Goal: Task Accomplishment & Management: Manage account settings

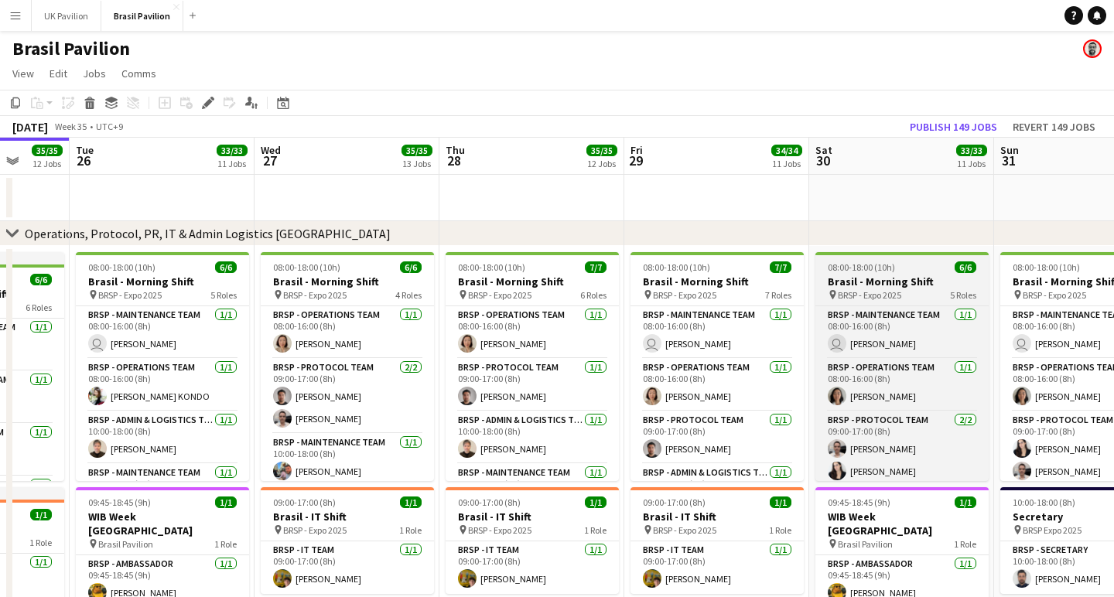
scroll to position [0, 695]
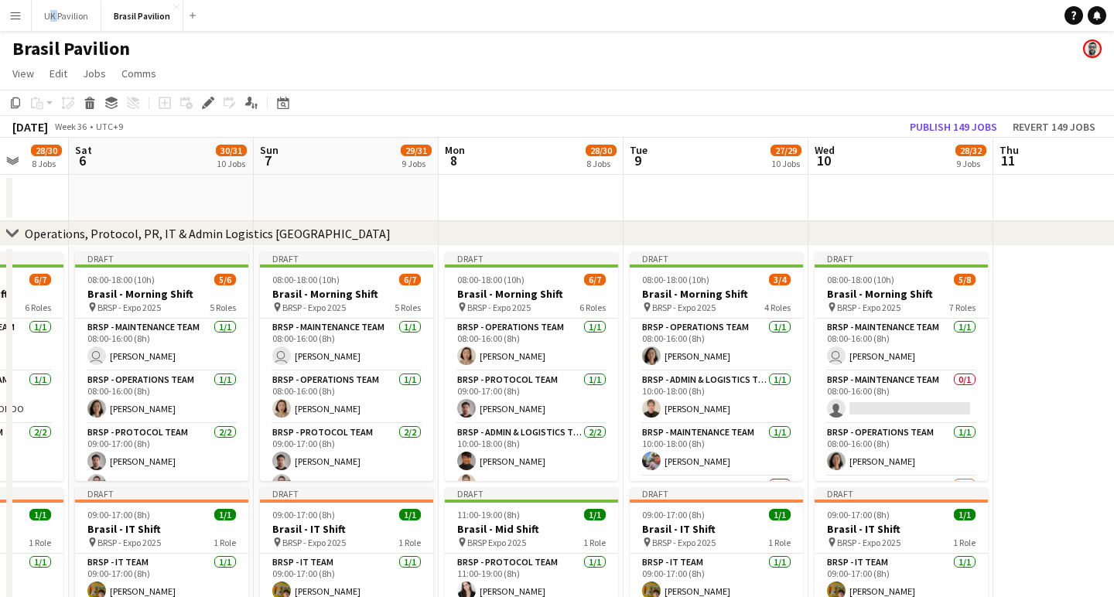
scroll to position [0, 474]
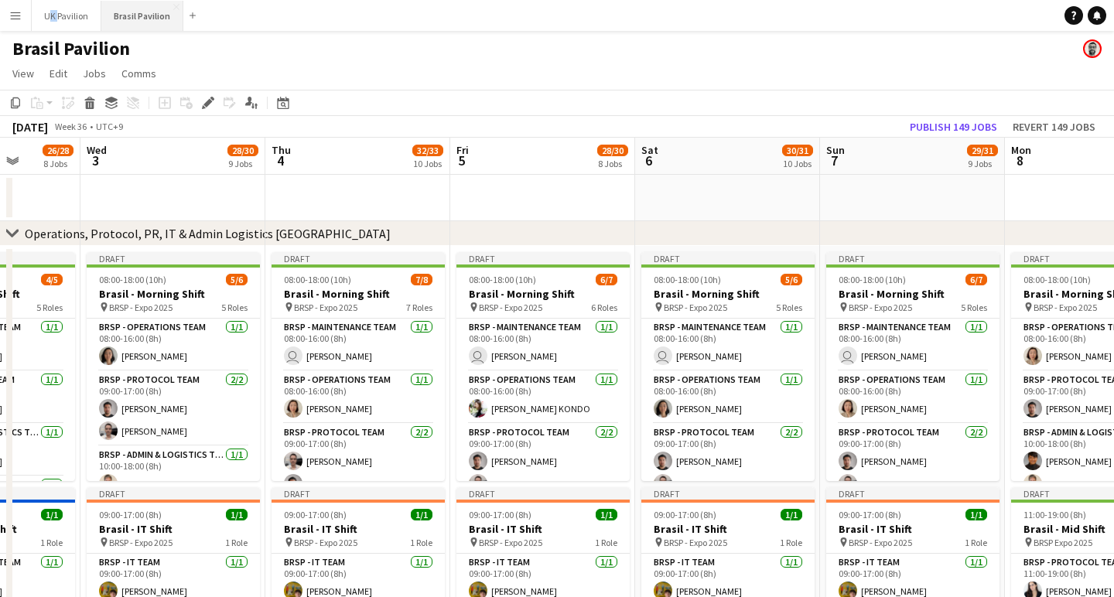
click at [169, 19] on button "Brasil Pavilion Close" at bounding box center [142, 16] width 82 height 30
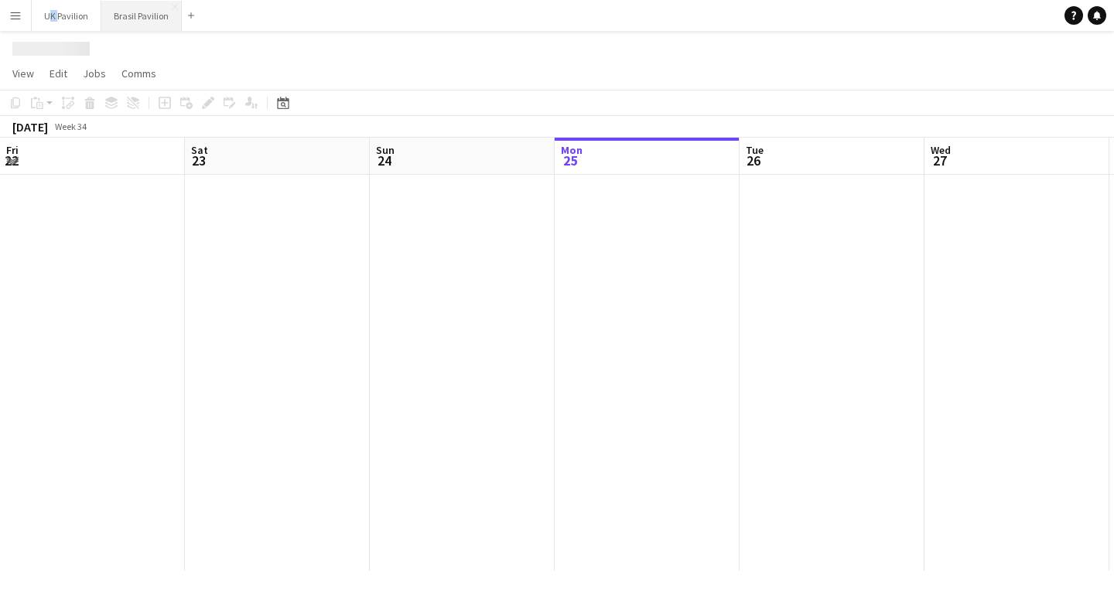
scroll to position [0, 370]
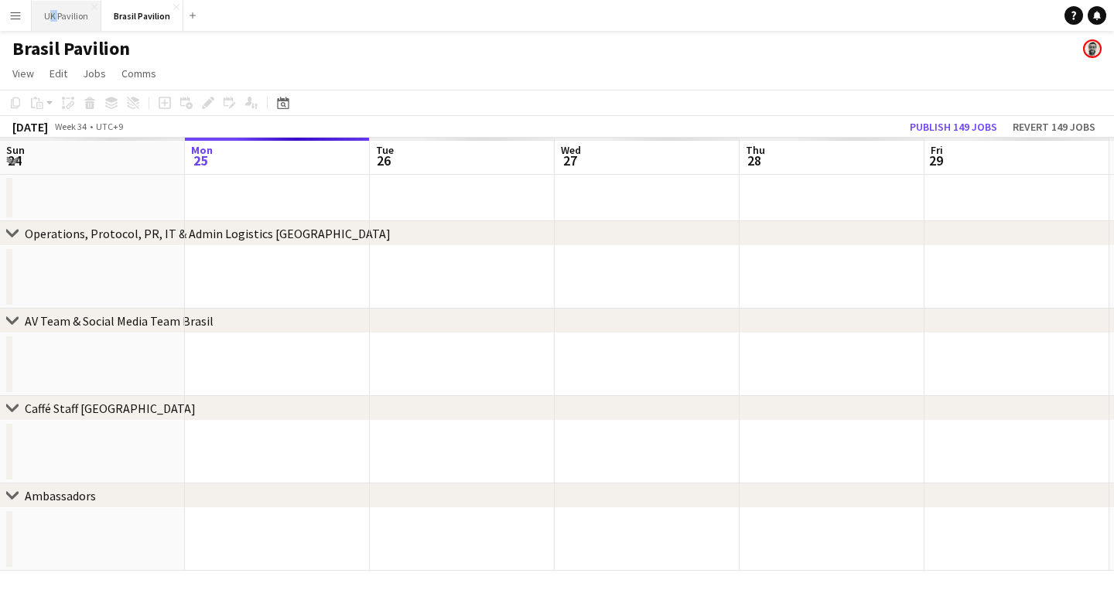
click at [78, 14] on button "UK Pavilion Close" at bounding box center [67, 16] width 70 height 30
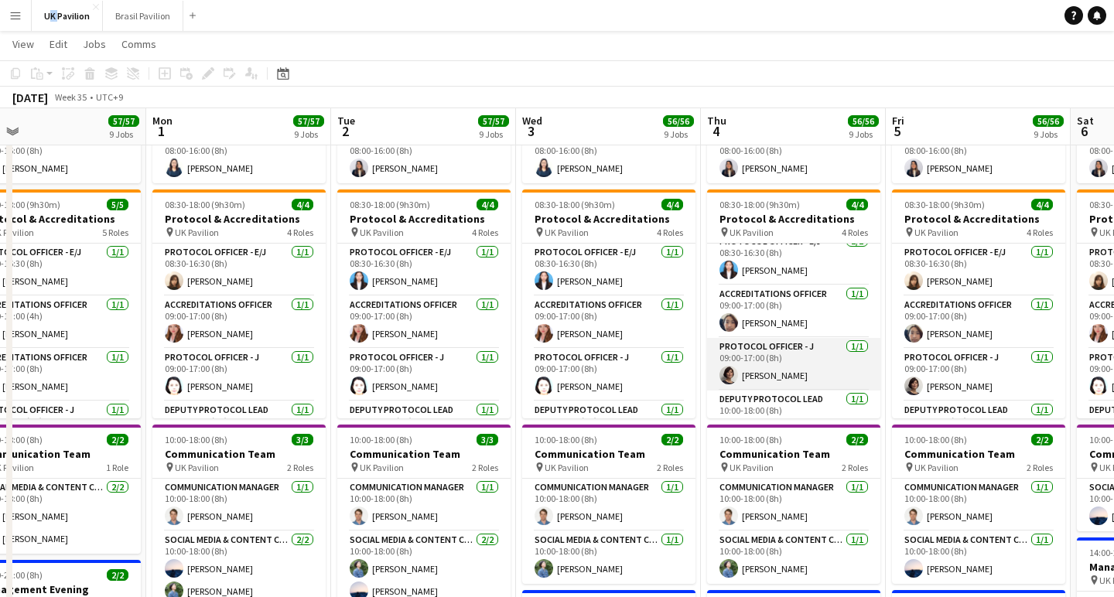
scroll to position [12, 0]
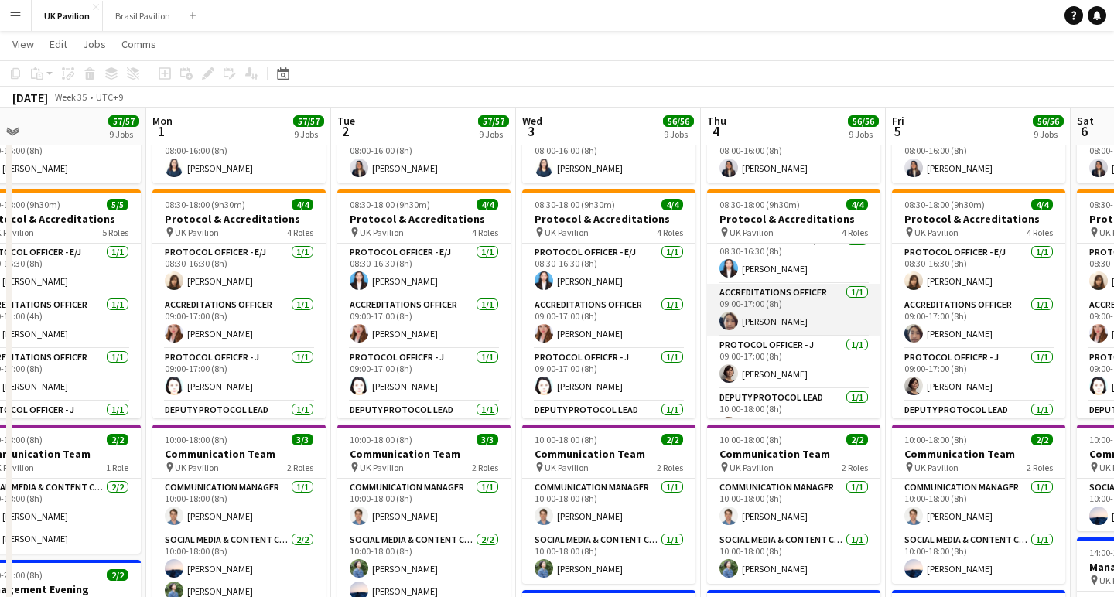
click at [780, 337] on app-card-role "Accreditations Officer [DATE] 09:00-17:00 (8h) [PERSON_NAME]" at bounding box center [793, 310] width 173 height 53
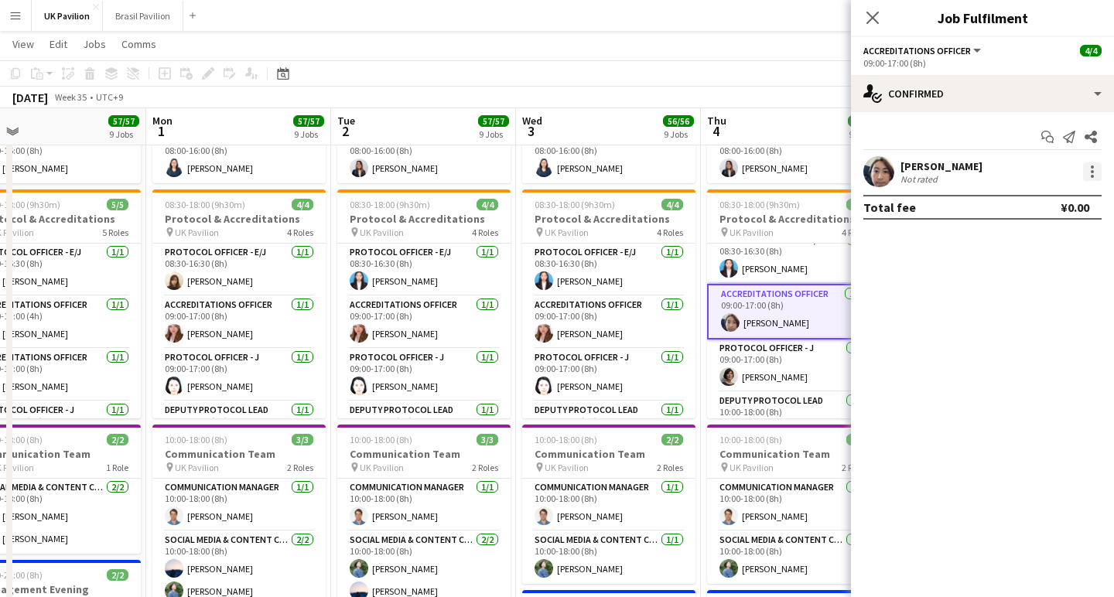
click at [1096, 168] on div at bounding box center [1092, 172] width 19 height 19
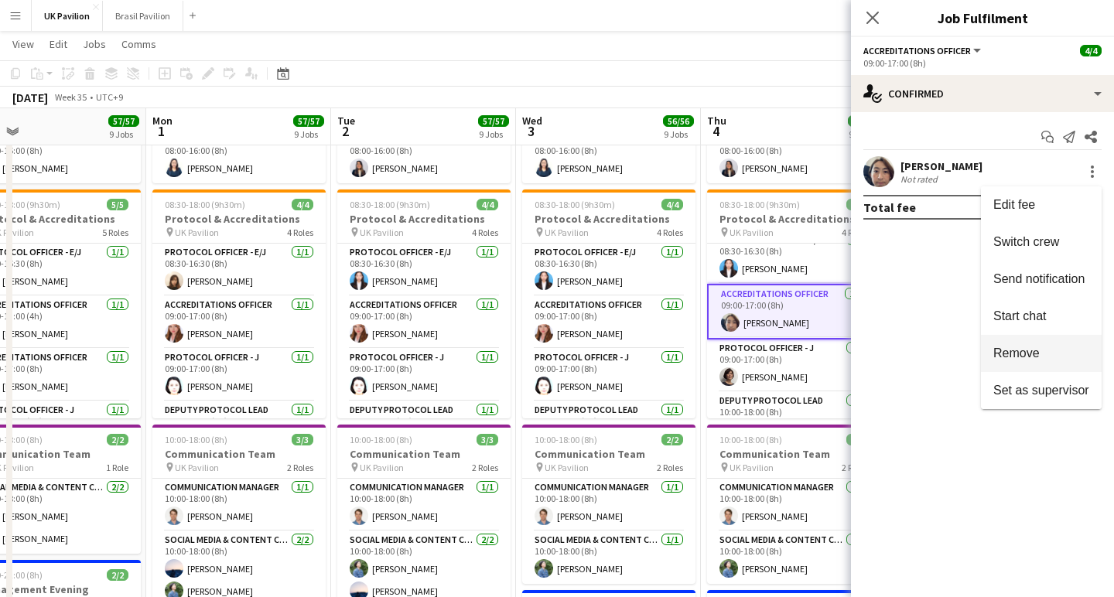
click at [1018, 349] on span "Remove" at bounding box center [1017, 353] width 46 height 13
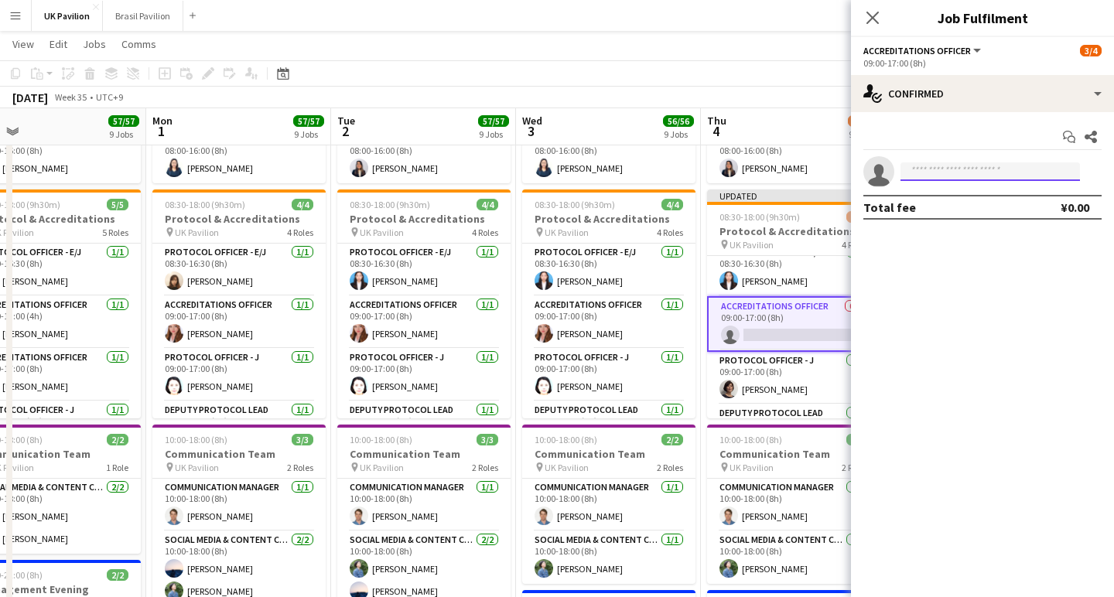
click at [925, 174] on input at bounding box center [991, 172] width 180 height 19
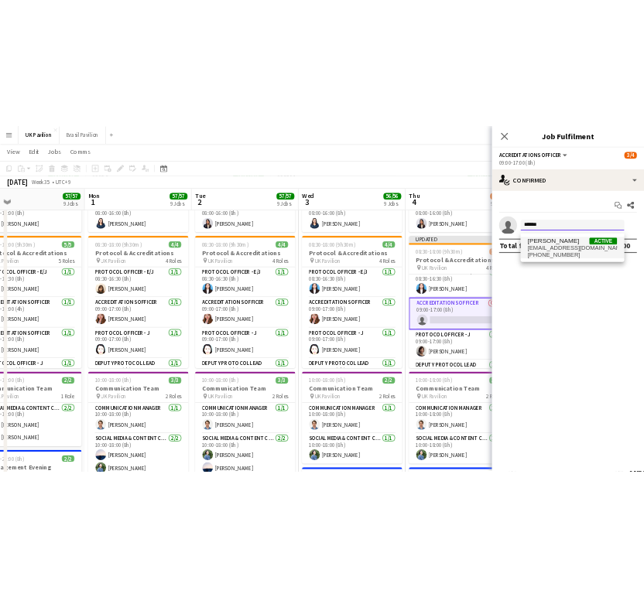
scroll to position [298, 0]
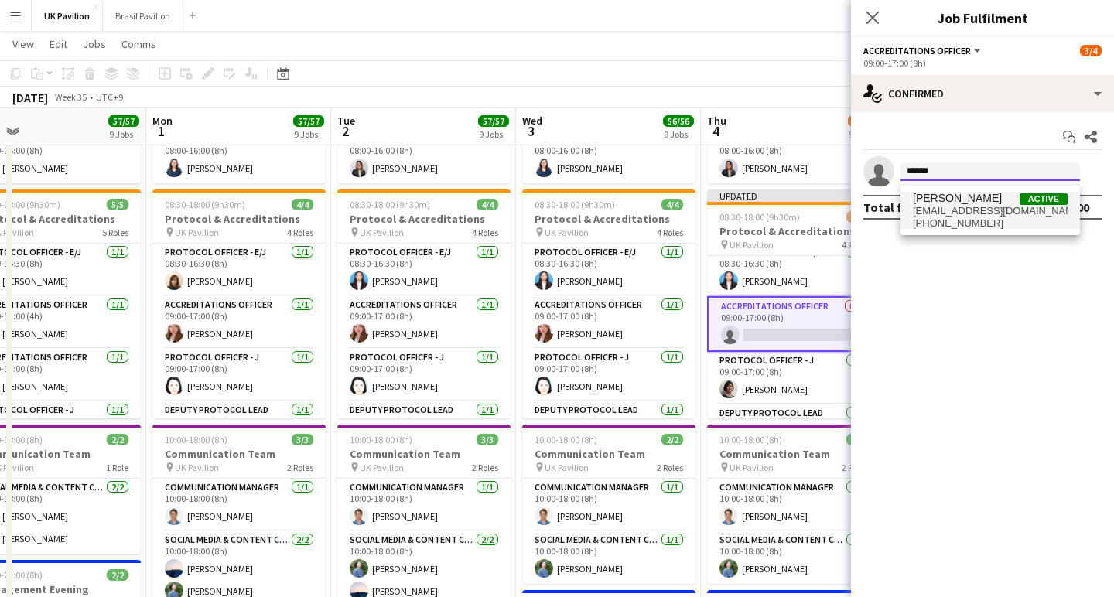
type input "******"
click at [984, 226] on span "[PHONE_NUMBER]" at bounding box center [990, 223] width 155 height 12
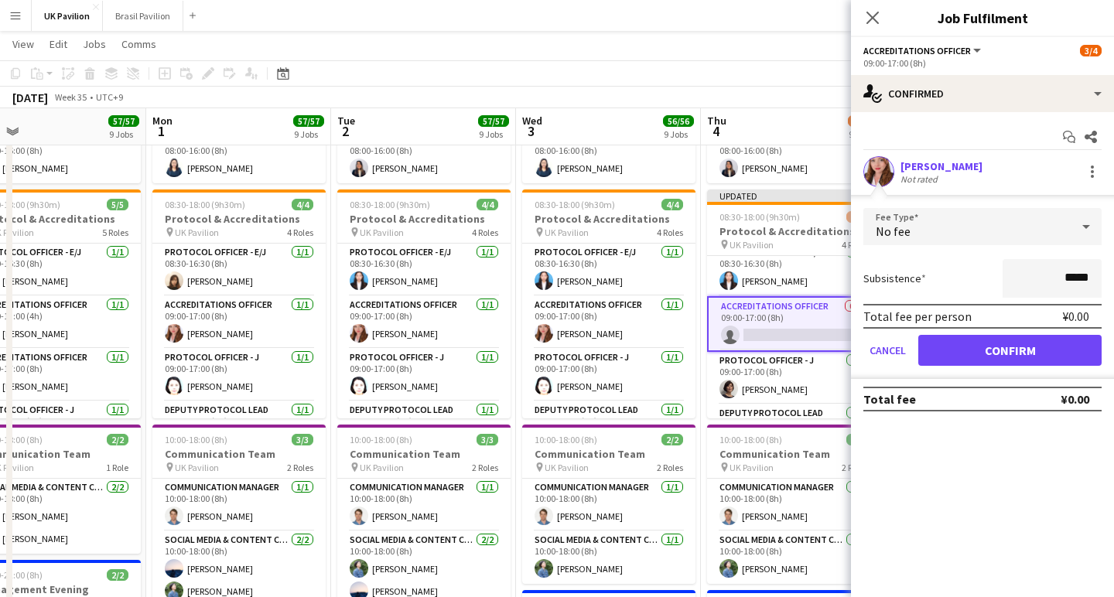
click at [996, 359] on button "Confirm" at bounding box center [1010, 350] width 183 height 31
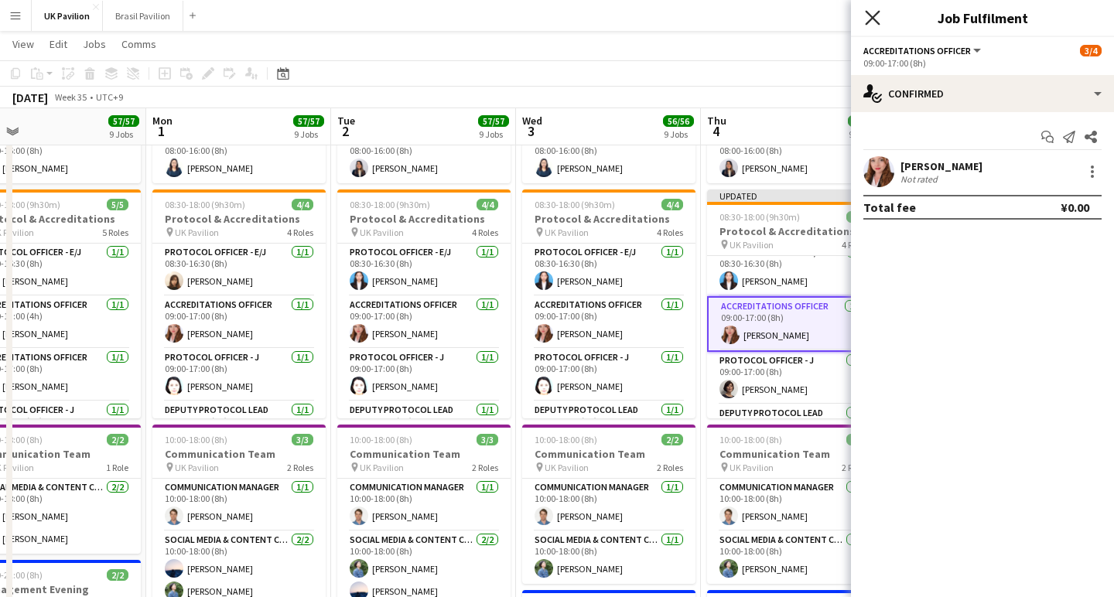
click at [873, 16] on icon "Close pop-in" at bounding box center [872, 17] width 15 height 15
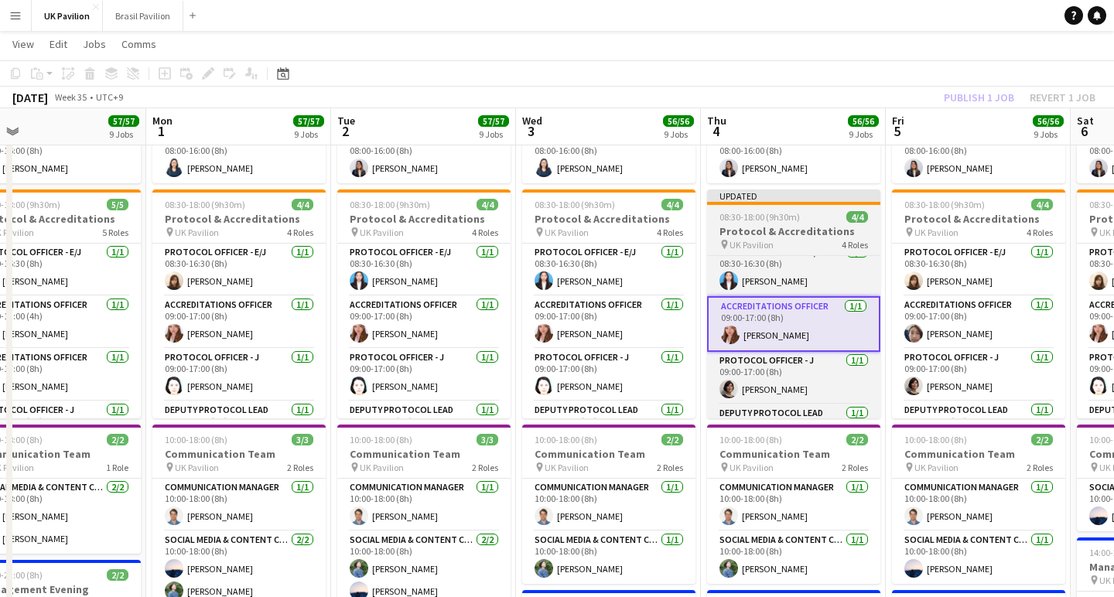
click at [793, 238] on h3 "Protocol & Accreditations" at bounding box center [793, 231] width 173 height 14
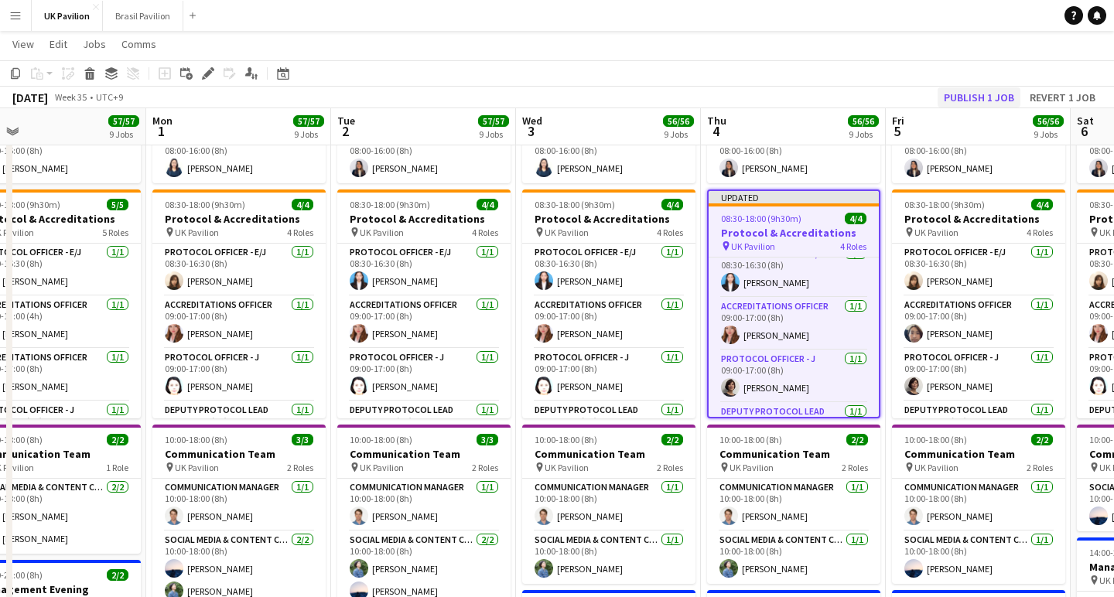
click at [938, 100] on button "Publish 1 job" at bounding box center [979, 97] width 83 height 20
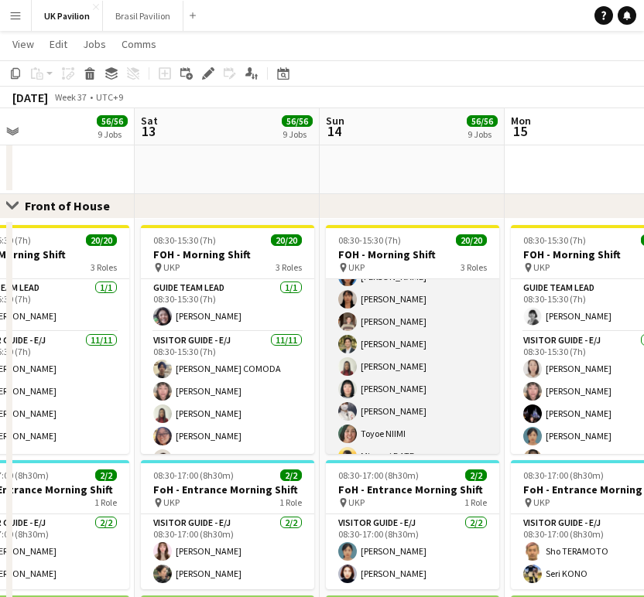
scroll to position [115, 0]
click at [406, 343] on app-card-role "Visitor Guide - E/J [DATE] 08:30-15:30 (7h) [PERSON_NAME] [PERSON_NAME] [PERSON…" at bounding box center [412, 355] width 173 height 277
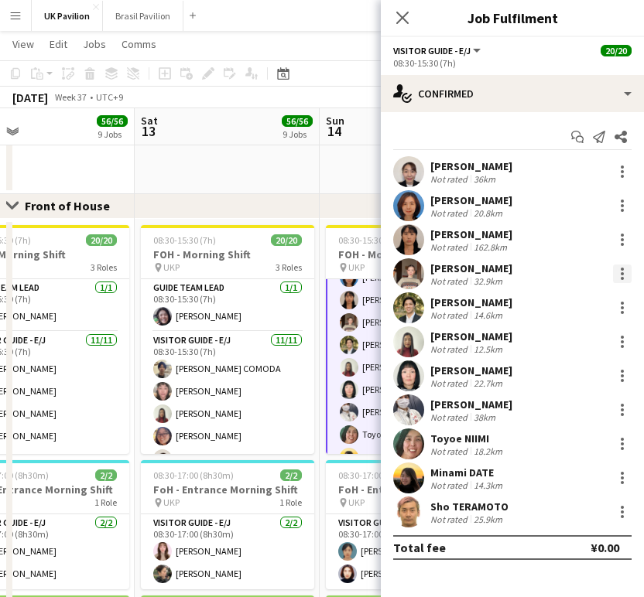
click at [619, 274] on div at bounding box center [622, 274] width 19 height 19
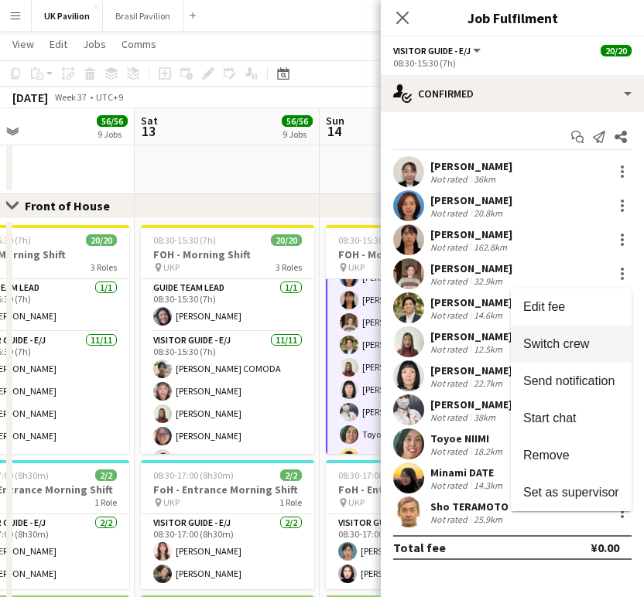
click at [551, 341] on span "Switch crew" at bounding box center [556, 343] width 66 height 13
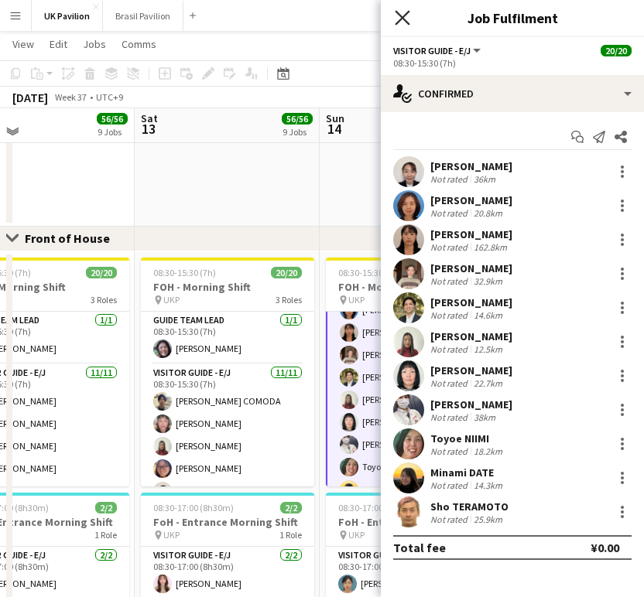
click at [397, 15] on icon "Close pop-in" at bounding box center [402, 17] width 15 height 15
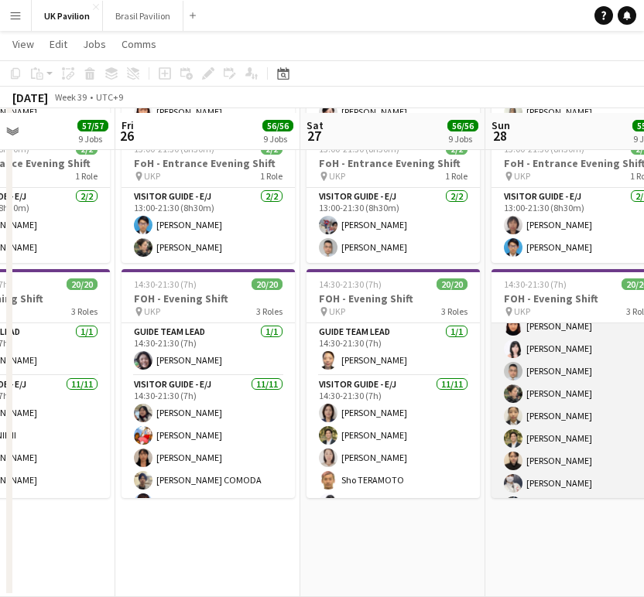
scroll to position [111, 0]
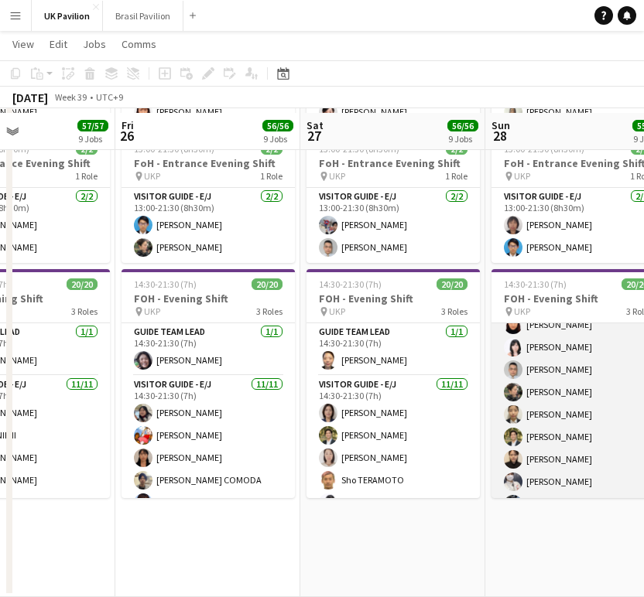
click at [573, 492] on app-card-role "Visitor Guide - E/J [DATE] 14:30-21:30 (7h) [PERSON_NAME] [PERSON_NAME] [PERSON…" at bounding box center [577, 403] width 173 height 277
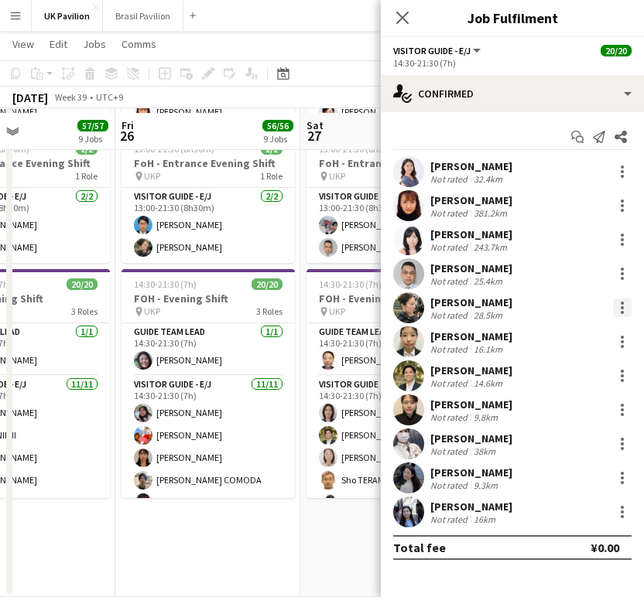
click at [618, 308] on div at bounding box center [622, 308] width 19 height 19
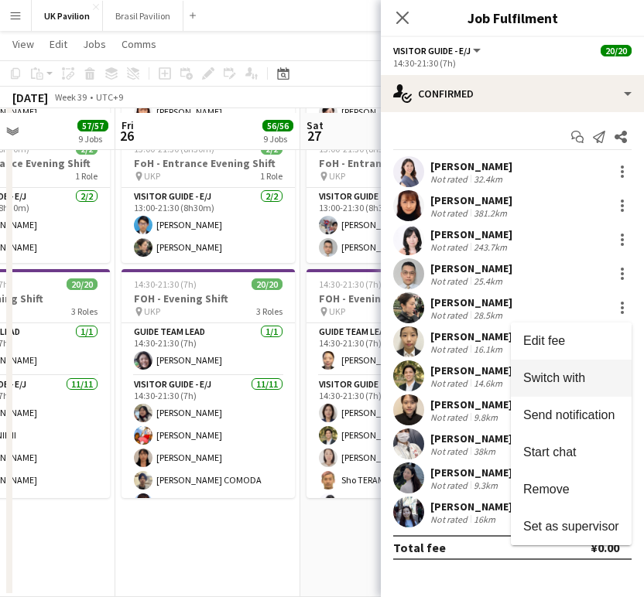
click at [560, 382] on span "Switch with" at bounding box center [554, 377] width 62 height 13
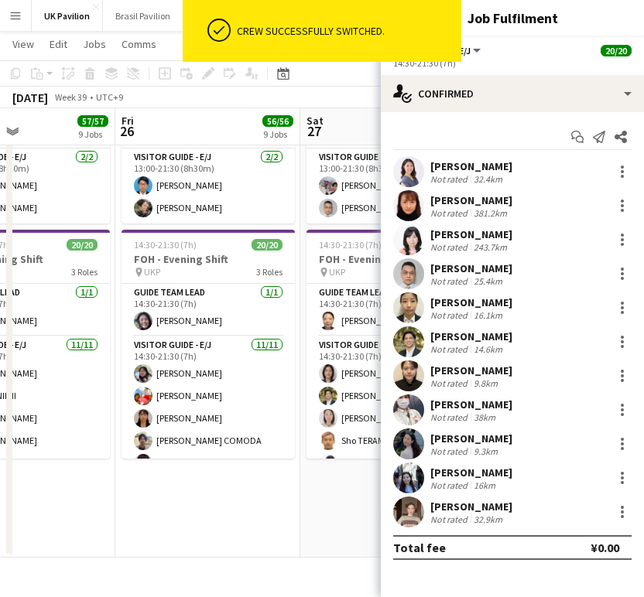
scroll to position [1550, 0]
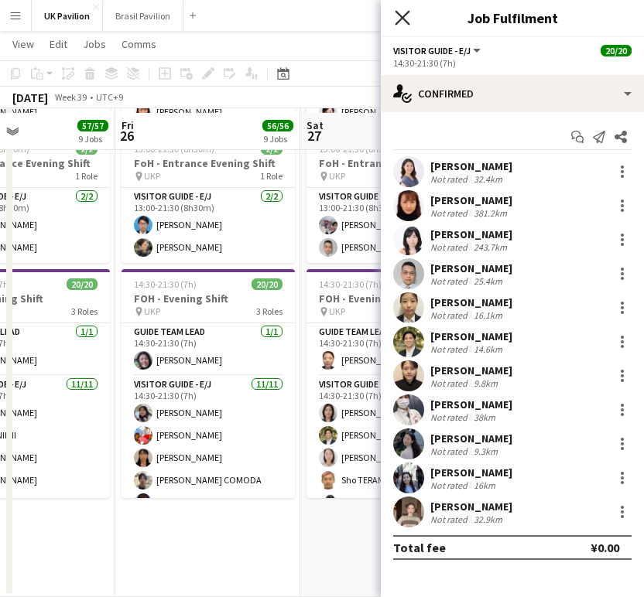
click at [399, 13] on icon "Close pop-in" at bounding box center [402, 17] width 15 height 15
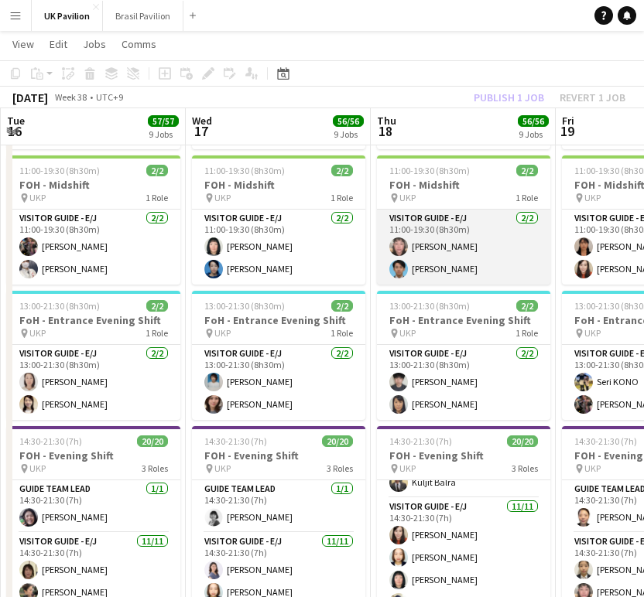
scroll to position [1385, 0]
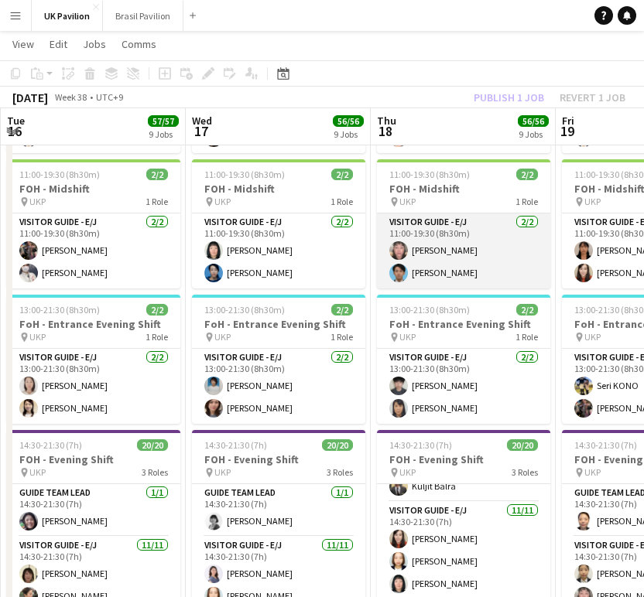
click at [437, 289] on app-card-role "Visitor Guide - E/J [DATE] 11:00-19:30 (8h30m) [PERSON_NAME]" at bounding box center [463, 251] width 173 height 75
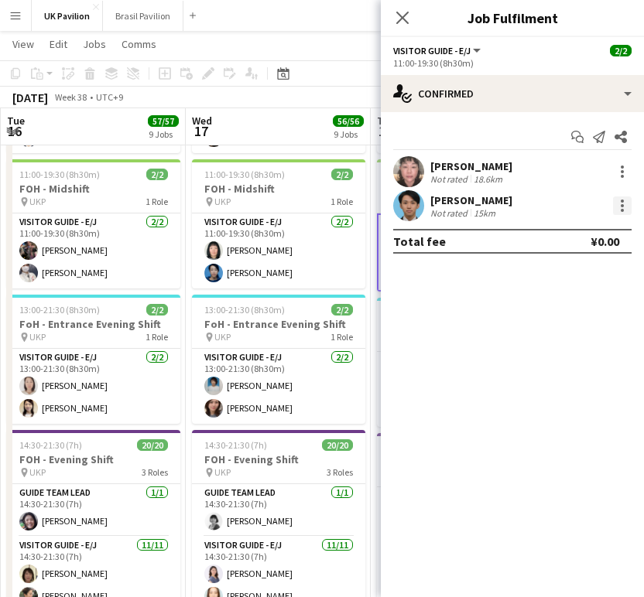
click at [626, 211] on div at bounding box center [622, 206] width 19 height 19
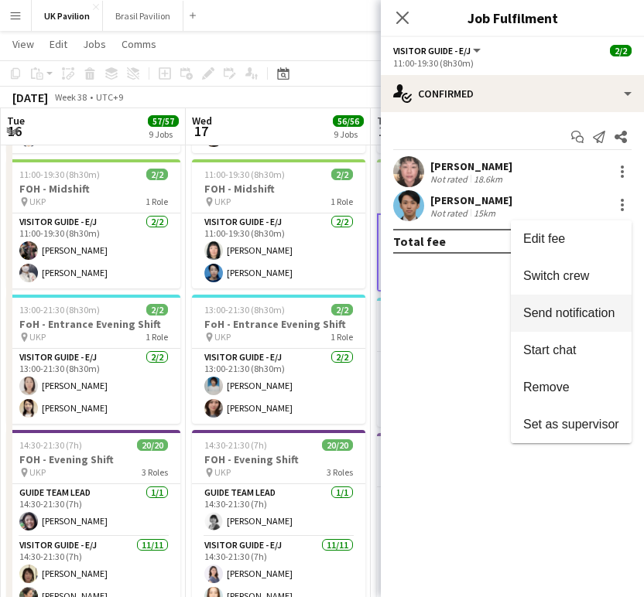
click at [551, 275] on span "Switch crew" at bounding box center [556, 275] width 66 height 13
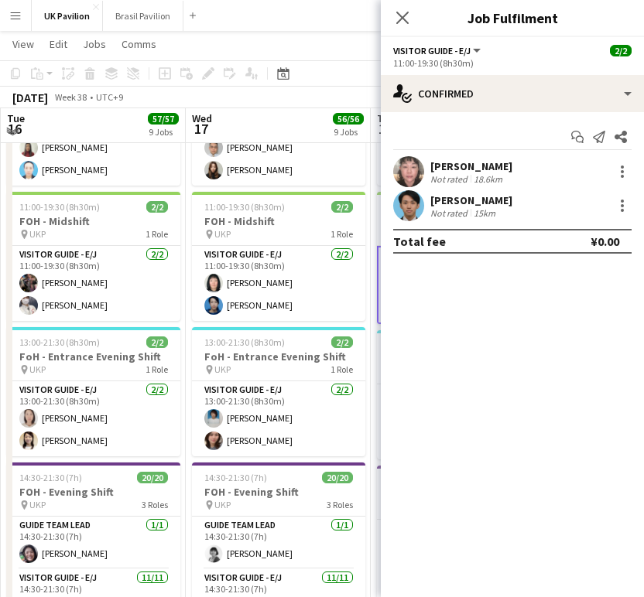
drag, startPoint x: 401, startPoint y: 18, endPoint x: 402, endPoint y: 43, distance: 24.8
click at [400, 18] on icon "Close pop-in" at bounding box center [402, 18] width 12 height 12
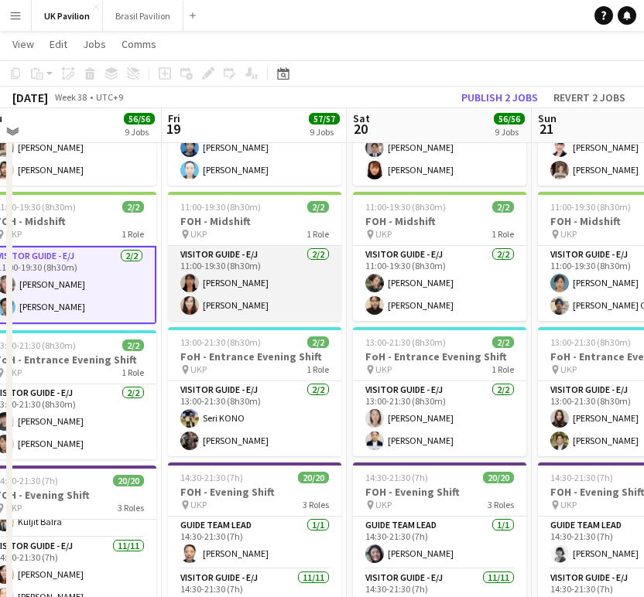
scroll to position [0, 392]
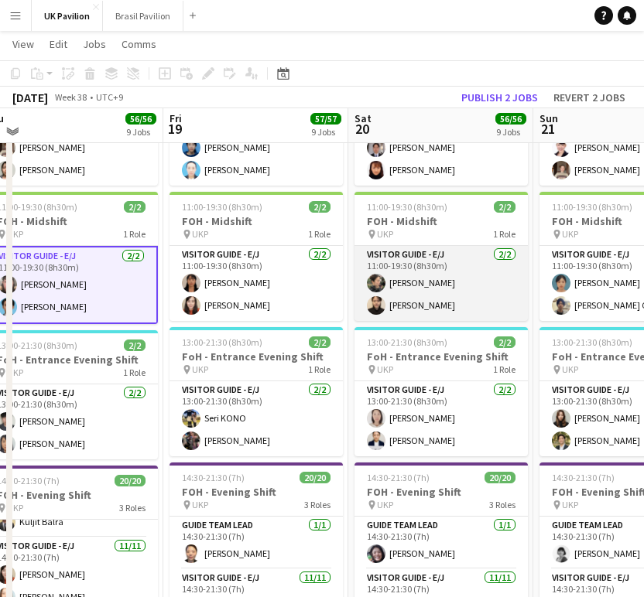
click at [443, 321] on app-card-role "Visitor Guide - E/J [DATE] 11:00-19:30 (8h30m) [PERSON_NAME]" at bounding box center [440, 283] width 173 height 75
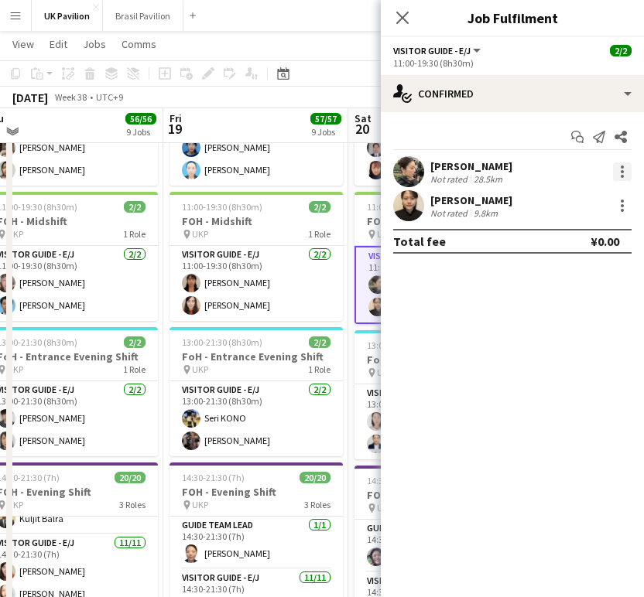
click at [626, 180] on div at bounding box center [622, 172] width 19 height 19
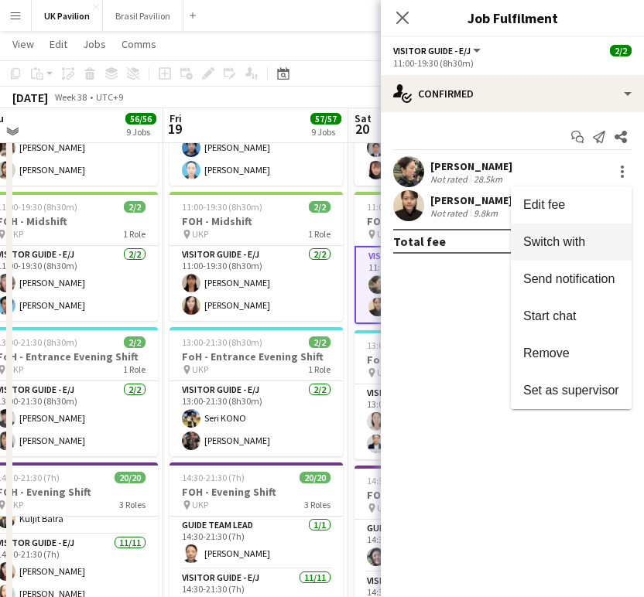
click at [556, 241] on span "Switch with" at bounding box center [554, 241] width 62 height 13
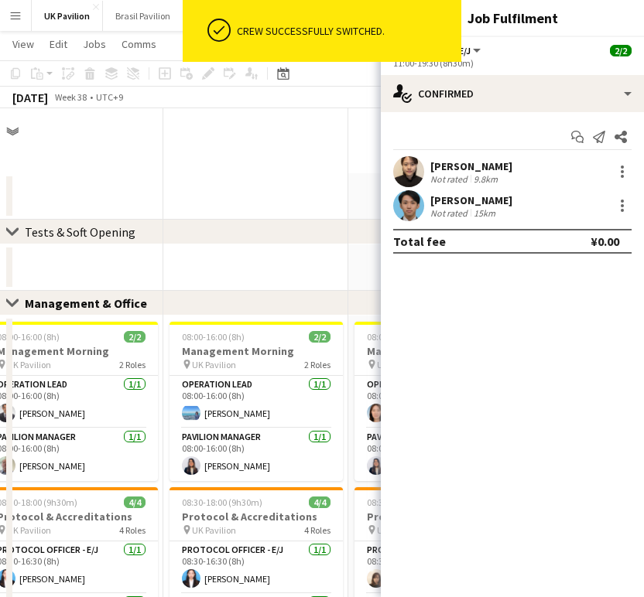
scroll to position [1385, 0]
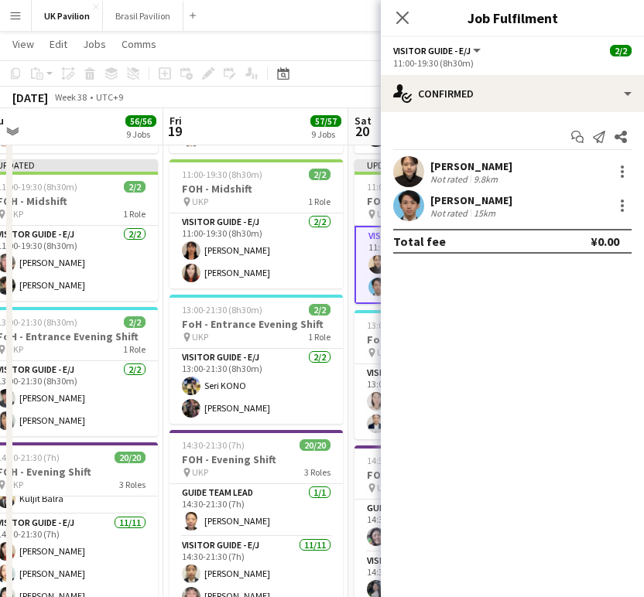
click at [401, 15] on icon "Close pop-in" at bounding box center [402, 18] width 12 height 12
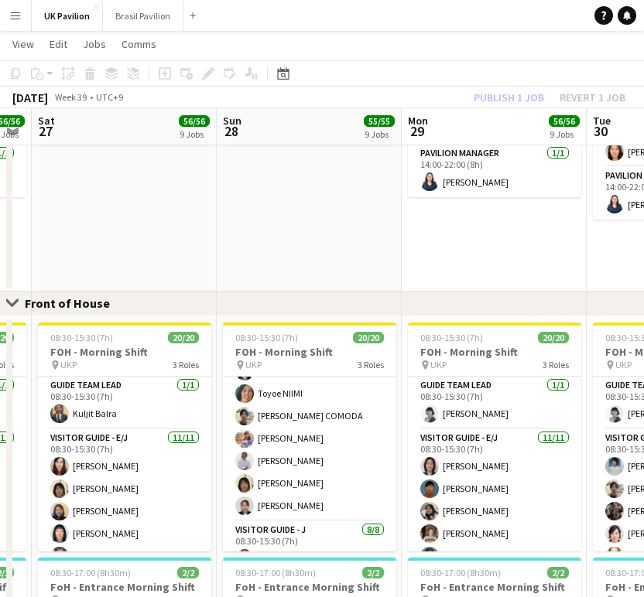
scroll to position [187, 0]
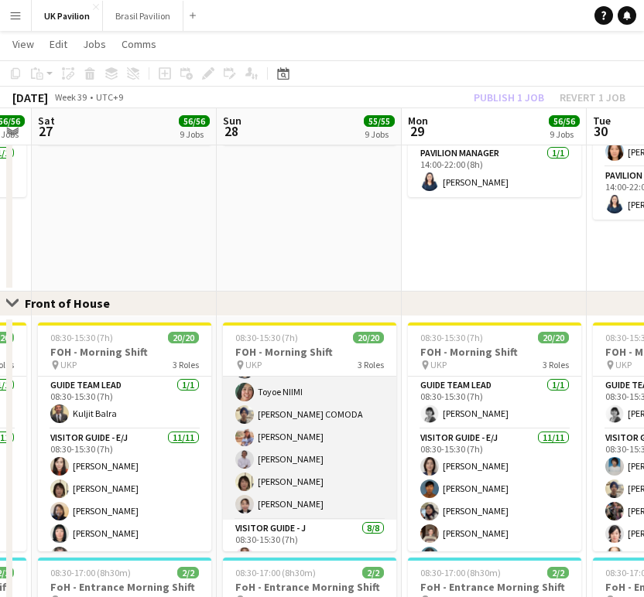
click at [317, 499] on app-card-role "Visitor Guide - E/J [DATE] 08:30-15:30 (7h) [PERSON_NAME] [PERSON_NAME] [PERSON…" at bounding box center [309, 381] width 173 height 277
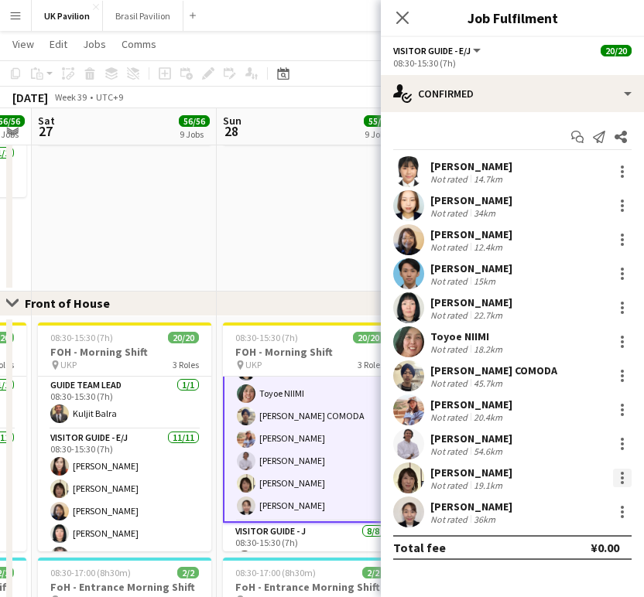
click at [623, 480] on div at bounding box center [622, 478] width 3 height 3
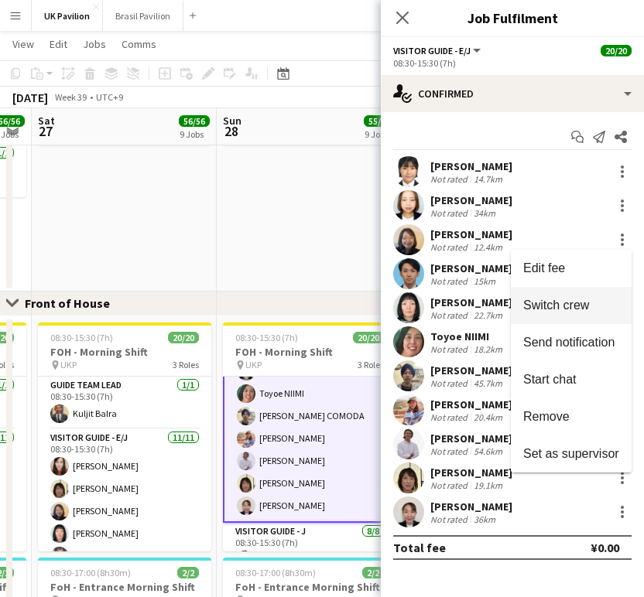
click at [560, 310] on span "Switch crew" at bounding box center [556, 305] width 66 height 13
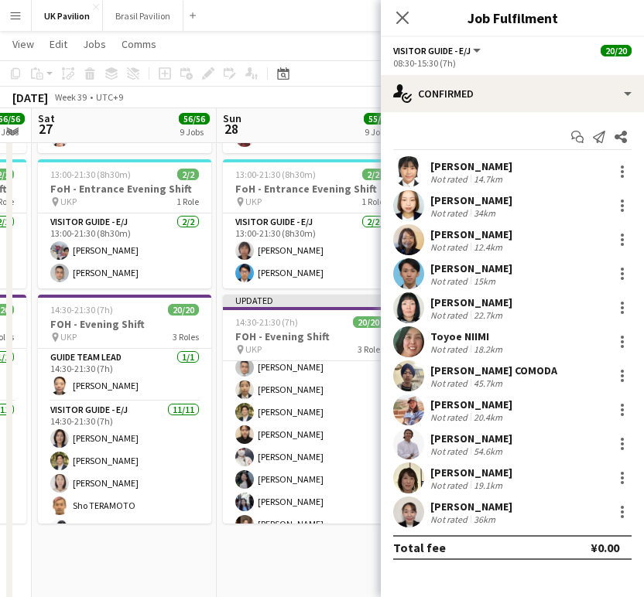
scroll to position [161, 0]
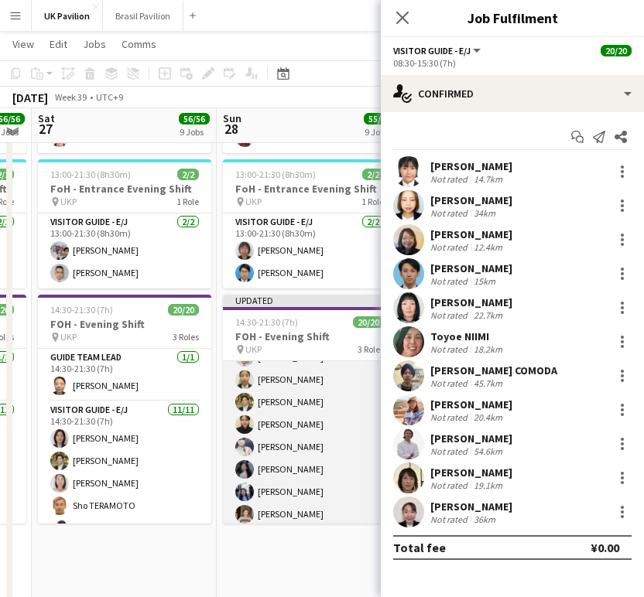
click at [324, 517] on app-card-role "Visitor Guide - E/J [DATE] 14:30-21:30 (7h) [PERSON_NAME] [PERSON_NAME] [PERSON…" at bounding box center [309, 391] width 173 height 277
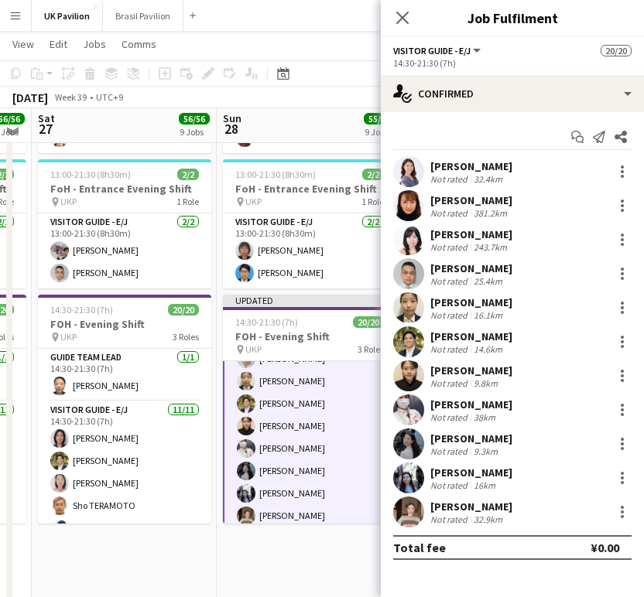
scroll to position [381, 0]
click at [624, 313] on div at bounding box center [622, 308] width 19 height 19
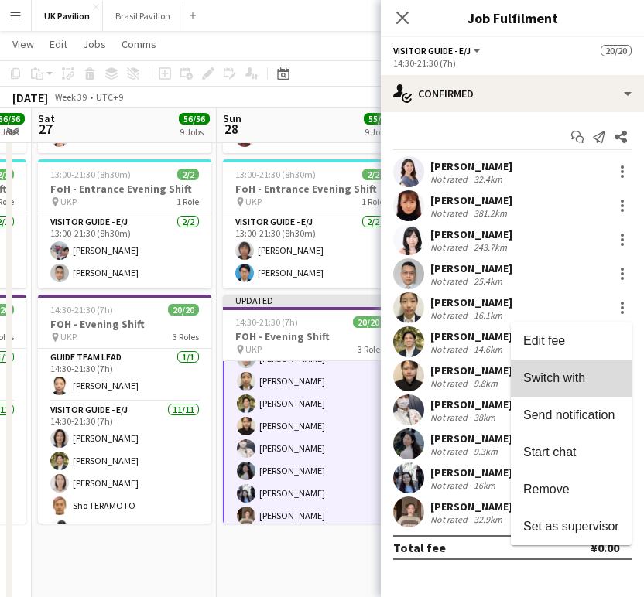
click at [570, 382] on span "Switch with" at bounding box center [554, 377] width 62 height 13
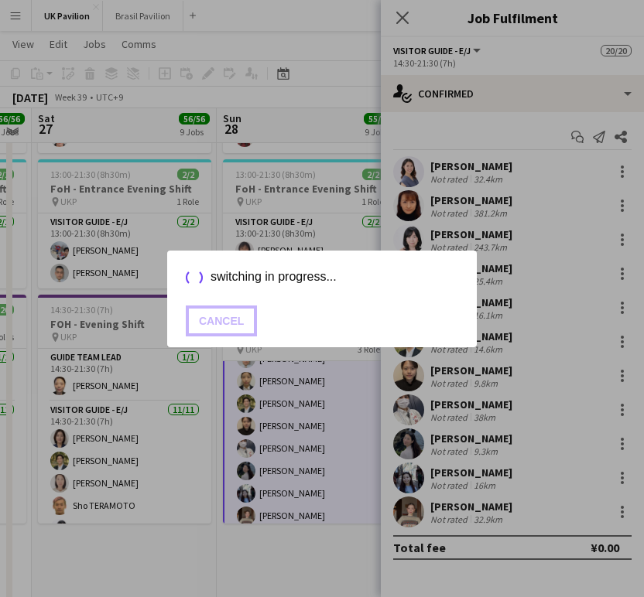
scroll to position [1550, 0]
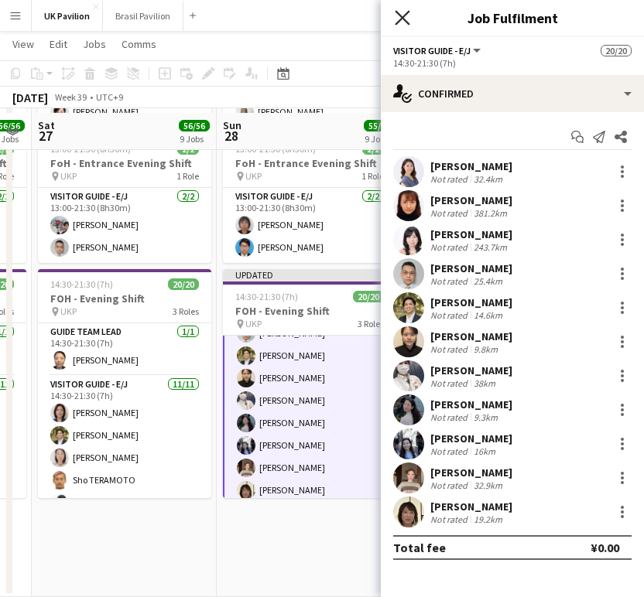
click at [400, 21] on icon at bounding box center [402, 17] width 15 height 15
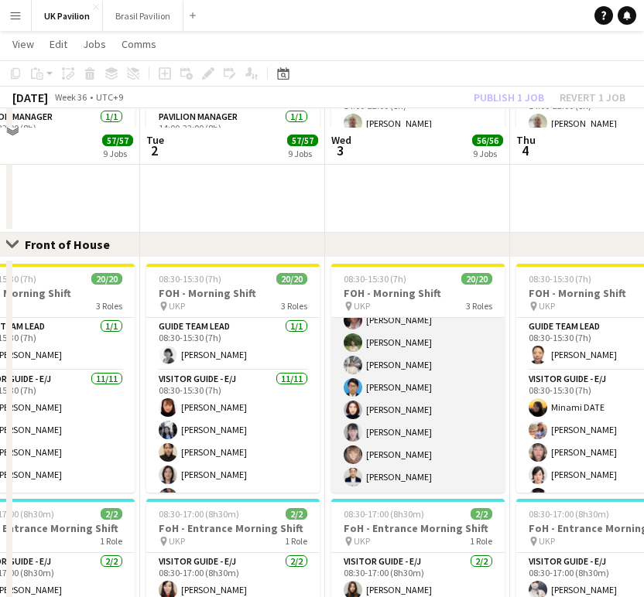
scroll to position [930, 0]
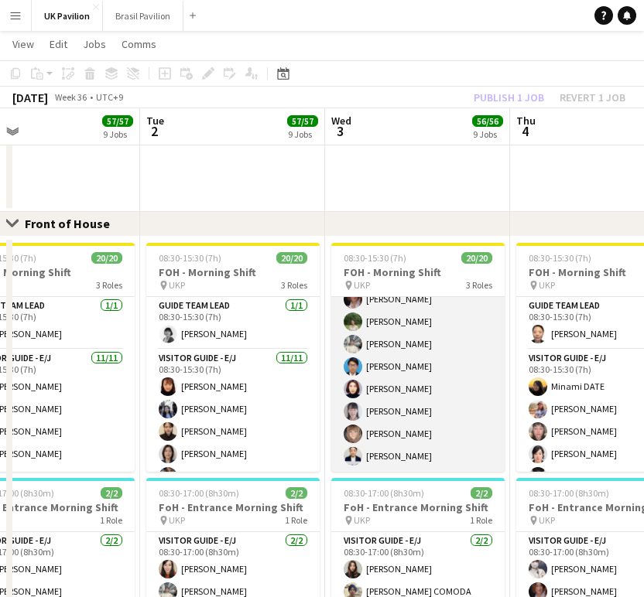
click at [412, 466] on app-card-role "Visitor Guide - J [DATE] 08:30-15:30 (7h) [PERSON_NAME] [PERSON_NAME] [PERSON_N…" at bounding box center [417, 367] width 173 height 210
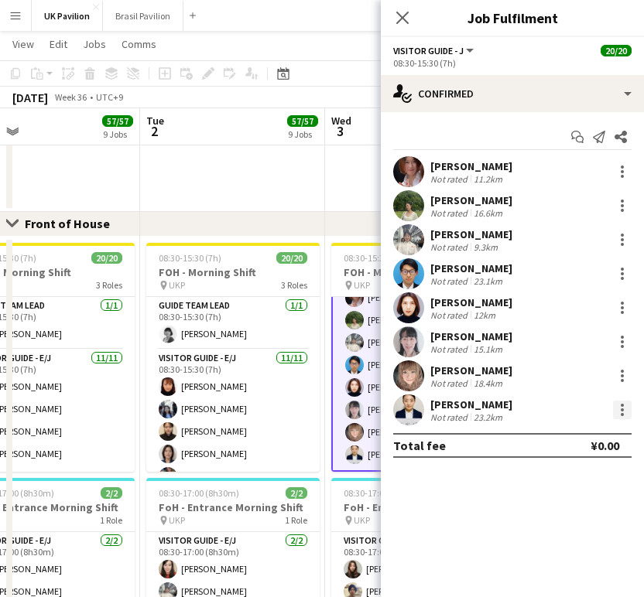
click at [621, 416] on div at bounding box center [622, 414] width 3 height 3
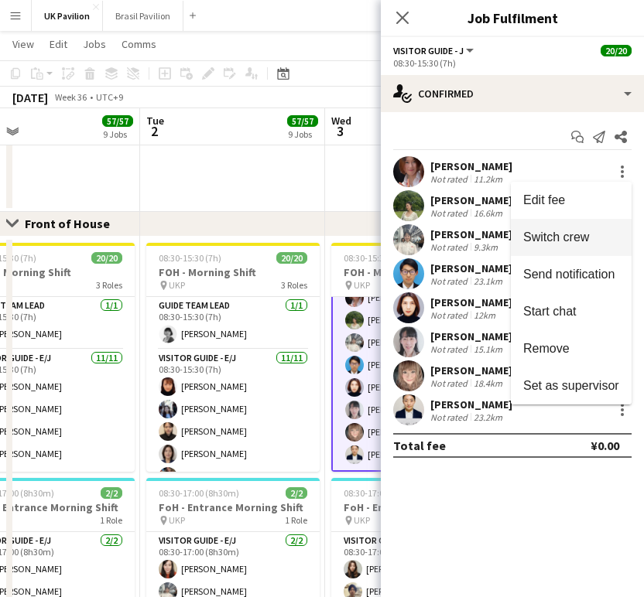
click at [556, 239] on span "Switch crew" at bounding box center [556, 237] width 66 height 13
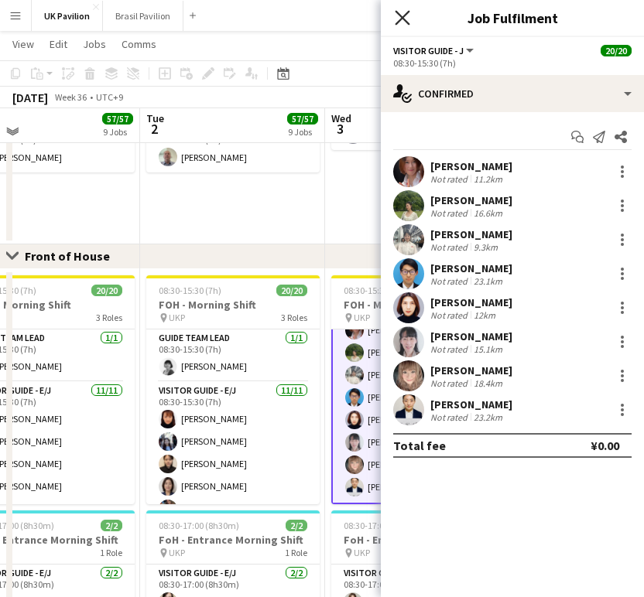
click at [400, 17] on icon "Close pop-in" at bounding box center [402, 17] width 15 height 15
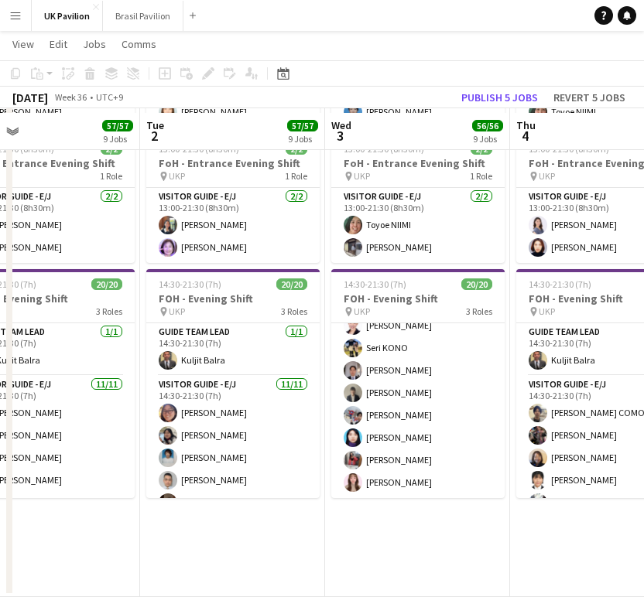
scroll to position [381, 0]
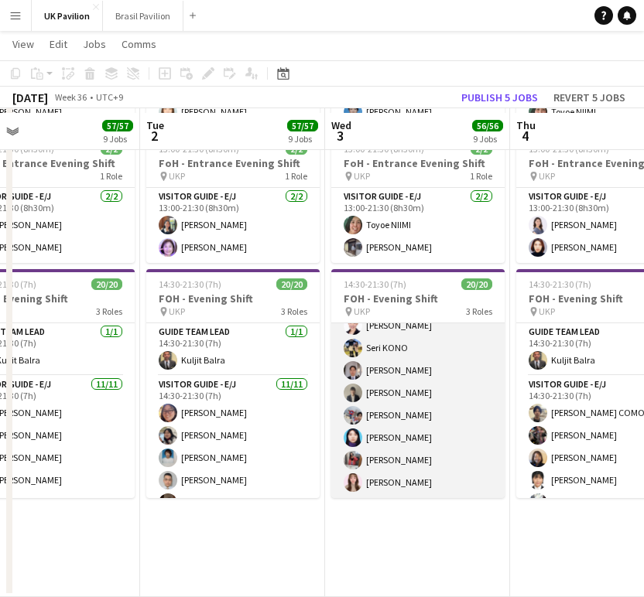
click at [428, 484] on app-card-role "Visitor Guide - J [DATE] 14:30-21:30 (7h) [PERSON_NAME] Seri [PERSON_NAME] Daik…" at bounding box center [417, 394] width 173 height 210
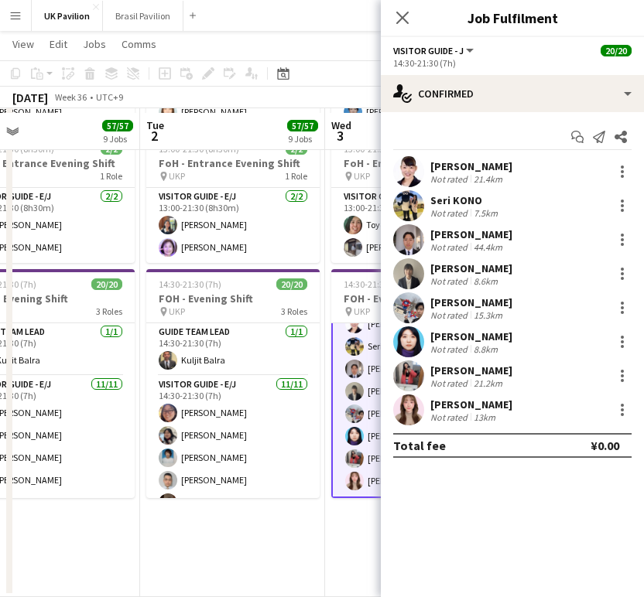
scroll to position [1585, 0]
click at [399, 14] on icon "Close pop-in" at bounding box center [402, 18] width 12 height 12
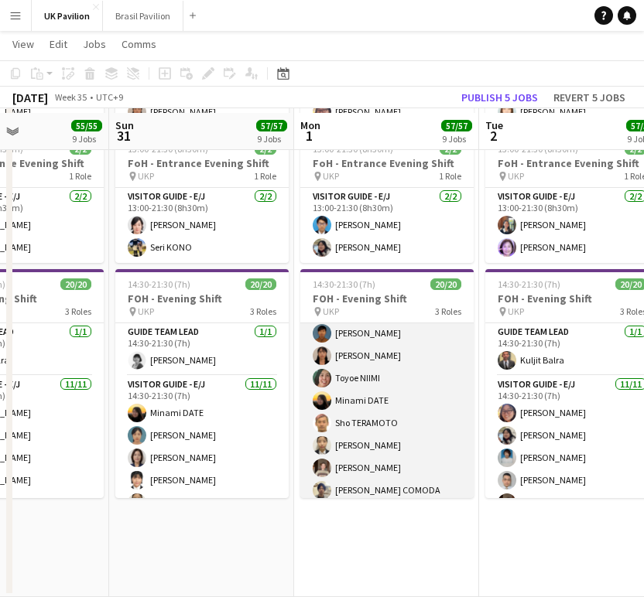
scroll to position [160, 0]
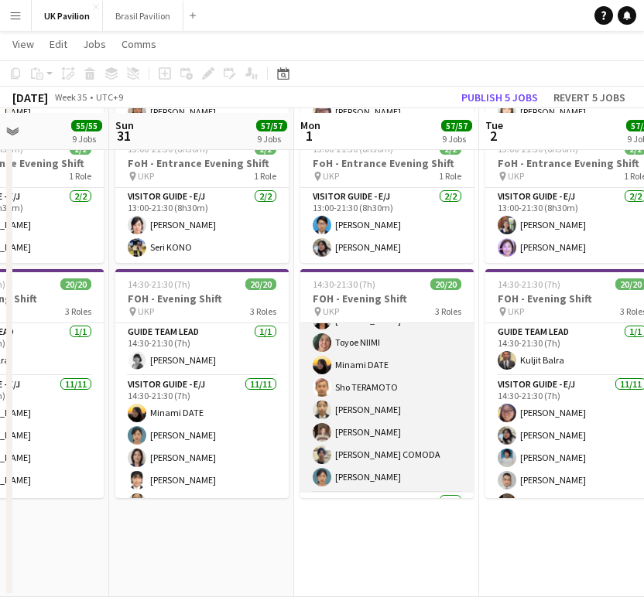
click at [397, 451] on app-card-role "Visitor Guide - E/J [DATE] 14:30-21:30 (7h) [PERSON_NAME] Soyoka [PERSON_NAME] …" at bounding box center [386, 354] width 173 height 277
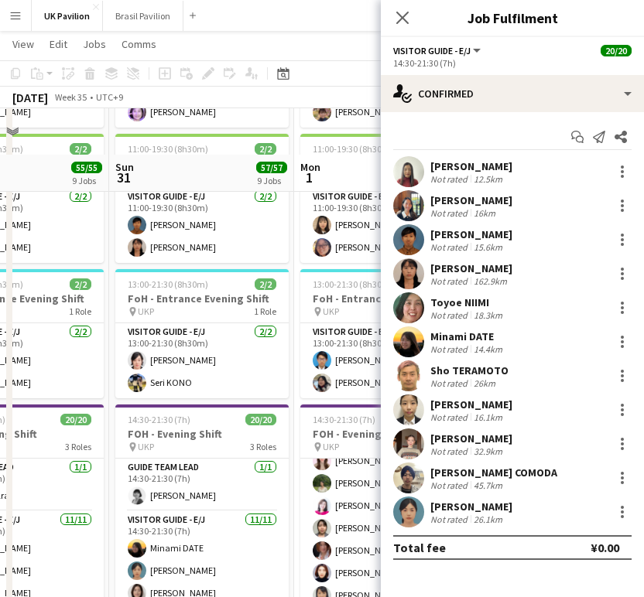
scroll to position [1405, 0]
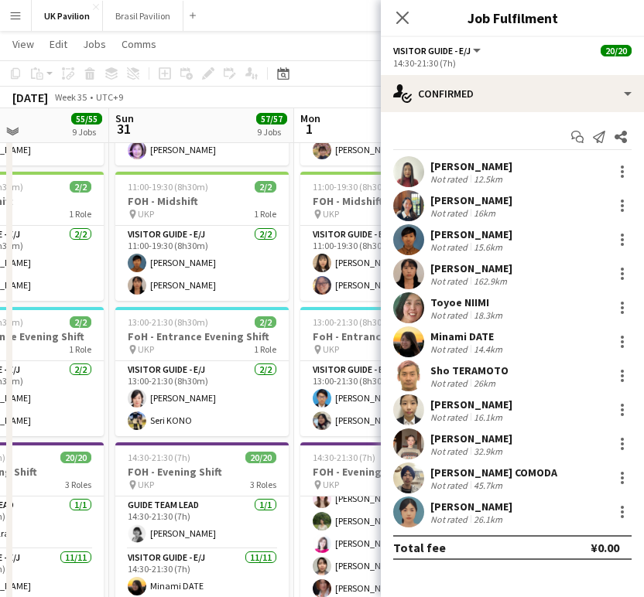
click at [404, 18] on icon "Close pop-in" at bounding box center [402, 18] width 12 height 12
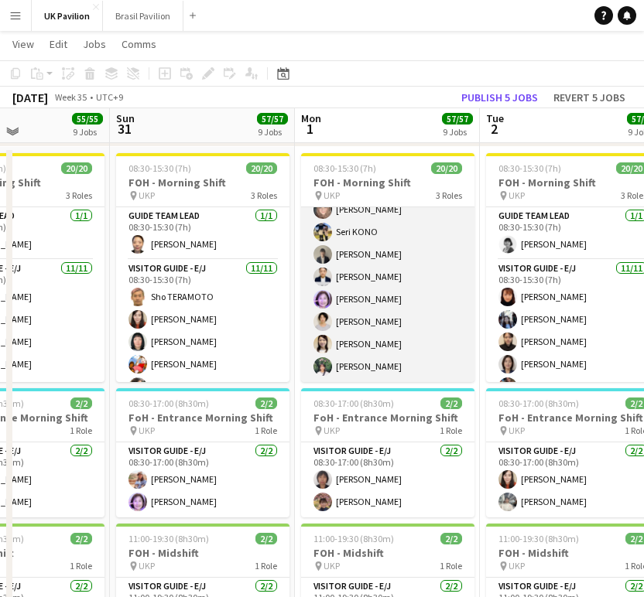
scroll to position [1058, 0]
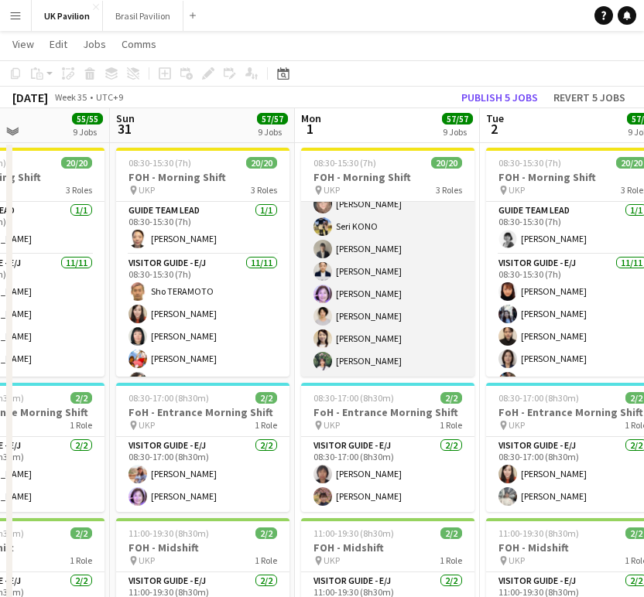
click at [371, 309] on app-card-role "Visitor Guide - J [DATE] 08:30-15:30 (7h) [PERSON_NAME] Seri KONO [PERSON_NAME]…" at bounding box center [387, 272] width 173 height 210
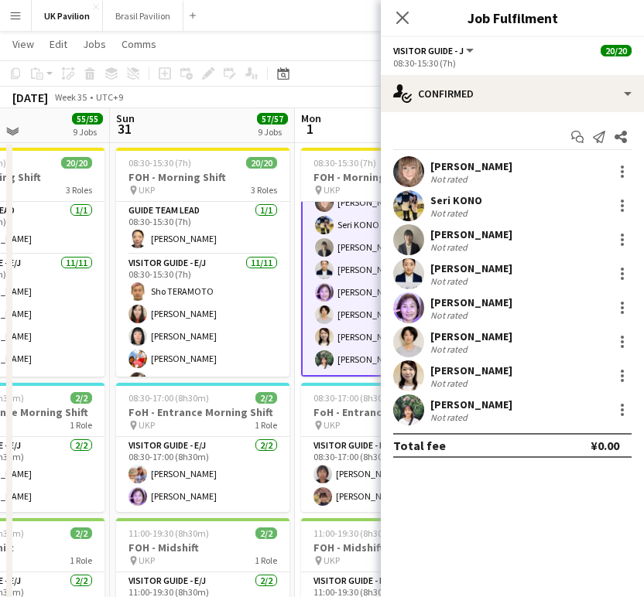
scroll to position [378, 0]
click at [454, 272] on div "[PERSON_NAME]" at bounding box center [471, 269] width 82 height 14
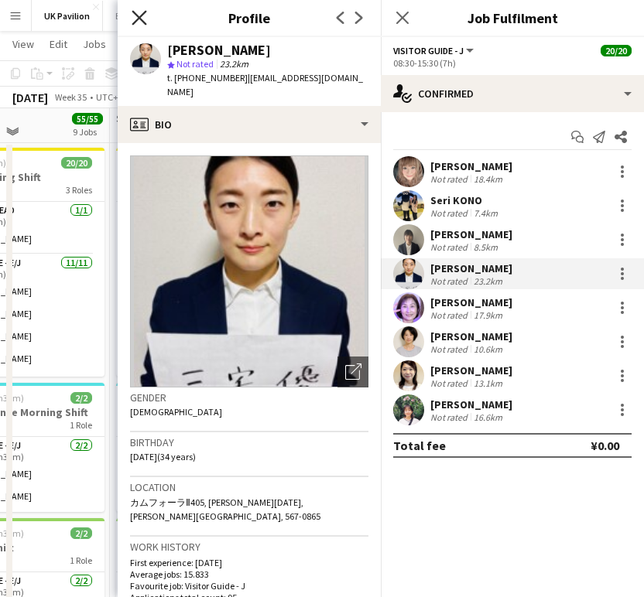
click at [139, 19] on icon at bounding box center [139, 17] width 15 height 15
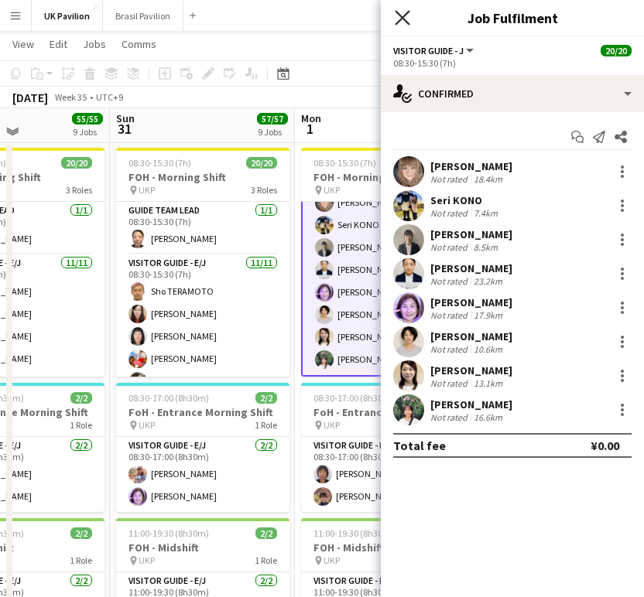
click at [404, 14] on icon "Close pop-in" at bounding box center [402, 17] width 15 height 15
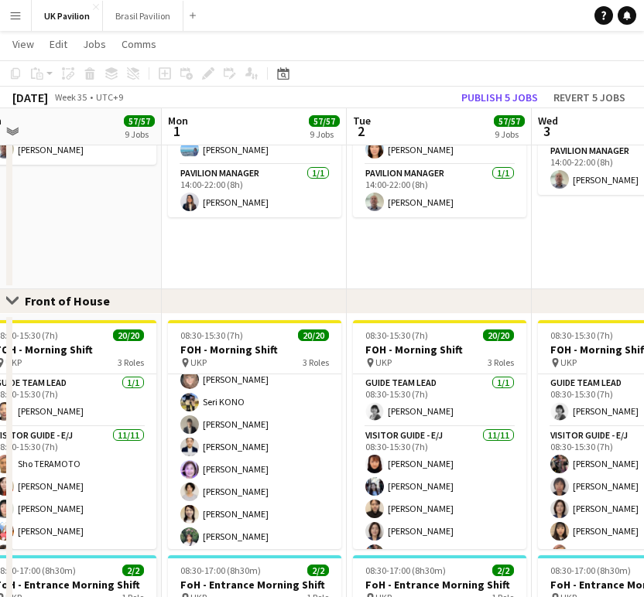
scroll to position [367, 0]
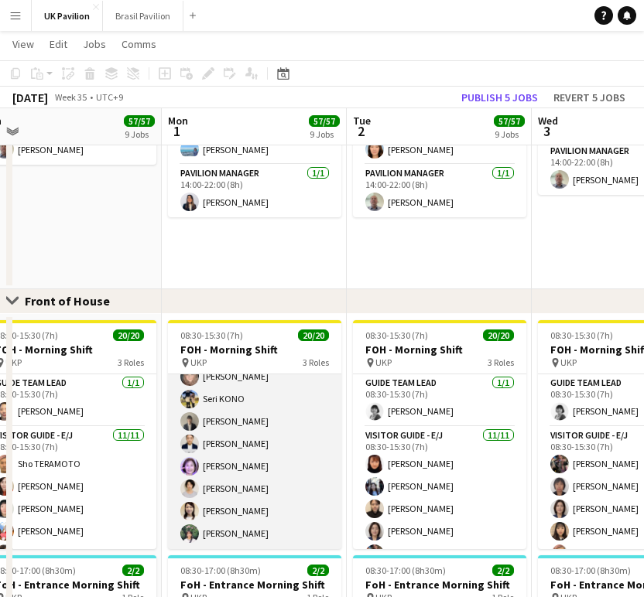
click at [245, 462] on app-card-role "Visitor Guide - J [DATE] 08:30-15:30 (7h) [PERSON_NAME] Seri KONO [PERSON_NAME]…" at bounding box center [254, 445] width 173 height 210
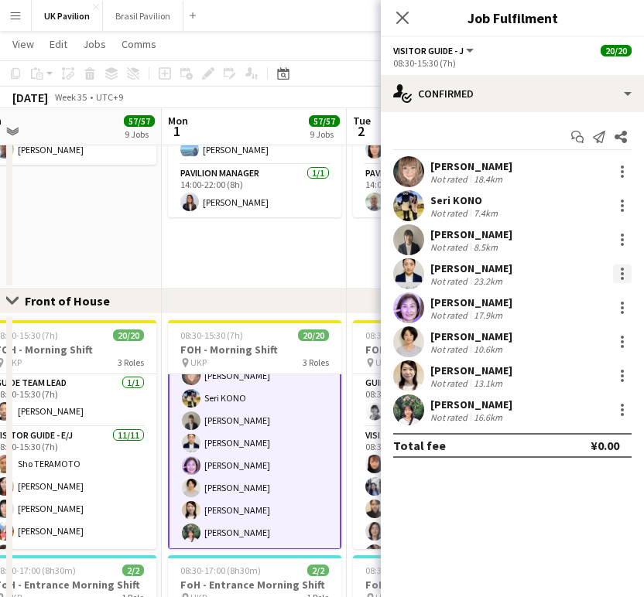
click at [617, 279] on div at bounding box center [622, 274] width 19 height 19
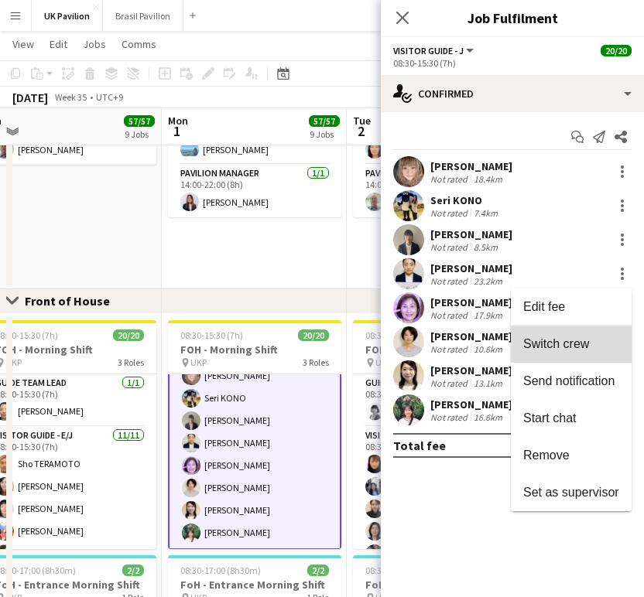
click at [559, 345] on span "Switch crew" at bounding box center [556, 343] width 66 height 13
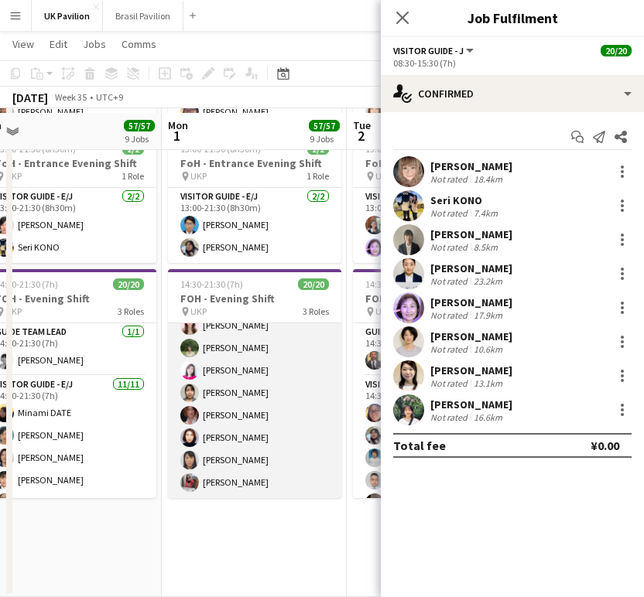
scroll to position [1585, 0]
click at [243, 486] on app-card-role "Visitor Guide - J 8/8 14:30-21:30 (7h) Karin Matsuda Rena Saito Ryoko MATSUSHIT…" at bounding box center [254, 394] width 173 height 210
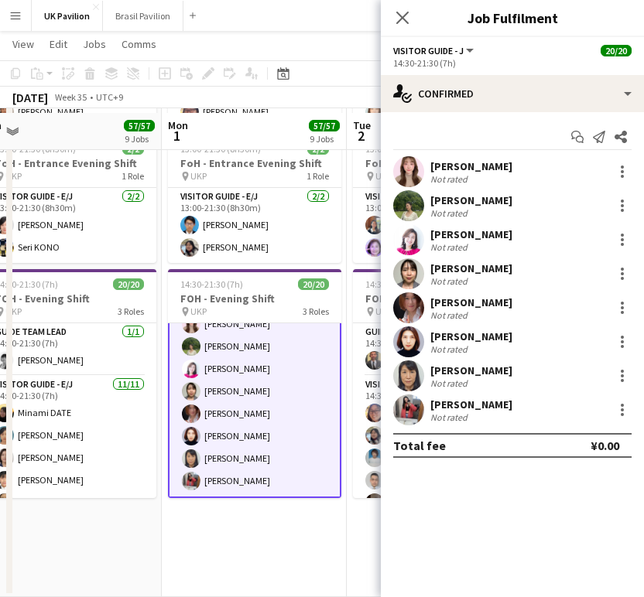
scroll to position [381, 0]
click at [619, 315] on div at bounding box center [622, 308] width 19 height 19
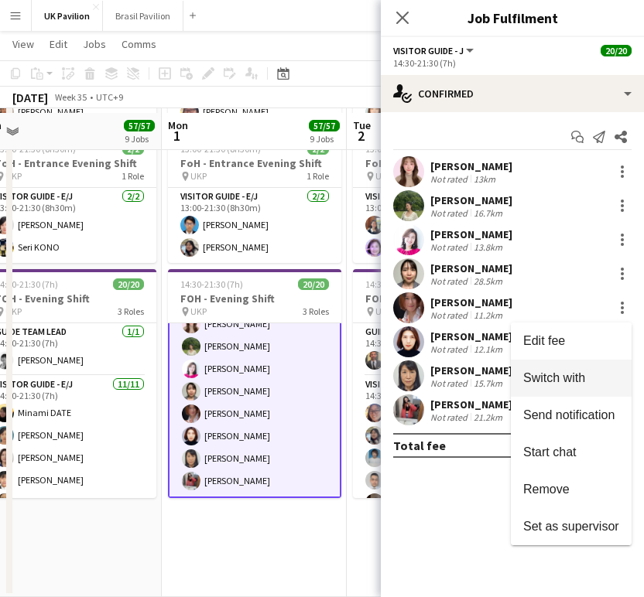
click at [529, 378] on span "Switch with" at bounding box center [554, 377] width 62 height 13
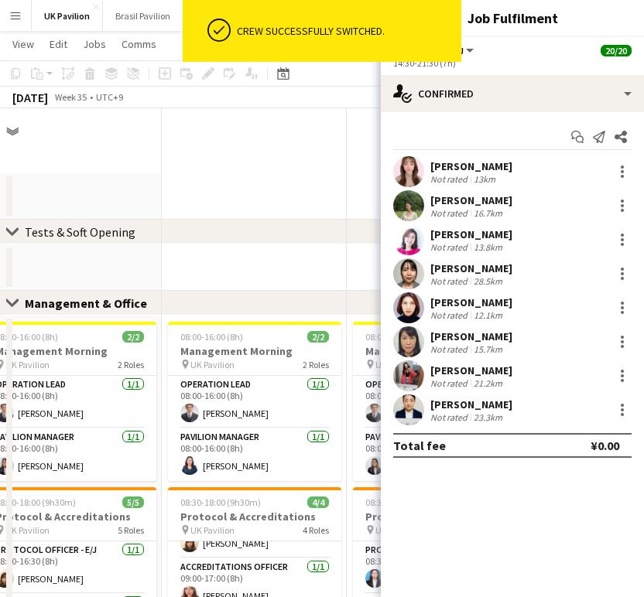
scroll to position [1550, 0]
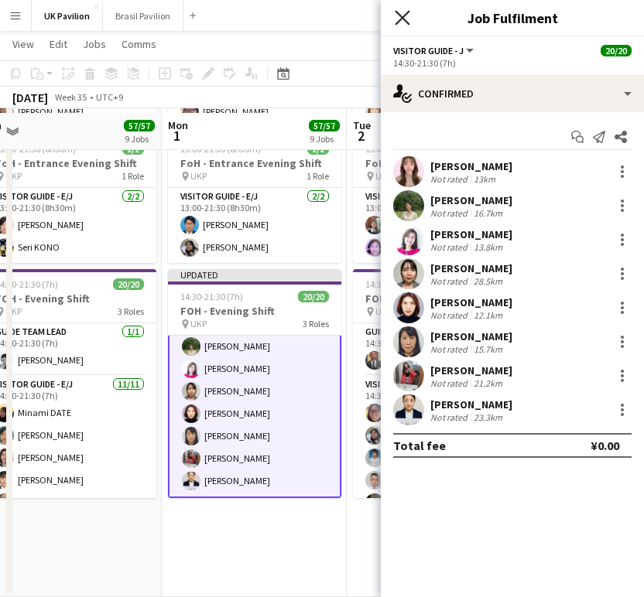
click at [409, 17] on icon "Close pop-in" at bounding box center [402, 17] width 15 height 15
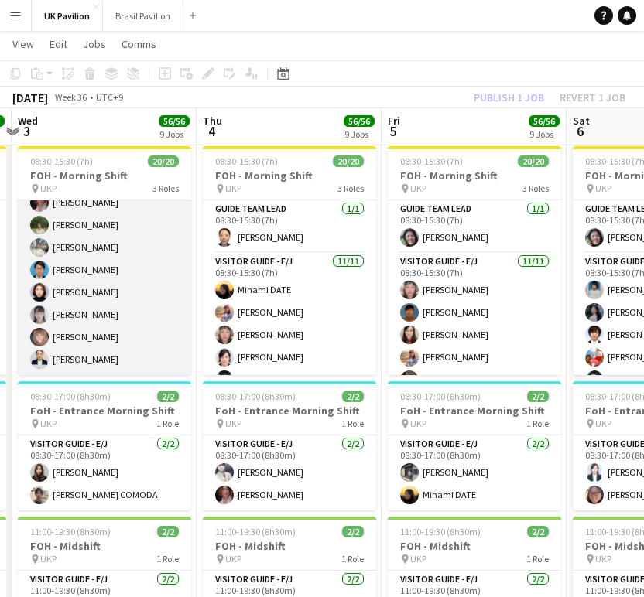
scroll to position [381, 0]
click at [114, 316] on app-card-role "Visitor Guide - J [DATE] 08:30-15:30 (7h) [PERSON_NAME] [PERSON_NAME] [PERSON_N…" at bounding box center [104, 271] width 173 height 210
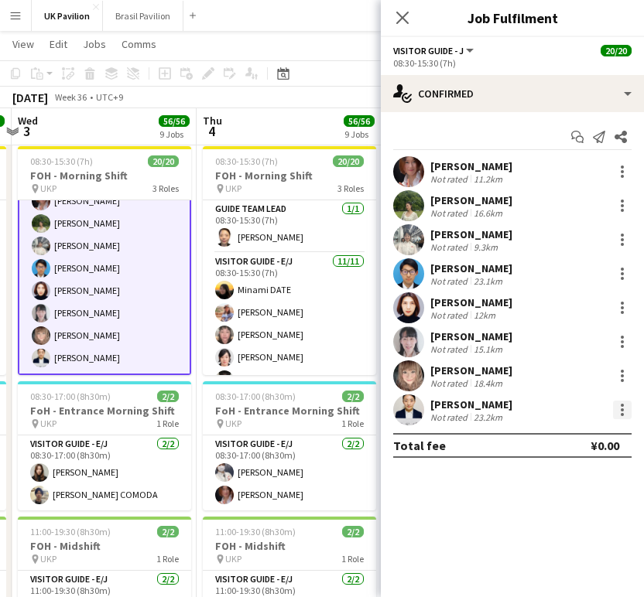
click at [620, 419] on div at bounding box center [622, 410] width 19 height 19
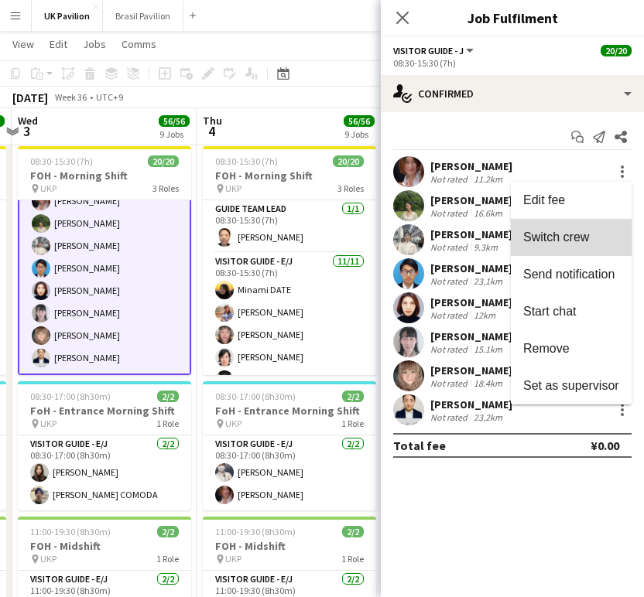
click at [545, 238] on span "Switch crew" at bounding box center [556, 237] width 66 height 13
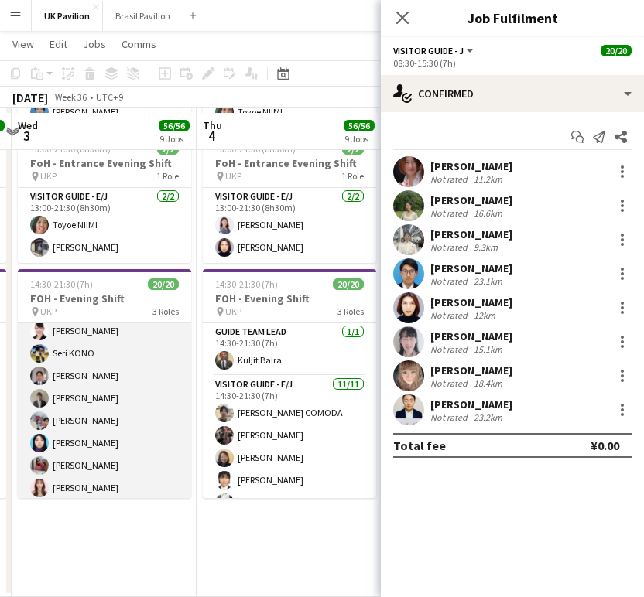
scroll to position [356, 0]
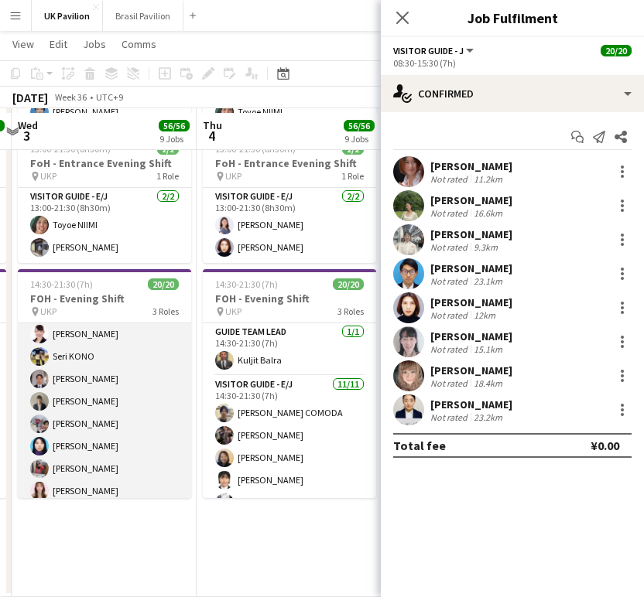
click at [112, 506] on app-card-role "Visitor Guide - J [DATE] 14:30-21:30 (7h) [PERSON_NAME] Seri [PERSON_NAME] Daik…" at bounding box center [104, 402] width 173 height 210
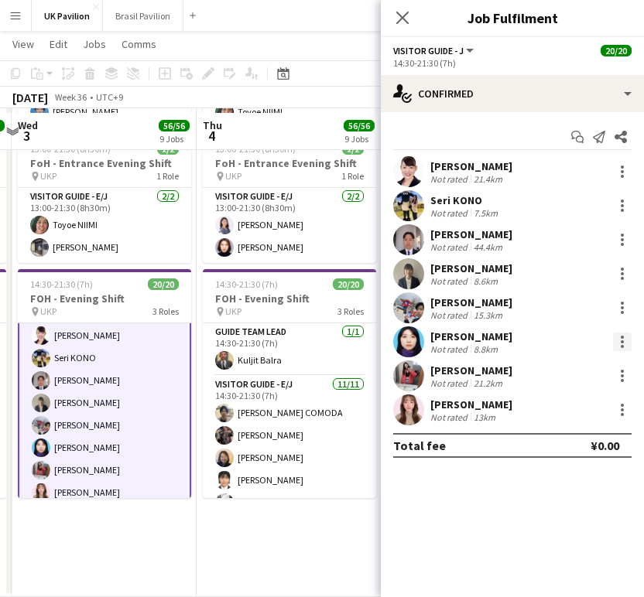
click at [621, 344] on div at bounding box center [622, 342] width 3 height 3
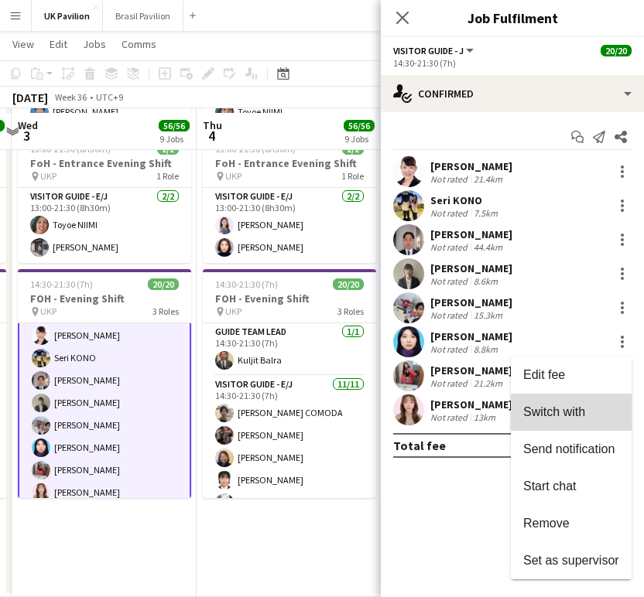
click at [538, 412] on span "Switch with" at bounding box center [554, 412] width 62 height 13
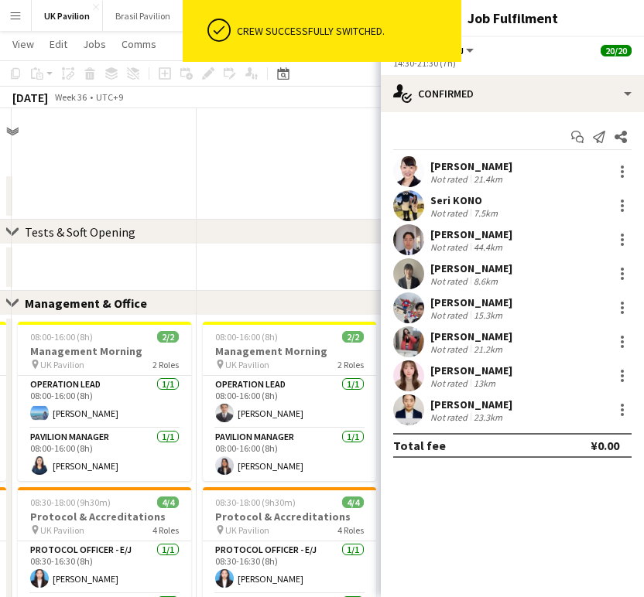
scroll to position [1550, 0]
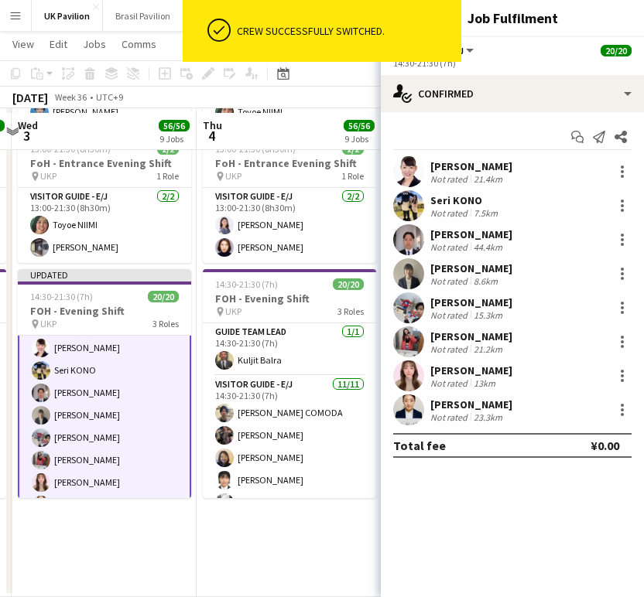
click at [573, 26] on h3 "Job Fulfilment" at bounding box center [512, 18] width 263 height 20
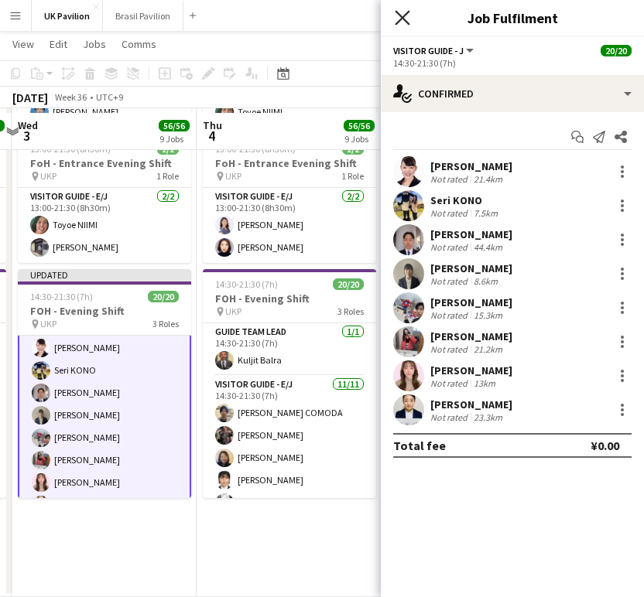
click at [403, 13] on icon "Close pop-in" at bounding box center [402, 17] width 15 height 15
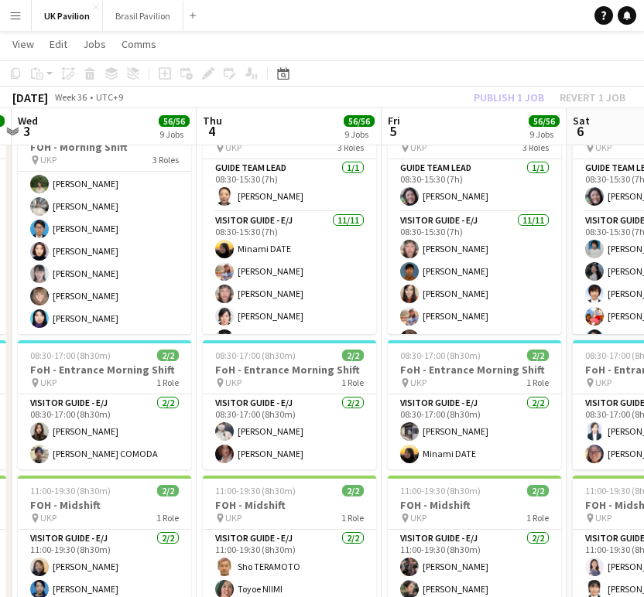
scroll to position [393, 0]
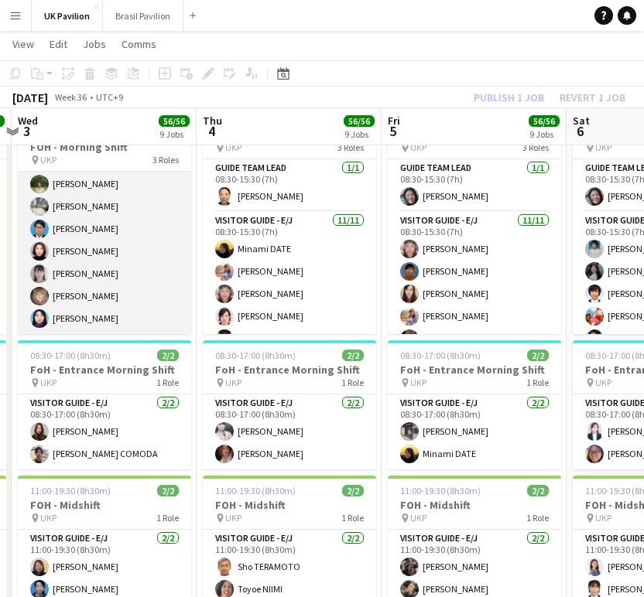
click at [107, 300] on app-card-role "Visitor Guide - J 8/8 08:30-15:30 (7h) Mako TANIGUCHI Rena Saito Chinami Kasuga…" at bounding box center [104, 230] width 173 height 210
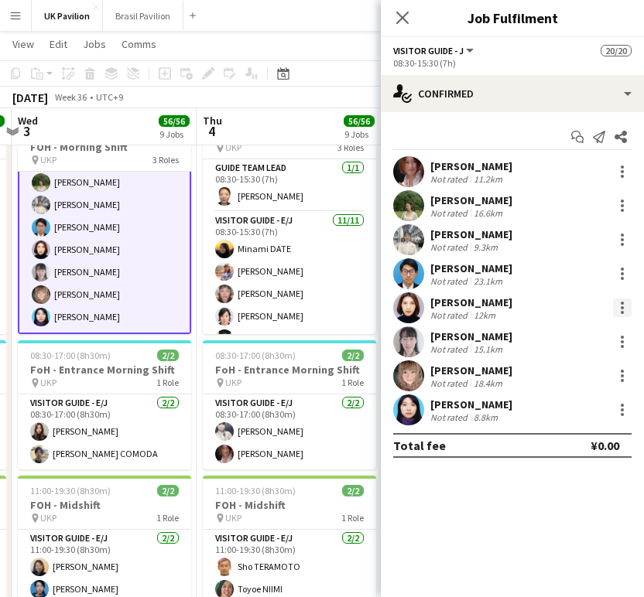
click at [624, 311] on div at bounding box center [622, 308] width 19 height 19
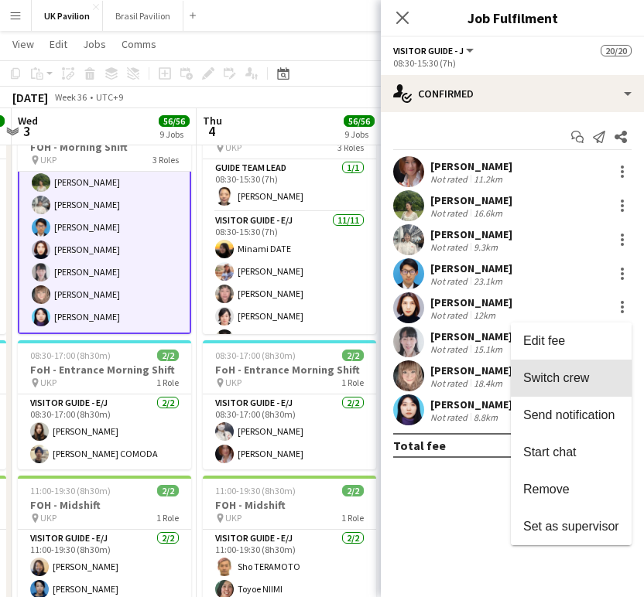
drag, startPoint x: 535, startPoint y: 375, endPoint x: 525, endPoint y: 371, distance: 10.8
click at [537, 374] on span "Switch crew" at bounding box center [556, 377] width 66 height 13
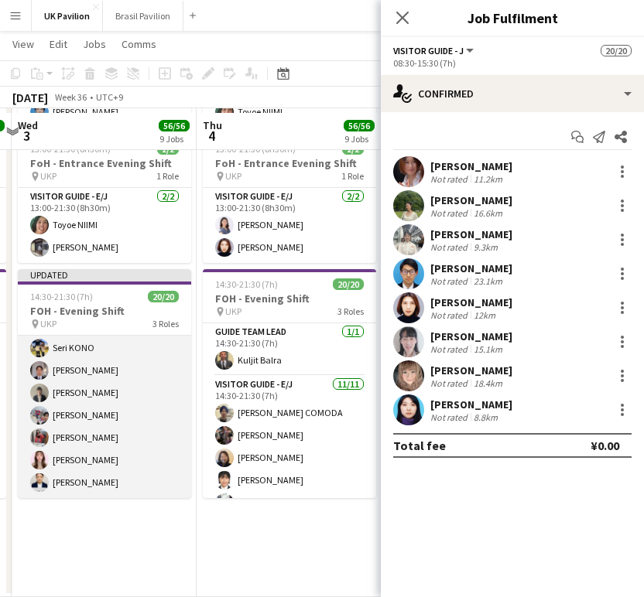
click at [112, 462] on app-card-role "Visitor Guide - J 8/8 14:30-21:30 (7h) Miwa KOMURA Seri KONO Hiyu Nishii Ayano …" at bounding box center [104, 394] width 173 height 210
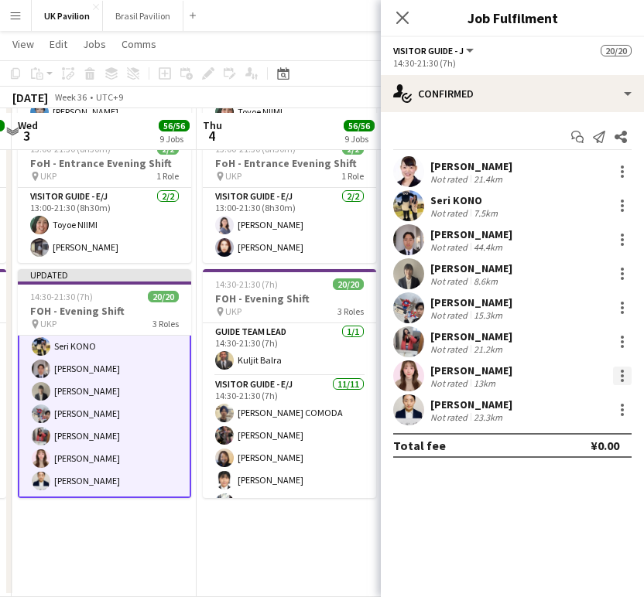
click at [621, 378] on div at bounding box center [622, 376] width 3 height 3
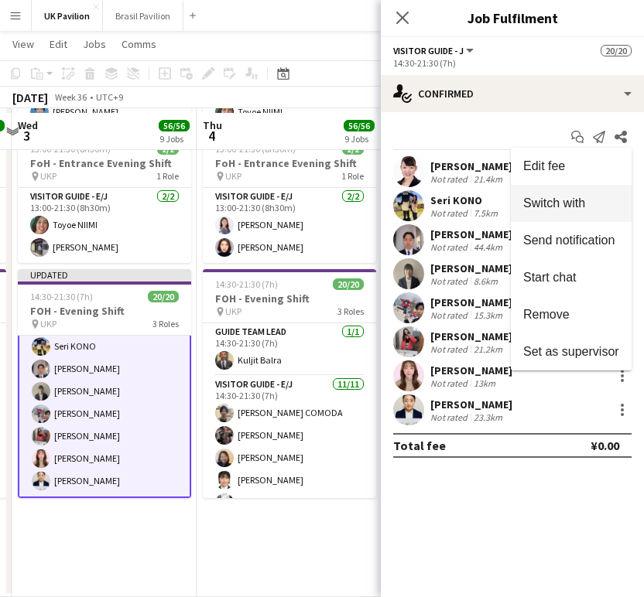
click at [535, 202] on span "Switch with" at bounding box center [554, 203] width 62 height 13
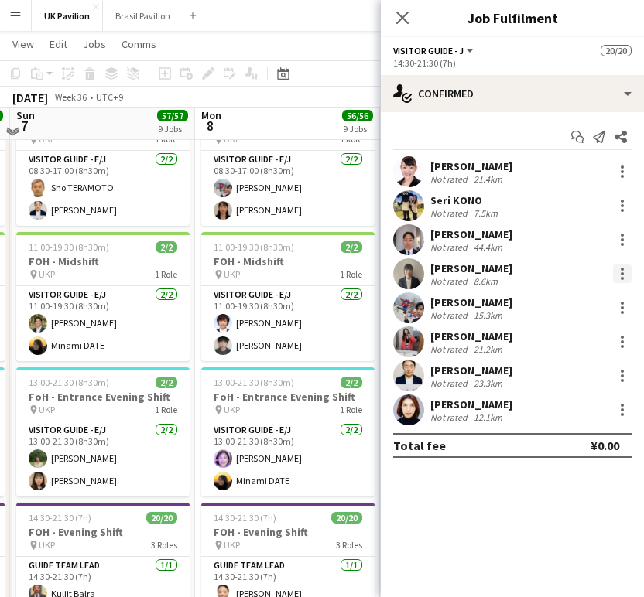
scroll to position [1306, 0]
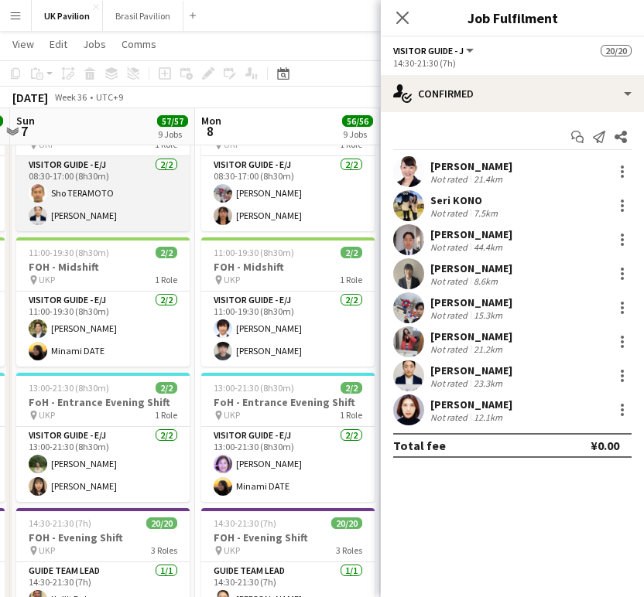
click at [81, 231] on app-card-role "Visitor Guide - E/J 2/2 08:30-17:00 (8h30m) Sho TERAMOTO Yu Miyake" at bounding box center [102, 193] width 173 height 75
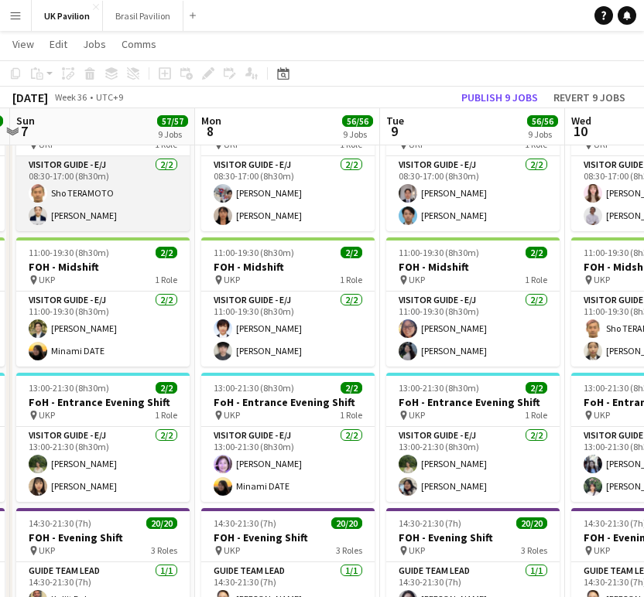
click at [101, 231] on app-card-role "Visitor Guide - E/J 2/2 08:30-17:00 (8h30m) Sho TERAMOTO Yu Miyake" at bounding box center [102, 193] width 173 height 75
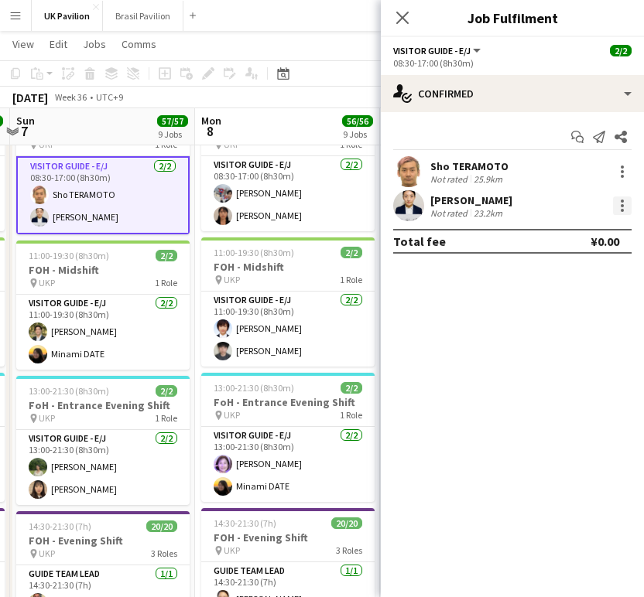
click at [621, 207] on div at bounding box center [622, 205] width 3 height 3
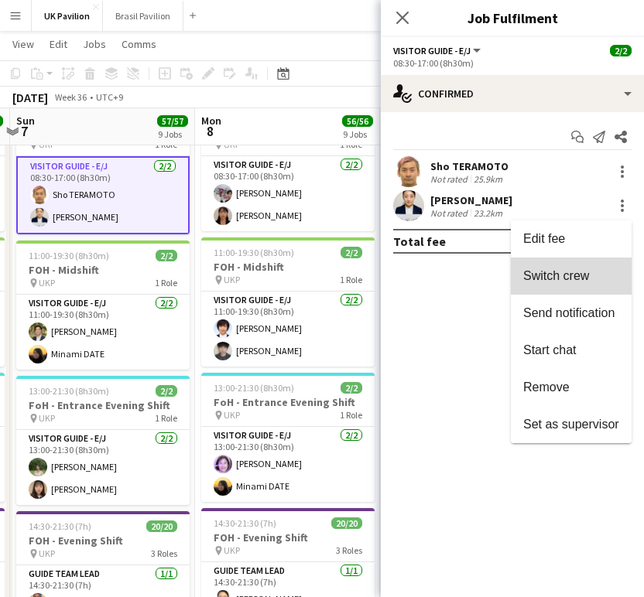
click at [526, 281] on span "Switch crew" at bounding box center [556, 275] width 66 height 13
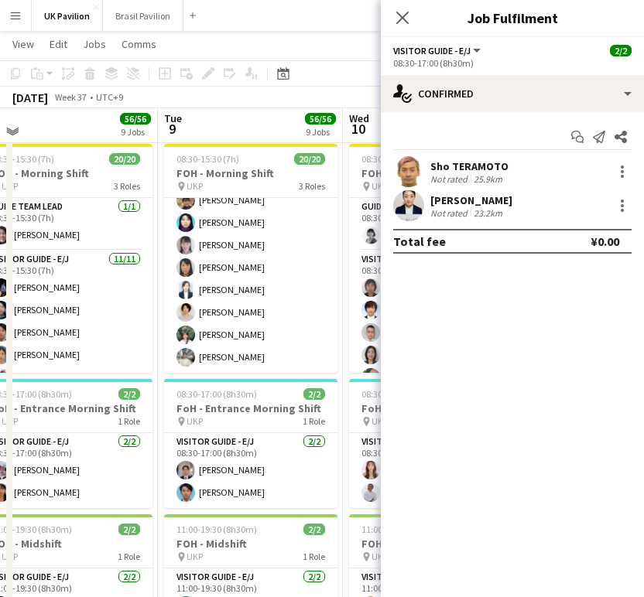
scroll to position [381, 0]
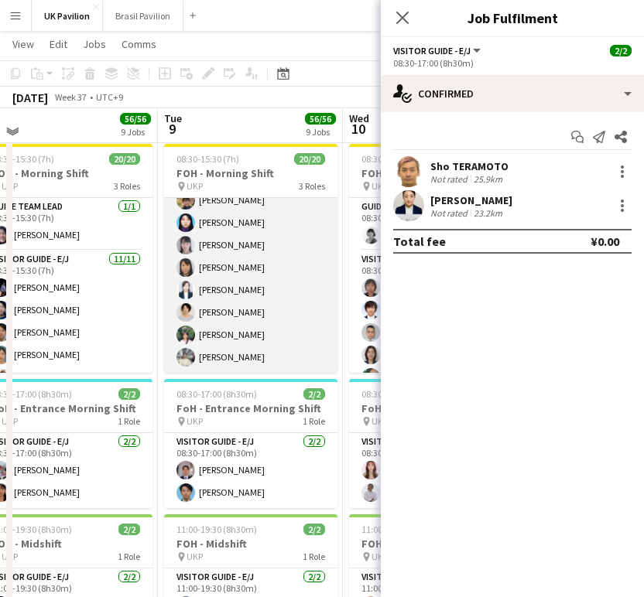
click at [254, 333] on app-card-role "Visitor Guide - J 8/8 08:30-15:30 (7h) Yoriko Uedahira Maya Yamashita Naoko Kim…" at bounding box center [250, 268] width 173 height 210
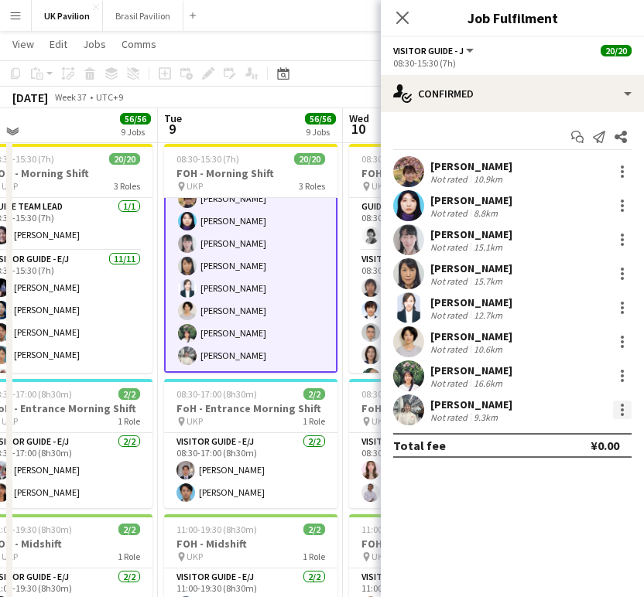
click at [618, 418] on div at bounding box center [622, 410] width 19 height 19
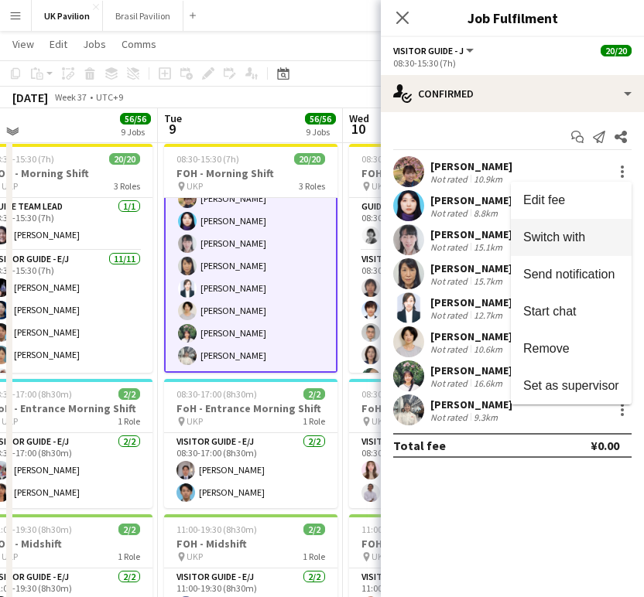
click at [536, 244] on span "Switch with" at bounding box center [554, 237] width 62 height 13
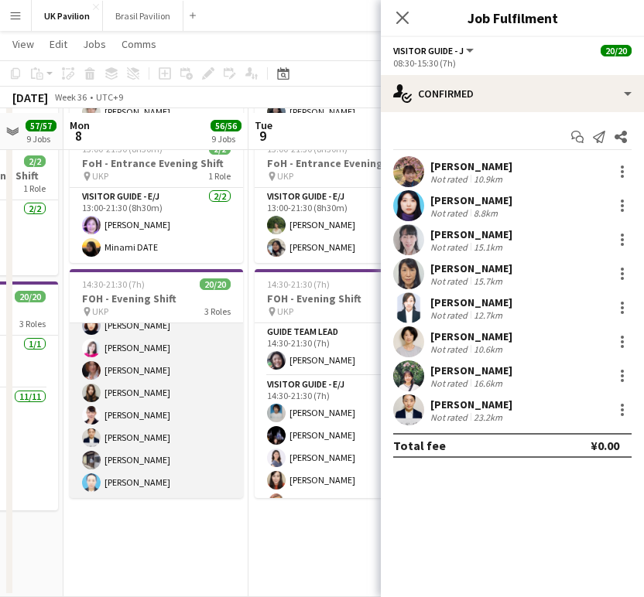
click at [146, 477] on app-card-role "Visitor Guide - J 8/8 14:30-21:30 (7h) Naho YAMAGUCHI Ryoko MATSUSHITA Mako TAN…" at bounding box center [156, 394] width 173 height 210
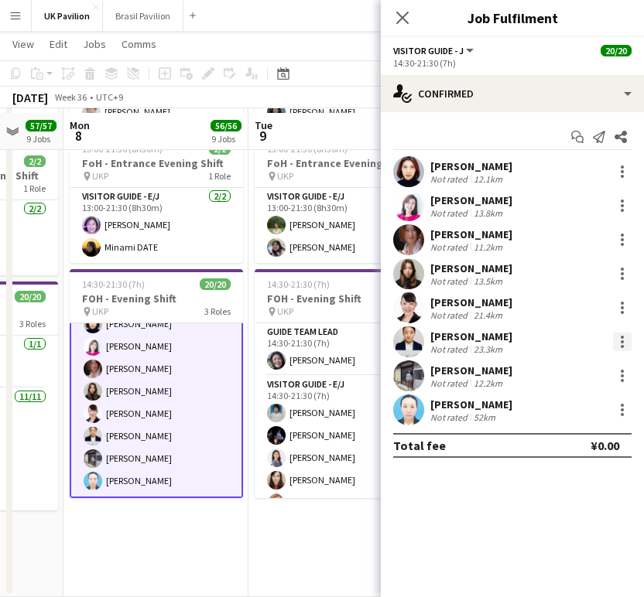
click at [623, 344] on div at bounding box center [622, 342] width 3 height 3
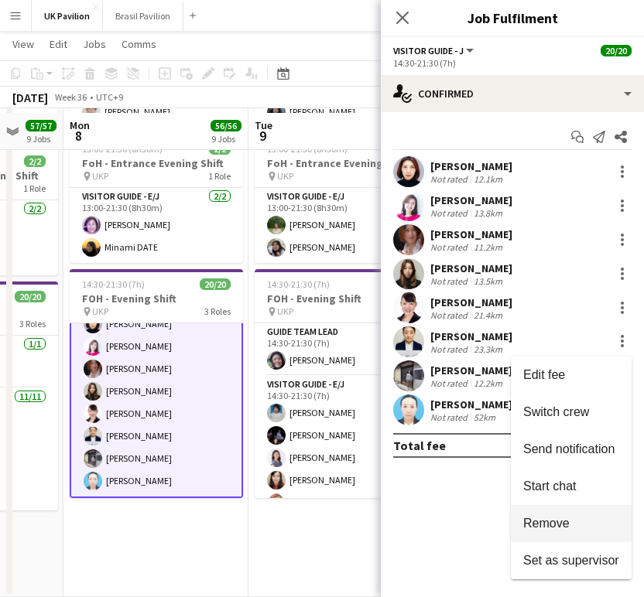
click at [558, 519] on span "Remove" at bounding box center [546, 523] width 46 height 13
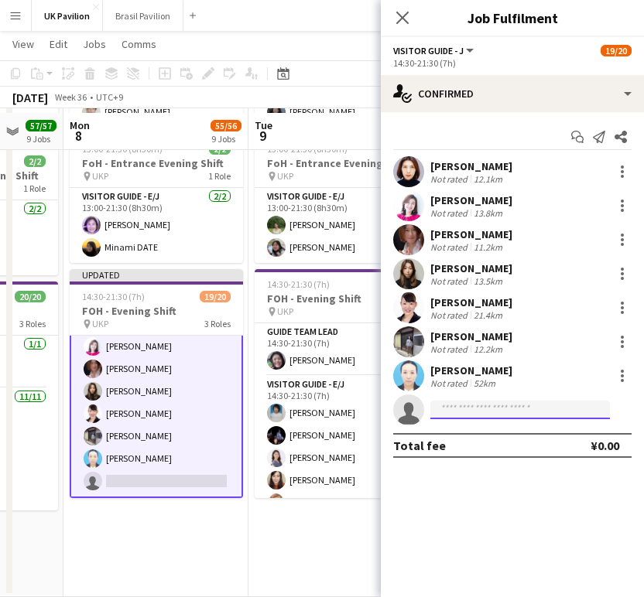
click at [467, 414] on input at bounding box center [520, 410] width 180 height 19
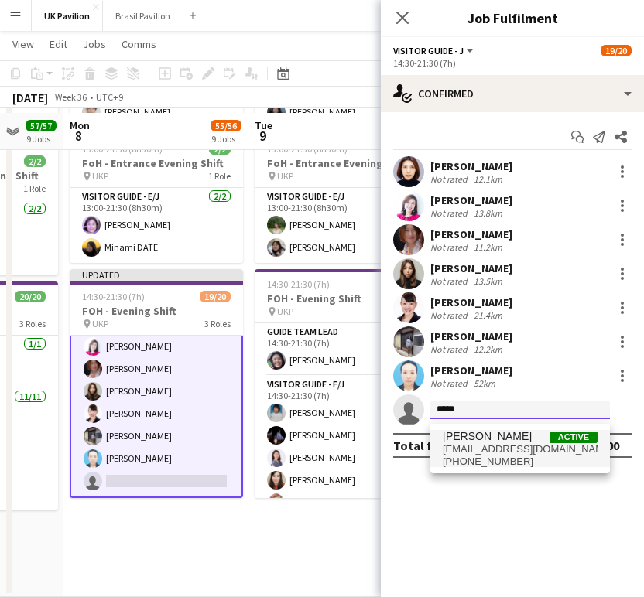
type input "*****"
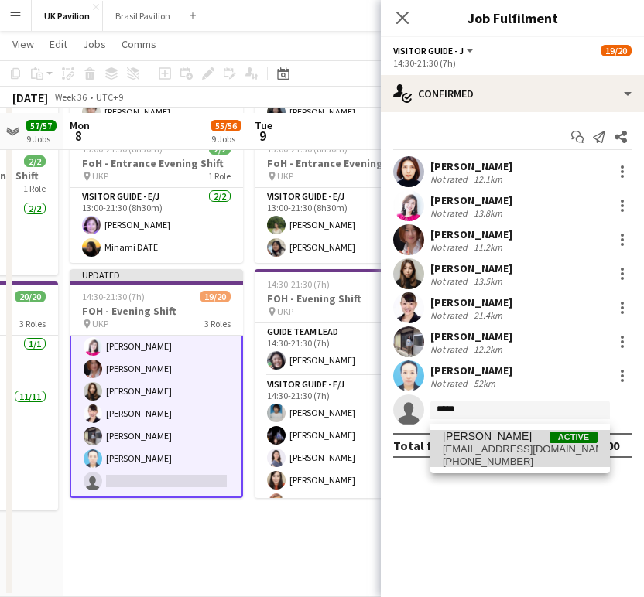
click at [490, 443] on span "[PERSON_NAME]" at bounding box center [487, 436] width 89 height 13
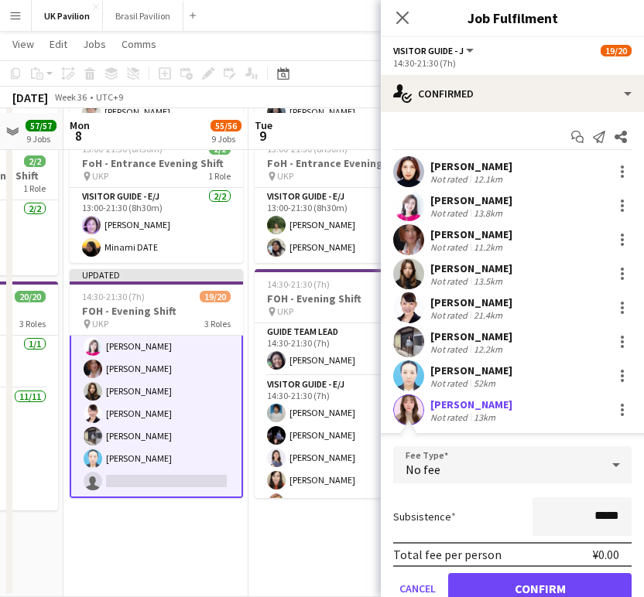
click at [522, 587] on button "Confirm" at bounding box center [539, 588] width 183 height 31
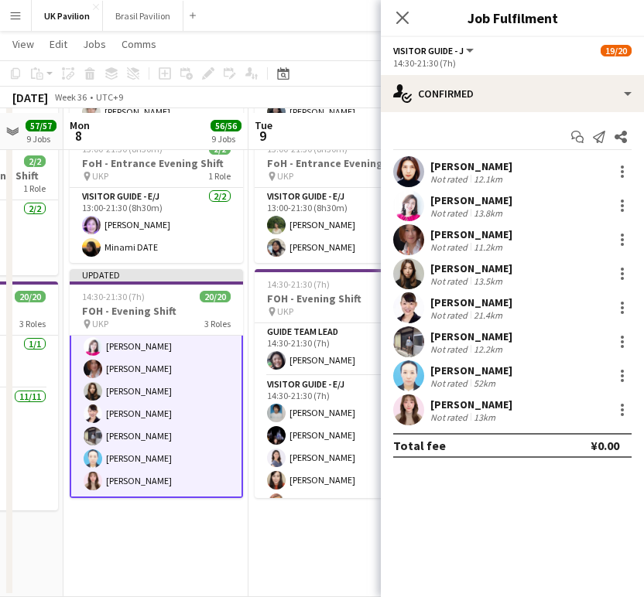
click at [404, 15] on icon "Close pop-in" at bounding box center [402, 18] width 12 height 12
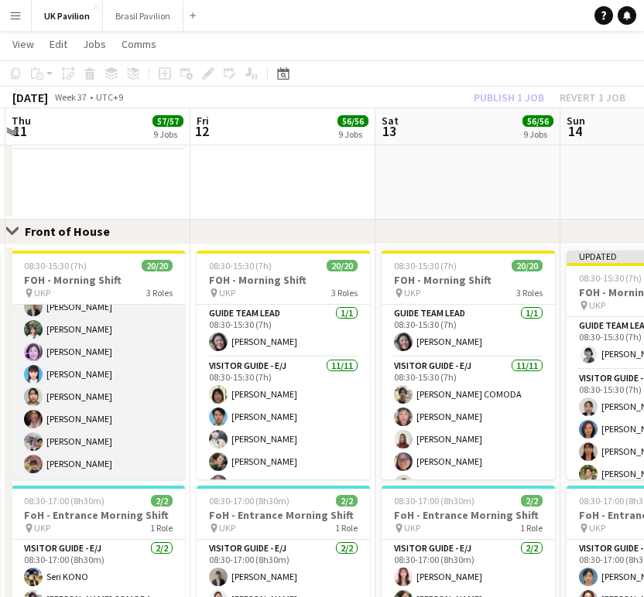
click at [70, 372] on app-card-role "Visitor Guide - J 8/8 08:30-15:30 (7h) Ayano KUBOTA Ibuki ASANO Mika TAMURA Han…" at bounding box center [98, 375] width 173 height 210
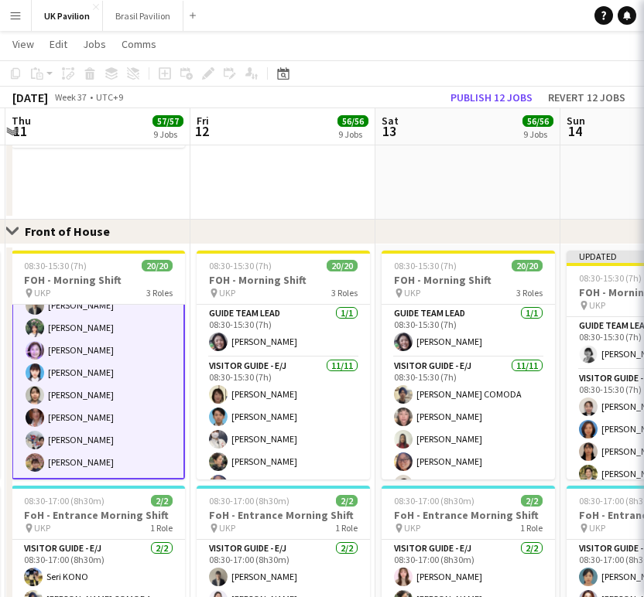
scroll to position [371, 0]
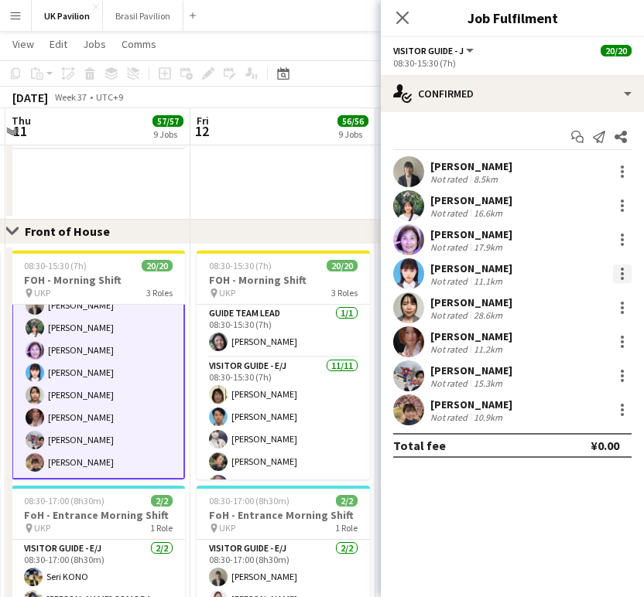
click at [618, 276] on div at bounding box center [622, 274] width 19 height 19
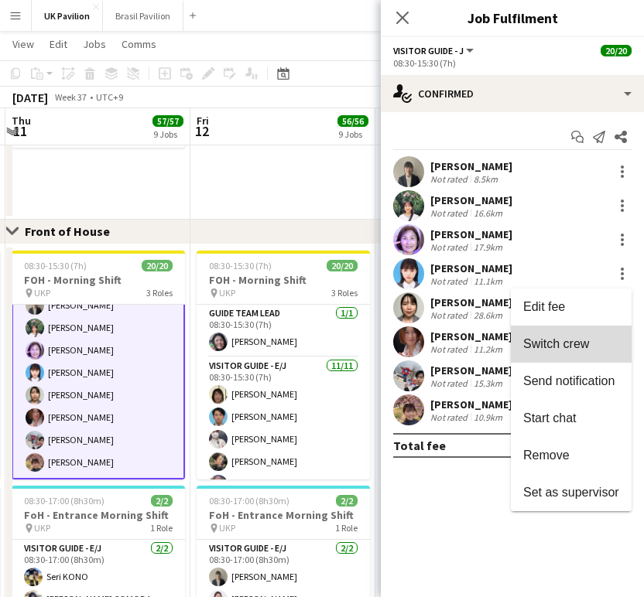
click at [530, 347] on span "Switch crew" at bounding box center [556, 343] width 66 height 13
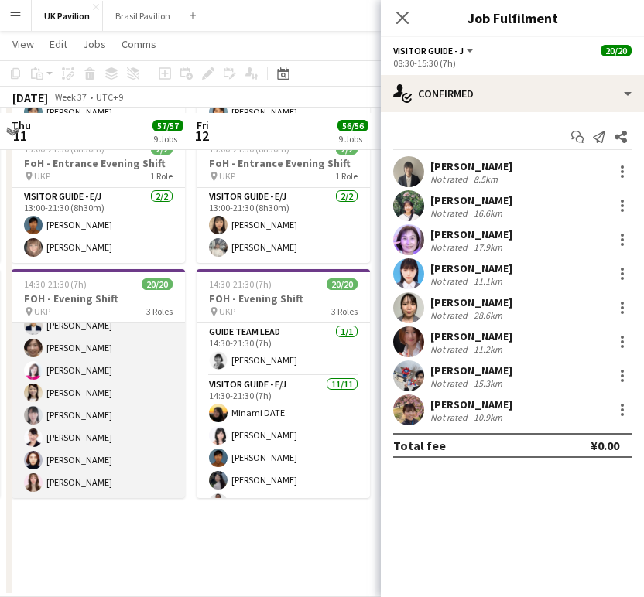
scroll to position [381, 0]
click at [106, 498] on app-card-role "Visitor Guide - J 8/8 14:30-21:30 (7h) Yu Miyake Midori MIYAKO Ryoko MATSUSHITA…" at bounding box center [98, 394] width 173 height 210
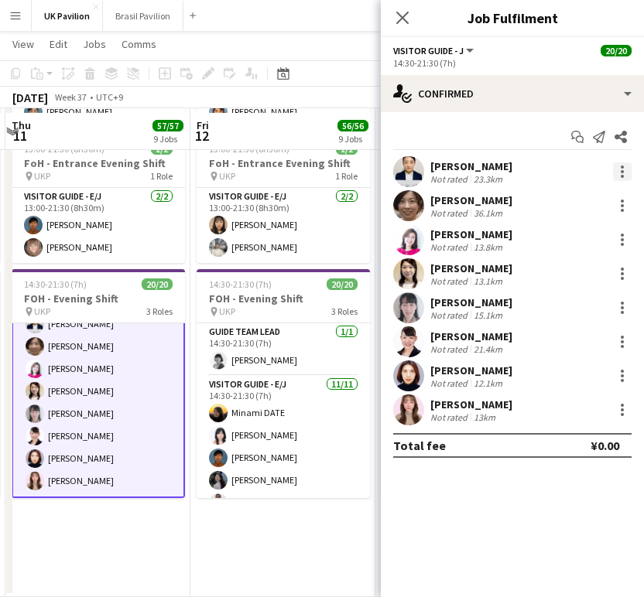
click at [617, 168] on div at bounding box center [622, 172] width 19 height 19
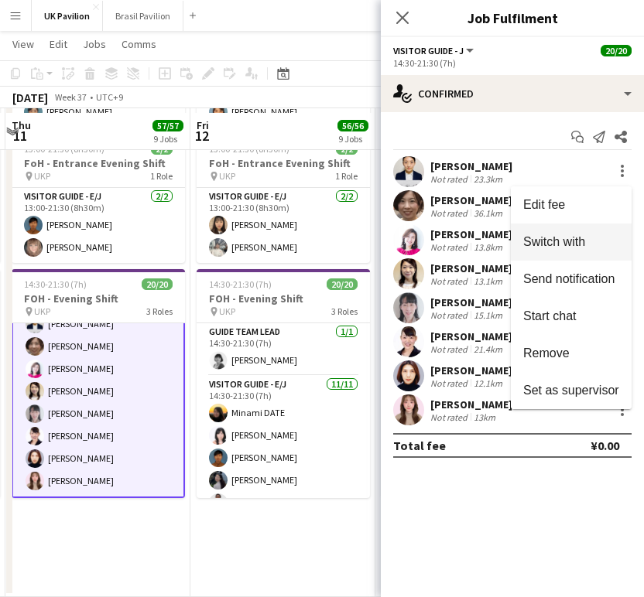
click at [567, 238] on span "Switch with" at bounding box center [554, 241] width 62 height 13
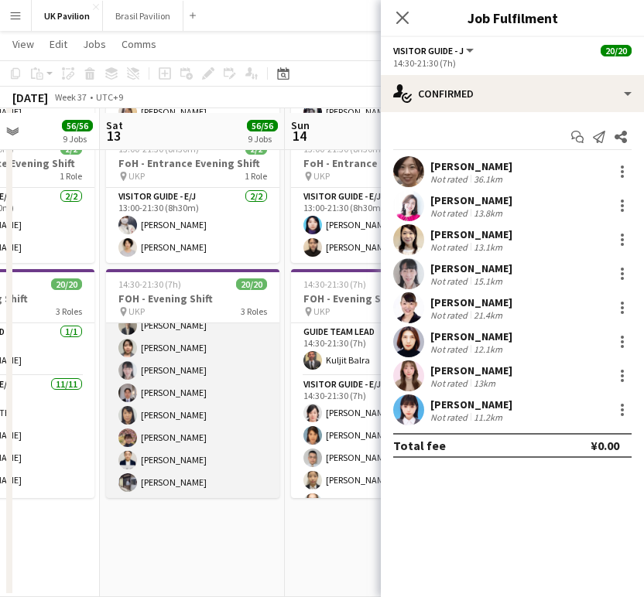
click at [198, 482] on app-card-role "Visitor Guide - J 8/8 14:30-21:30 (7h) Ayano KUBOTA Mizuki Miyafuji Naoko Kimur…" at bounding box center [192, 394] width 173 height 210
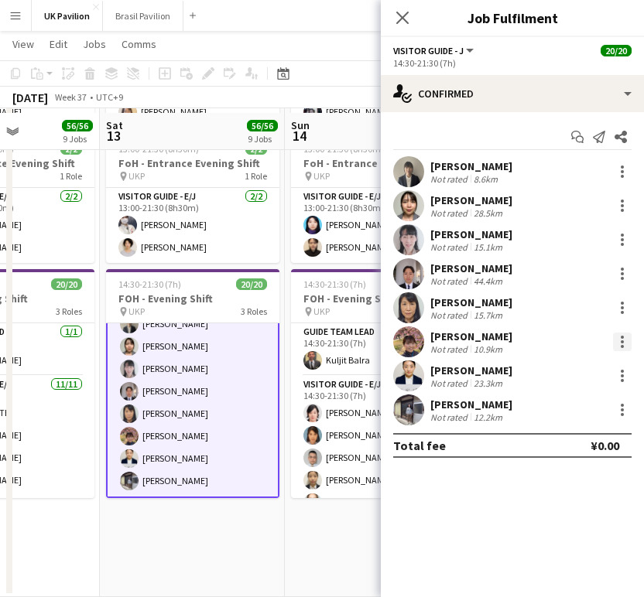
click at [617, 344] on div at bounding box center [622, 342] width 19 height 19
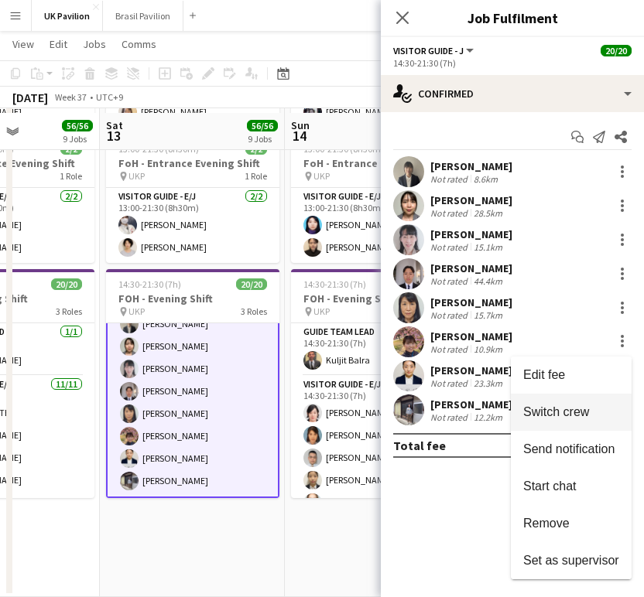
click at [555, 418] on span "Switch crew" at bounding box center [556, 412] width 66 height 13
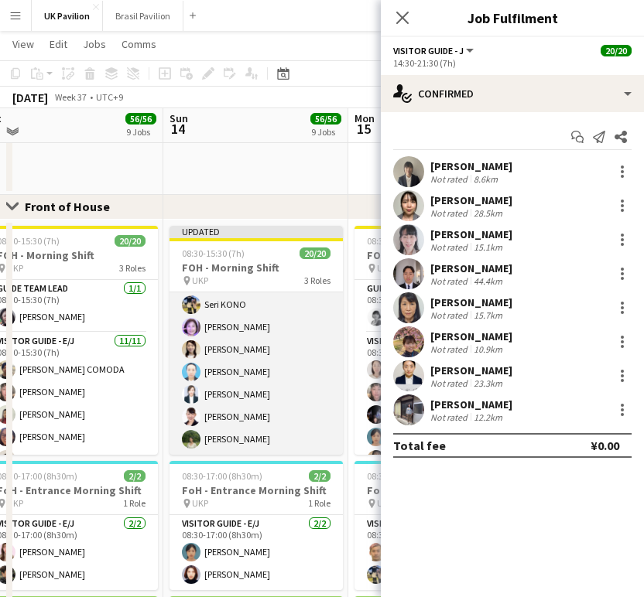
scroll to position [388, 0]
click at [238, 320] on app-card-role "Visitor Guide - J 8/8 08:30-15:30 (7h) Ayano KUBOTA Seri KONO Mika TAMURA Kunik…" at bounding box center [255, 350] width 173 height 210
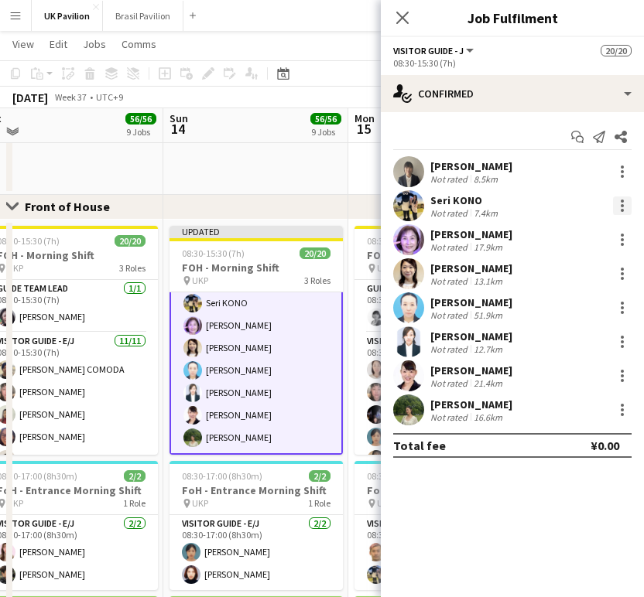
click at [620, 207] on div at bounding box center [622, 206] width 19 height 19
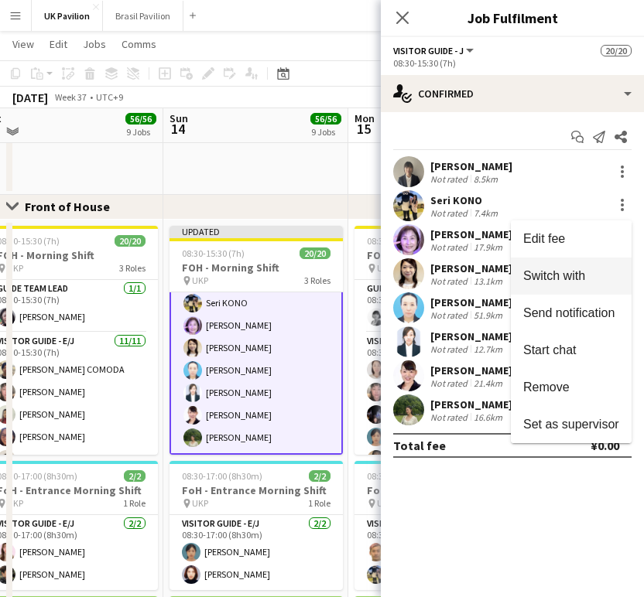
click at [542, 282] on span "Switch with" at bounding box center [554, 275] width 62 height 13
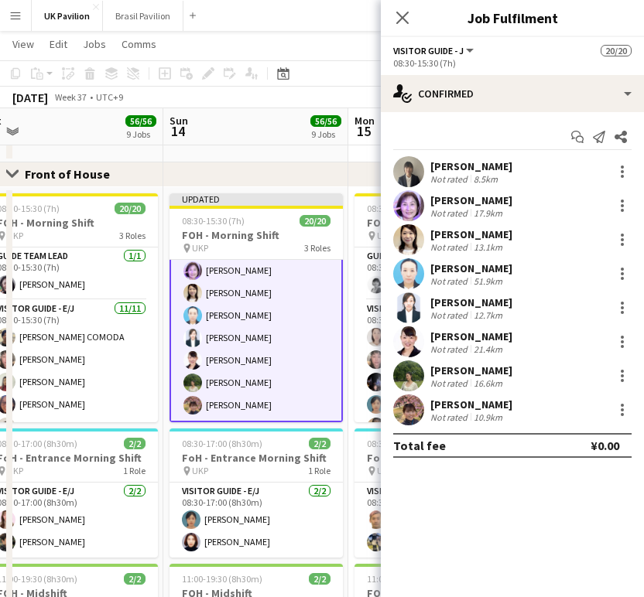
scroll to position [396, 0]
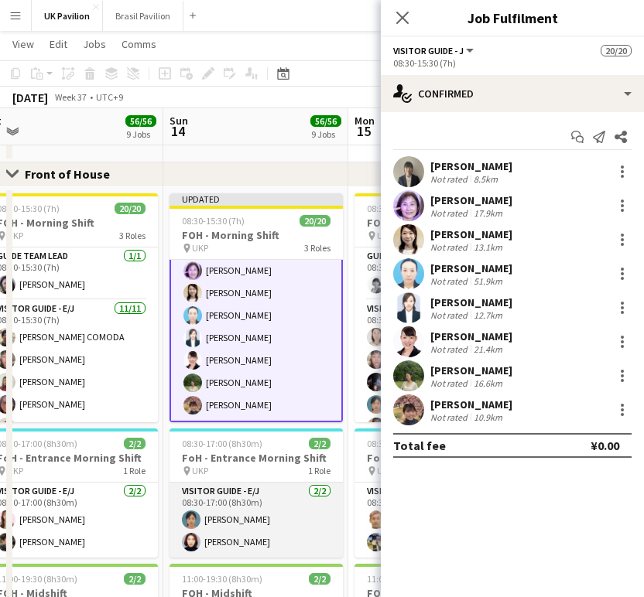
click at [294, 539] on app-card-role "Visitor Guide - E/J 2/2 08:30-17:00 (8h30m) Yoko SASAKI Naho YAMAGUCHI" at bounding box center [255, 520] width 173 height 75
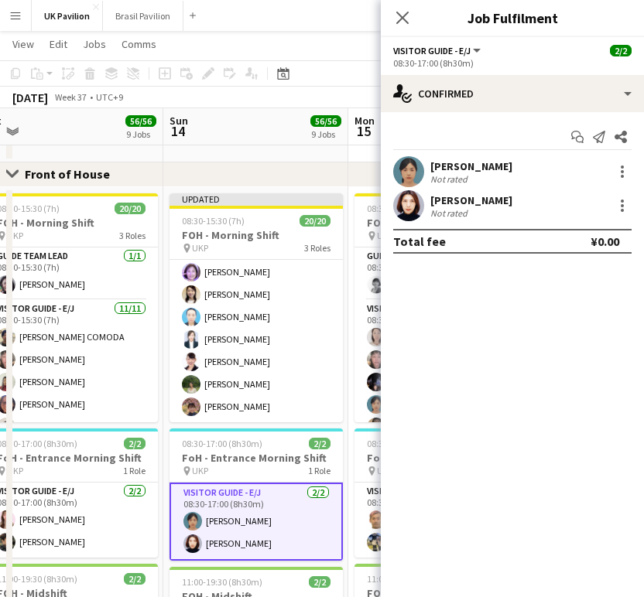
scroll to position [393, 0]
click at [623, 203] on div at bounding box center [622, 201] width 3 height 3
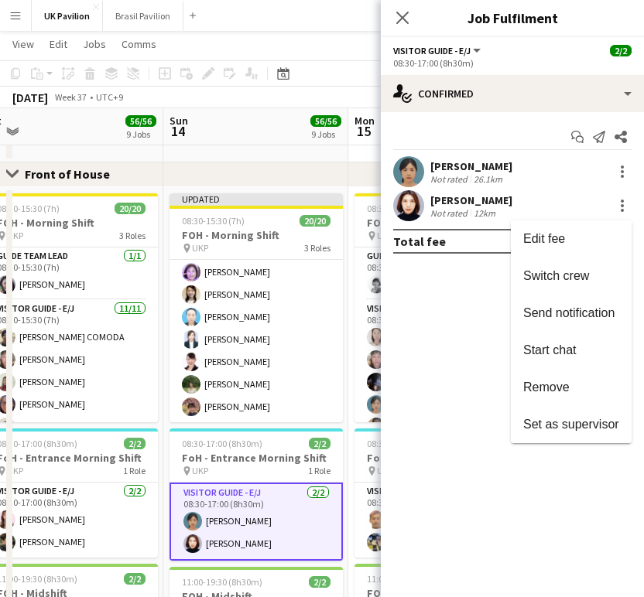
click at [556, 282] on span "Switch crew" at bounding box center [556, 275] width 66 height 13
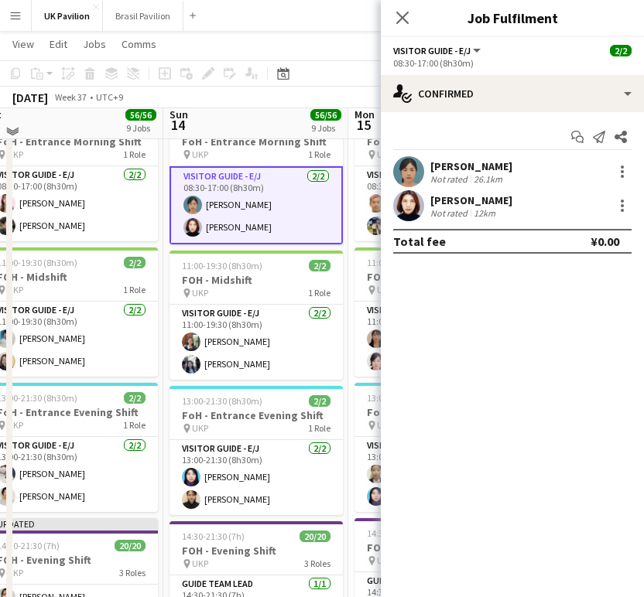
scroll to position [1330, 0]
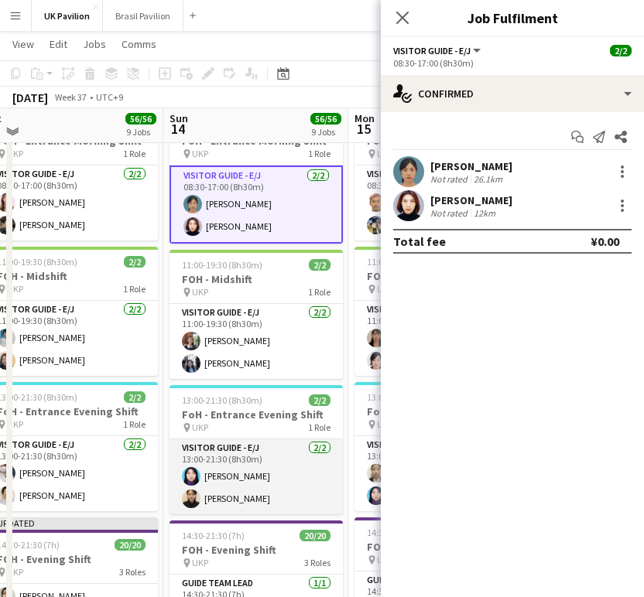
click at [258, 515] on app-card-role "Visitor Guide - E/J 2/2 13:00-21:30 (8h30m) Maya Yamashita Nene MIZUNO" at bounding box center [255, 477] width 173 height 75
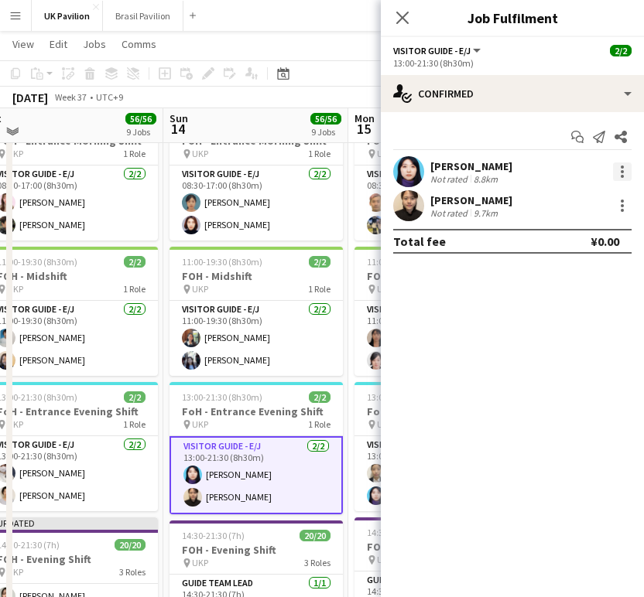
click at [616, 172] on div at bounding box center [622, 172] width 19 height 19
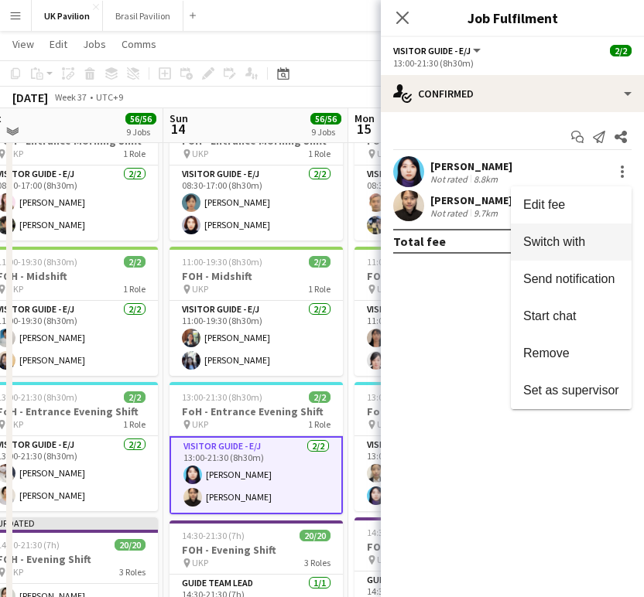
click at [542, 245] on span "Switch with" at bounding box center [554, 241] width 62 height 13
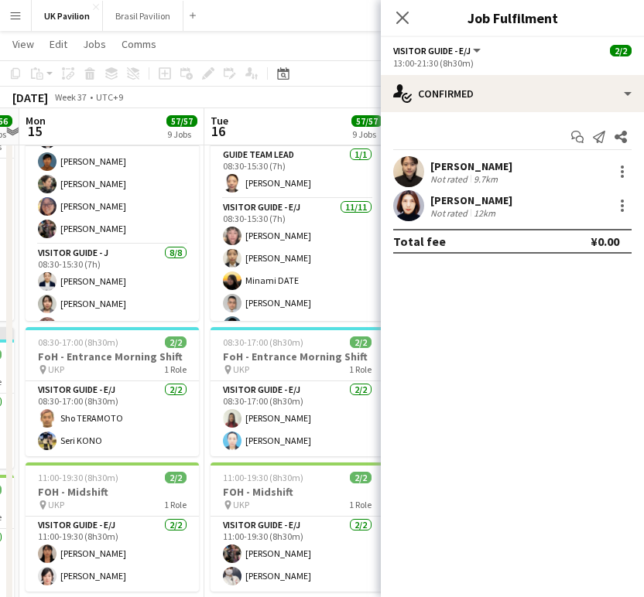
scroll to position [232, 0]
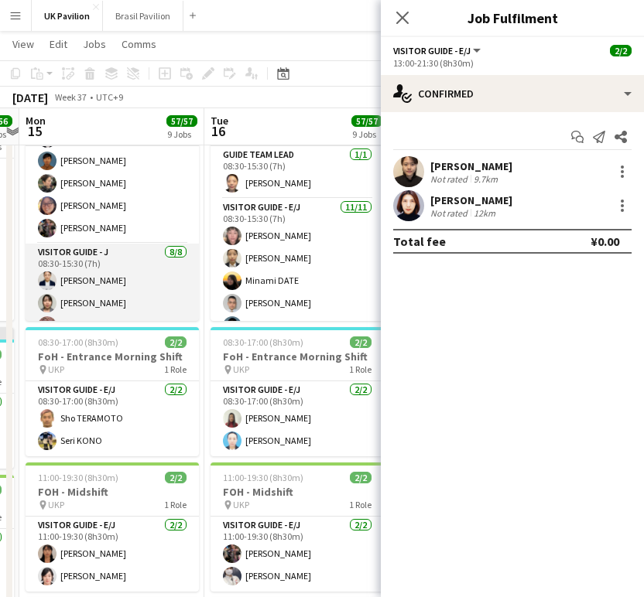
click at [96, 294] on app-card-role "Visitor Guide - J 8/8 08:30-15:30 (7h) Yu Miyake Mizuki Miyafuji Yoriko Uedahir…" at bounding box center [112, 349] width 173 height 210
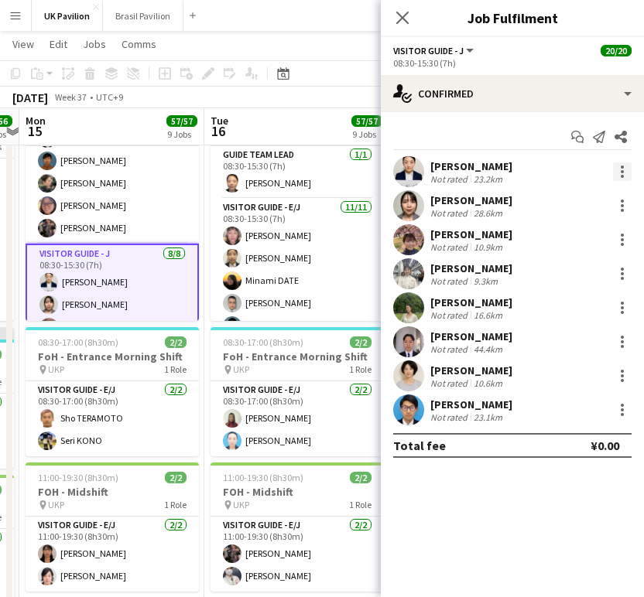
click at [621, 178] on div at bounding box center [622, 176] width 3 height 3
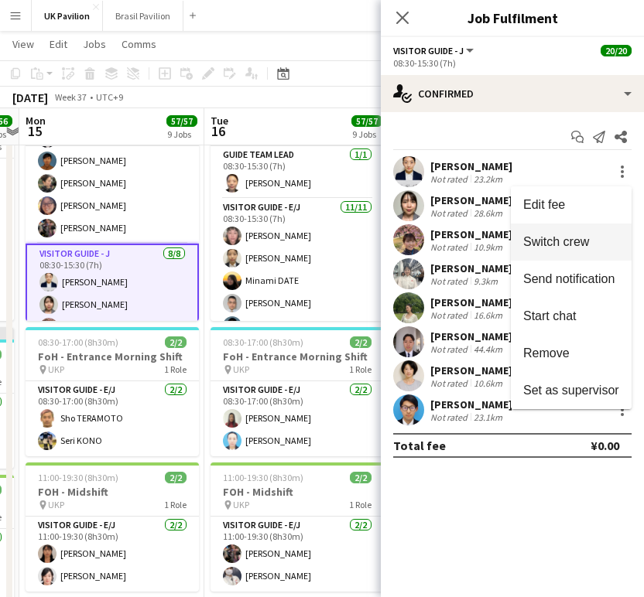
click at [535, 239] on span "Switch crew" at bounding box center [556, 241] width 66 height 13
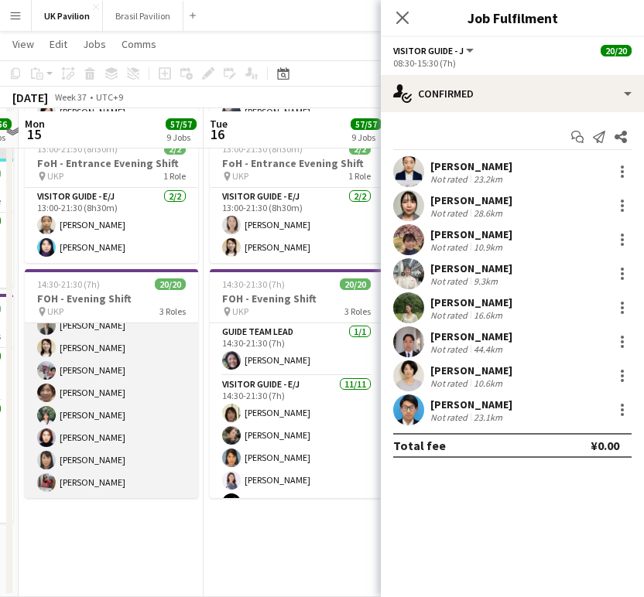
scroll to position [381, 0]
click at [98, 395] on app-card-role "Visitor Guide - J 8/8 14:30-21:30 (7h) Ayano KUBOTA Kuniko Maeda Daiki Ohta Mid…" at bounding box center [111, 394] width 173 height 210
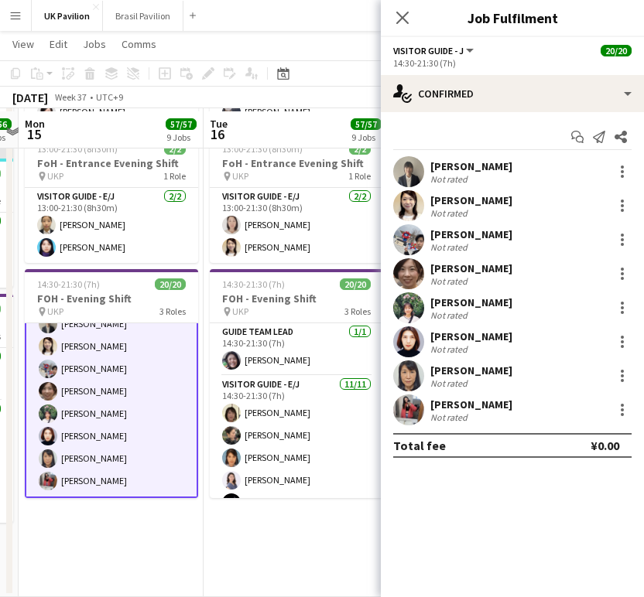
scroll to position [0, 352]
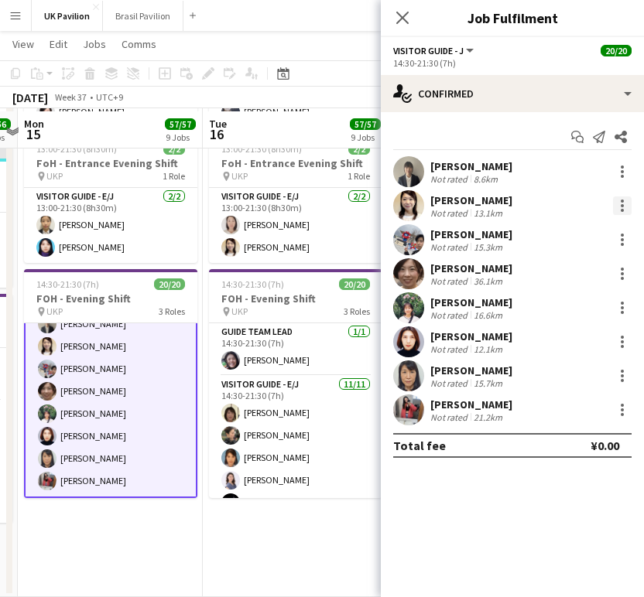
click at [619, 208] on div at bounding box center [622, 206] width 19 height 19
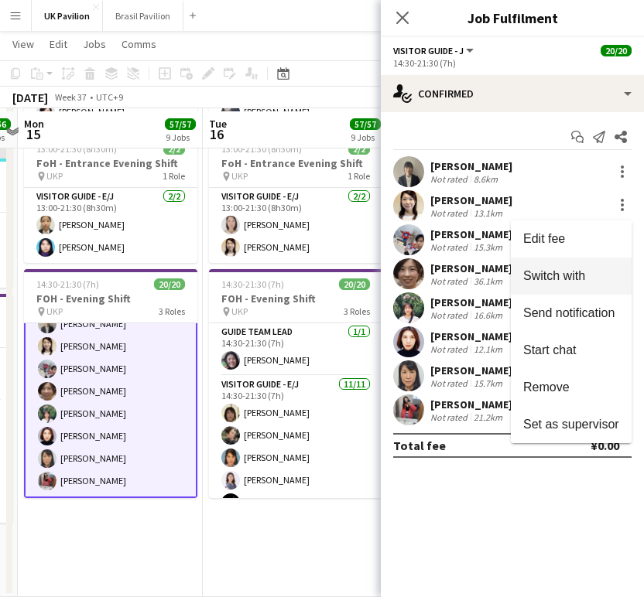
click at [536, 269] on span "Switch with" at bounding box center [554, 275] width 62 height 13
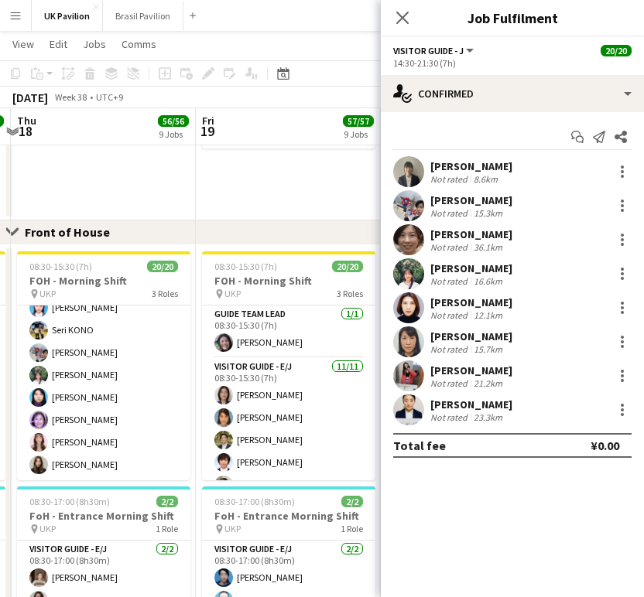
scroll to position [381, 0]
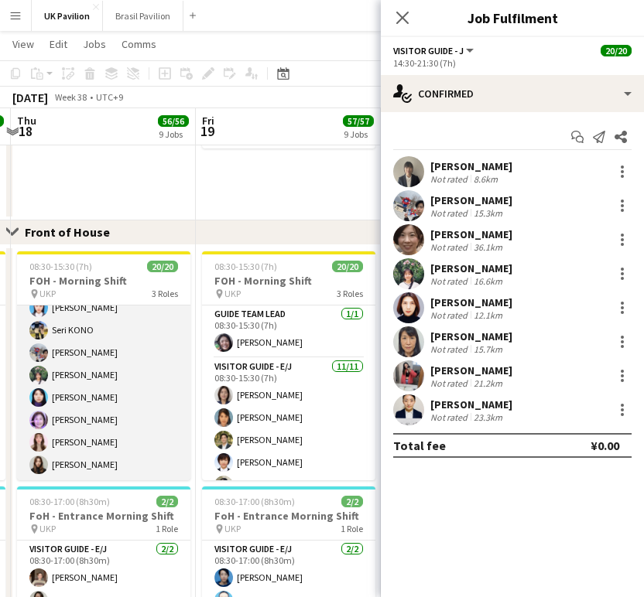
click at [116, 371] on app-card-role "Visitor Guide - J 8/8 08:30-15:30 (7h) Hanae Goto Seri KONO Daiki Ohta Ibuki AS…" at bounding box center [103, 376] width 173 height 210
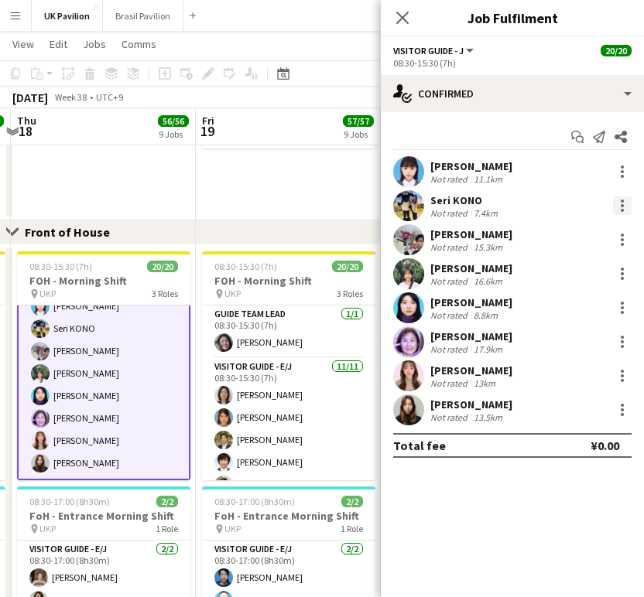
click at [627, 212] on div at bounding box center [622, 206] width 19 height 19
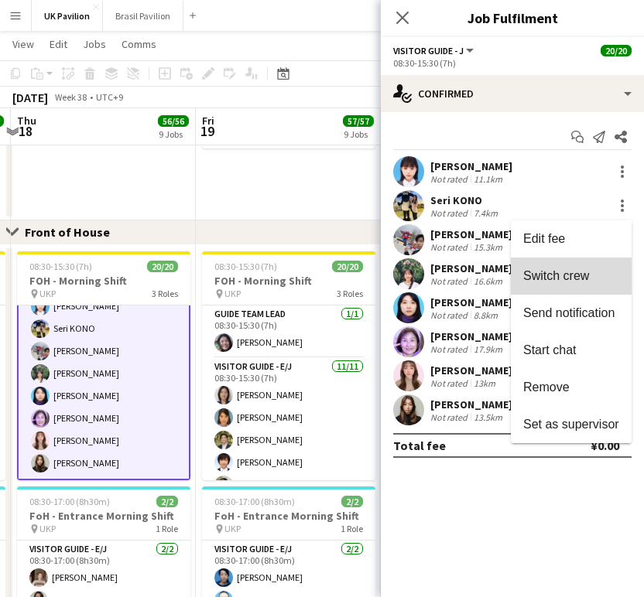
click at [527, 275] on span "Switch crew" at bounding box center [556, 275] width 66 height 13
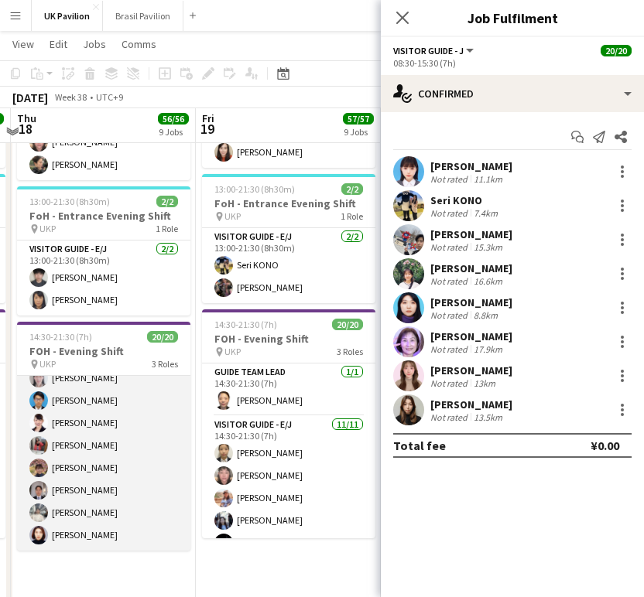
scroll to position [1541, 0]
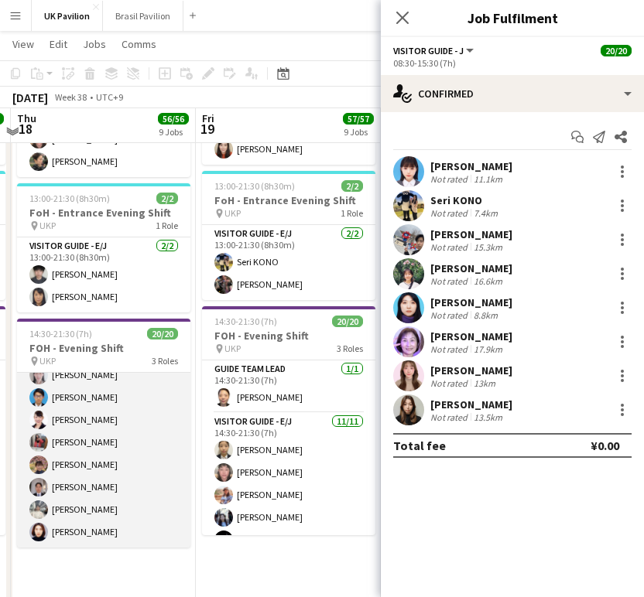
click at [80, 519] on app-card-role "Visitor Guide - J 8/8 14:30-21:30 (7h) Naoko Kimura Yoshiyuki TANABE Miwa KOMUR…" at bounding box center [103, 443] width 173 height 210
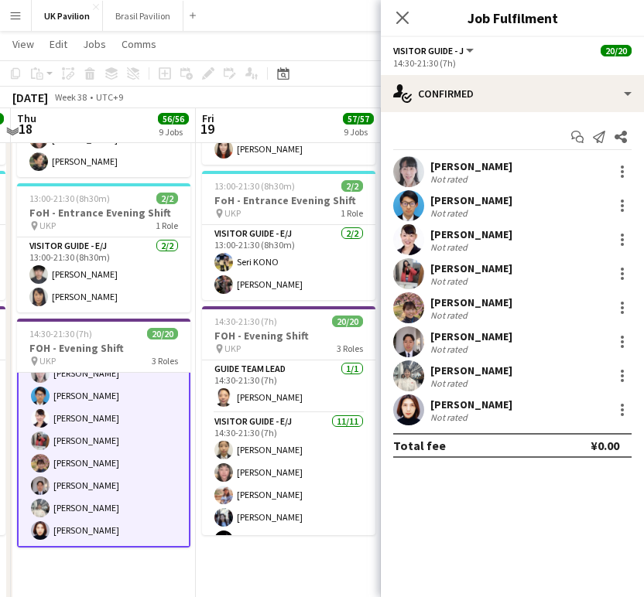
scroll to position [381, 0]
click at [625, 310] on div at bounding box center [622, 308] width 19 height 19
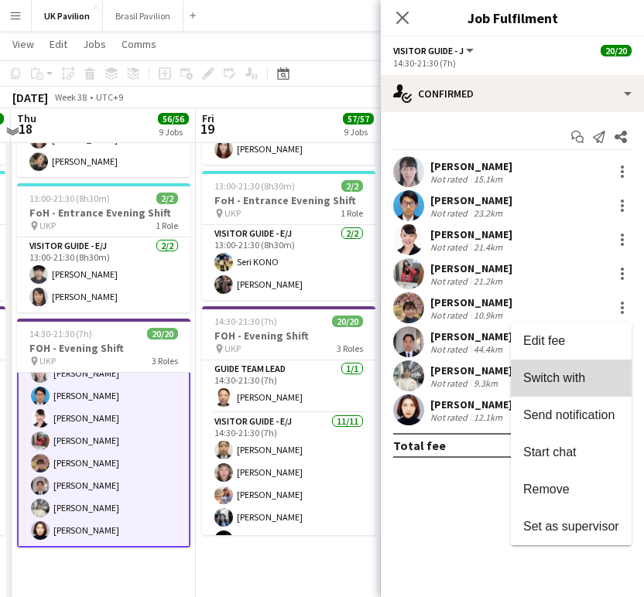
click at [545, 372] on span "Switch with" at bounding box center [554, 377] width 62 height 13
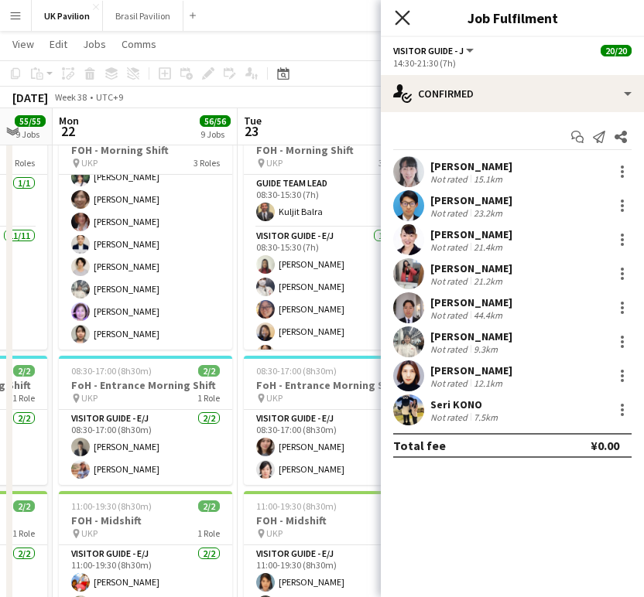
click at [404, 15] on icon "Close pop-in" at bounding box center [402, 17] width 15 height 15
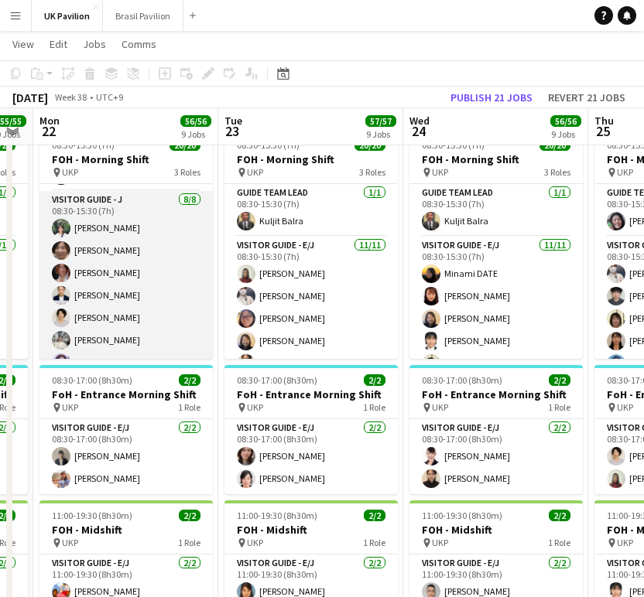
scroll to position [356, 0]
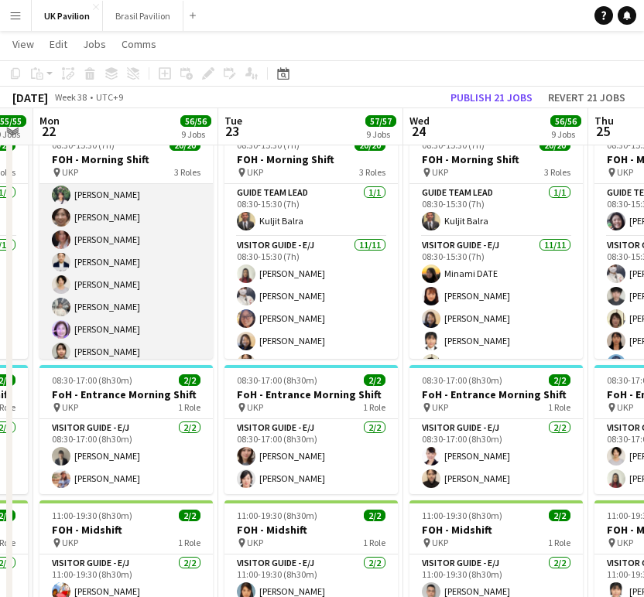
click at [108, 274] on app-card-role "Visitor Guide - J 8/8 08:30-15:30 (7h) Ibuki ASANO Midori MIYAKO Mako TANIGUCHI…" at bounding box center [125, 263] width 173 height 210
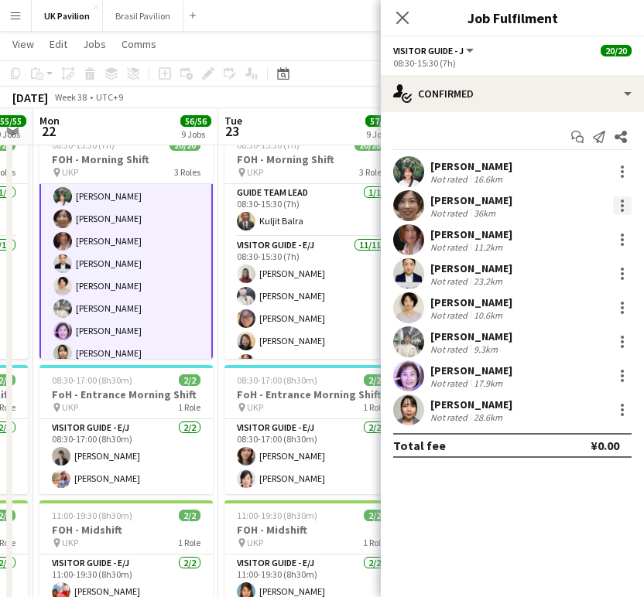
click at [620, 211] on div at bounding box center [622, 206] width 19 height 19
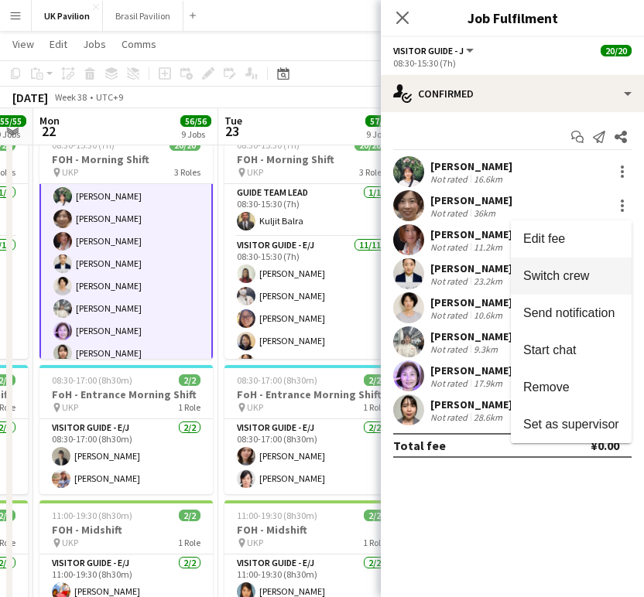
click at [524, 278] on span "Switch crew" at bounding box center [556, 275] width 66 height 13
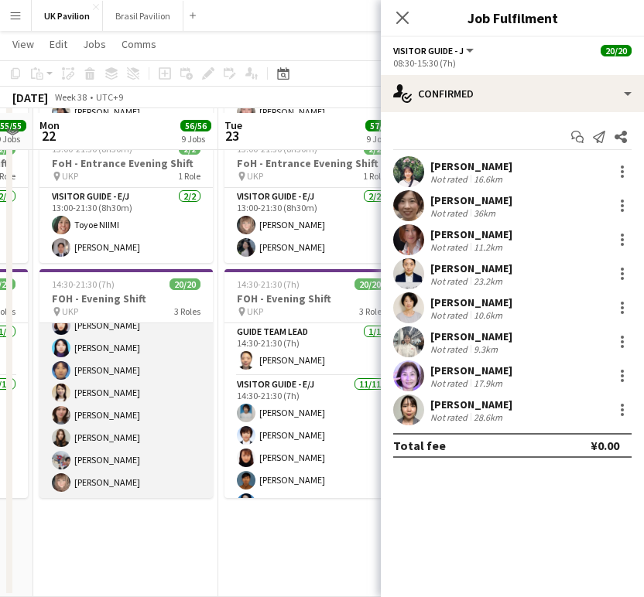
scroll to position [381, 0]
click at [120, 498] on app-card-role "Visitor Guide - J 8/8 14:30-21:30 (7h) Naho YAMAGUCHI Maya Yamashita Mariko Sat…" at bounding box center [125, 394] width 173 height 210
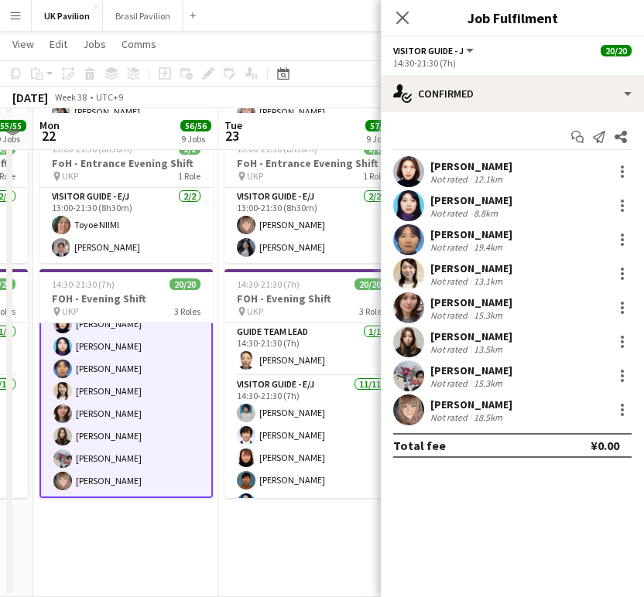
scroll to position [0, 519]
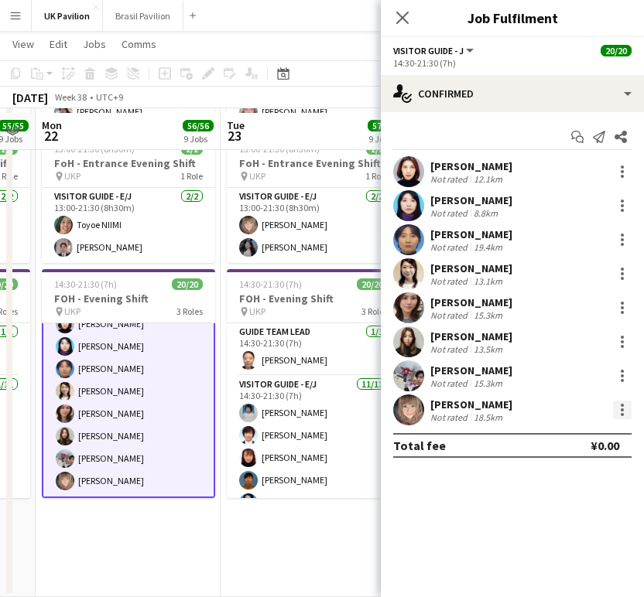
click at [618, 418] on div at bounding box center [622, 410] width 19 height 19
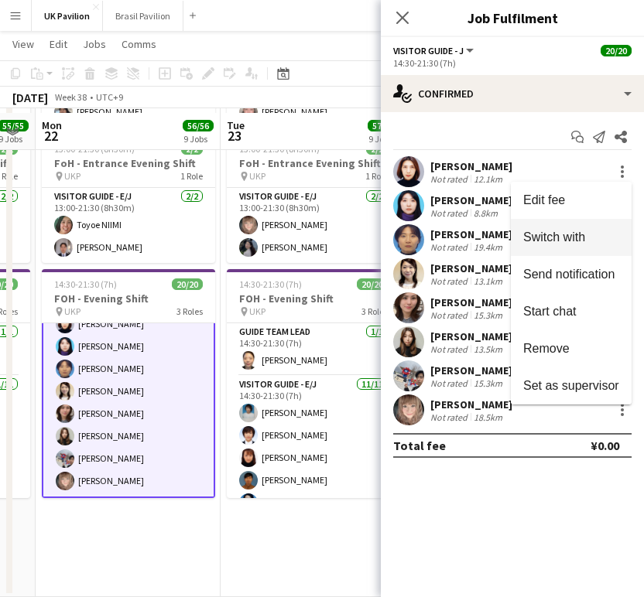
click at [546, 244] on span "Switch with" at bounding box center [554, 237] width 62 height 13
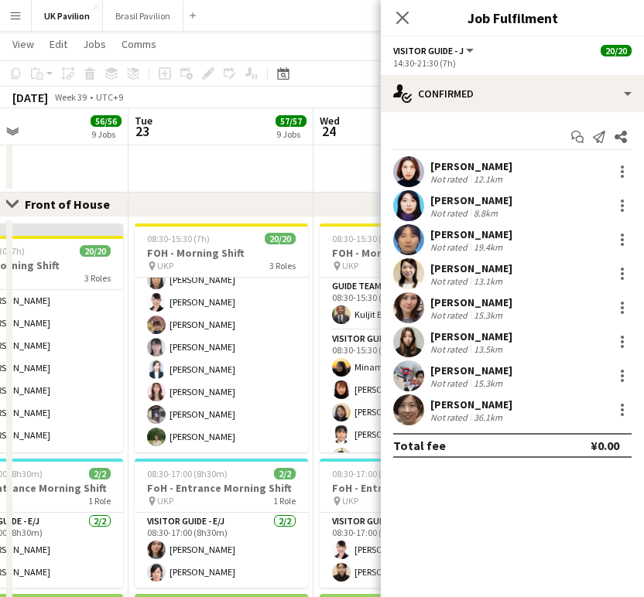
scroll to position [381, 0]
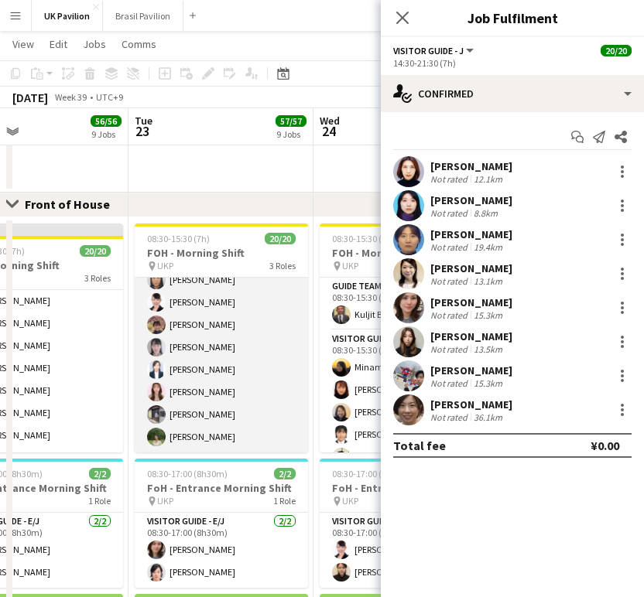
click at [225, 392] on app-card-role "Visitor Guide - J 8/8 08:30-15:30 (7h) Ineko WATANABE Miwa KOMURA Yoriko Uedahi…" at bounding box center [221, 348] width 173 height 210
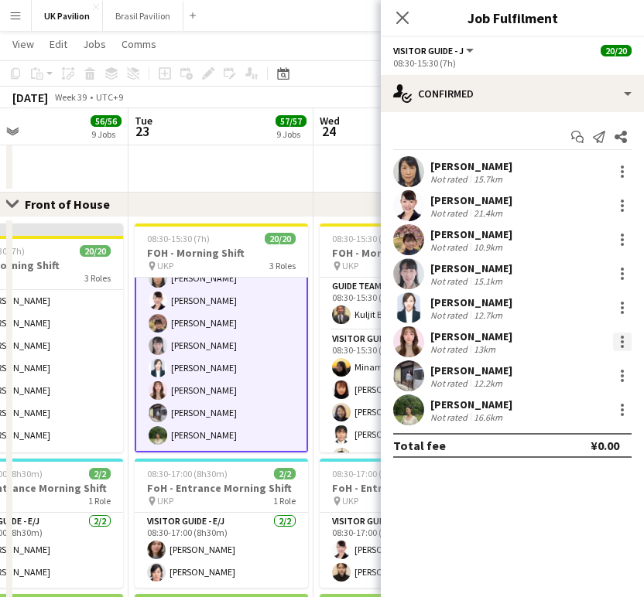
click at [627, 349] on div at bounding box center [622, 342] width 19 height 19
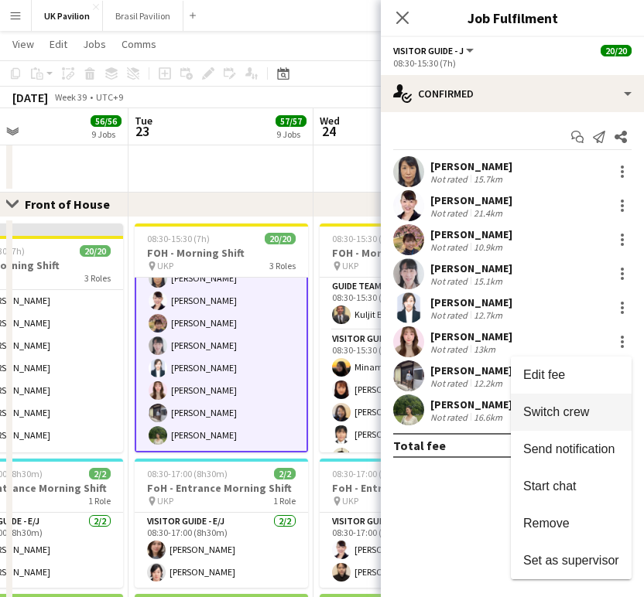
click at [552, 414] on span "Switch crew" at bounding box center [556, 412] width 66 height 13
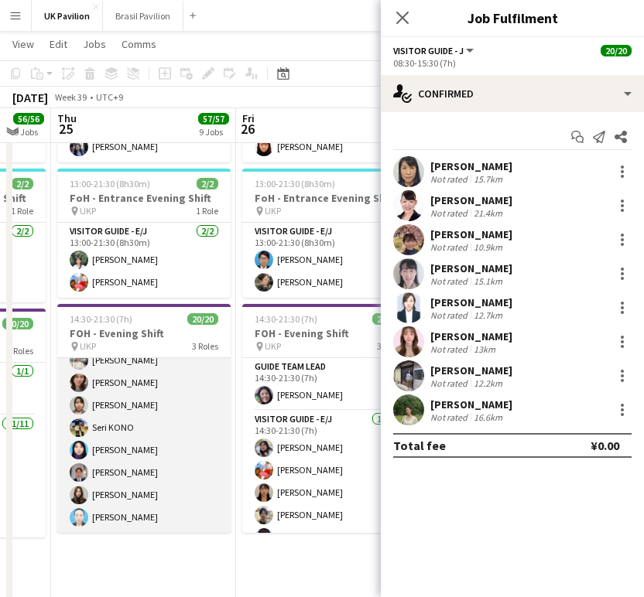
click at [151, 521] on app-card-role "Visitor Guide - J 8/8 14:30-21:30 (7h) Chinami Kasuga Sunao Mima Mizuki Miyafuj…" at bounding box center [143, 429] width 173 height 210
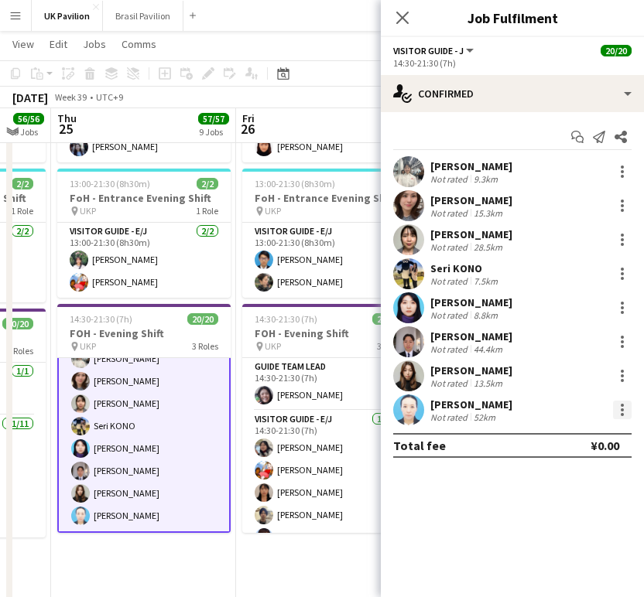
click at [621, 412] on div at bounding box center [622, 410] width 3 height 3
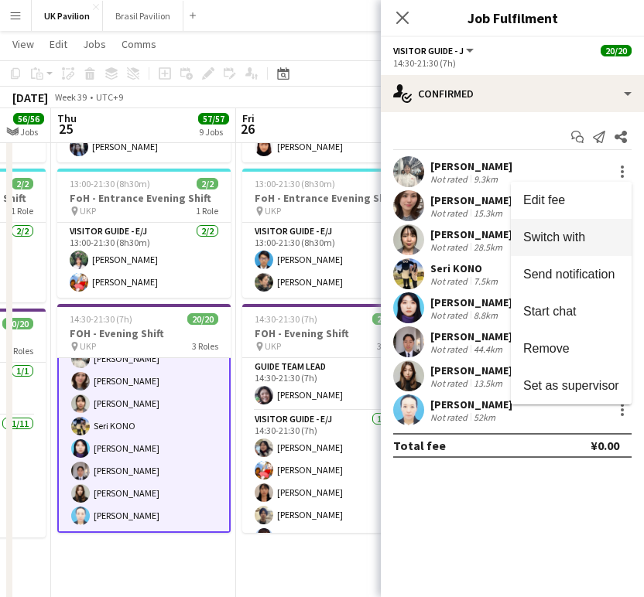
click at [540, 248] on button "Switch with" at bounding box center [571, 237] width 121 height 37
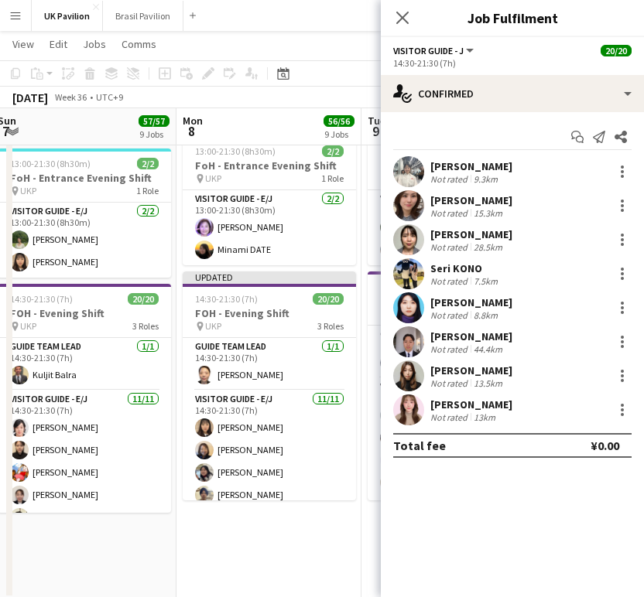
scroll to position [0, 370]
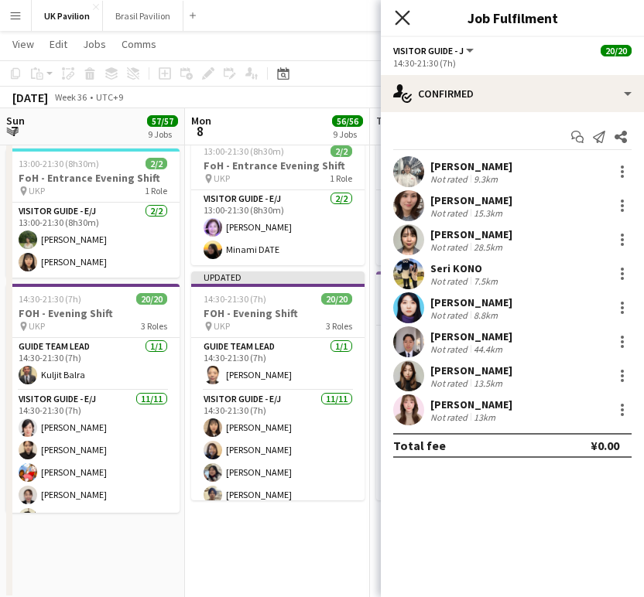
click at [402, 14] on icon "Close pop-in" at bounding box center [402, 17] width 15 height 15
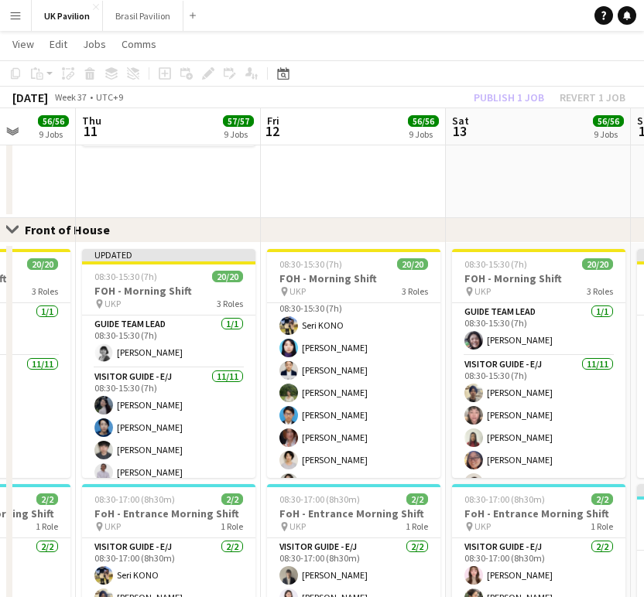
scroll to position [357, 0]
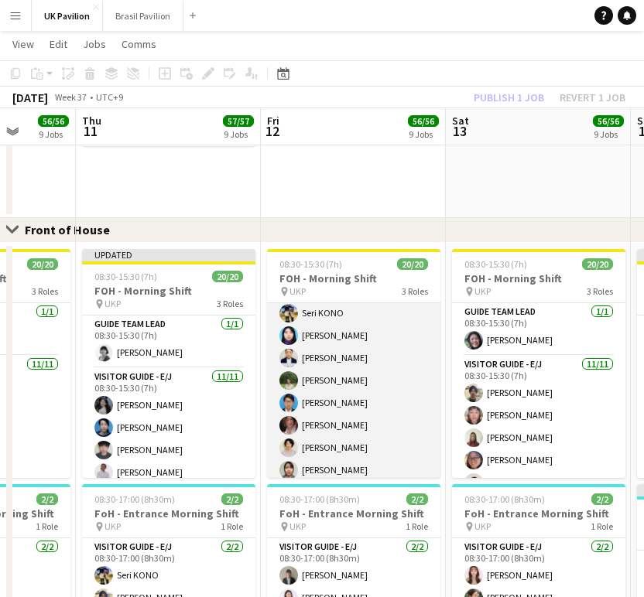
click at [354, 405] on app-card-role "Visitor Guide - J 8/8 08:30-15:30 (7h) Seri KONO Maya Yamashita Yu Miyake Rena …" at bounding box center [353, 381] width 173 height 210
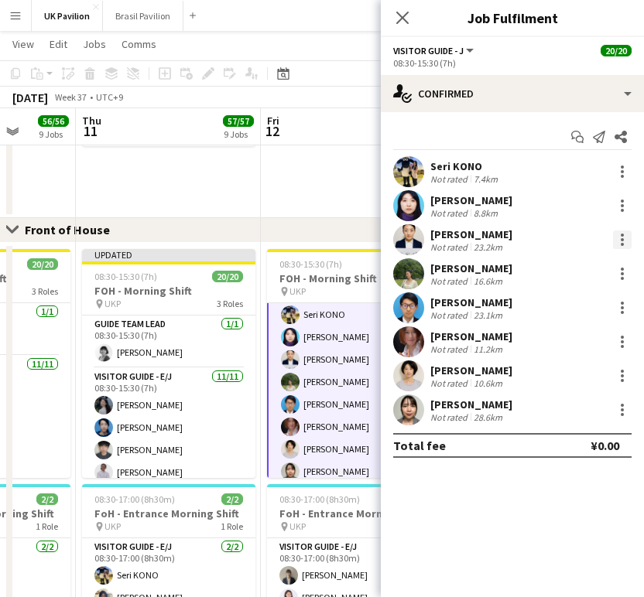
click at [618, 243] on div at bounding box center [622, 240] width 19 height 19
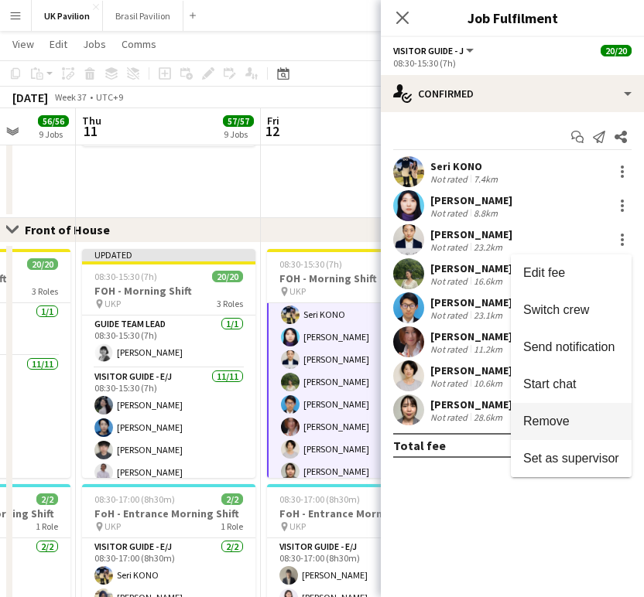
click at [546, 423] on span "Remove" at bounding box center [546, 421] width 46 height 13
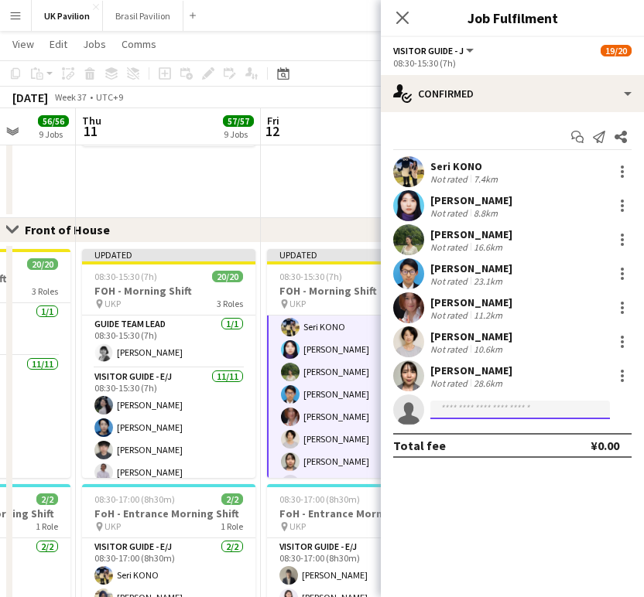
click at [468, 416] on input at bounding box center [520, 410] width 180 height 19
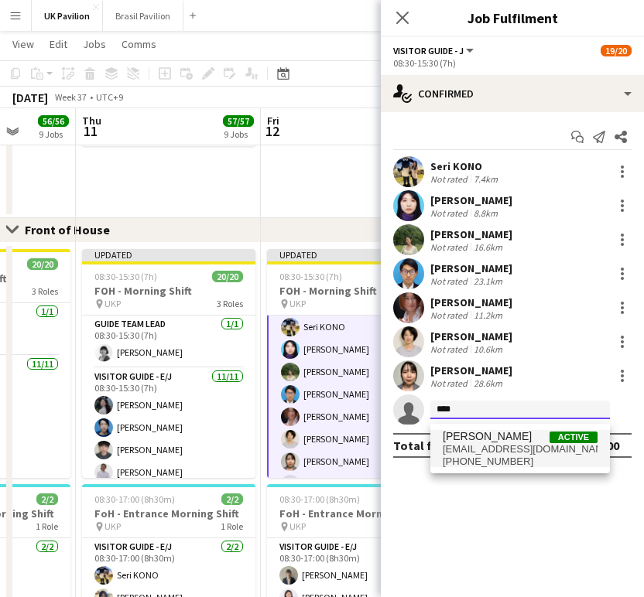
type input "****"
click at [481, 454] on span "happy3kids.0425.0522@gmail.com" at bounding box center [520, 449] width 155 height 12
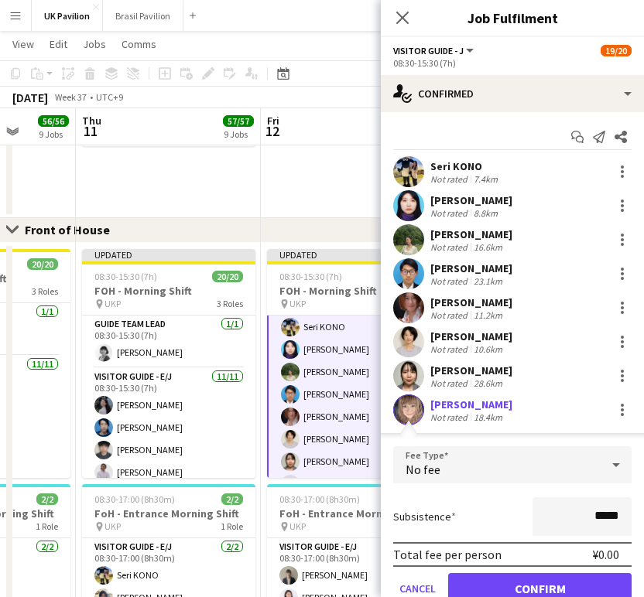
click at [544, 590] on button "Confirm" at bounding box center [539, 588] width 183 height 31
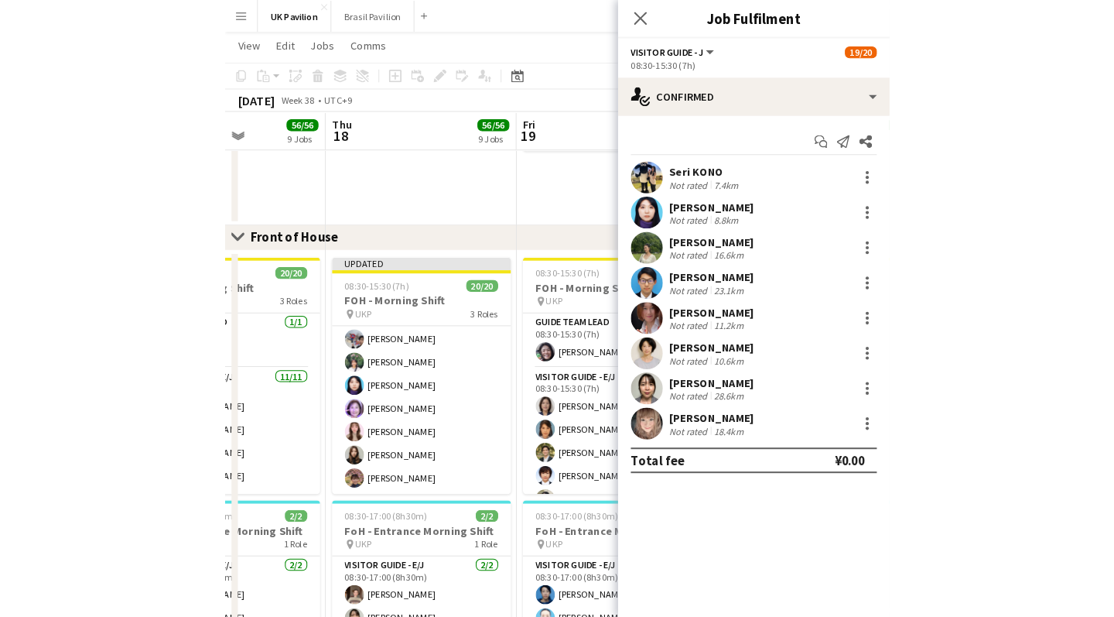
scroll to position [393, 0]
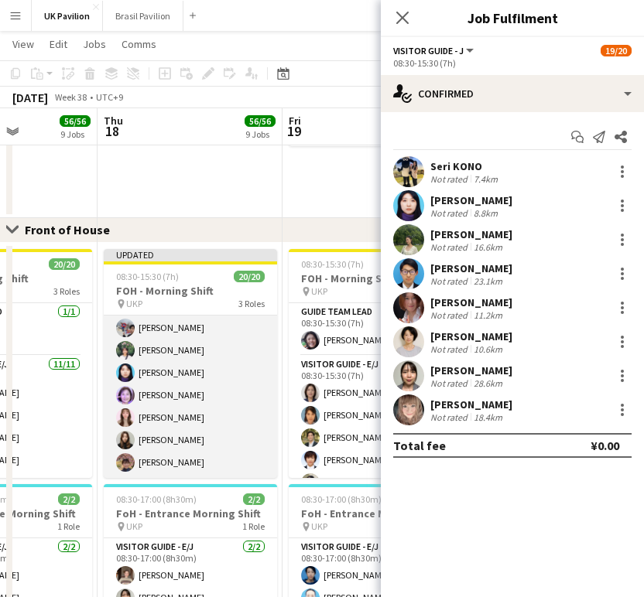
click at [180, 447] on app-card-role "Visitor Guide - J 8/8 08:30-15:30 (7h) Hanae Goto Daiki Ohta Ibuki ASANO Maya Y…" at bounding box center [190, 374] width 173 height 210
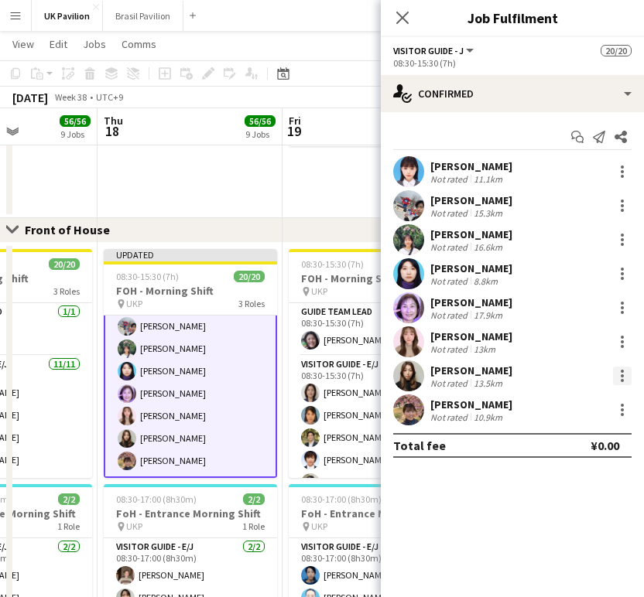
click at [623, 378] on div at bounding box center [622, 376] width 3 height 3
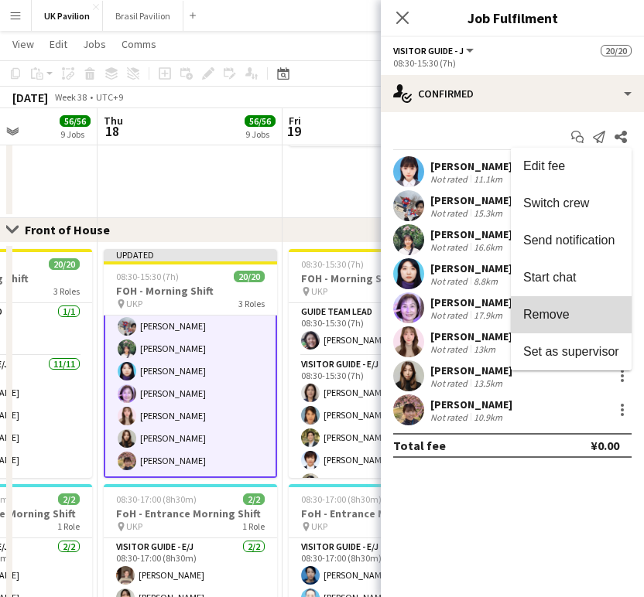
click at [549, 313] on span "Remove" at bounding box center [546, 314] width 46 height 13
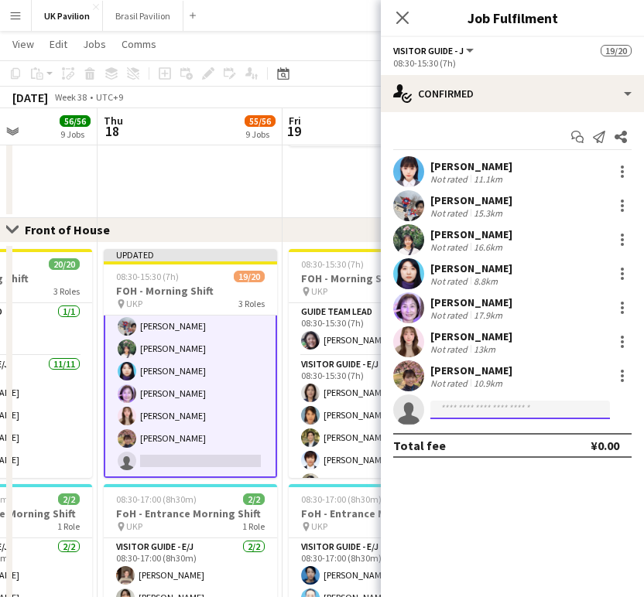
click at [479, 412] on input at bounding box center [520, 410] width 180 height 19
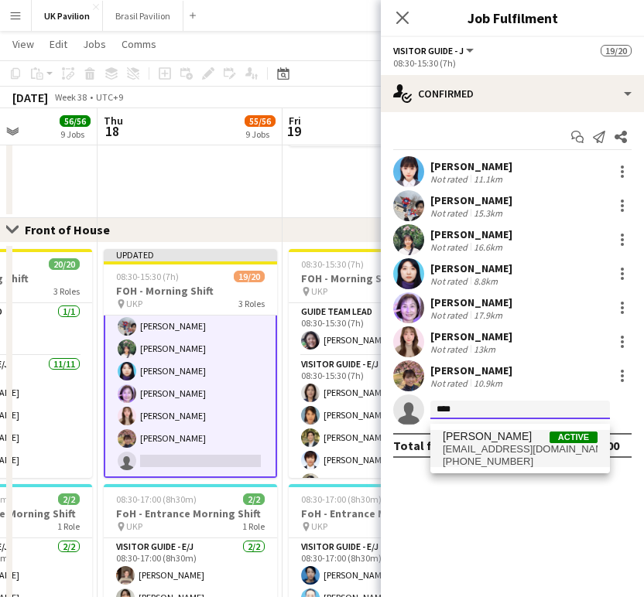
type input "****"
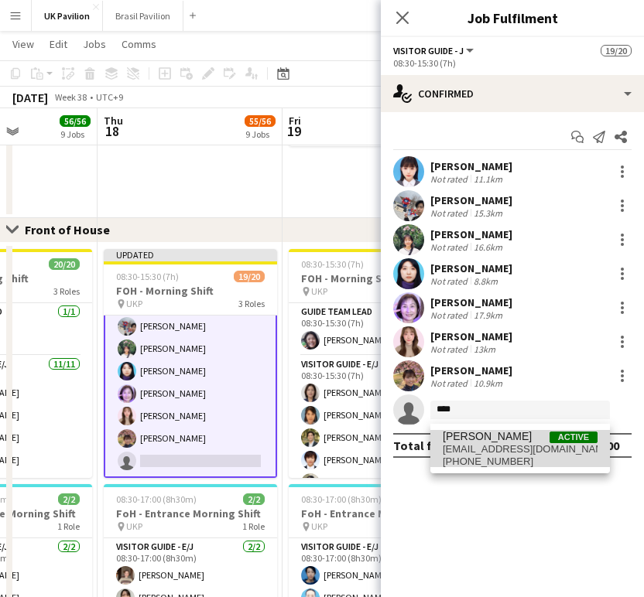
click at [487, 454] on span "[EMAIL_ADDRESS][DOMAIN_NAME]" at bounding box center [520, 449] width 155 height 12
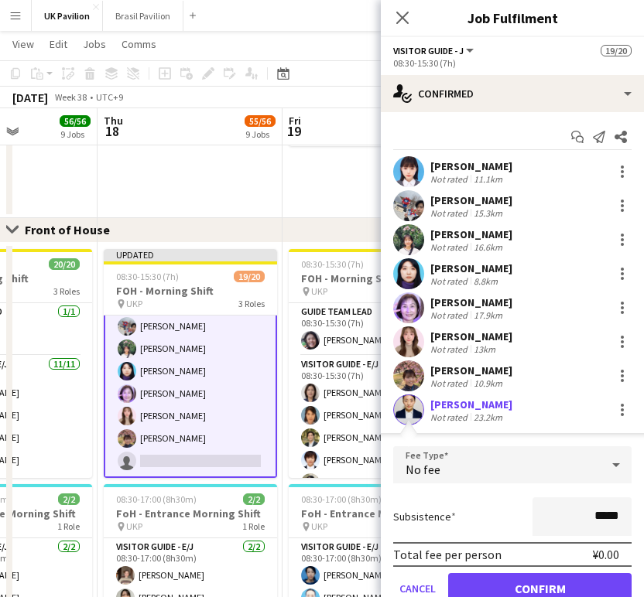
click at [565, 590] on button "Confirm" at bounding box center [539, 588] width 183 height 31
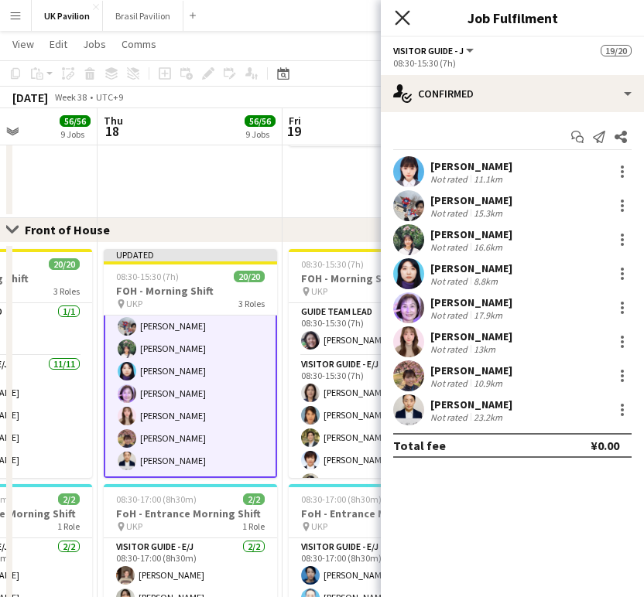
click at [402, 18] on icon at bounding box center [402, 17] width 15 height 15
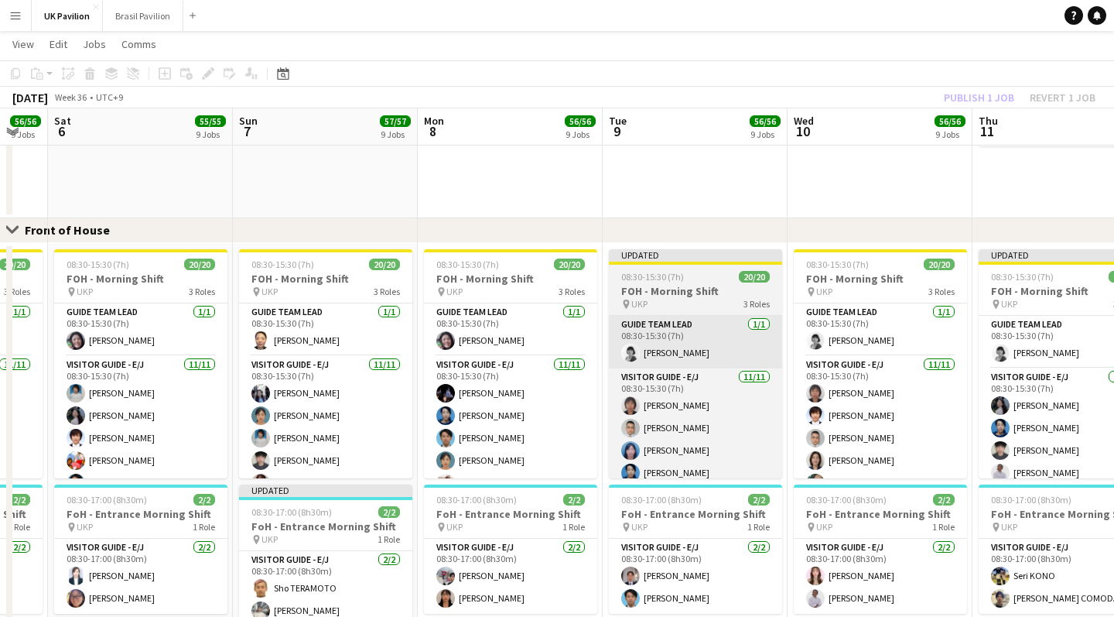
scroll to position [0, 708]
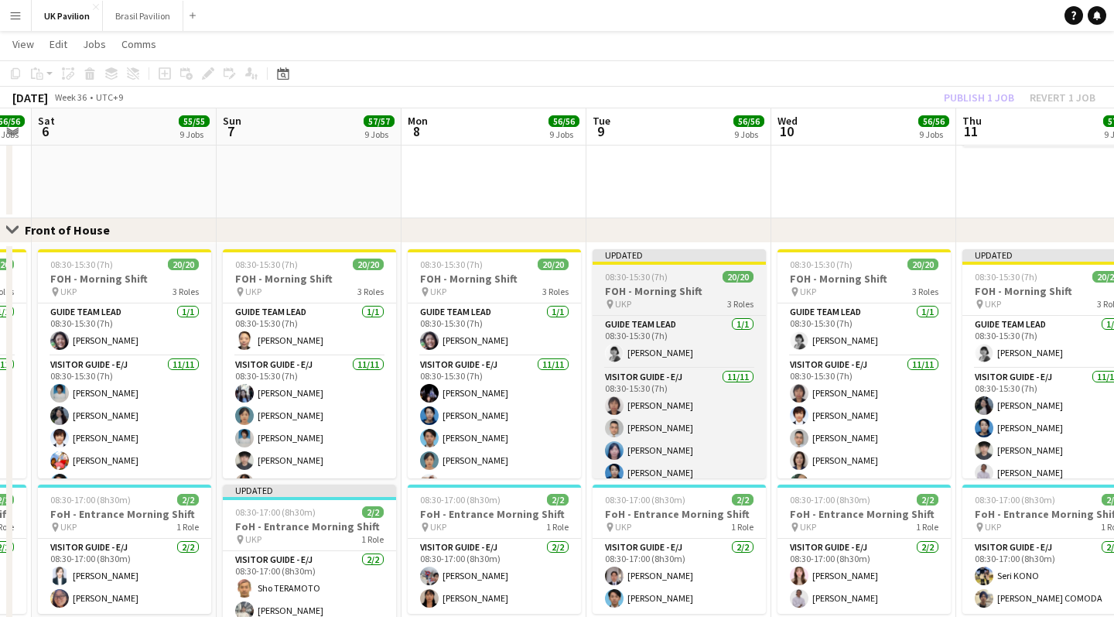
click at [643, 297] on h3 "FOH - Morning Shift" at bounding box center [679, 291] width 173 height 14
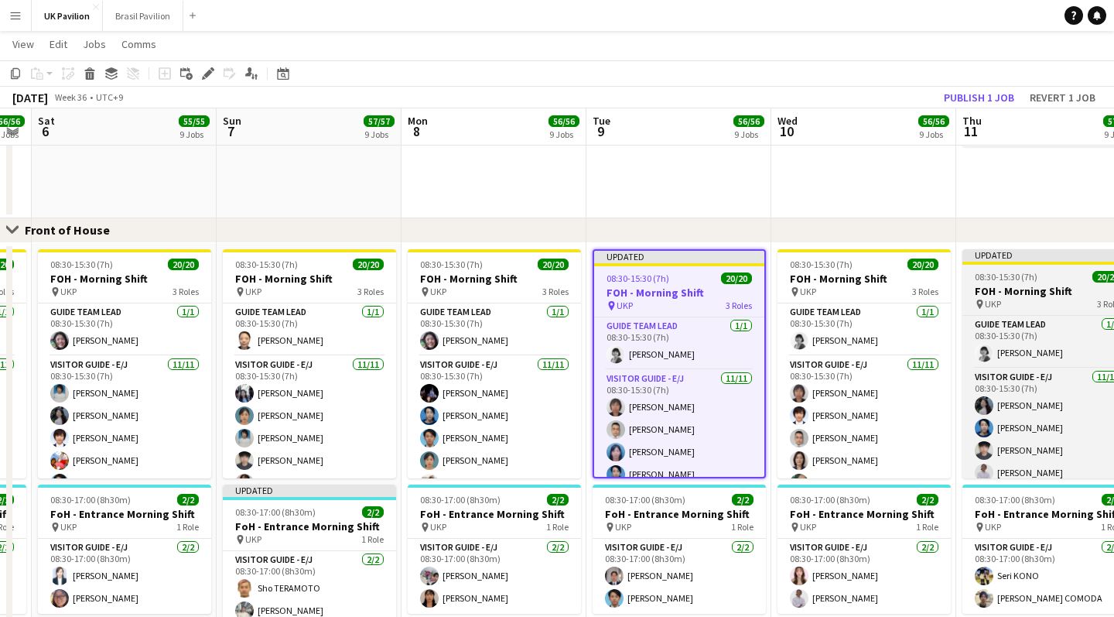
click at [643, 310] on div "pin UKP 3 Roles" at bounding box center [1049, 304] width 173 height 12
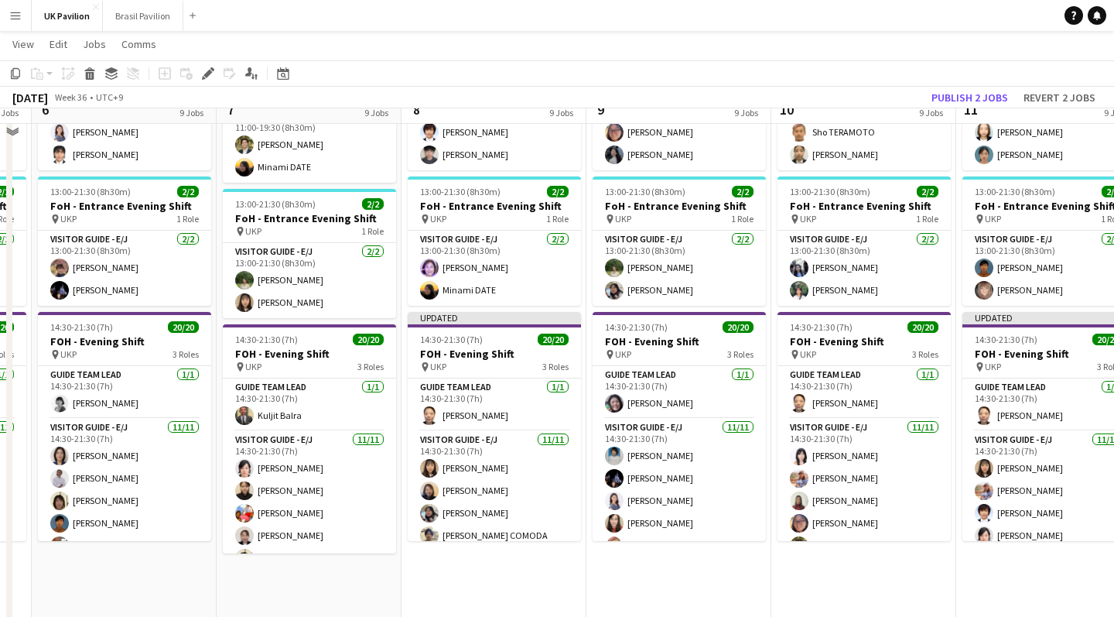
scroll to position [1508, 0]
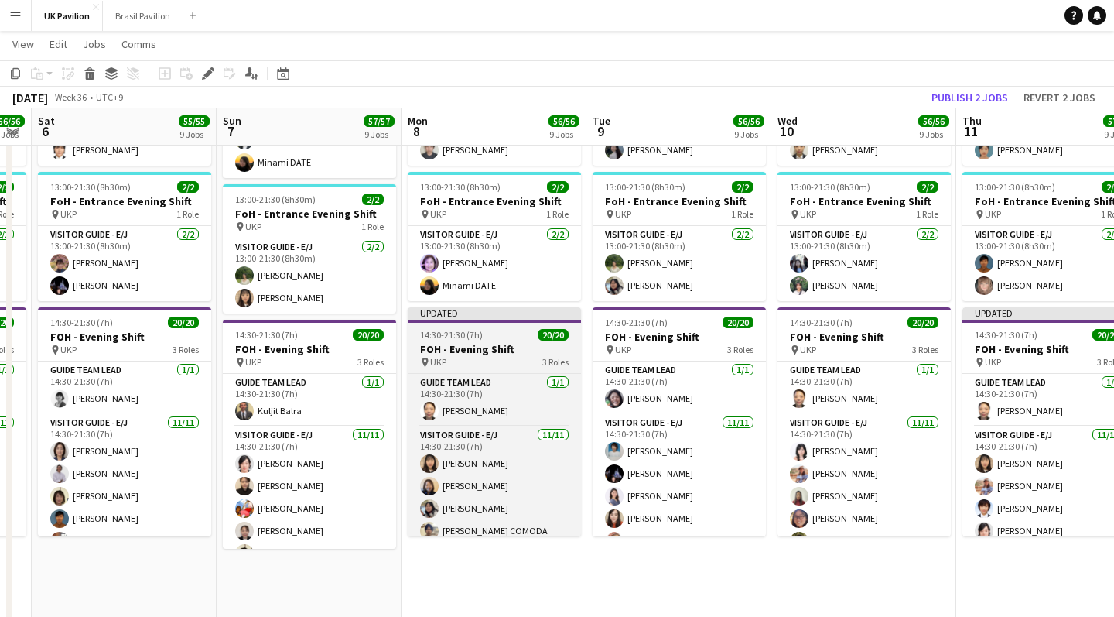
click at [487, 356] on h3 "FOH - Evening Shift" at bounding box center [494, 349] width 173 height 14
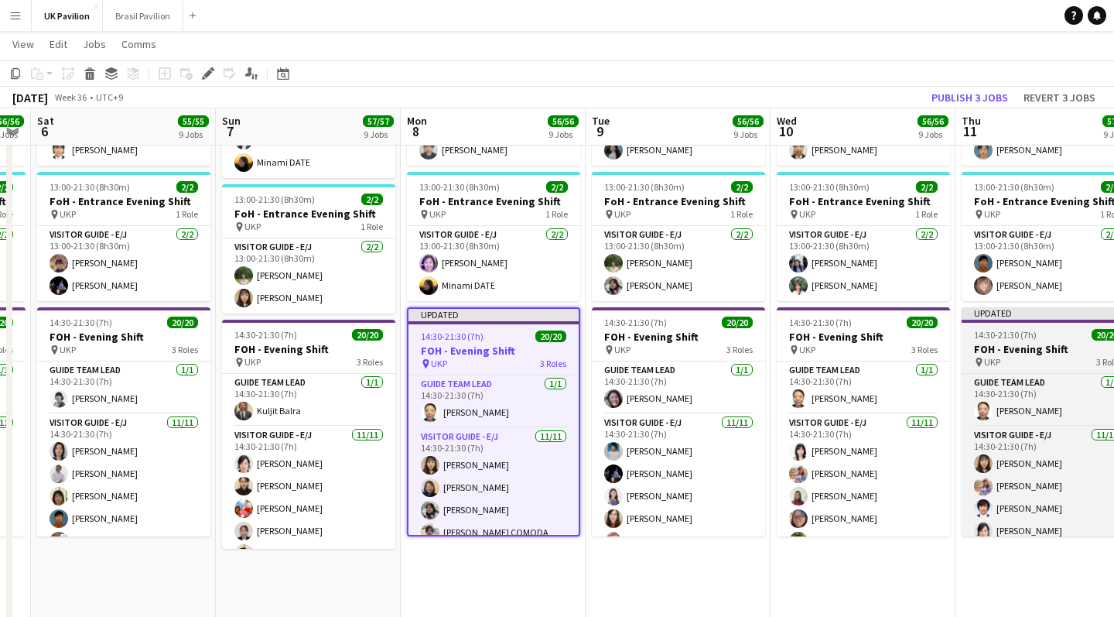
click at [643, 356] on h3 "FOH - Evening Shift" at bounding box center [1048, 349] width 173 height 14
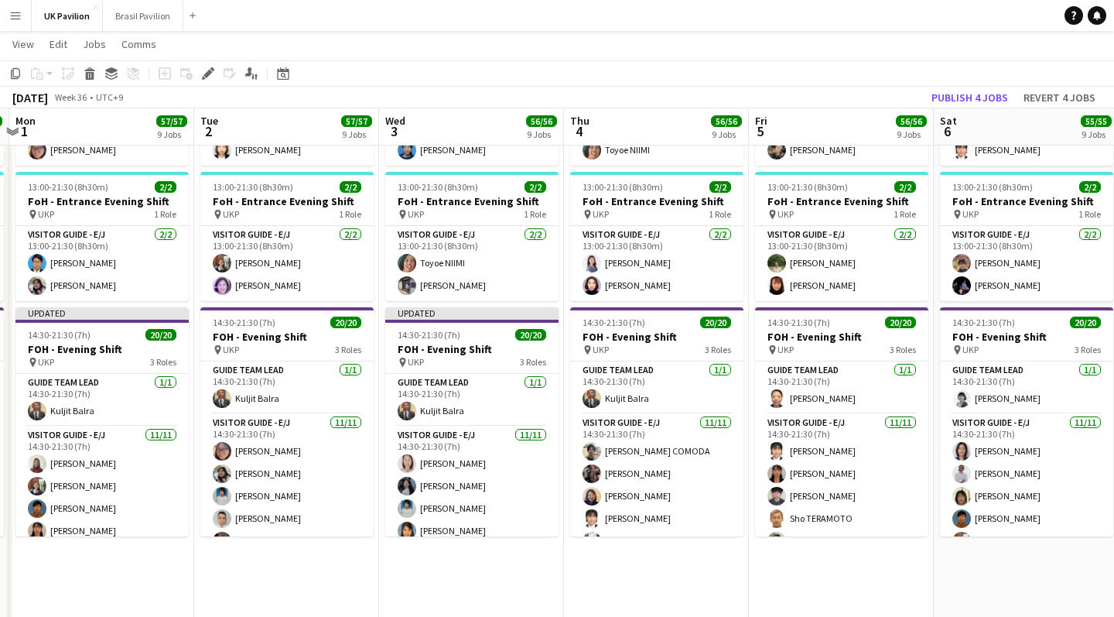
scroll to position [0, 364]
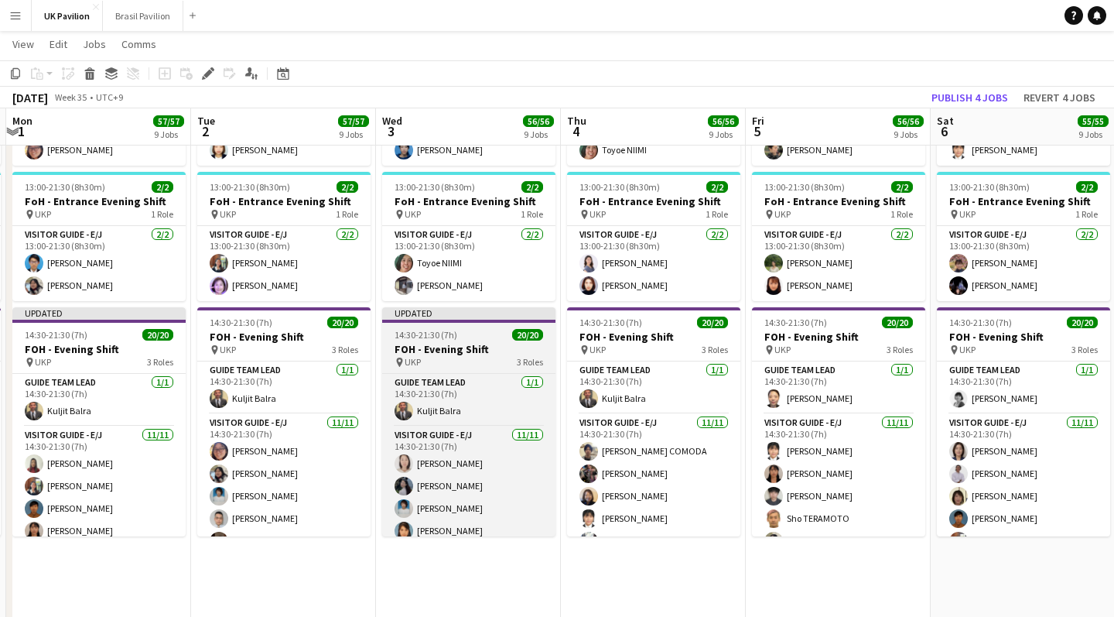
drag, startPoint x: 418, startPoint y: 406, endPoint x: 406, endPoint y: 405, distance: 11.7
click at [418, 368] on span "UKP" at bounding box center [413, 362] width 16 height 12
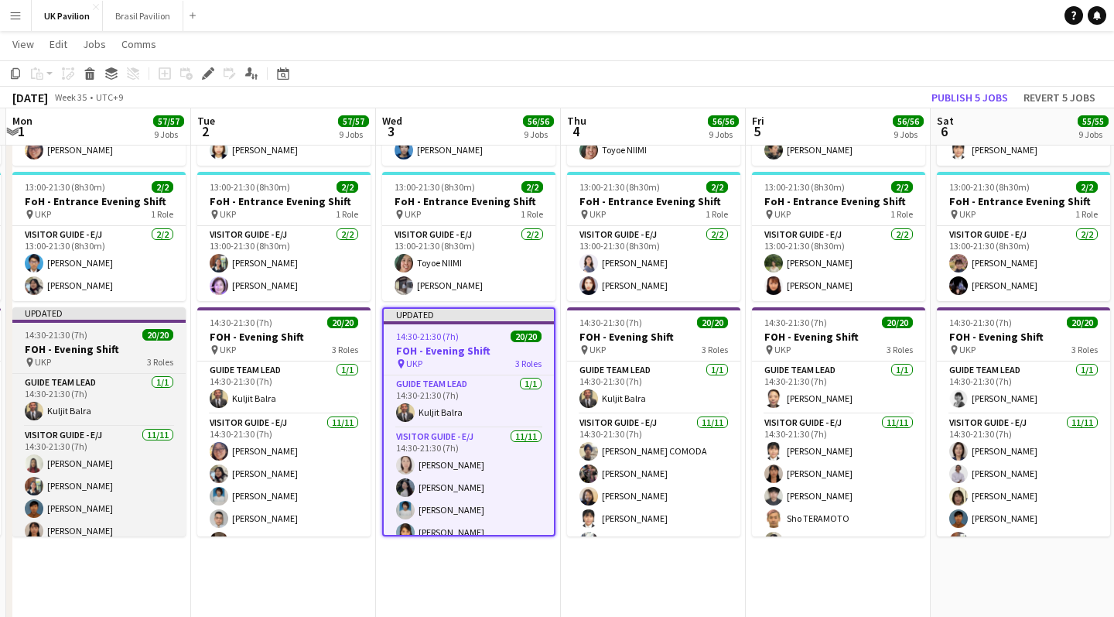
click at [122, 356] on h3 "FOH - Evening Shift" at bounding box center [98, 349] width 173 height 14
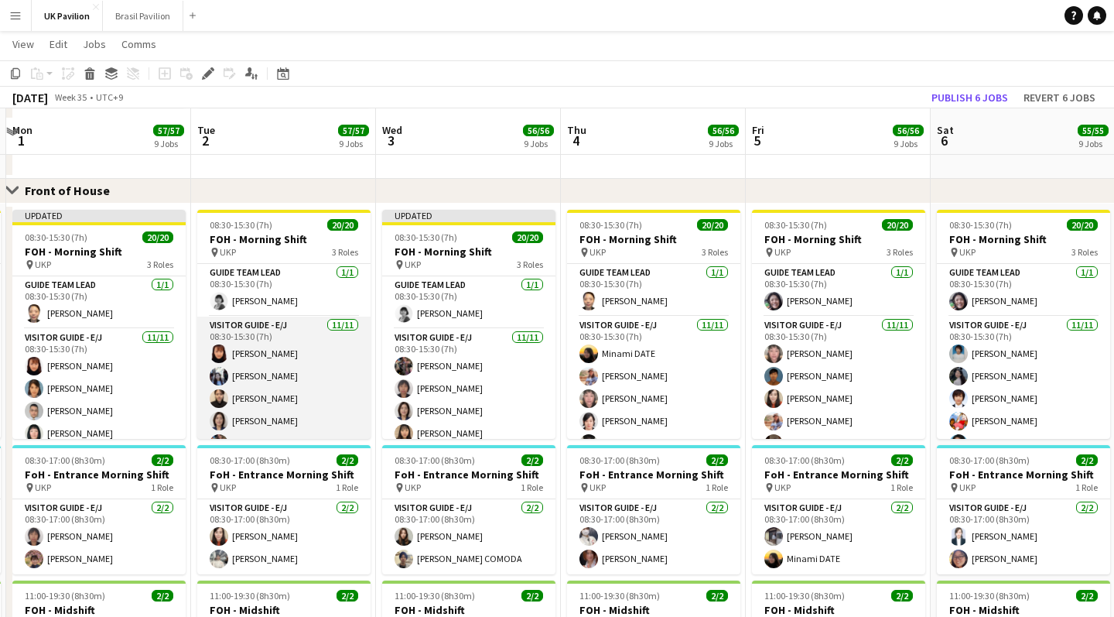
scroll to position [961, 0]
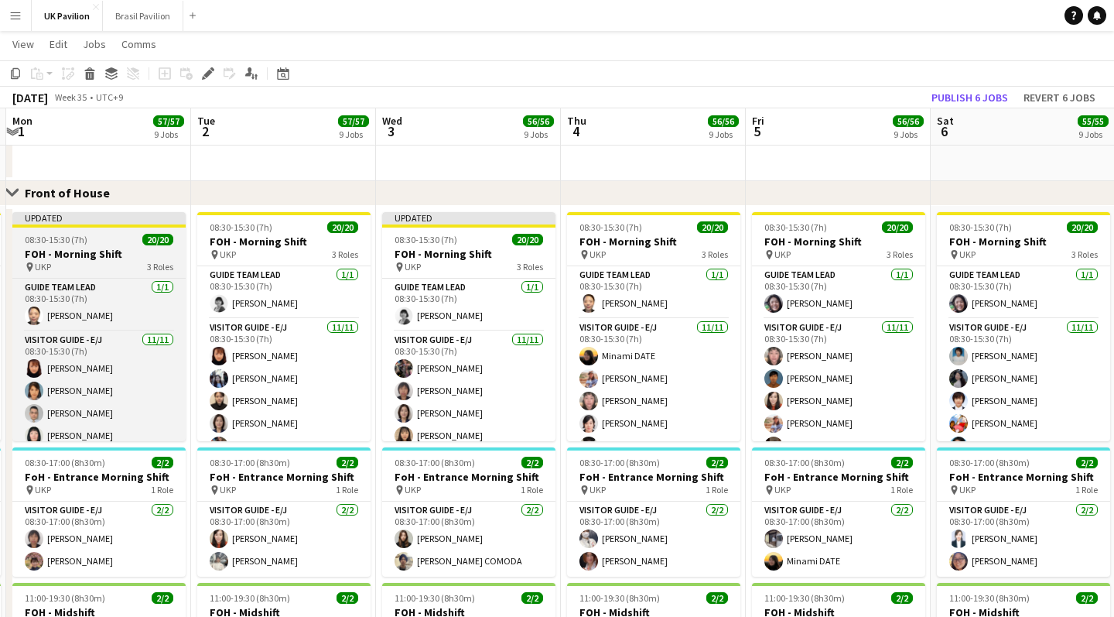
click at [52, 257] on h3 "FOH - Morning Shift" at bounding box center [98, 254] width 173 height 14
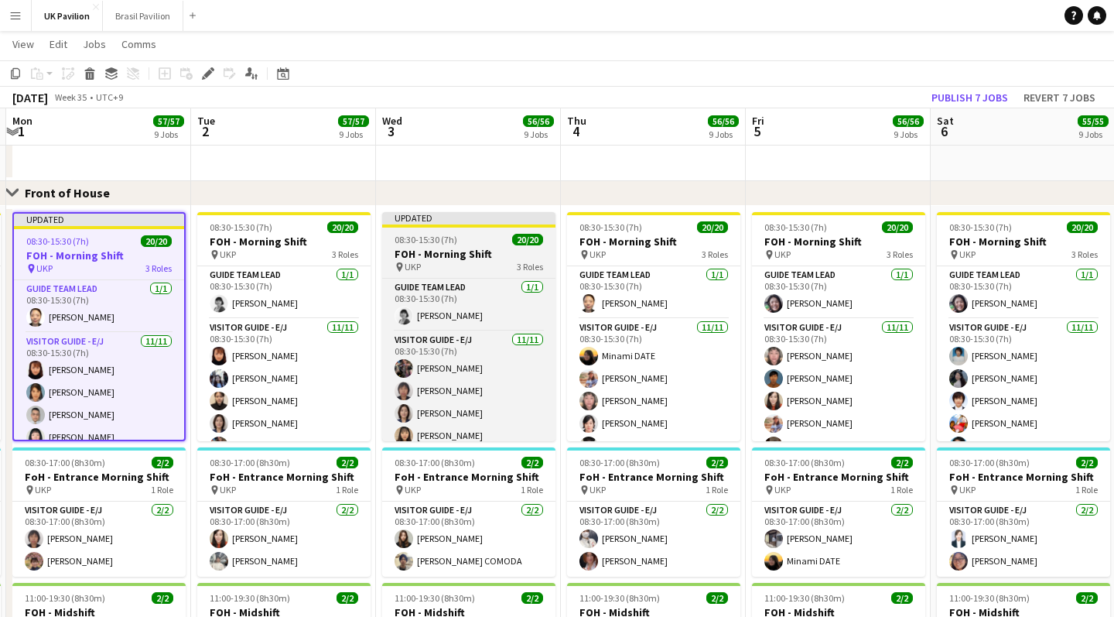
click at [453, 261] on h3 "FOH - Morning Shift" at bounding box center [468, 254] width 173 height 14
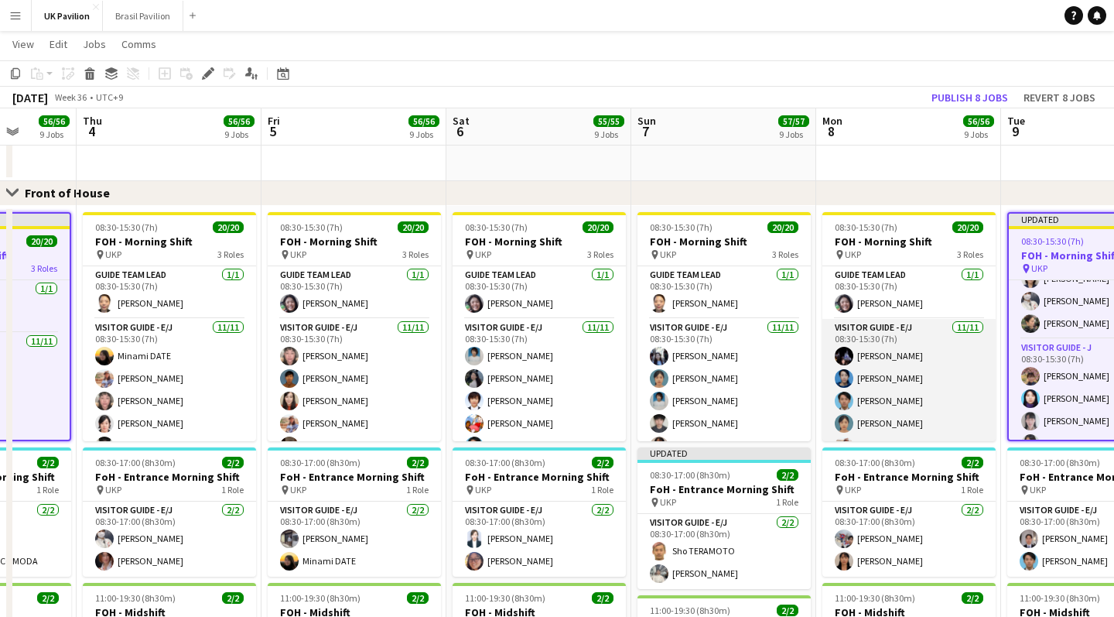
scroll to position [0, 721]
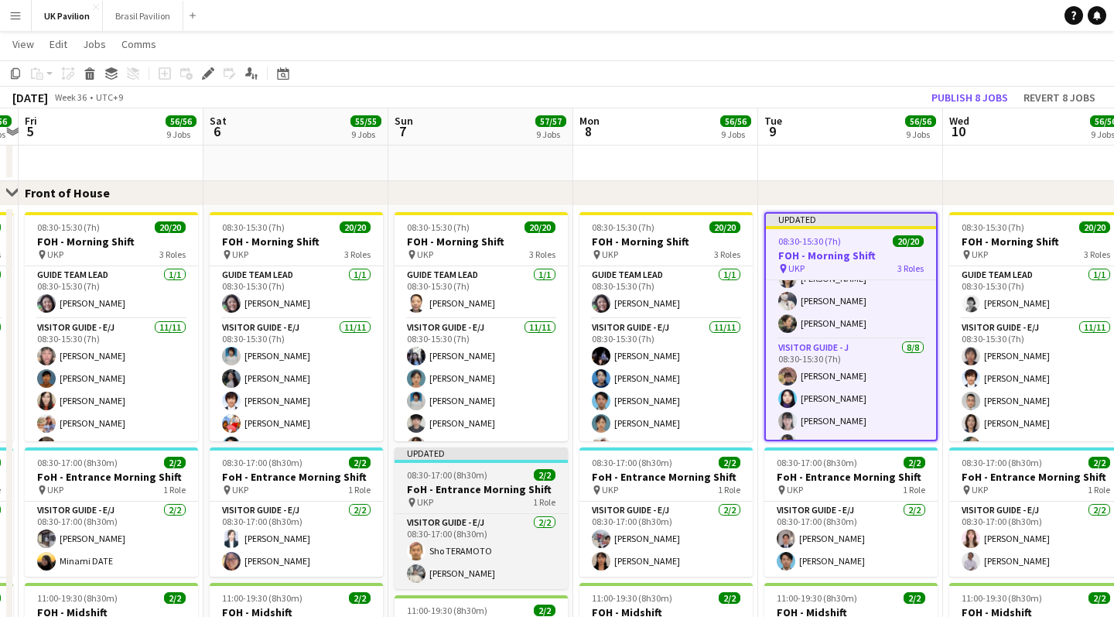
click at [478, 496] on h3 "FoH - Entrance Morning Shift" at bounding box center [481, 489] width 173 height 14
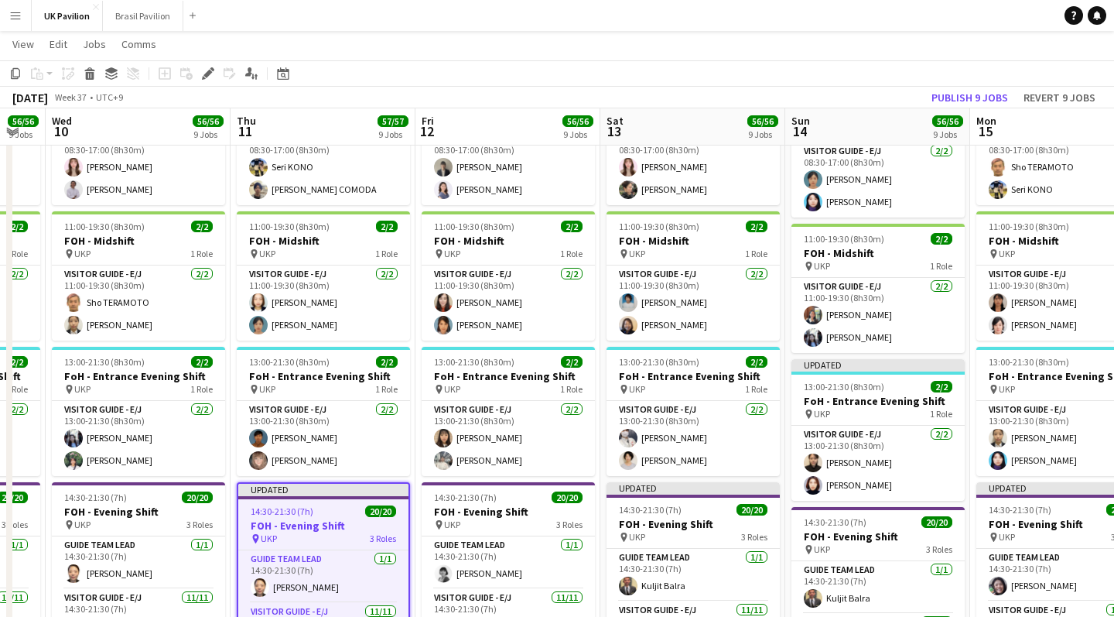
scroll to position [0, 633]
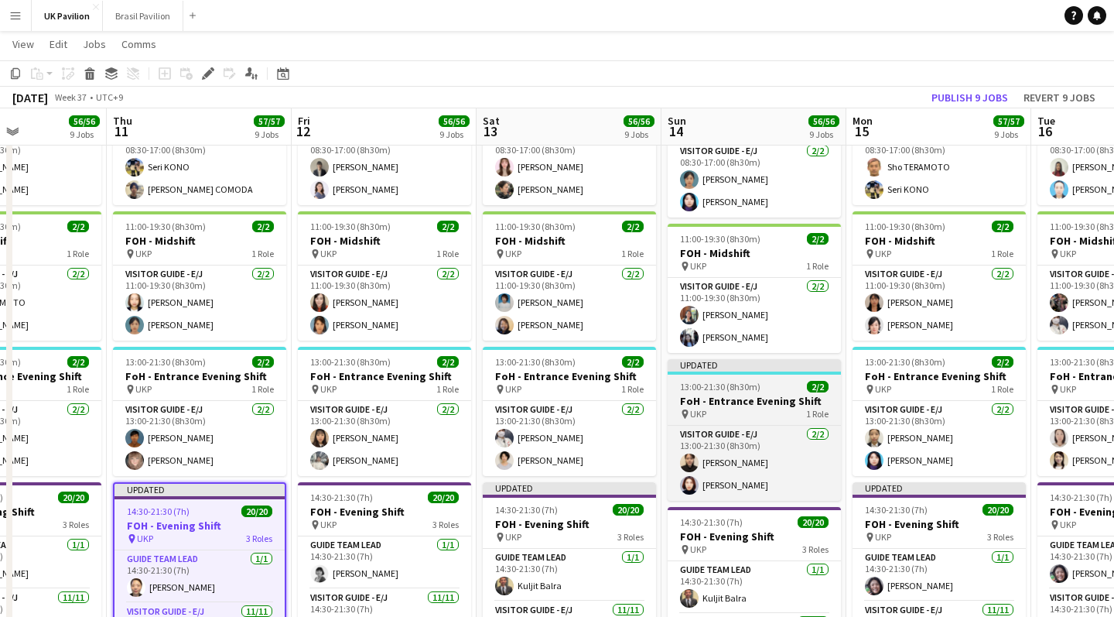
click at [643, 408] on h3 "FoH - Entrance Evening Shift" at bounding box center [754, 401] width 173 height 14
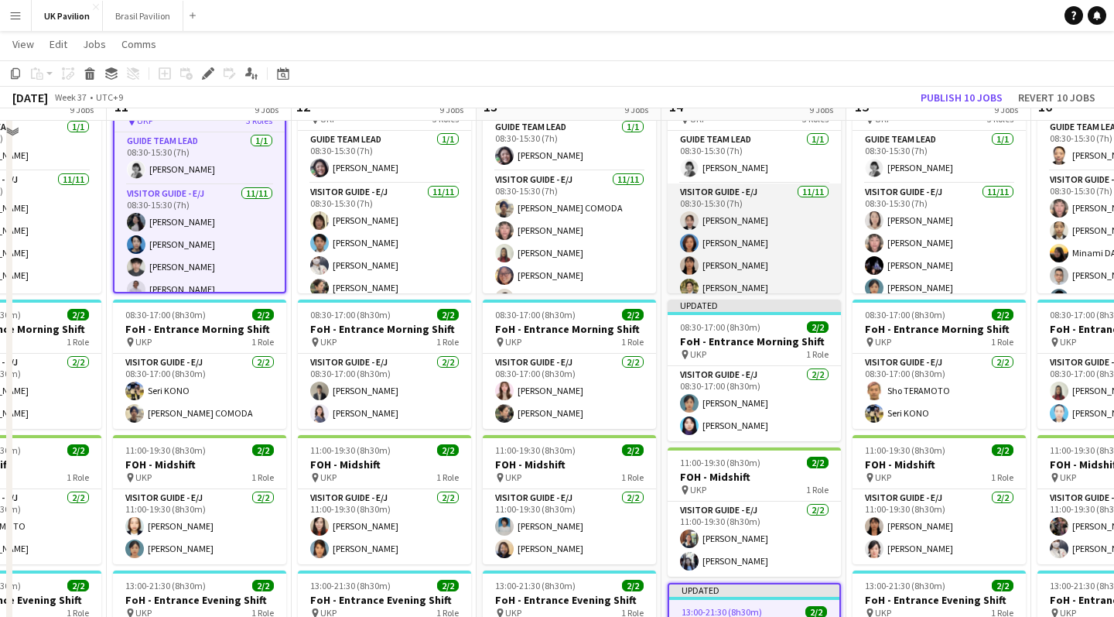
scroll to position [1084, 0]
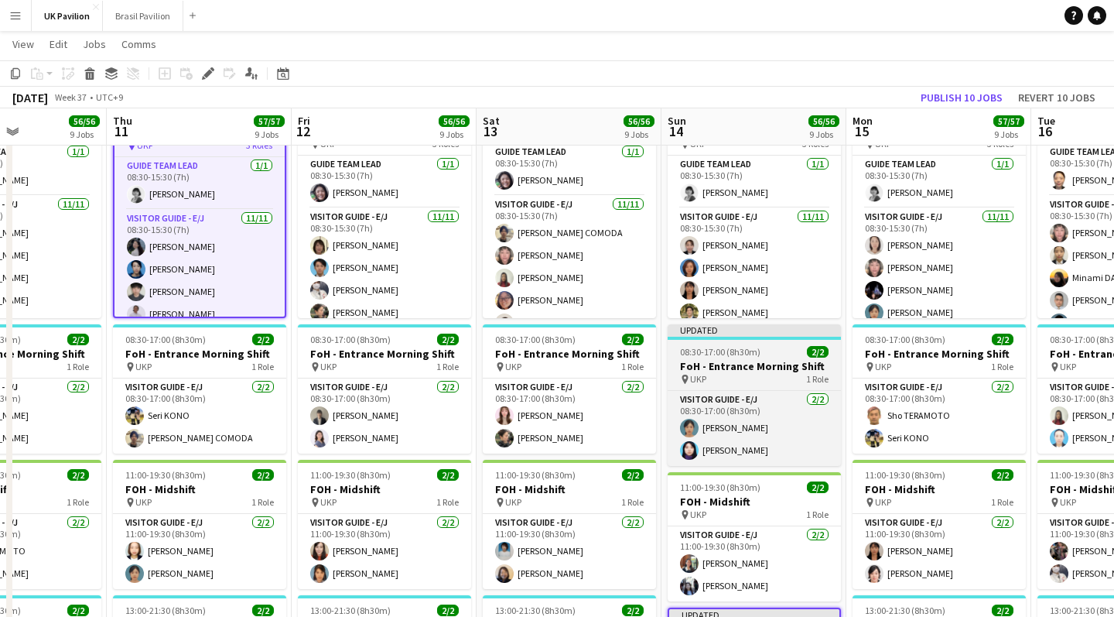
click at [643, 358] on span "08:30-17:00 (8h30m)" at bounding box center [720, 352] width 80 height 12
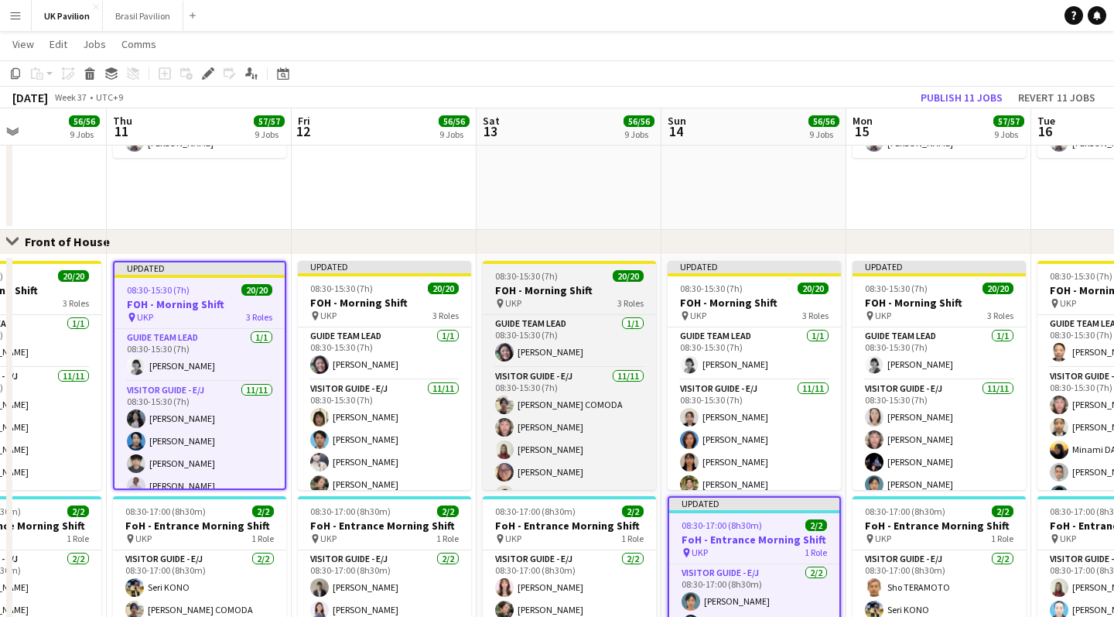
scroll to position [905, 0]
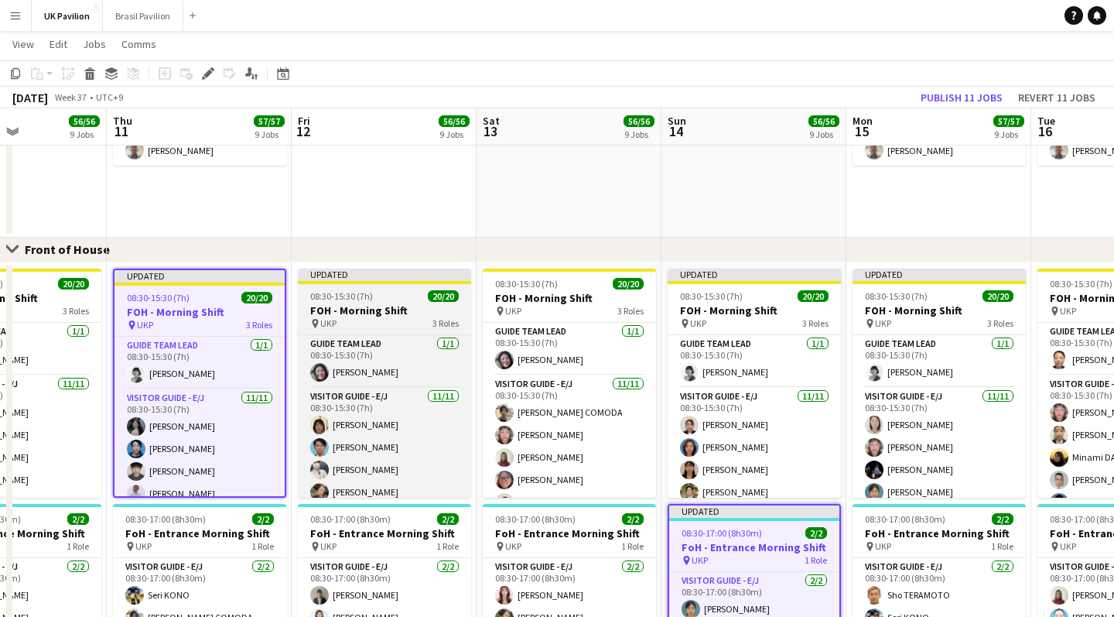
click at [385, 317] on h3 "FOH - Morning Shift" at bounding box center [384, 310] width 173 height 14
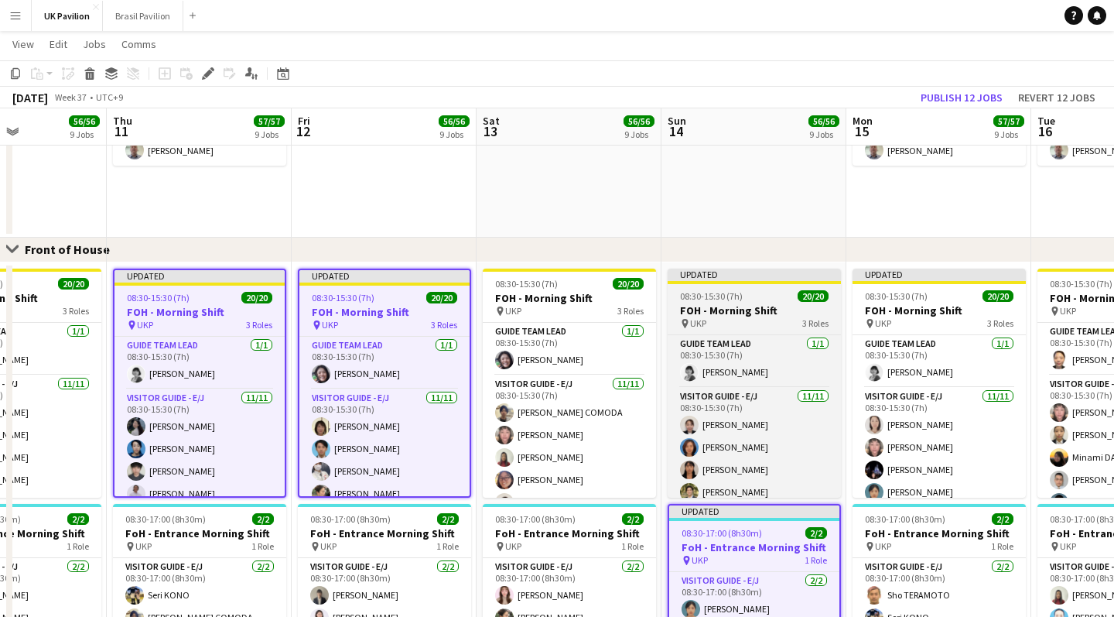
click at [643, 317] on h3 "FOH - Morning Shift" at bounding box center [754, 310] width 173 height 14
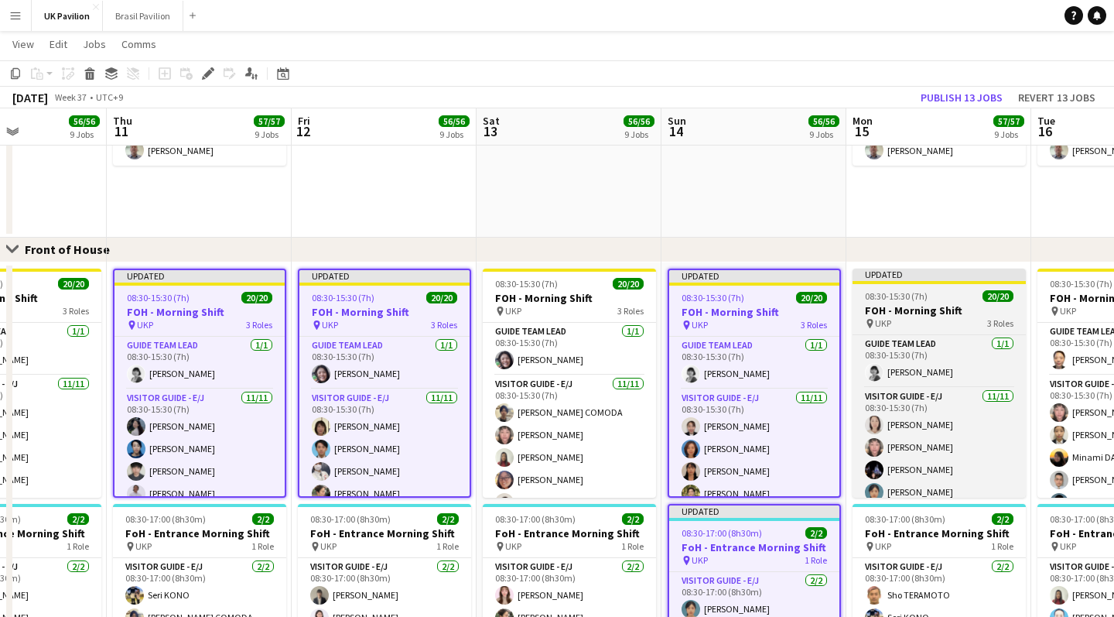
click at [643, 313] on h3 "FOH - Morning Shift" at bounding box center [939, 310] width 173 height 14
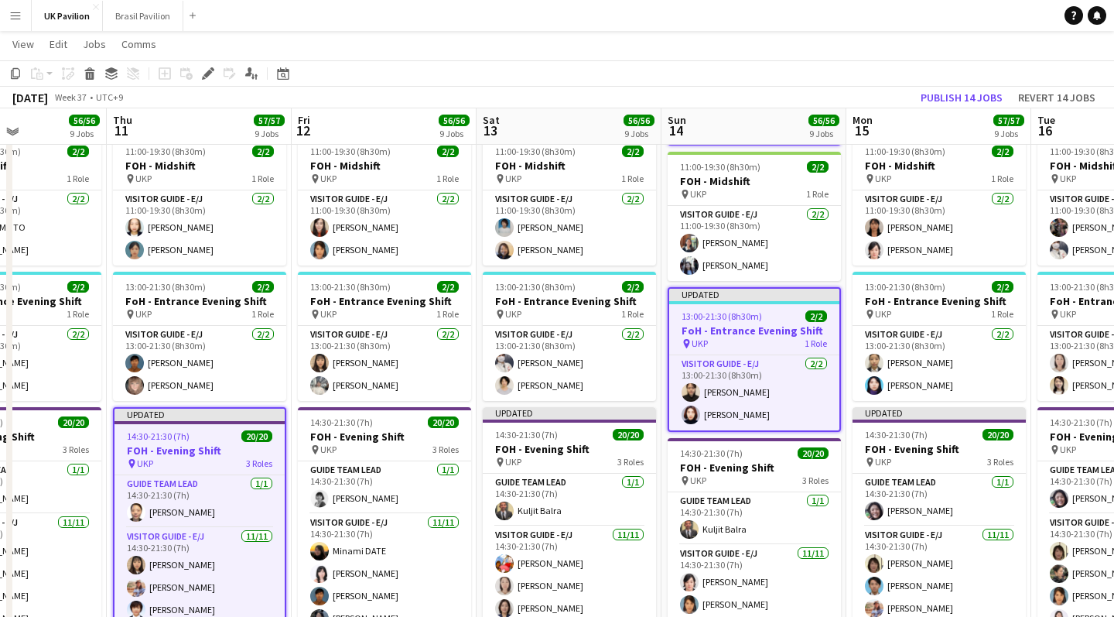
scroll to position [1410, 0]
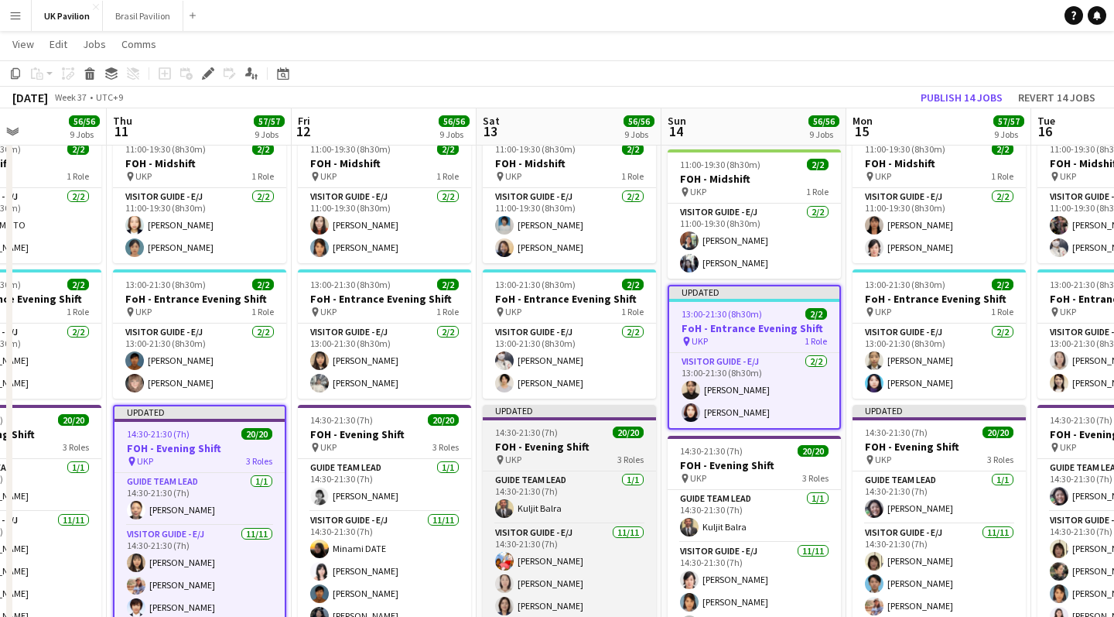
click at [550, 454] on h3 "FOH - Evening Shift" at bounding box center [569, 447] width 173 height 14
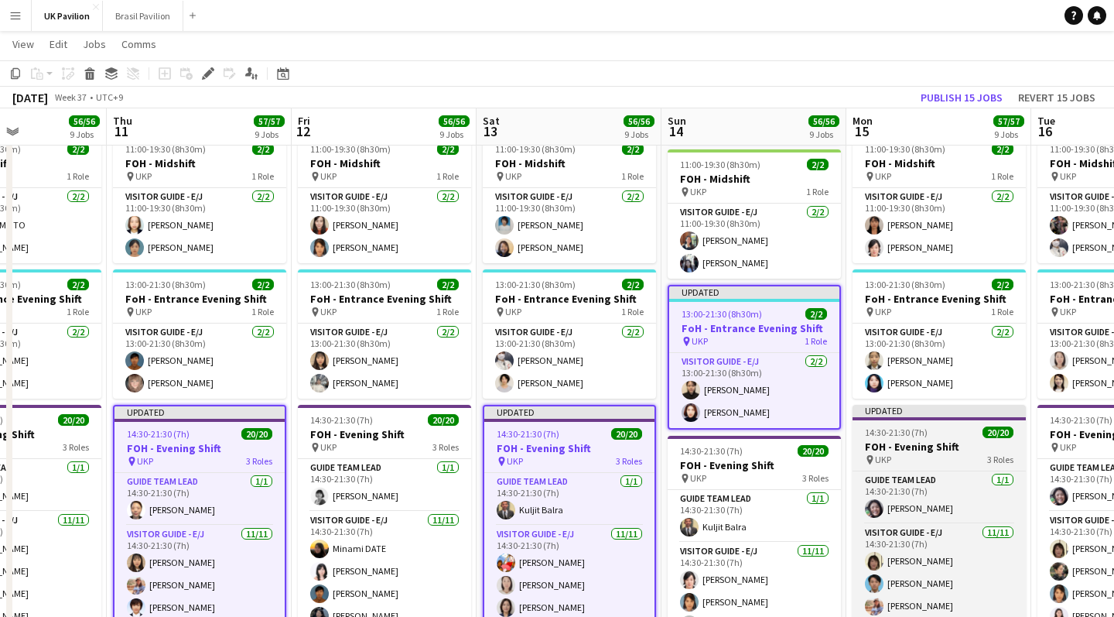
click at [643, 454] on h3 "FOH - Evening Shift" at bounding box center [939, 447] width 173 height 14
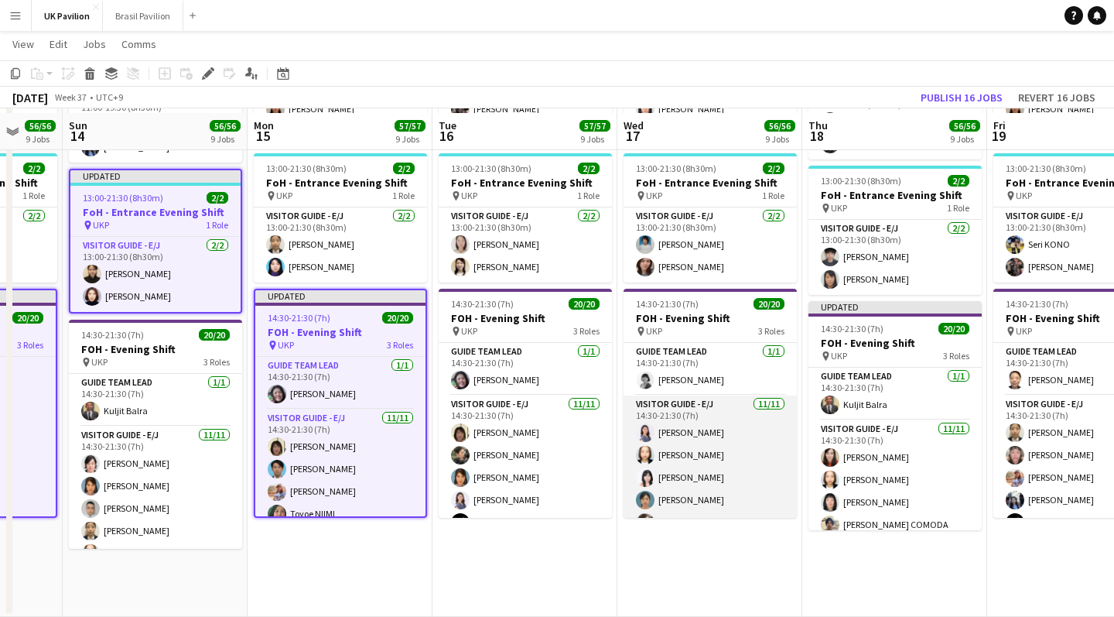
scroll to position [0, 493]
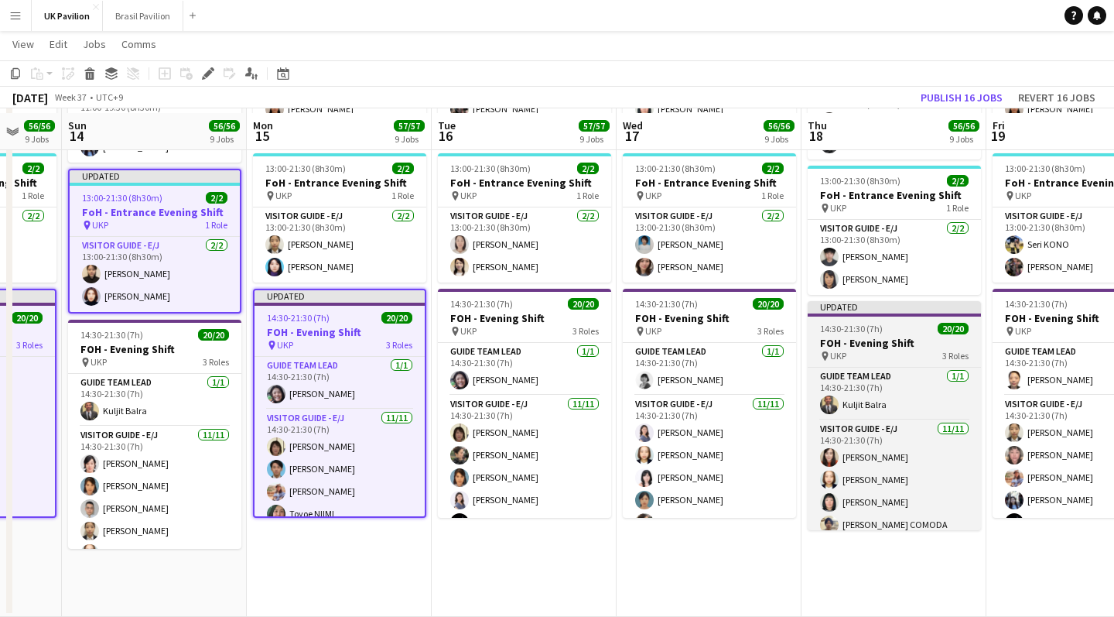
click at [643, 362] on div "pin UKP 3 Roles" at bounding box center [894, 356] width 173 height 12
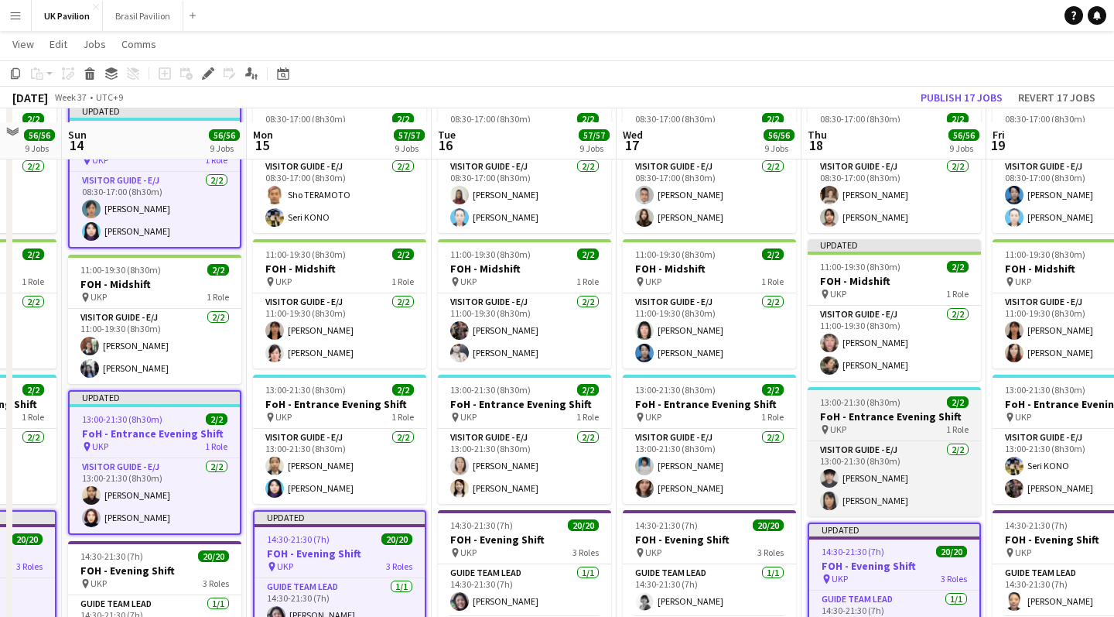
scroll to position [1290, 0]
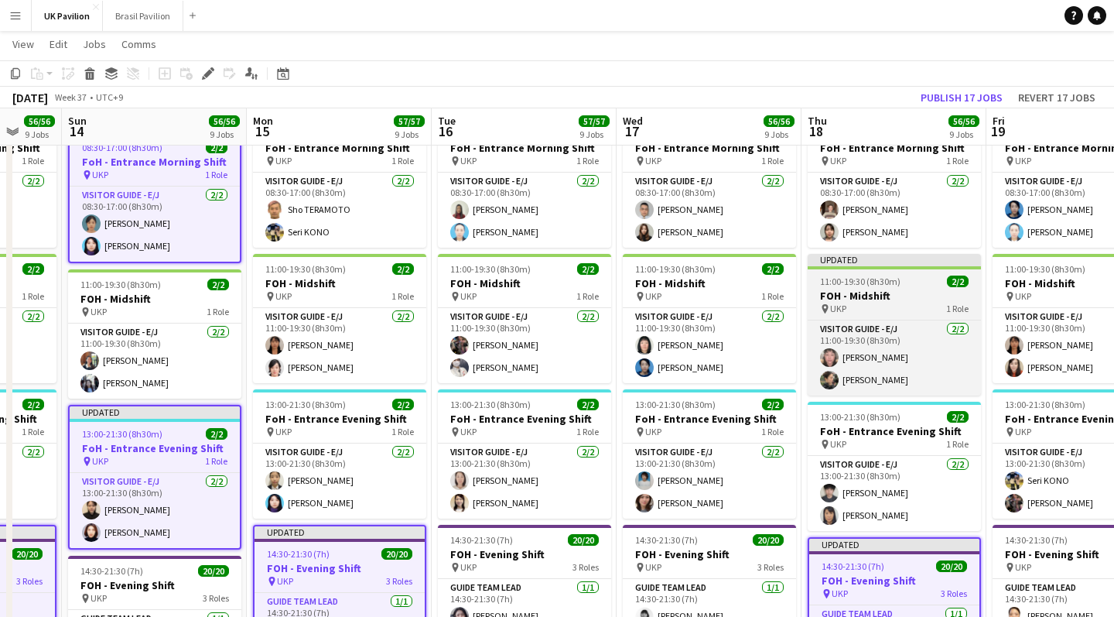
click at [643, 303] on h3 "FOH - Midshift" at bounding box center [894, 296] width 173 height 14
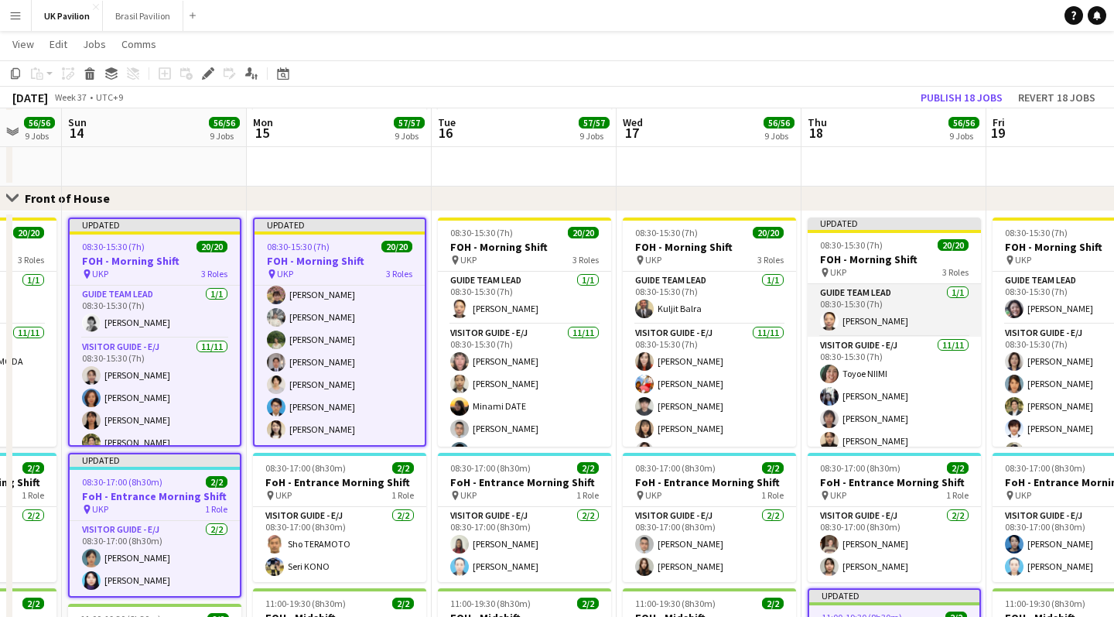
scroll to position [955, 0]
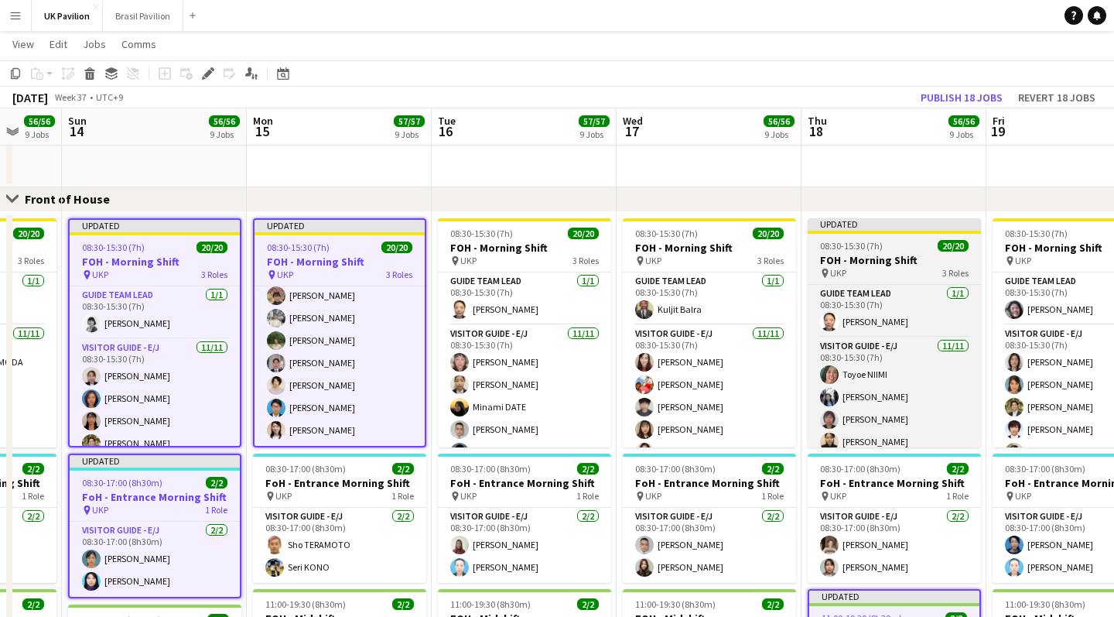
click at [643, 267] on h3 "FOH - Morning Shift" at bounding box center [894, 260] width 173 height 14
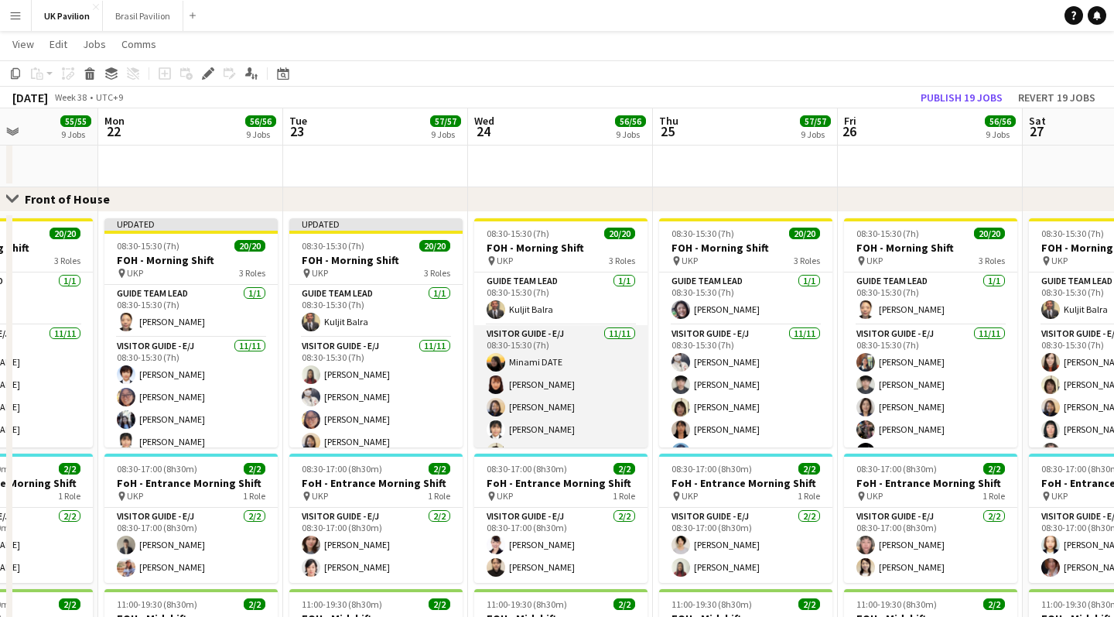
scroll to position [0, 457]
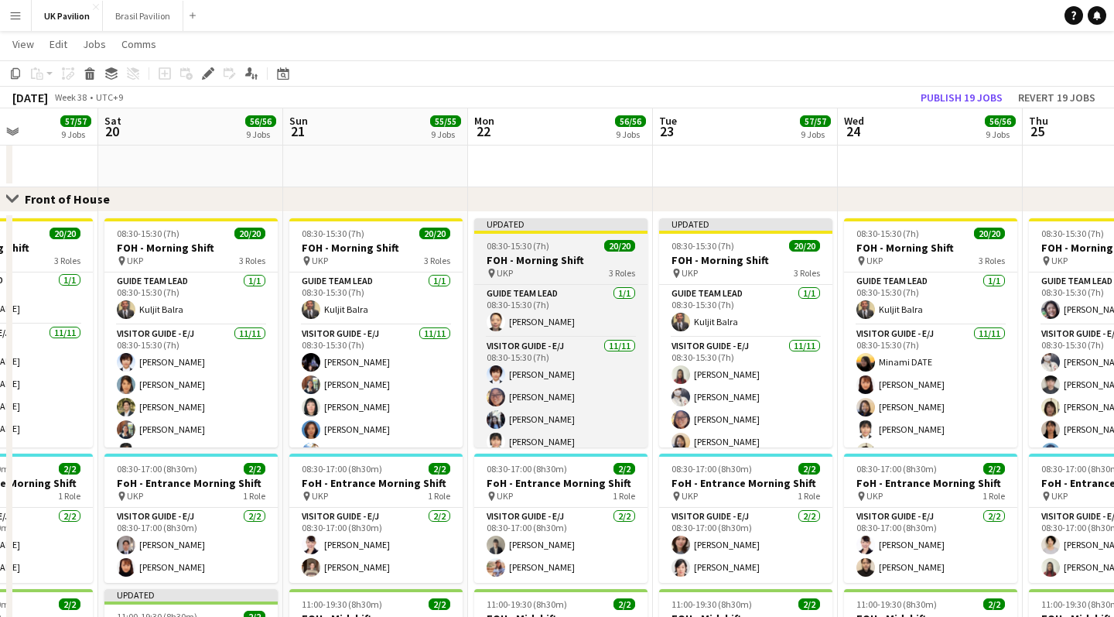
click at [546, 279] on div "pin UKP 3 Roles" at bounding box center [560, 273] width 173 height 12
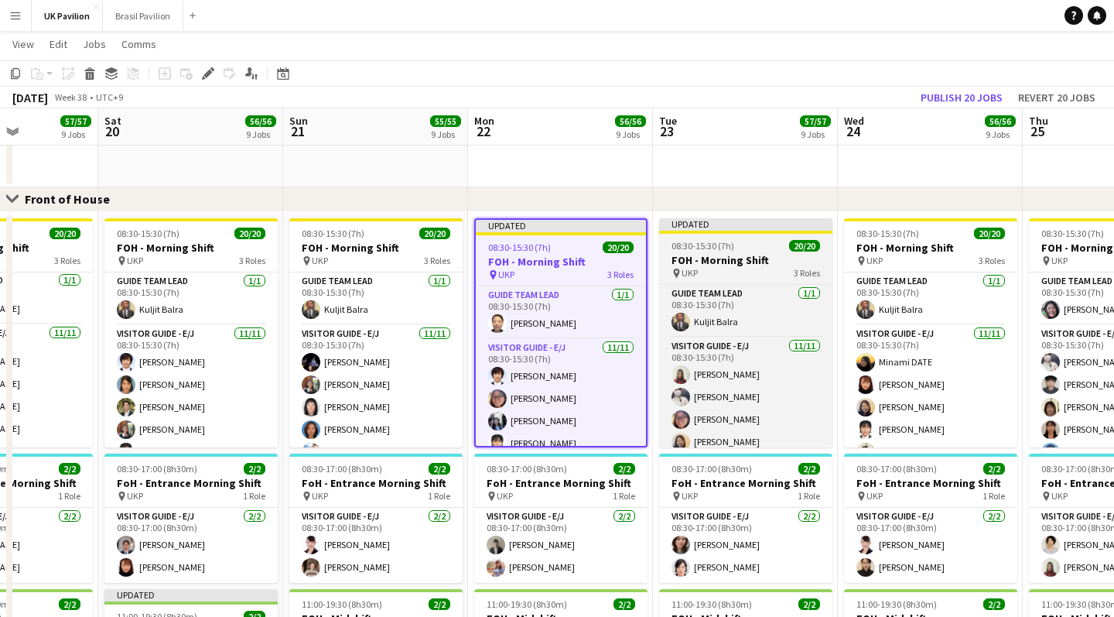
click at [643, 267] on h3 "FOH - Morning Shift" at bounding box center [745, 260] width 173 height 14
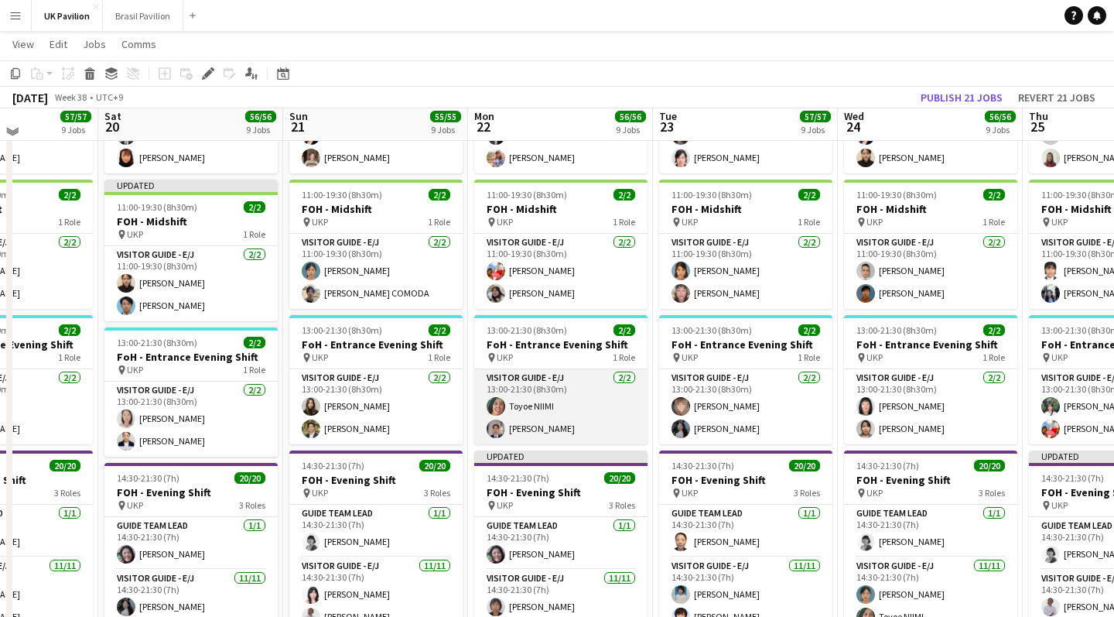
scroll to position [1371, 0]
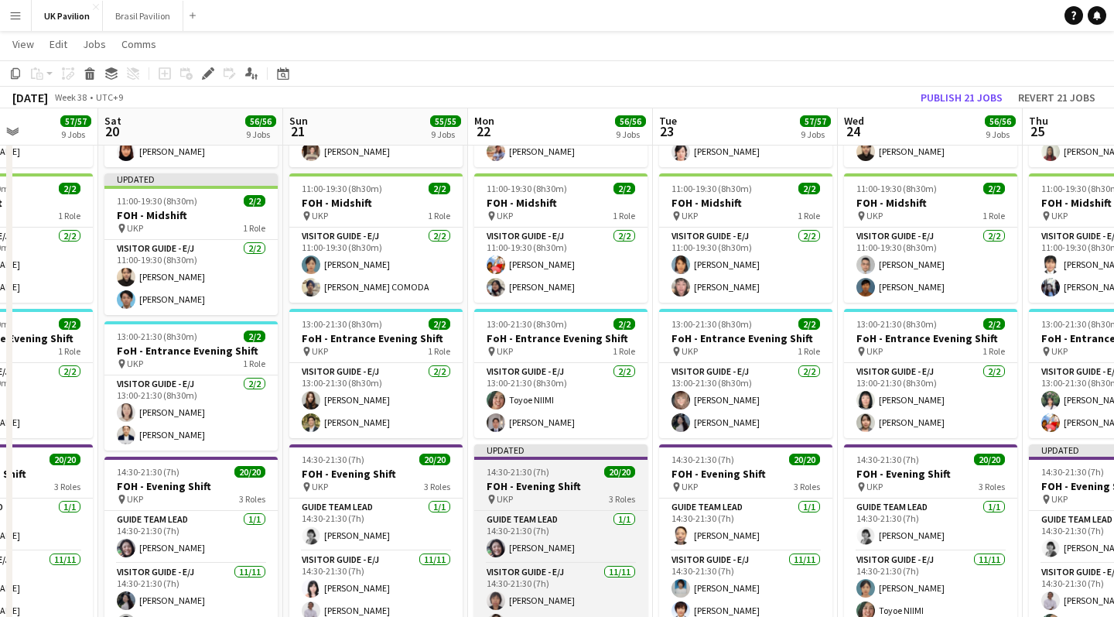
click at [520, 493] on h3 "FOH - Evening Shift" at bounding box center [560, 486] width 173 height 14
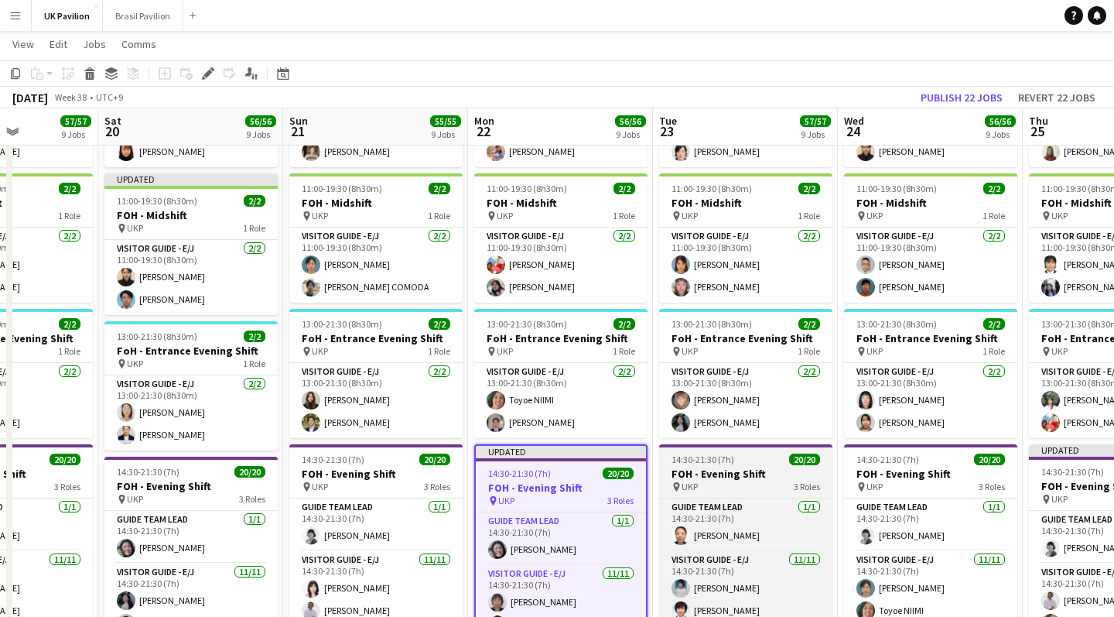
click at [643, 492] on span "UKP" at bounding box center [690, 487] width 16 height 12
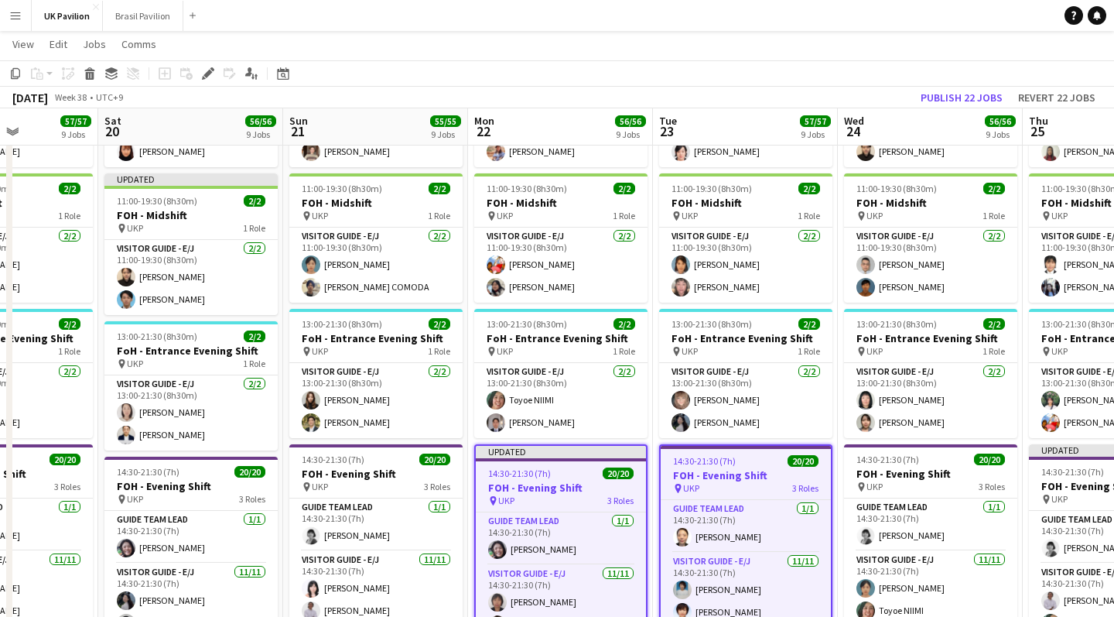
click at [643, 482] on h3 "FOH - Evening Shift" at bounding box center [746, 475] width 170 height 14
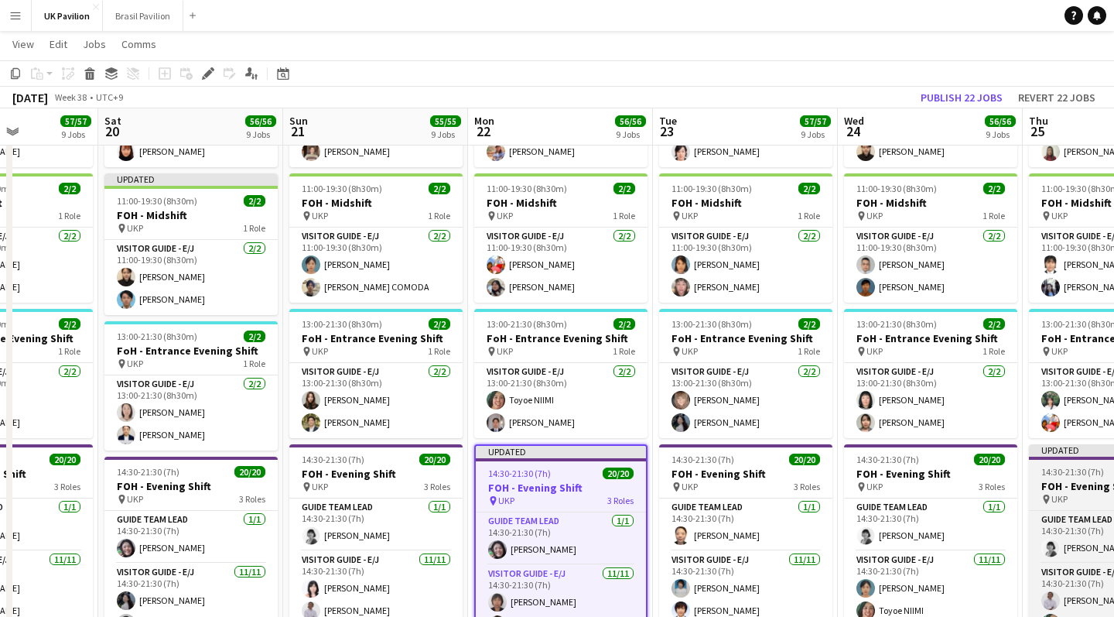
click at [643, 493] on h3 "FOH - Evening Shift" at bounding box center [1115, 486] width 173 height 14
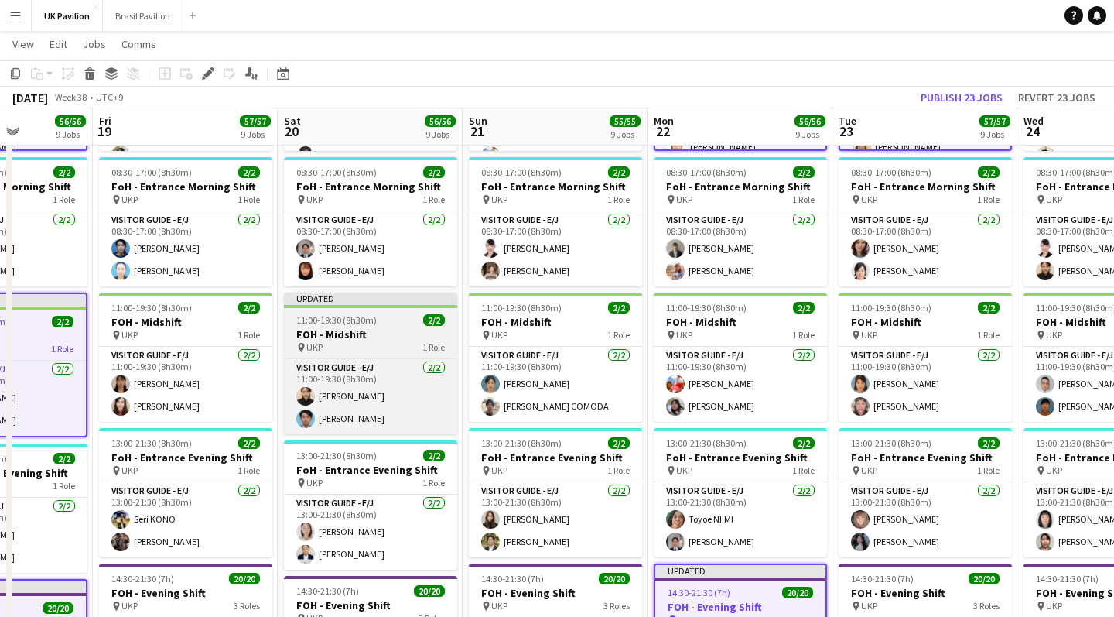
scroll to position [1251, 0]
click at [344, 341] on h3 "FOH - Midshift" at bounding box center [370, 334] width 173 height 14
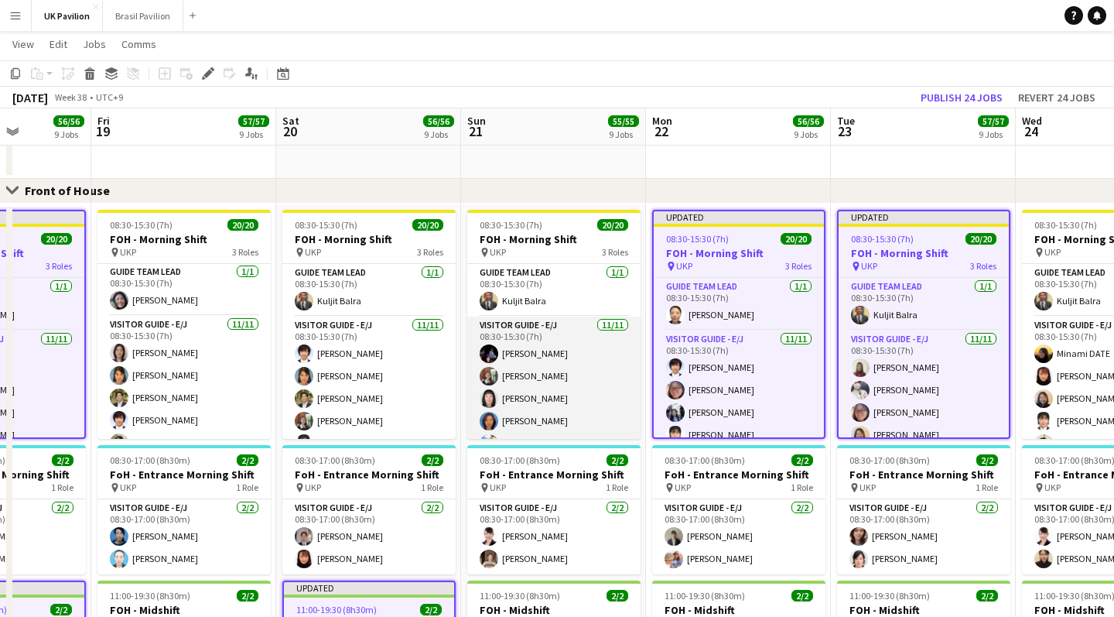
scroll to position [0, 0]
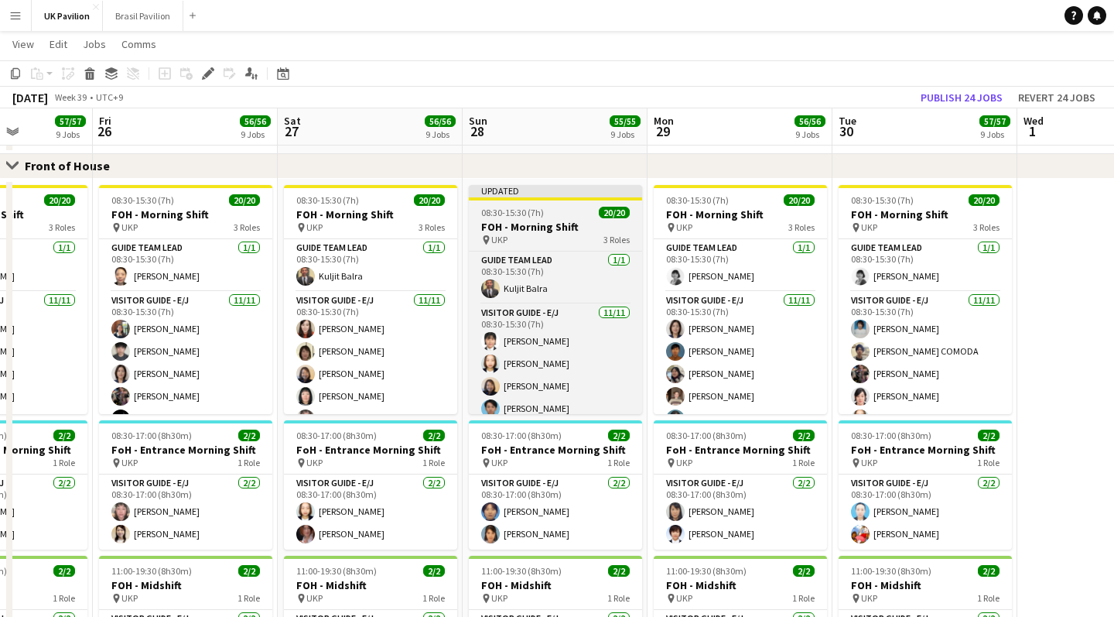
click at [533, 234] on h3 "FOH - Morning Shift" at bounding box center [555, 227] width 173 height 14
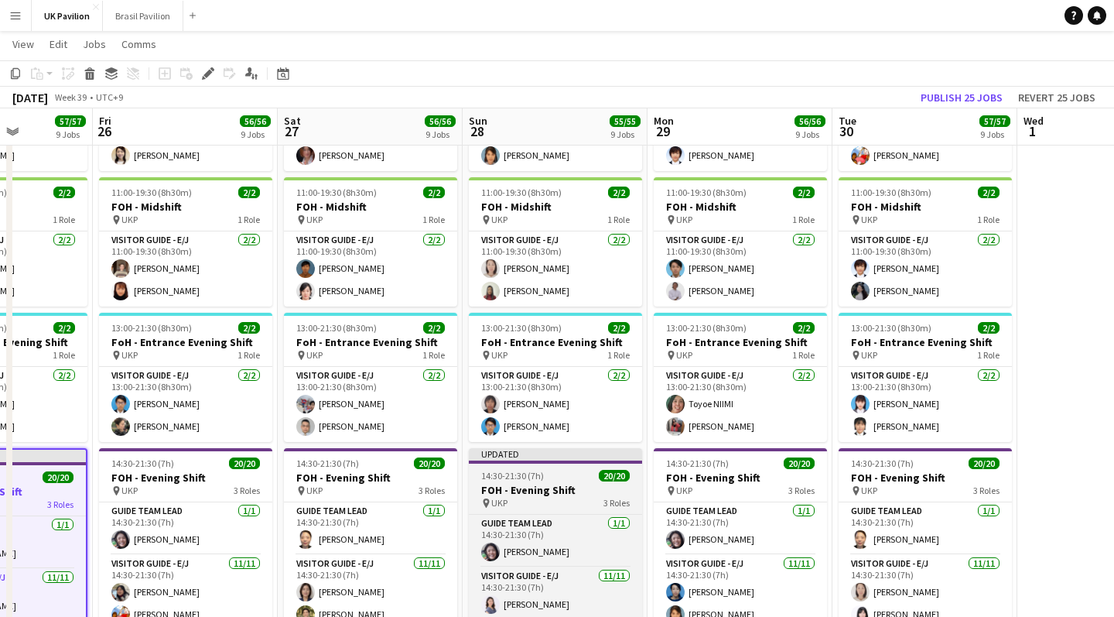
click at [514, 497] on h3 "FOH - Evening Shift" at bounding box center [555, 490] width 173 height 14
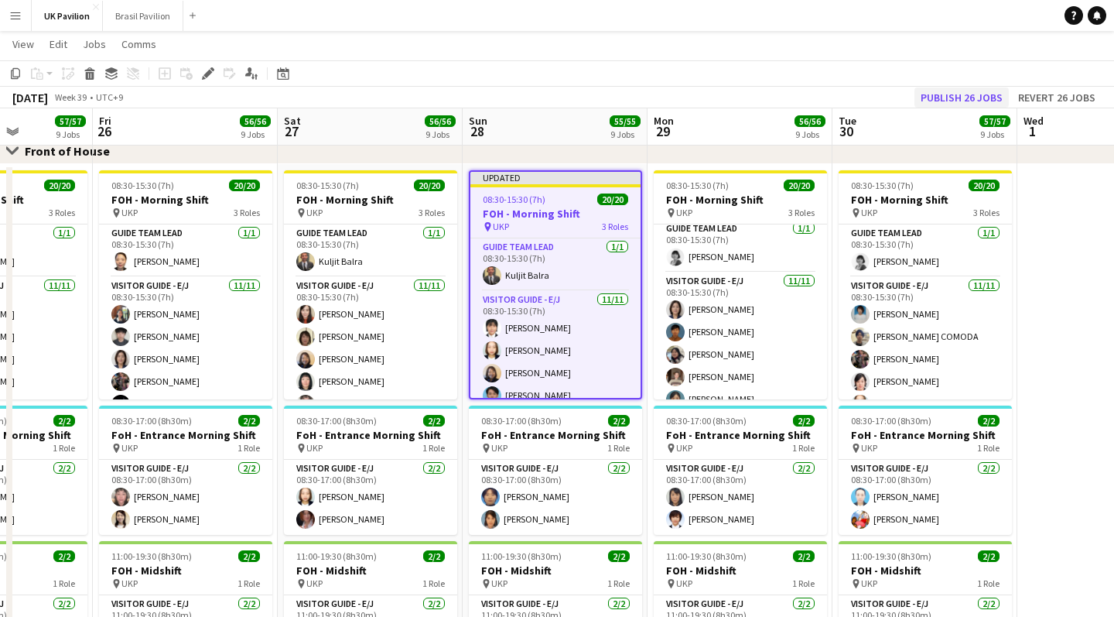
click at [643, 92] on button "Publish 26 jobs" at bounding box center [962, 97] width 94 height 20
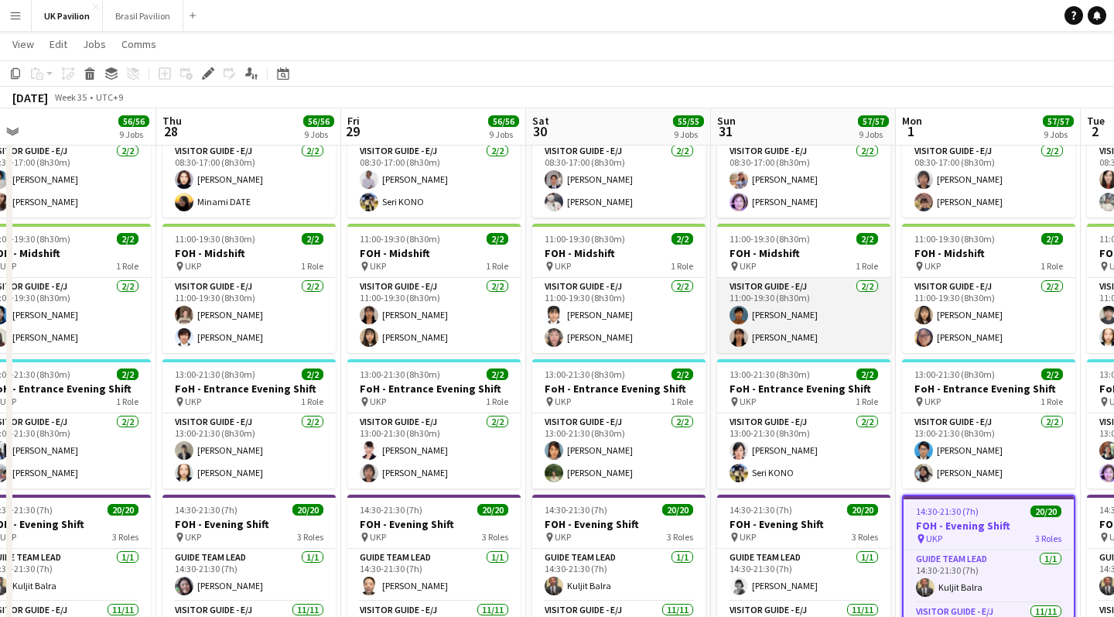
scroll to position [0, 519]
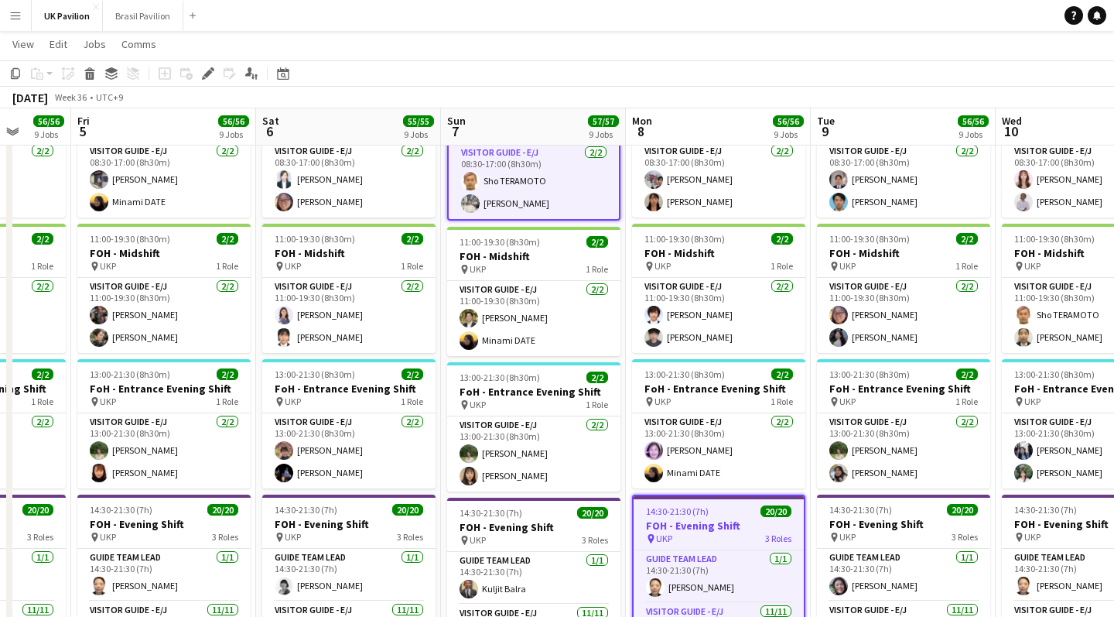
click at [643, 50] on app-page-menu "View Day view expanded Day view collapsed Month view Date picker Jump to today …" at bounding box center [557, 45] width 1114 height 29
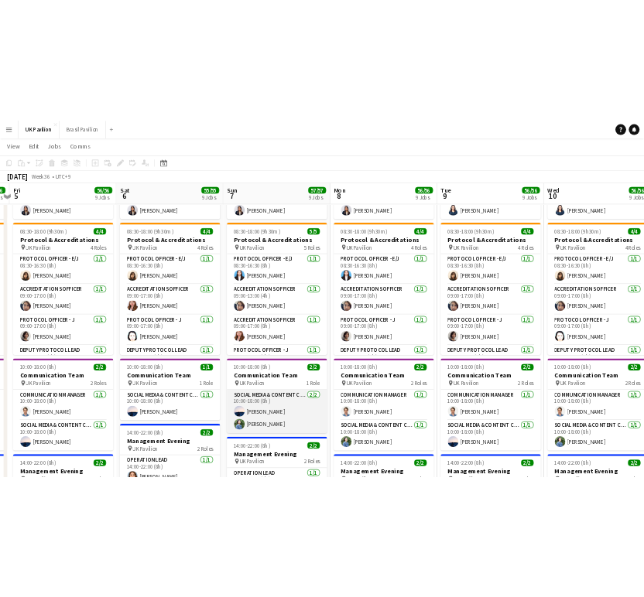
scroll to position [0, 538]
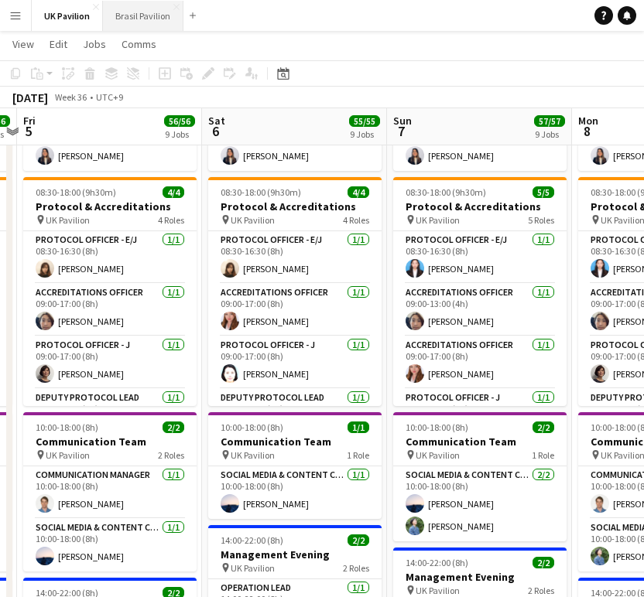
click at [131, 8] on button "Brasil Pavilion Close" at bounding box center [143, 16] width 80 height 30
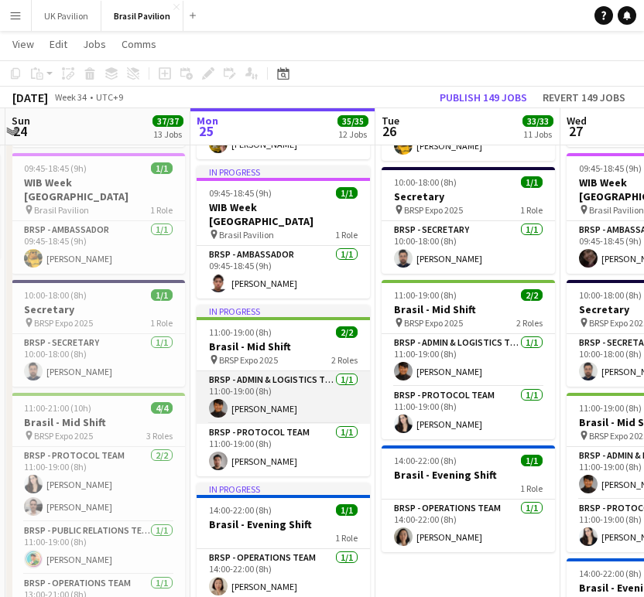
scroll to position [0, 363]
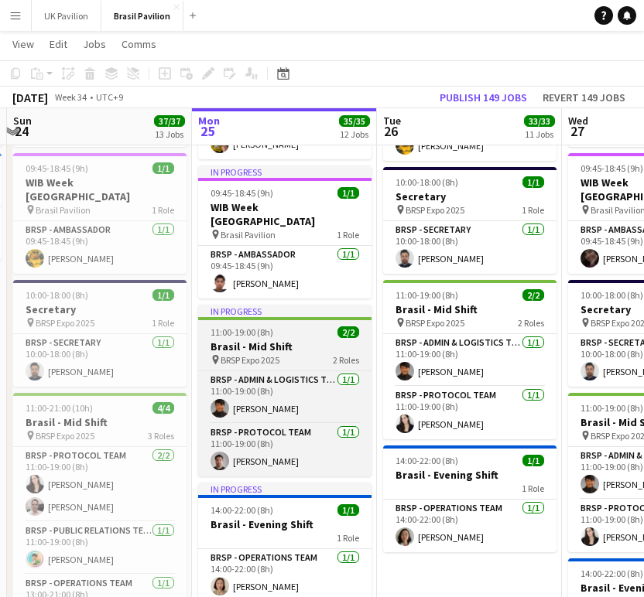
click at [273, 354] on h3 "Brasil - Mid Shift" at bounding box center [284, 347] width 173 height 14
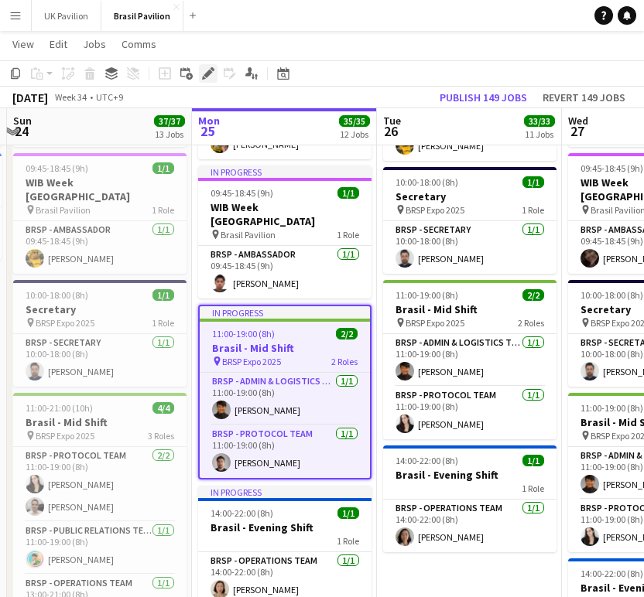
click at [208, 69] on icon "Edit" at bounding box center [208, 73] width 12 height 12
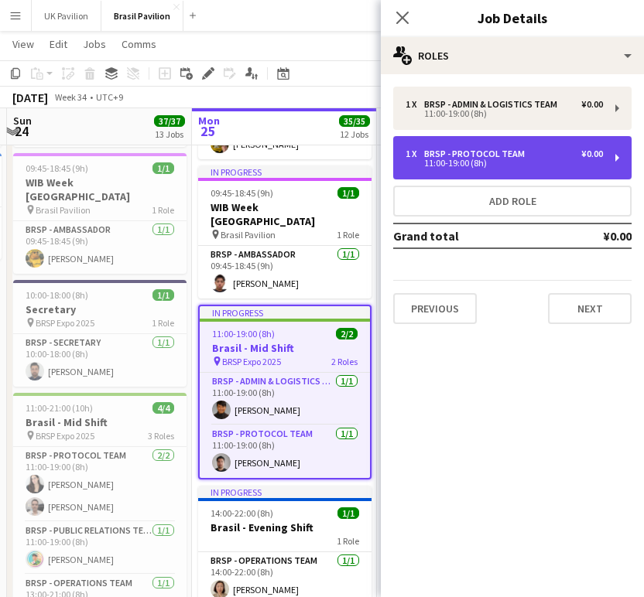
click at [482, 167] on div "11:00-19:00 (8h)" at bounding box center [504, 163] width 197 height 8
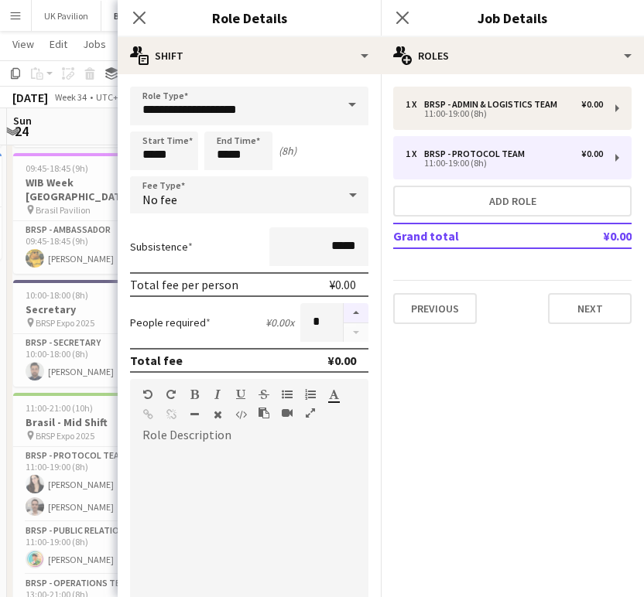
click at [354, 324] on button "button" at bounding box center [356, 313] width 25 height 20
type input "*"
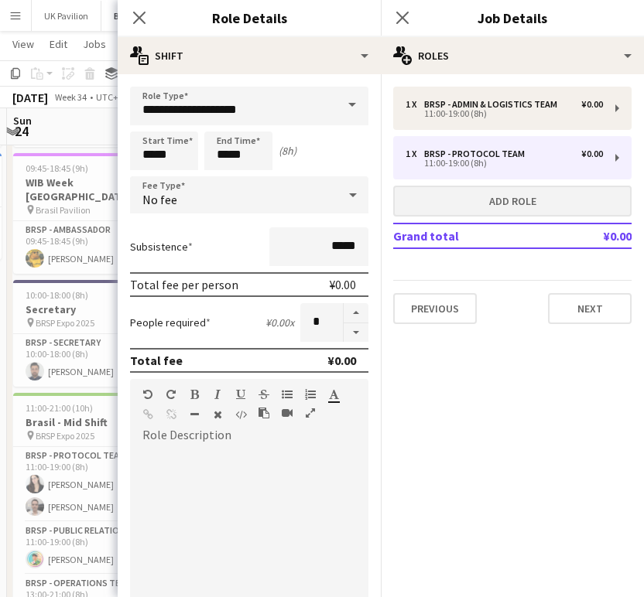
click at [482, 217] on button "Add role" at bounding box center [512, 201] width 238 height 31
type input "**********"
type input "*****"
type input "*"
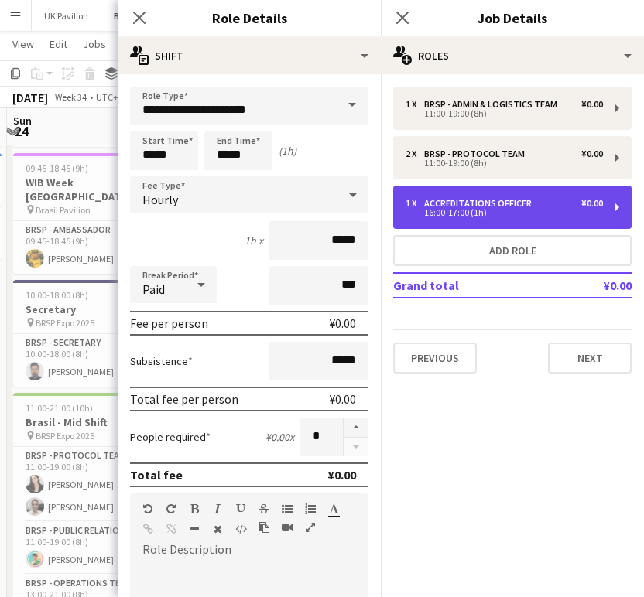
click at [452, 217] on div "16:00-17:00 (1h)" at bounding box center [504, 213] width 197 height 8
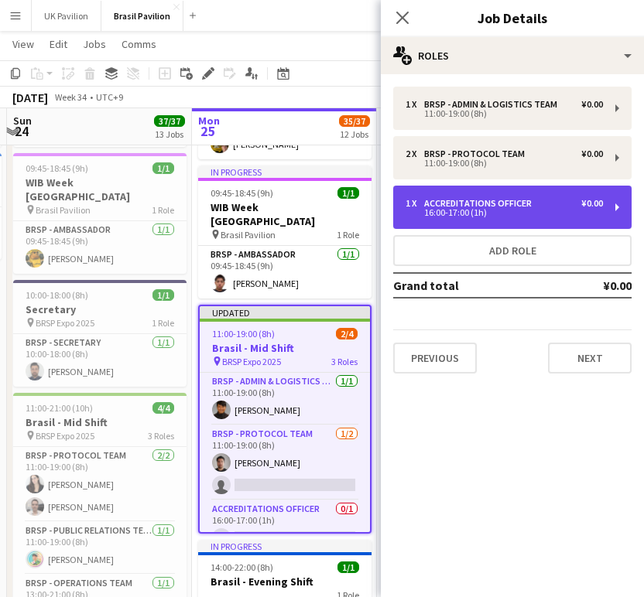
click at [430, 209] on div "Accreditations Officer" at bounding box center [481, 203] width 114 height 11
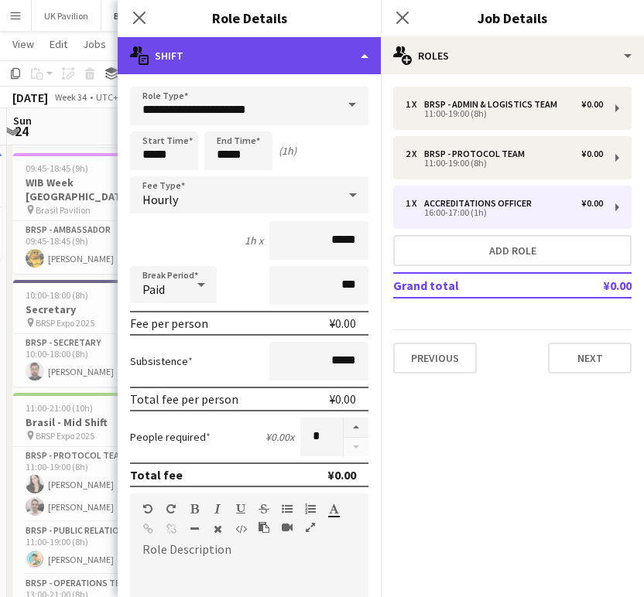
click at [363, 57] on div "multiple-actions-text Shift" at bounding box center [249, 55] width 263 height 37
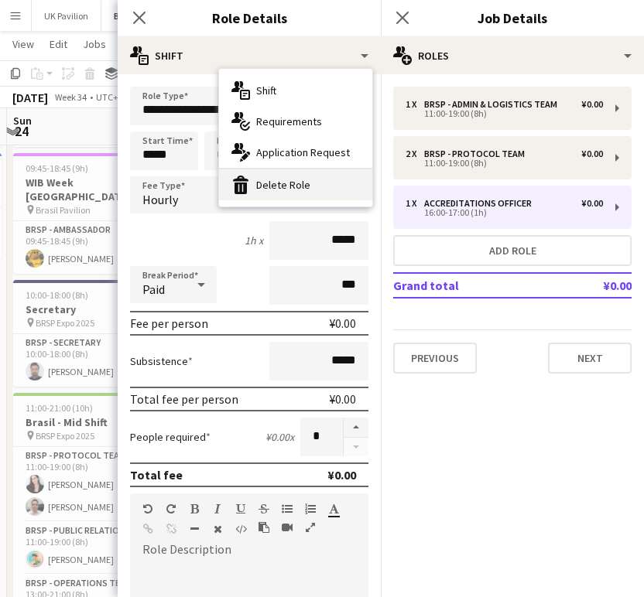
click at [292, 180] on div "bin-2 Delete Role" at bounding box center [295, 184] width 153 height 31
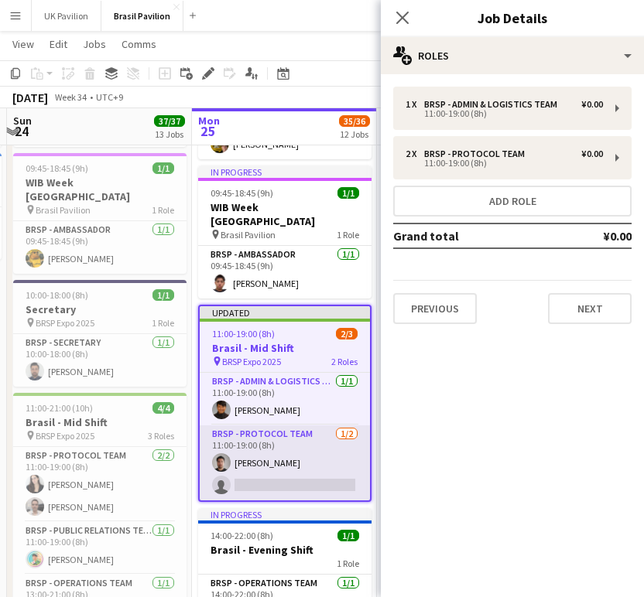
click at [248, 501] on app-card-role "BRSP - Protocol Team 1/2 11:00-19:00 (8h) Lucas ABIKO single-neutral-actions" at bounding box center [285, 463] width 170 height 75
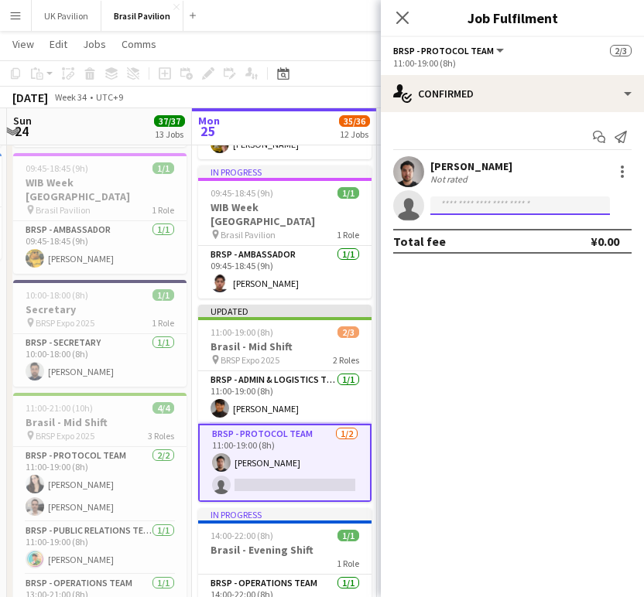
click at [457, 206] on input at bounding box center [520, 206] width 180 height 19
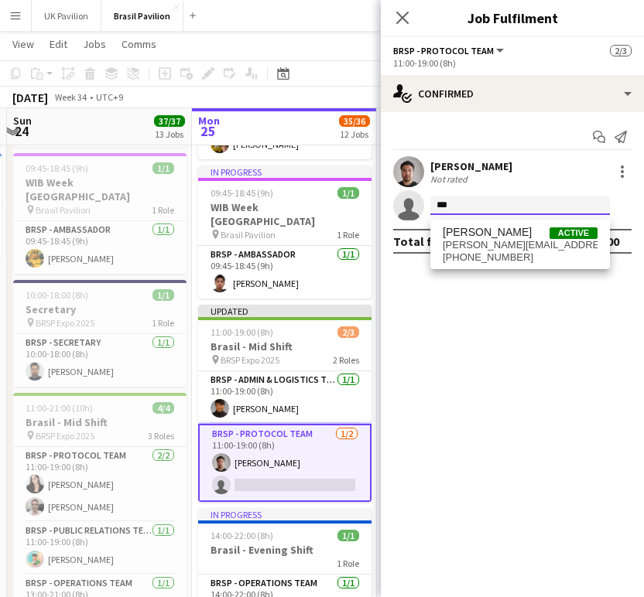
type input "***"
click at [491, 239] on span "[PERSON_NAME]" at bounding box center [487, 232] width 89 height 13
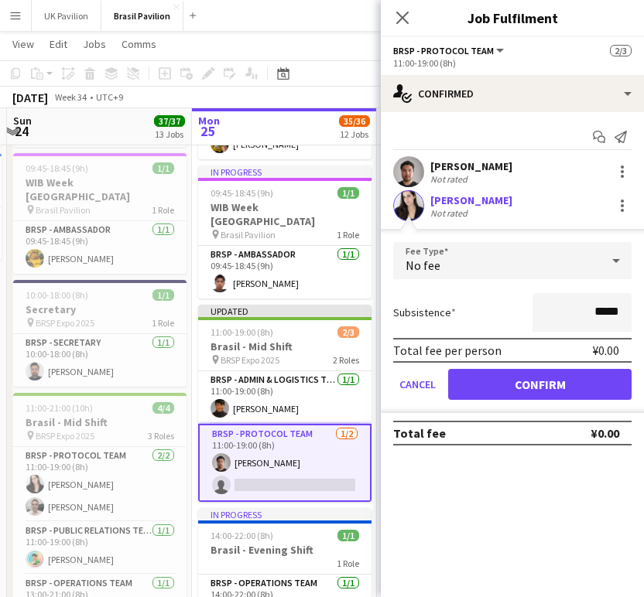
click at [524, 390] on button "Confirm" at bounding box center [539, 384] width 183 height 31
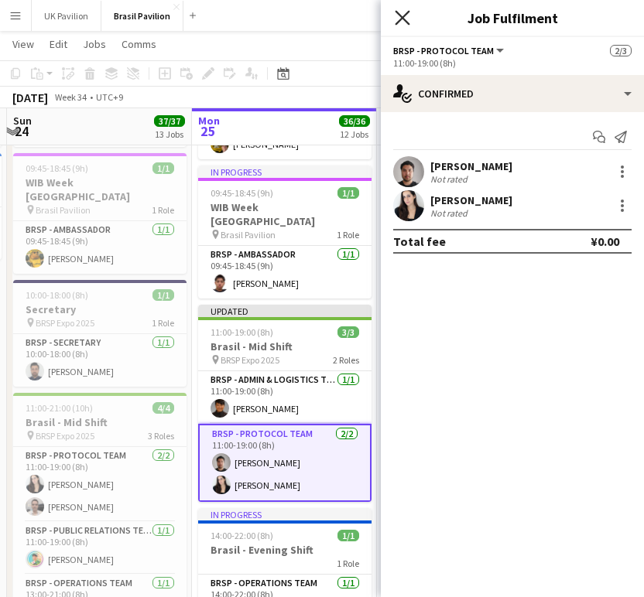
click at [402, 15] on icon "Close pop-in" at bounding box center [402, 17] width 15 height 15
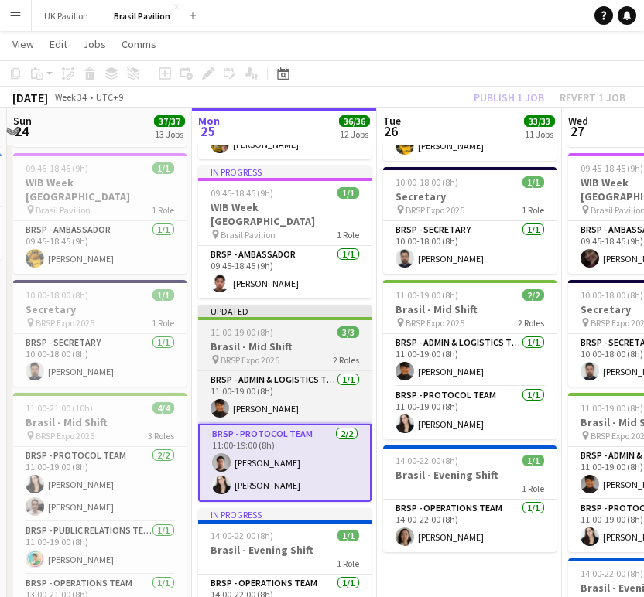
click at [258, 343] on app-job-card "Updated 11:00-19:00 (8h) 3/3 Brasil - Mid Shift pin BRSP Expo 2025 2 Roles BRSP…" at bounding box center [284, 403] width 173 height 197
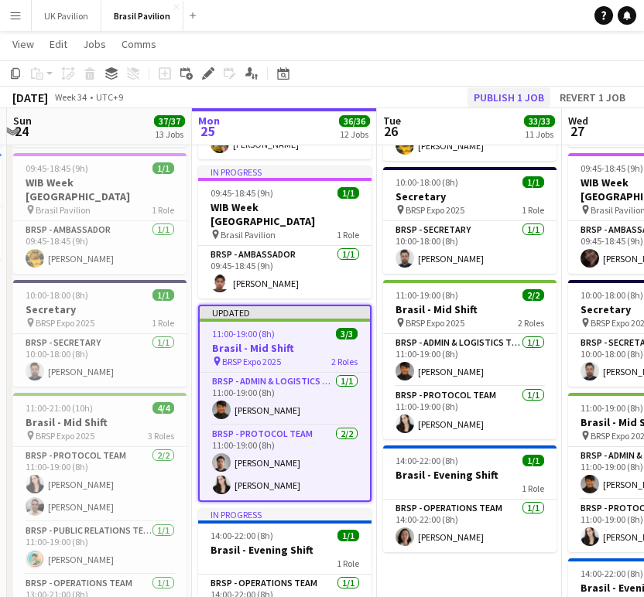
click at [485, 101] on button "Publish 1 job" at bounding box center [508, 97] width 83 height 20
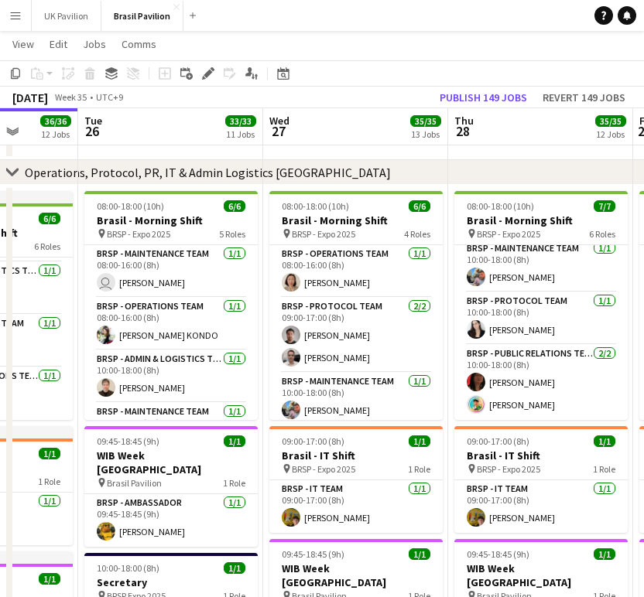
scroll to position [167, 0]
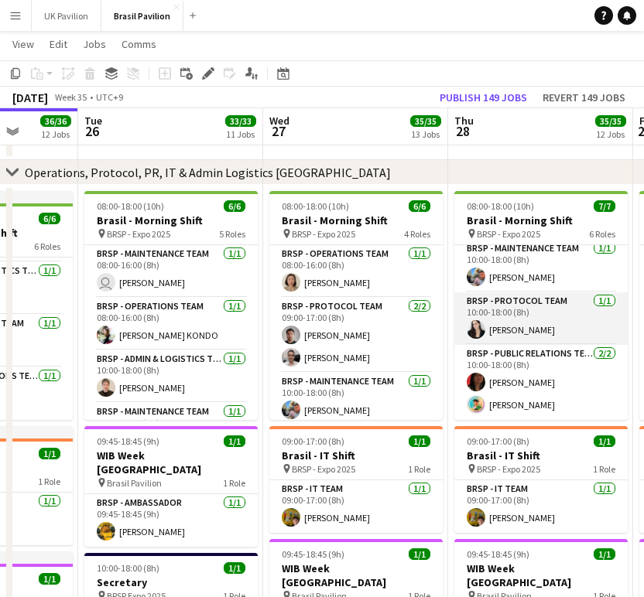
click at [522, 345] on app-card-role "BRSP - Protocol Team 1/1 10:00-18:00 (8h) Eva SOUTOUL" at bounding box center [540, 319] width 173 height 53
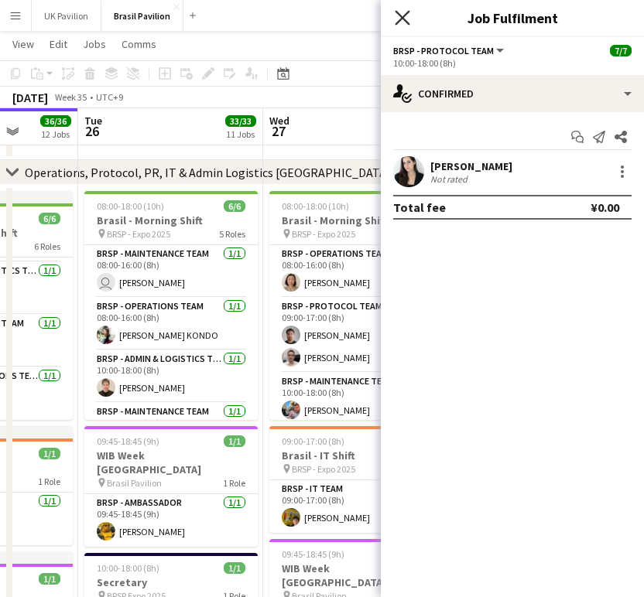
click at [399, 18] on icon "Close pop-in" at bounding box center [402, 17] width 15 height 15
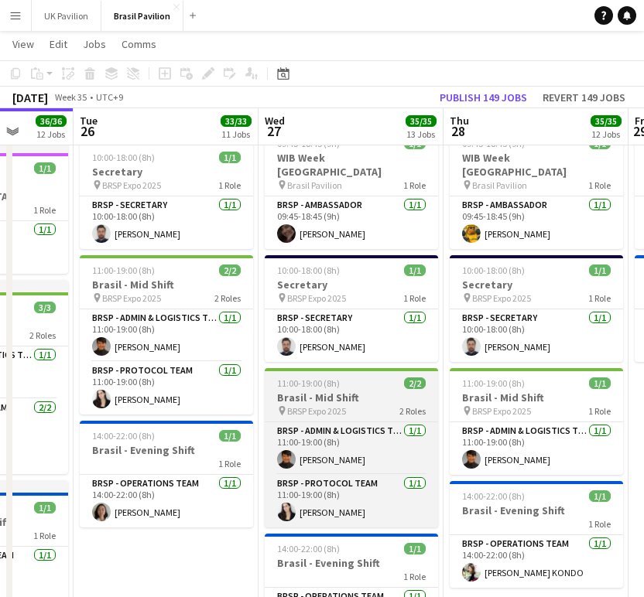
scroll to position [0, 670]
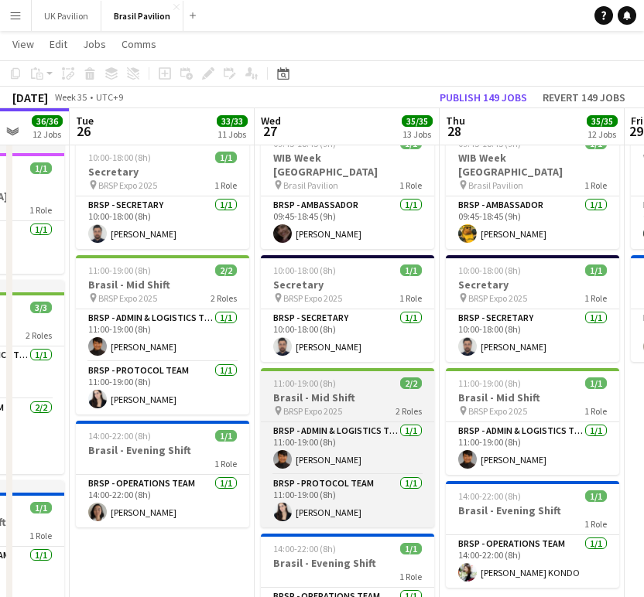
click at [342, 417] on span "BRSP Expo 2025" at bounding box center [312, 412] width 59 height 12
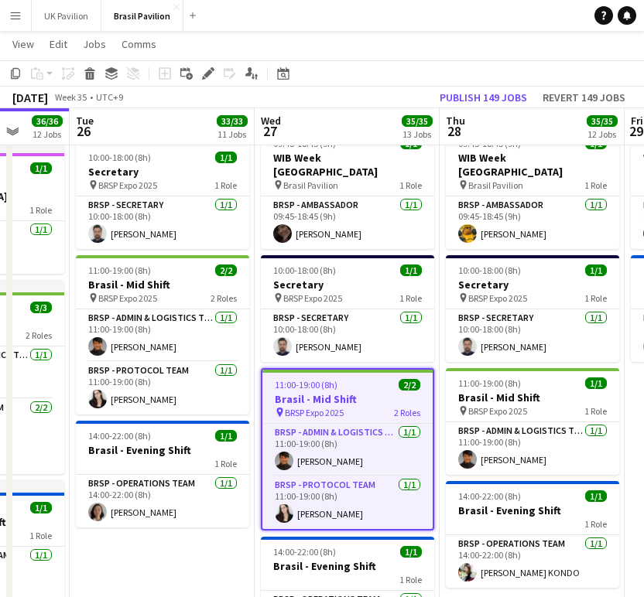
click at [361, 419] on div "pin BRSP Expo 2025 2 Roles" at bounding box center [347, 412] width 170 height 12
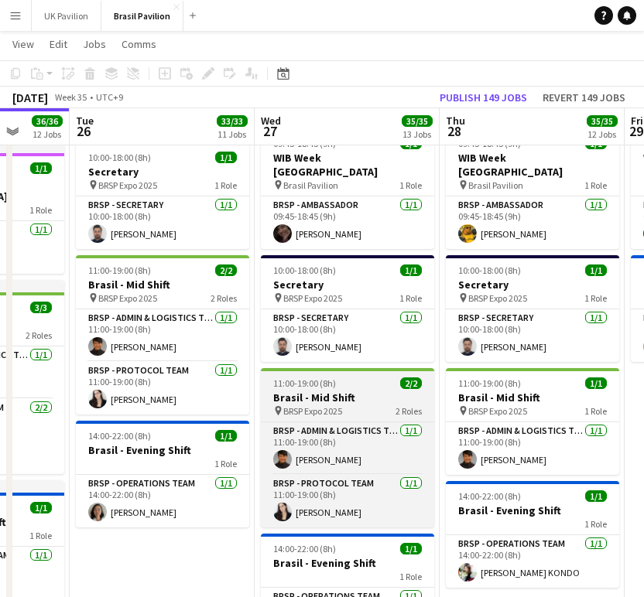
click at [350, 405] on h3 "Brasil - Mid Shift" at bounding box center [347, 398] width 173 height 14
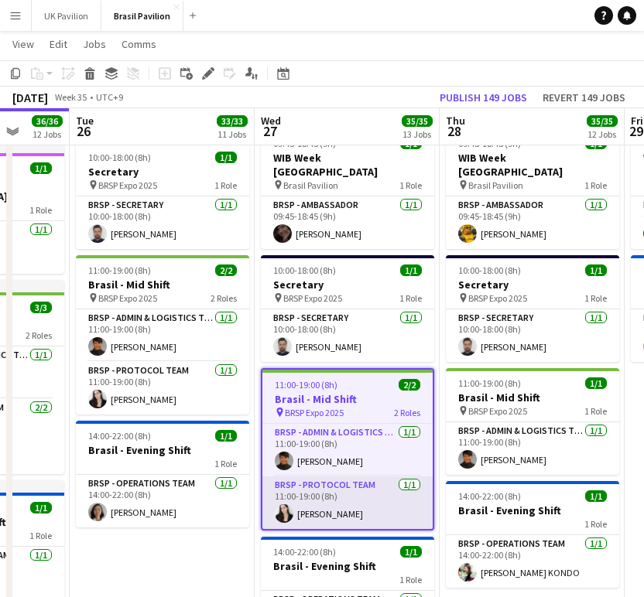
scroll to position [0, 673]
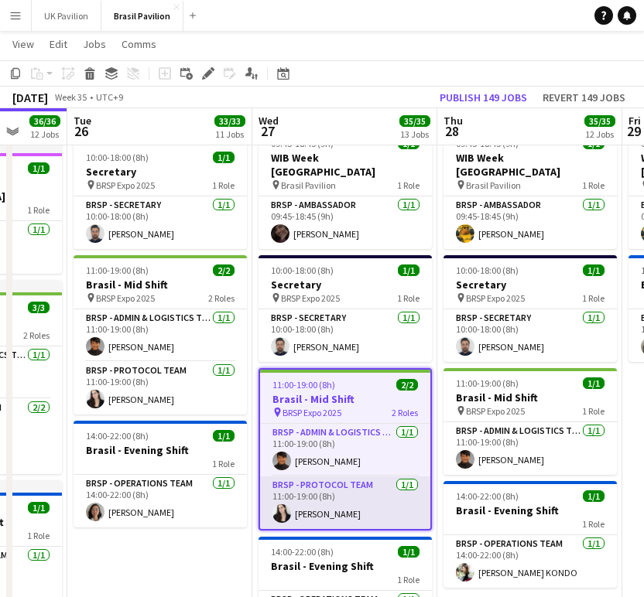
click at [351, 520] on app-card-role "BRSP - Protocol Team 1/1 11:00-19:00 (8h) Eva SOUTOUL" at bounding box center [345, 503] width 170 height 53
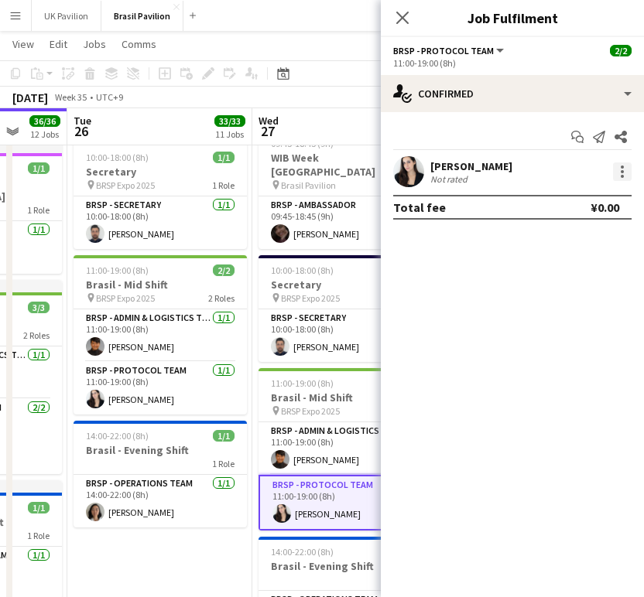
click at [625, 176] on div at bounding box center [622, 172] width 19 height 19
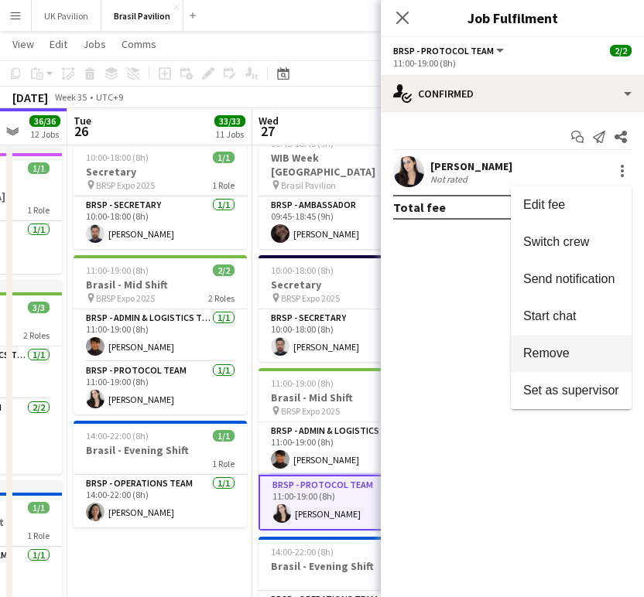
click at [565, 350] on span "Remove" at bounding box center [571, 354] width 96 height 14
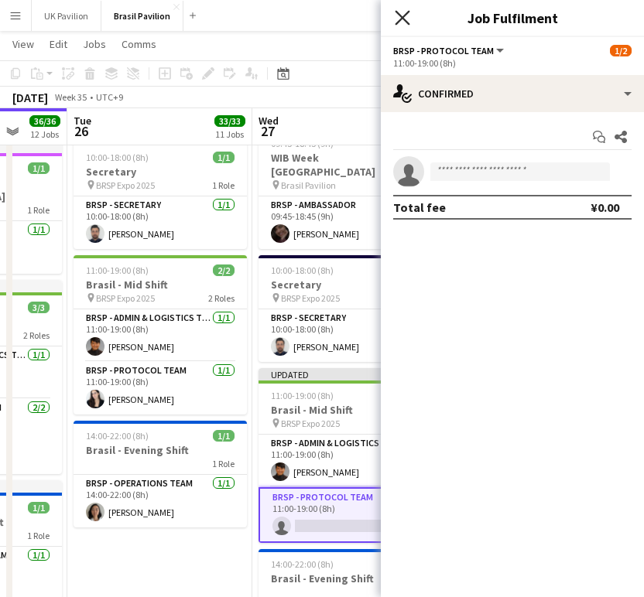
click at [403, 20] on icon "Close pop-in" at bounding box center [402, 17] width 15 height 15
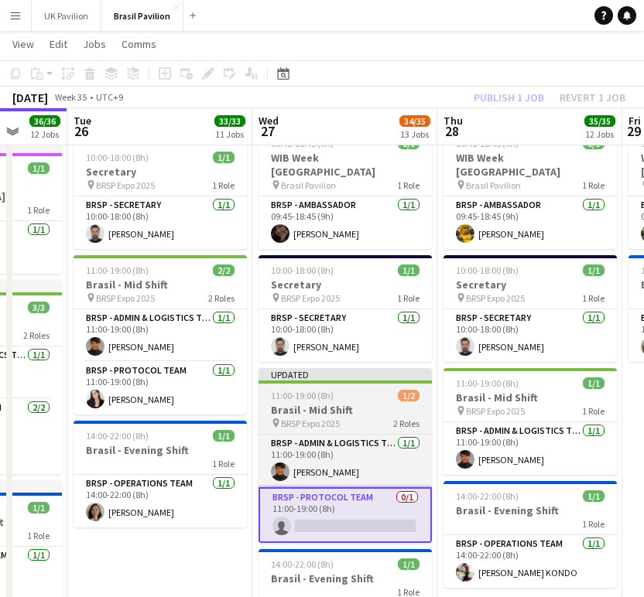
click at [336, 416] on h3 "Brasil - Mid Shift" at bounding box center [344, 410] width 173 height 14
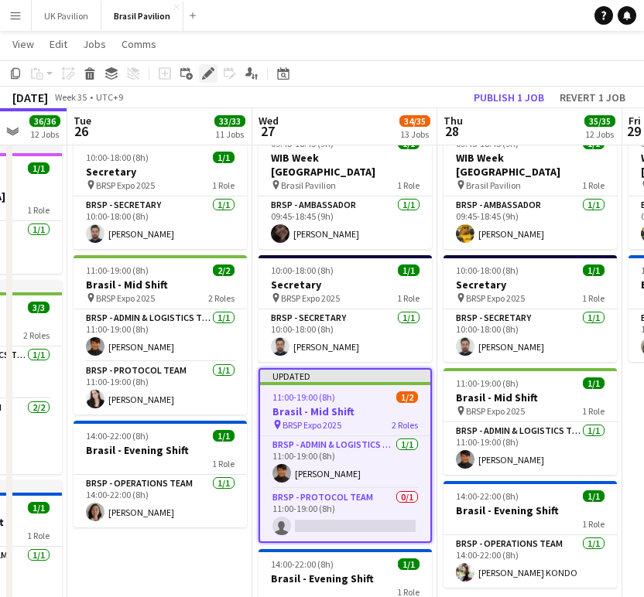
click at [207, 73] on icon at bounding box center [208, 74] width 9 height 9
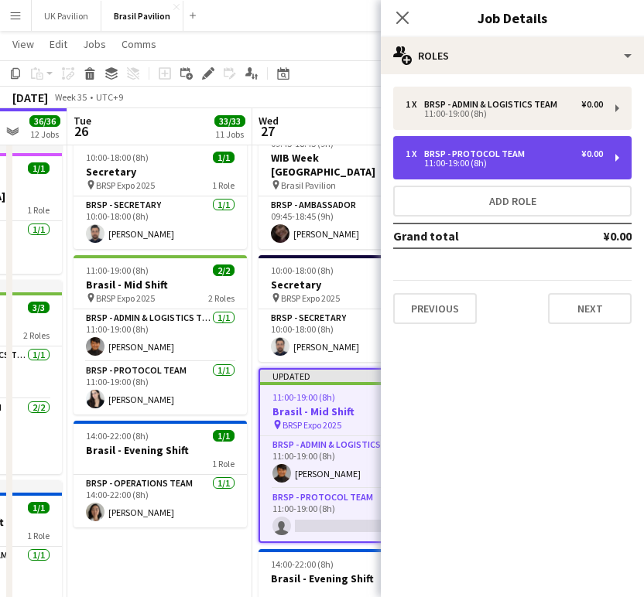
click at [508, 159] on div "1 x BRSP - Protocol Team ¥0.00 11:00-19:00 (8h)" at bounding box center [512, 157] width 238 height 43
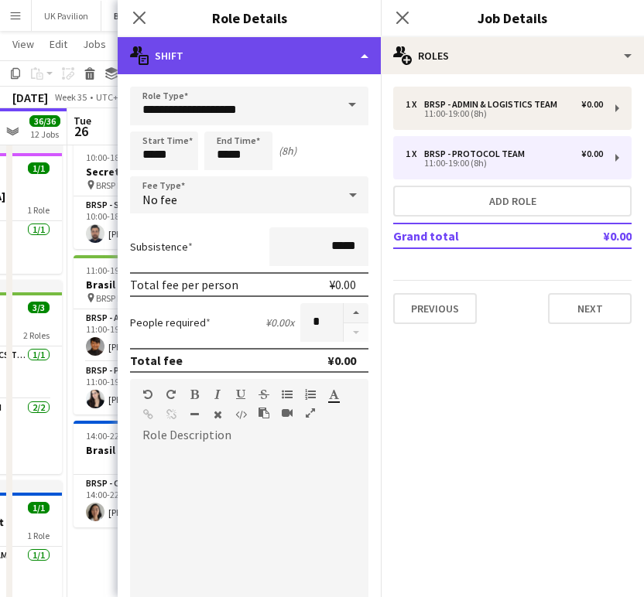
click at [371, 53] on div "multiple-actions-text Shift" at bounding box center [249, 55] width 263 height 37
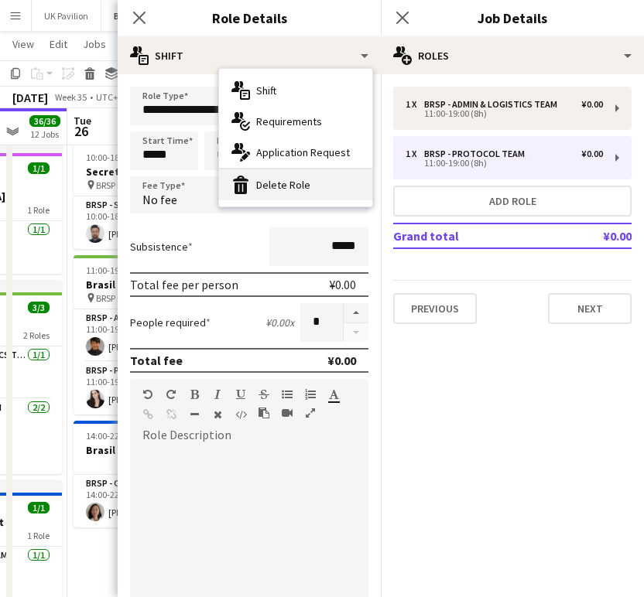
click at [323, 183] on div "bin-2 Delete Role" at bounding box center [295, 184] width 153 height 31
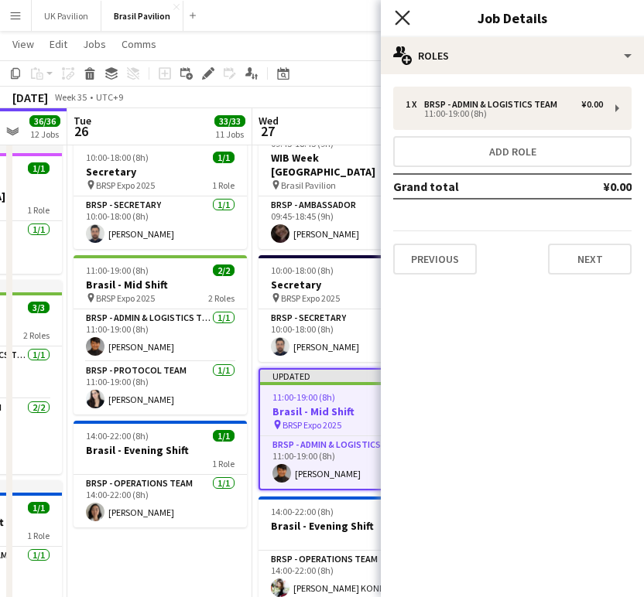
click at [402, 16] on icon at bounding box center [402, 17] width 15 height 15
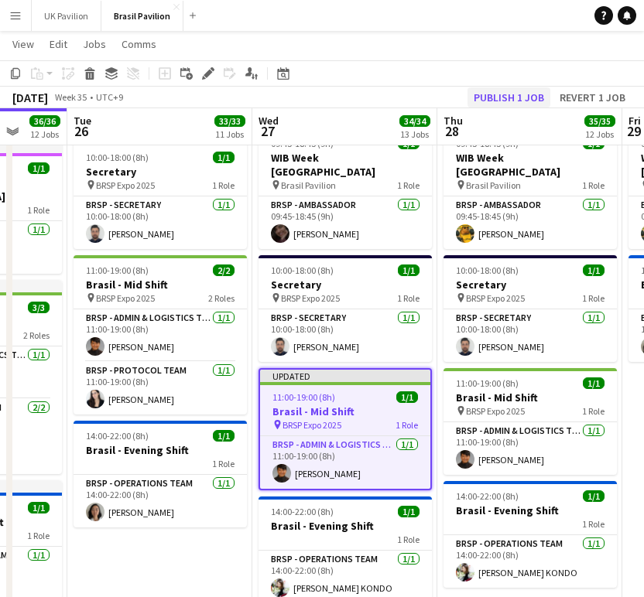
click at [477, 92] on button "Publish 1 job" at bounding box center [508, 97] width 83 height 20
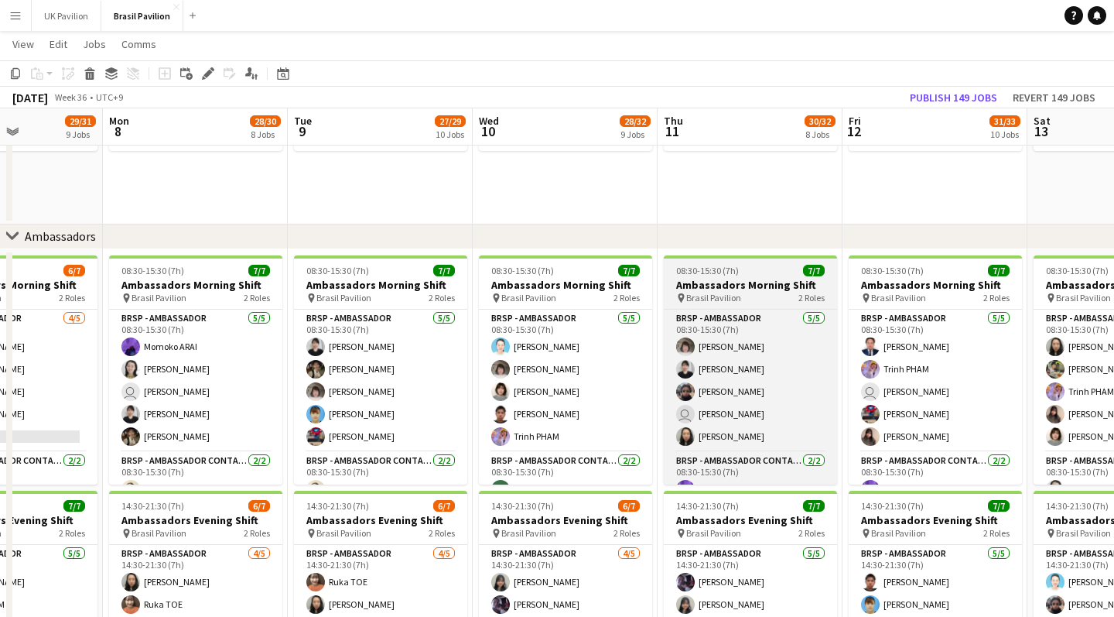
scroll to position [1938, 0]
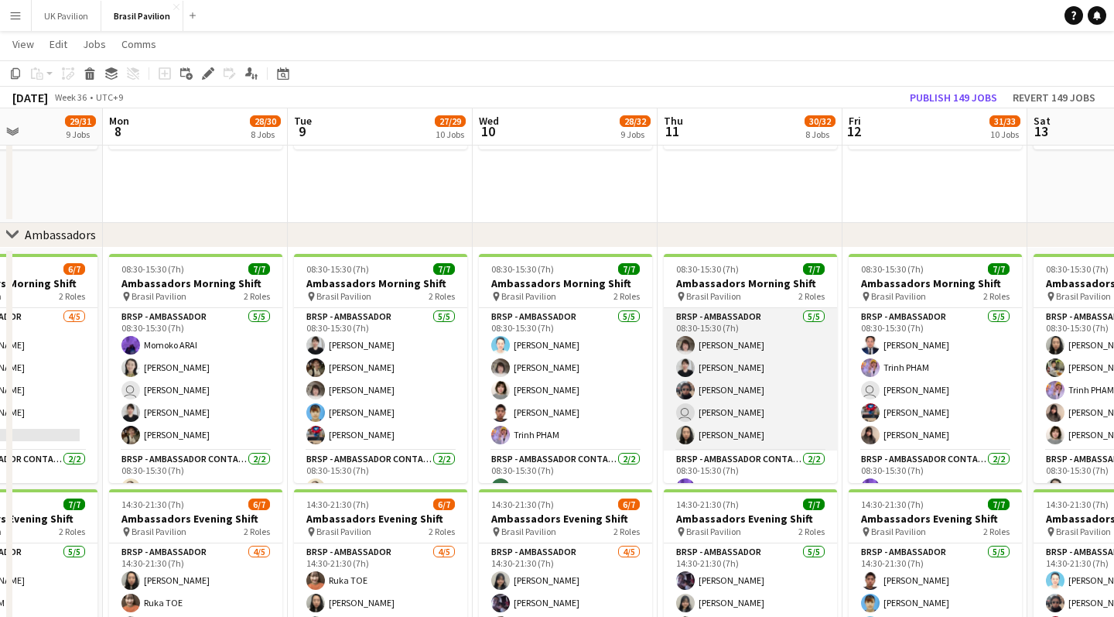
click at [643, 388] on app-card-role "BRSP - Ambassador 5/5 08:30-15:30 (7h) Harumi MATSUSHIMA Akiko ADACHI Kaito UME…" at bounding box center [750, 379] width 173 height 142
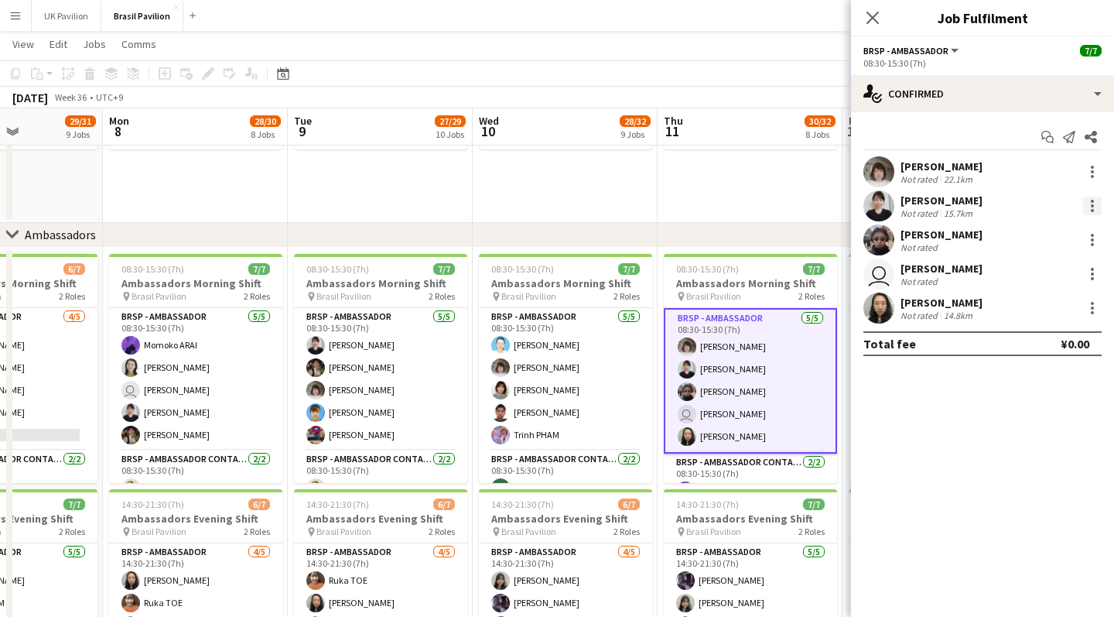
click at [643, 207] on div at bounding box center [1092, 206] width 19 height 19
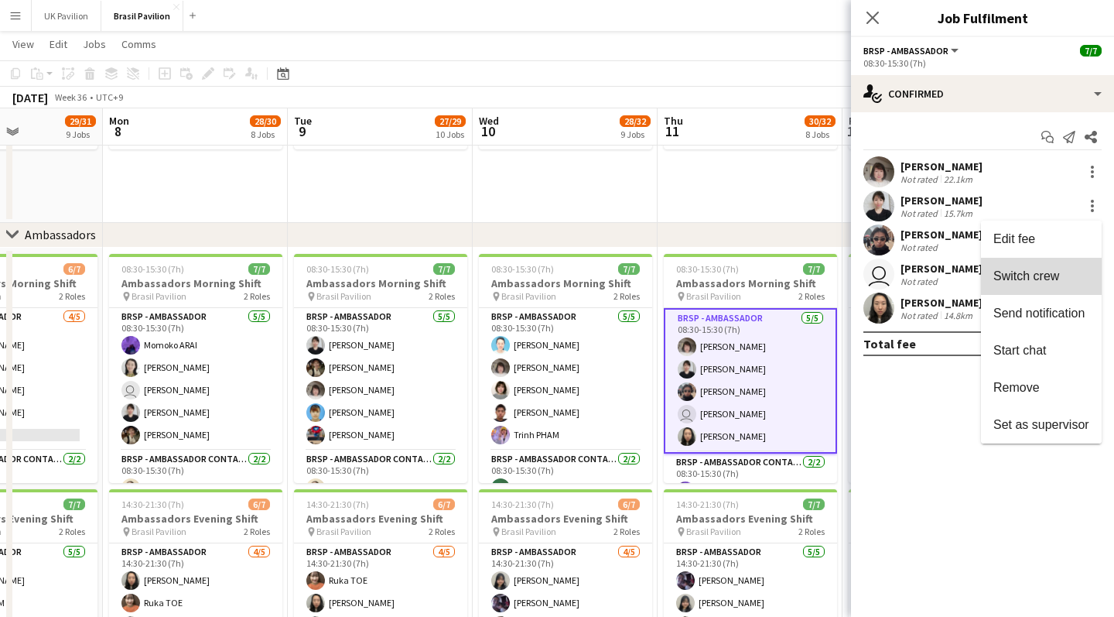
click at [643, 276] on span "Switch crew" at bounding box center [1027, 275] width 66 height 13
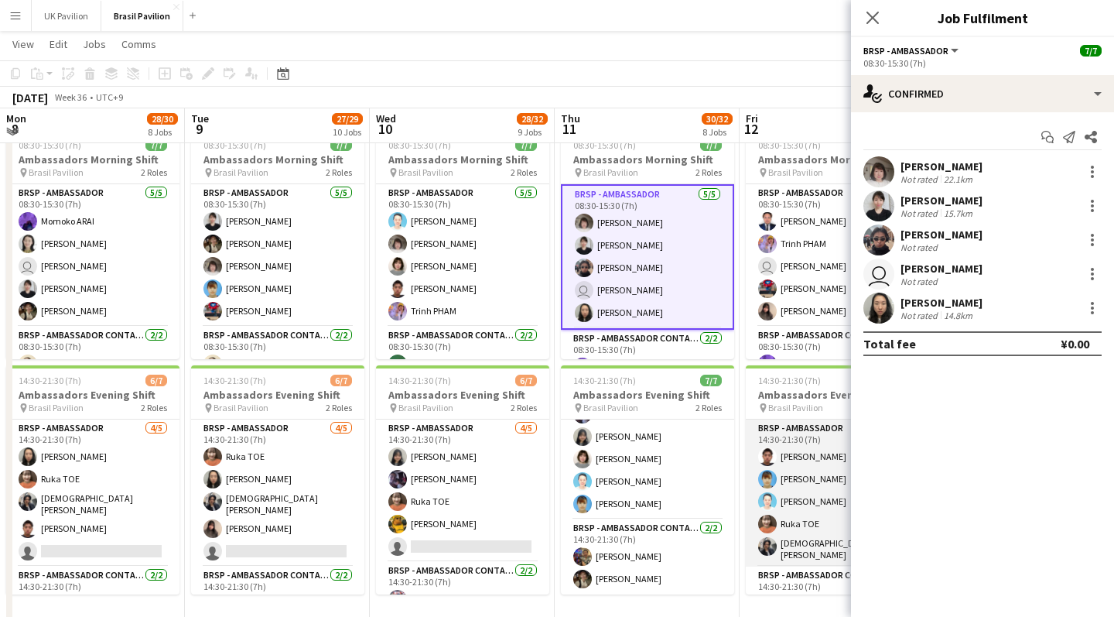
scroll to position [0, 555]
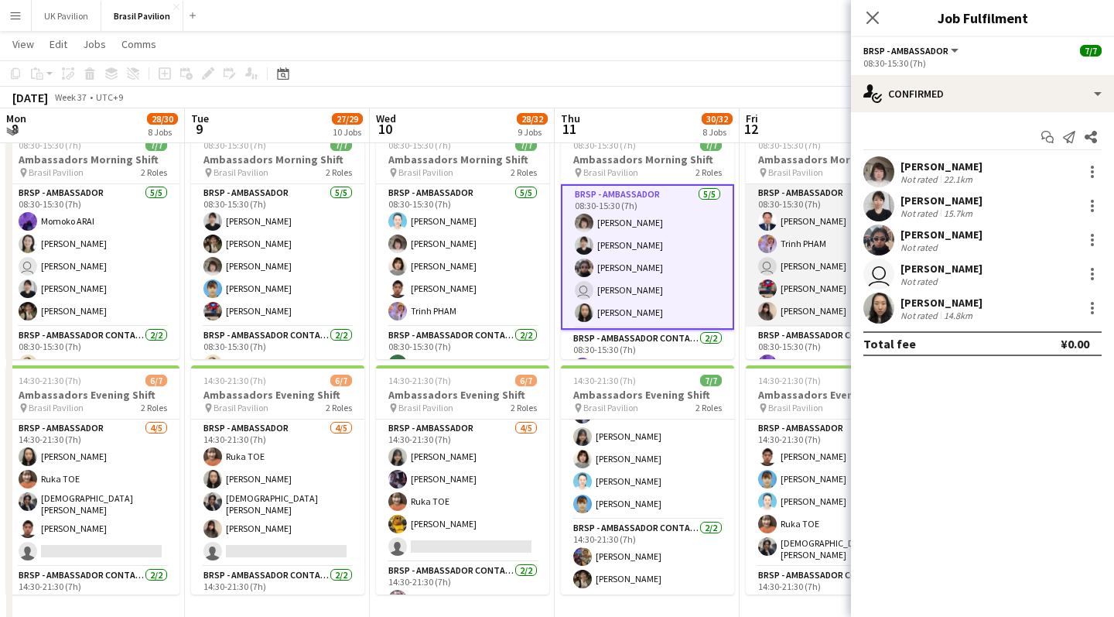
click at [643, 300] on app-card-role "BRSP - Ambassador 5/5 08:30-15:30 (7h) Jhonatan ARTETA Trinh PHAM user Leo KITA…" at bounding box center [832, 255] width 173 height 142
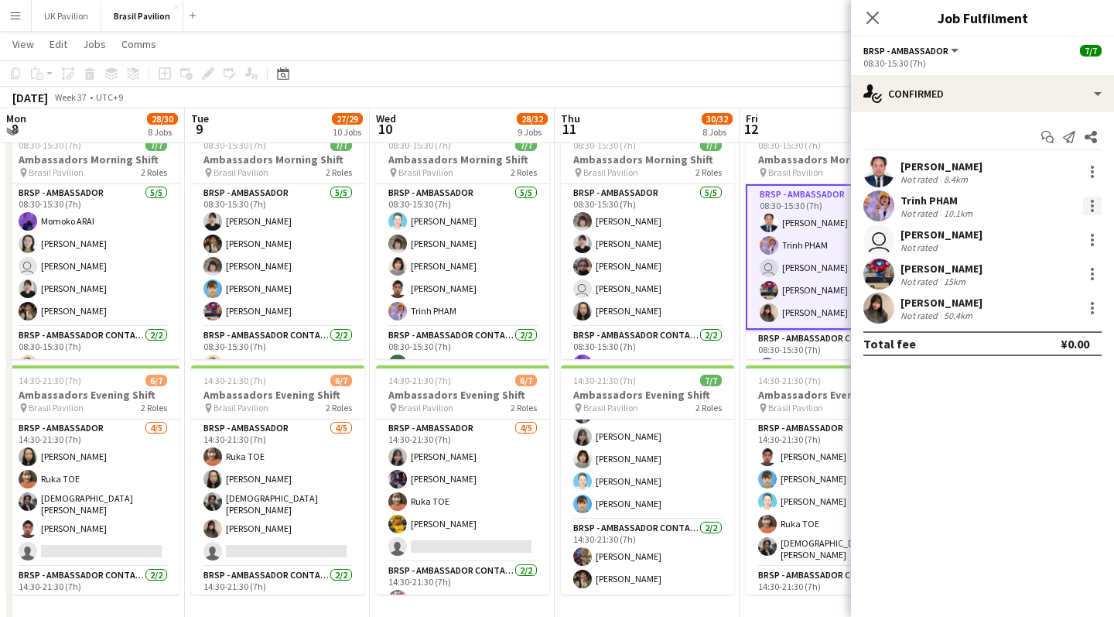
click at [643, 205] on div at bounding box center [1092, 206] width 19 height 19
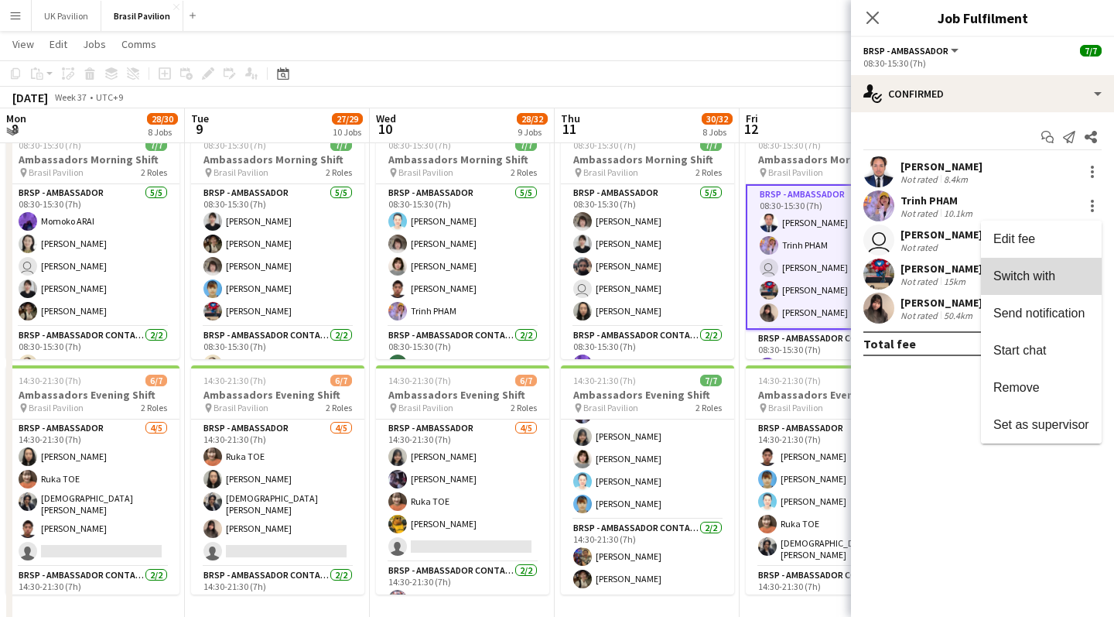
click at [643, 285] on button "Switch with" at bounding box center [1041, 276] width 121 height 37
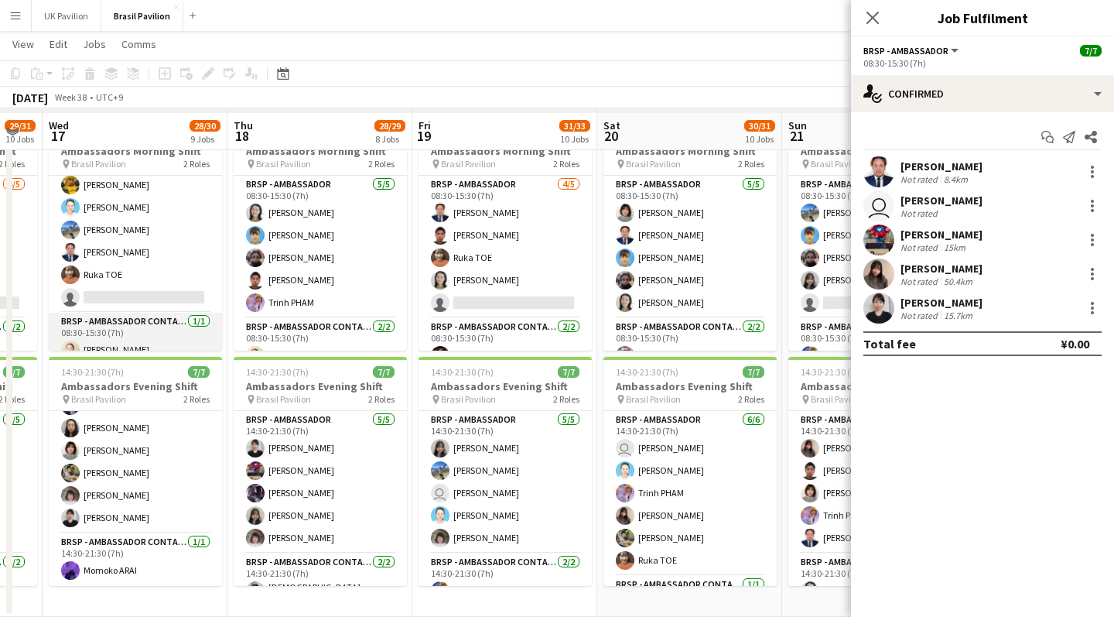
scroll to position [21, 0]
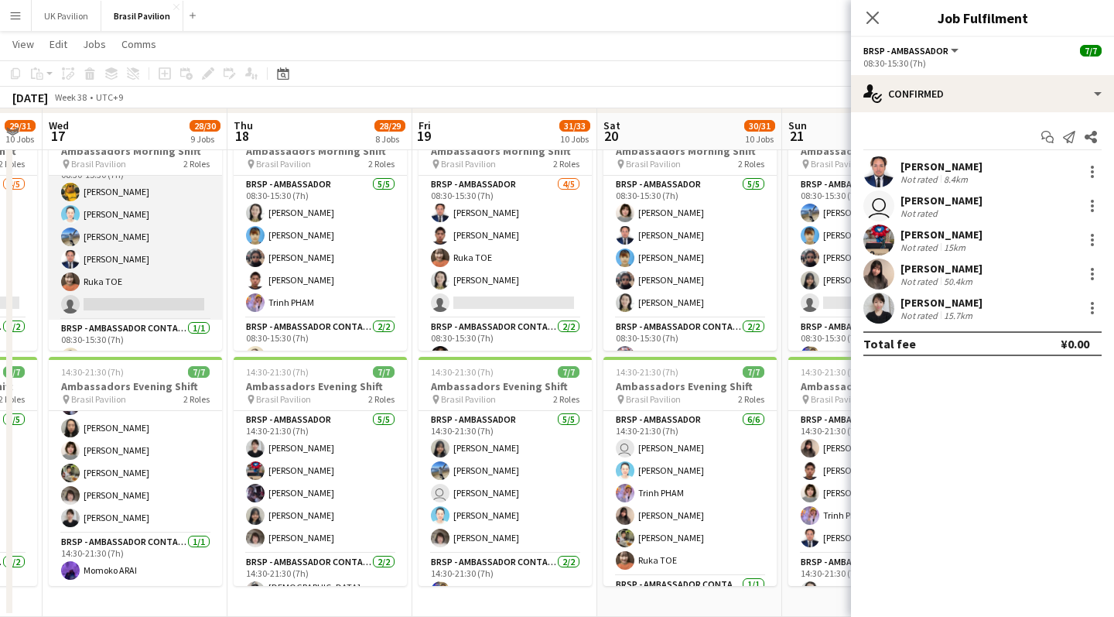
click at [136, 263] on app-card-role "BRSP - Ambassador 5/6 08:30-15:30 (7h) Shuya NAKAMURA Hidemi Nakai Seira MORIYA…" at bounding box center [135, 237] width 173 height 165
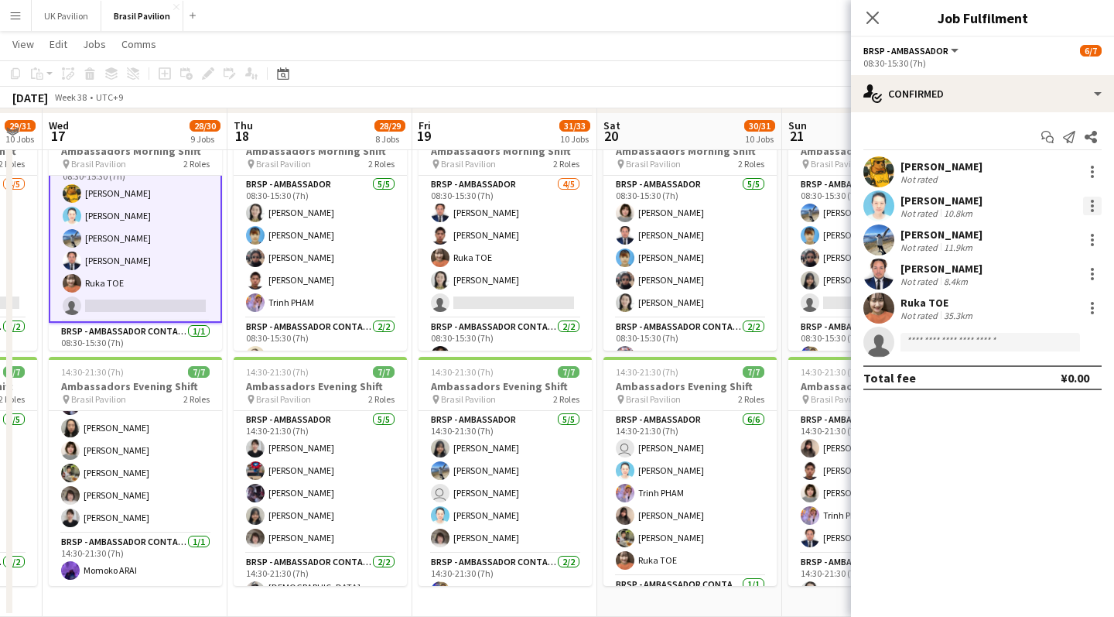
click at [643, 212] on div at bounding box center [1092, 210] width 3 height 3
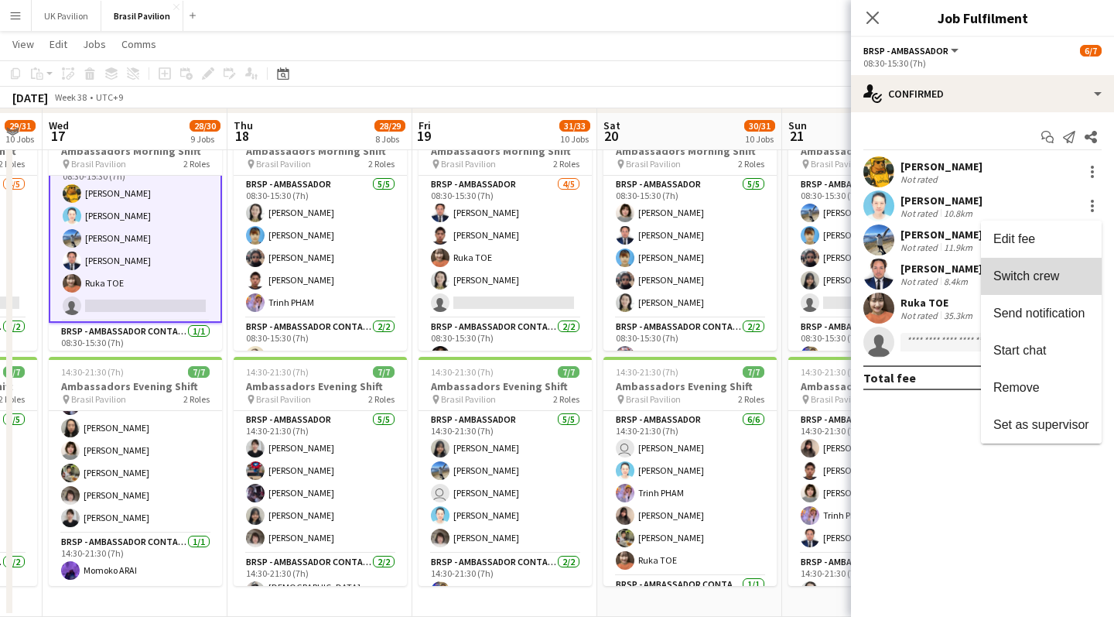
click at [643, 272] on span "Switch crew" at bounding box center [1027, 275] width 66 height 13
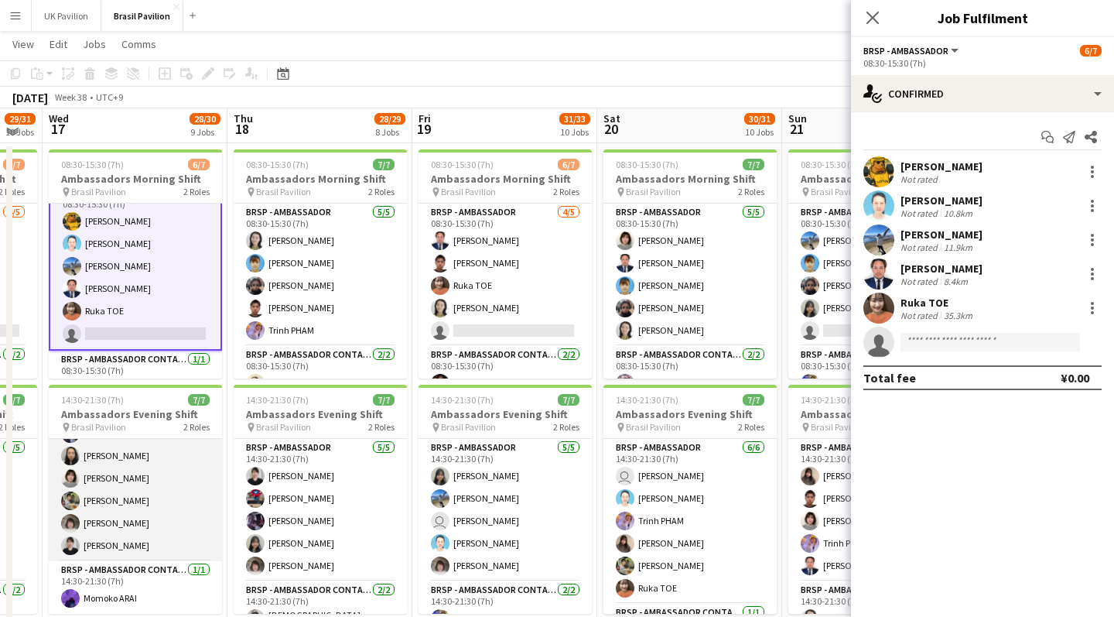
scroll to position [66, 0]
click at [131, 529] on app-card-role "BRSP - Ambassador 6/6 14:30-21:30 (7h) Misato MATSUOKA Ai Tsujino Mari SENO Rui…" at bounding box center [135, 478] width 173 height 165
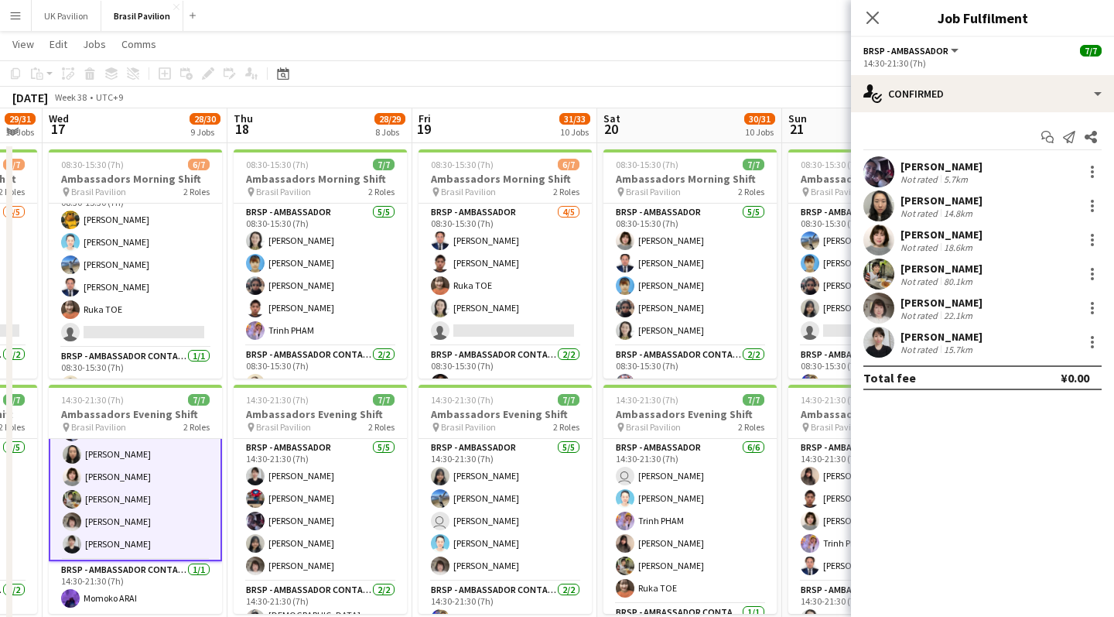
scroll to position [2075, 0]
click at [643, 344] on div at bounding box center [1092, 342] width 3 height 3
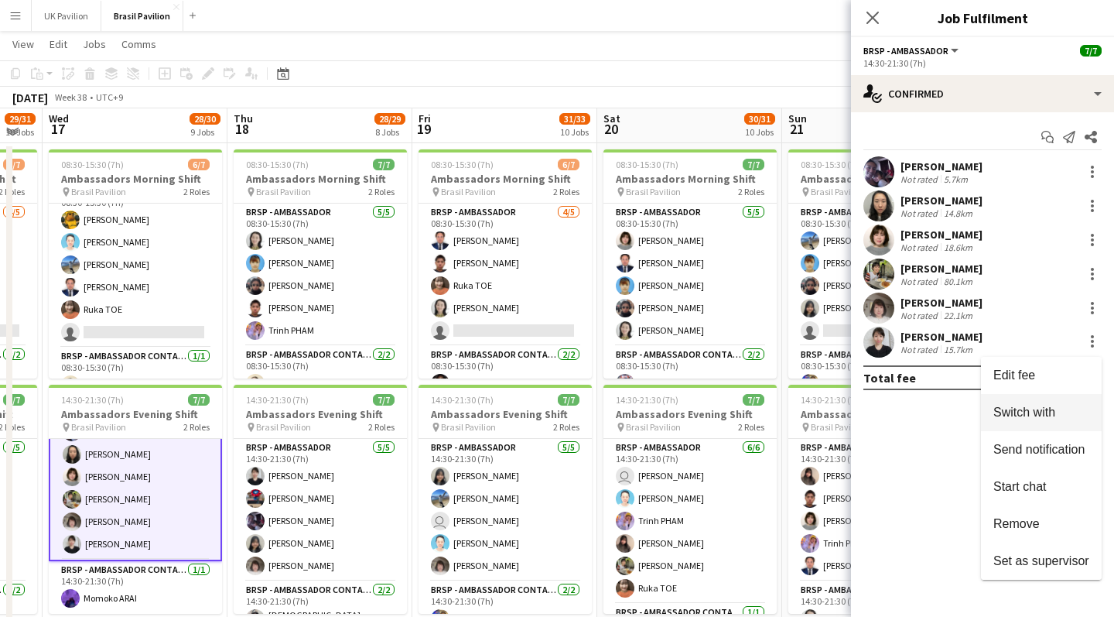
click at [643, 412] on span "Switch with" at bounding box center [1025, 412] width 62 height 13
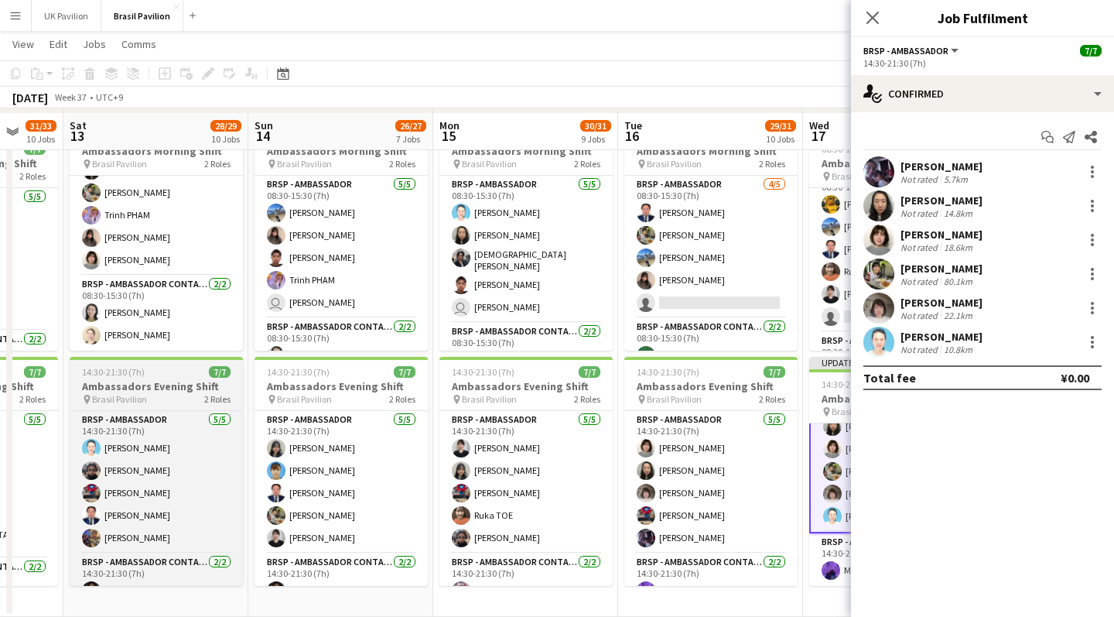
scroll to position [66, 0]
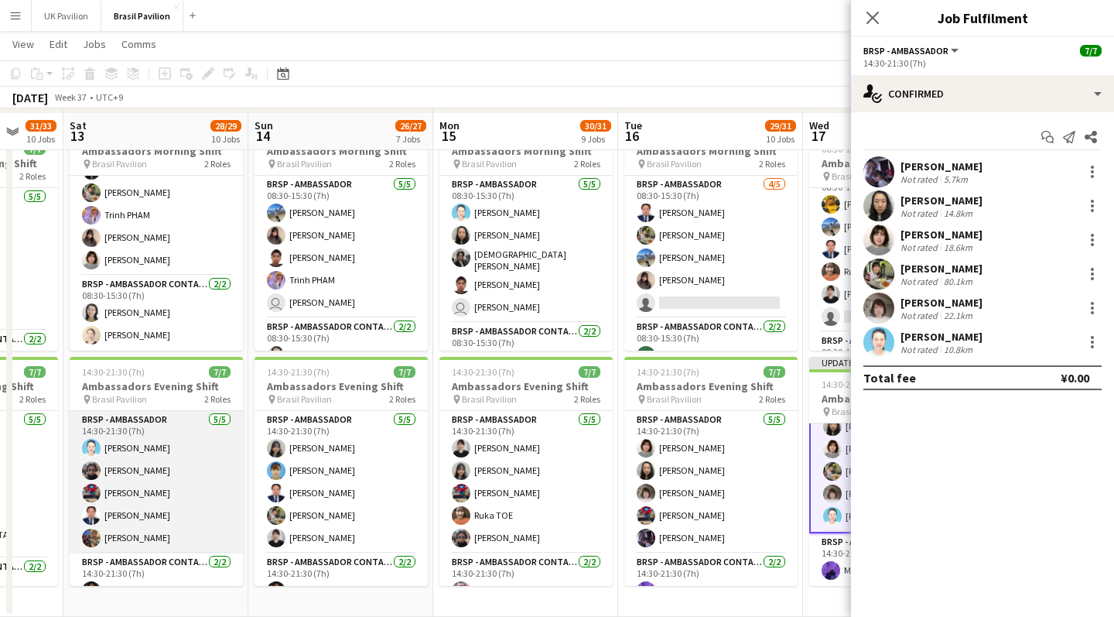
click at [159, 488] on app-card-role "BRSP - Ambassador 5/5 14:30-21:30 (7h) Hidemi Nakai Kaito UMEHARA Toshiharu ITO…" at bounding box center [156, 482] width 173 height 142
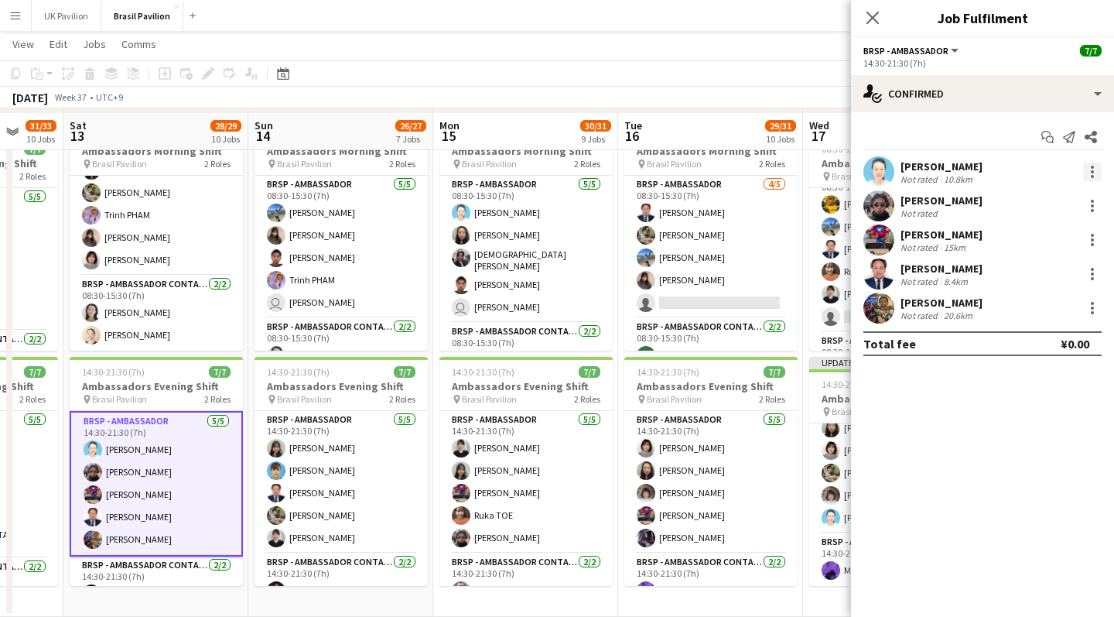
click at [643, 174] on div at bounding box center [1092, 172] width 19 height 19
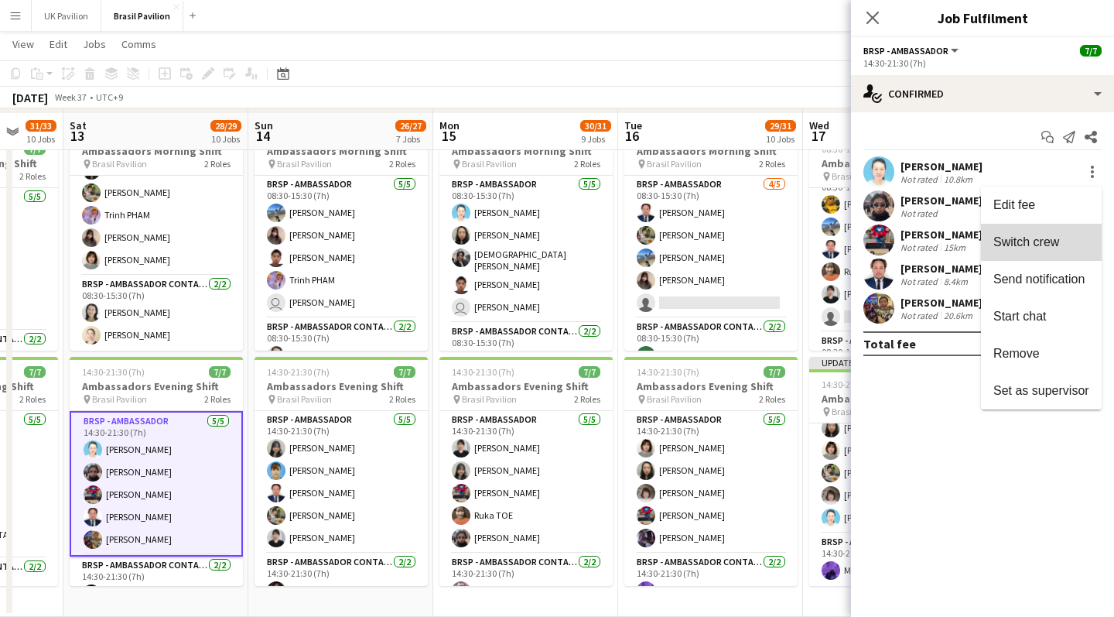
click at [643, 242] on span "Switch crew" at bounding box center [1027, 241] width 66 height 13
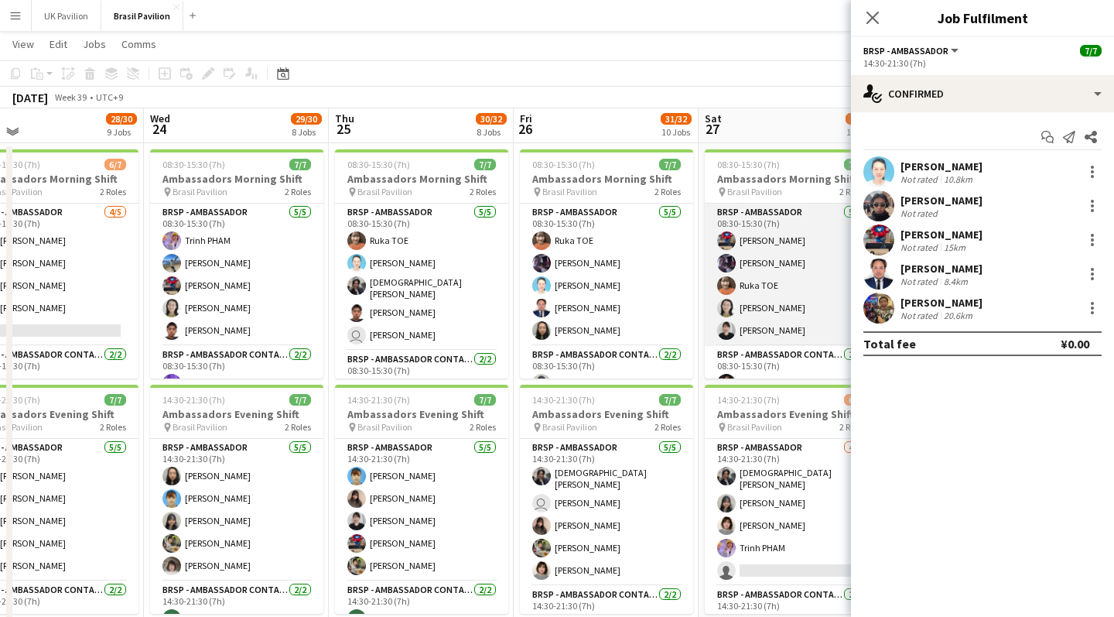
scroll to position [0, 793]
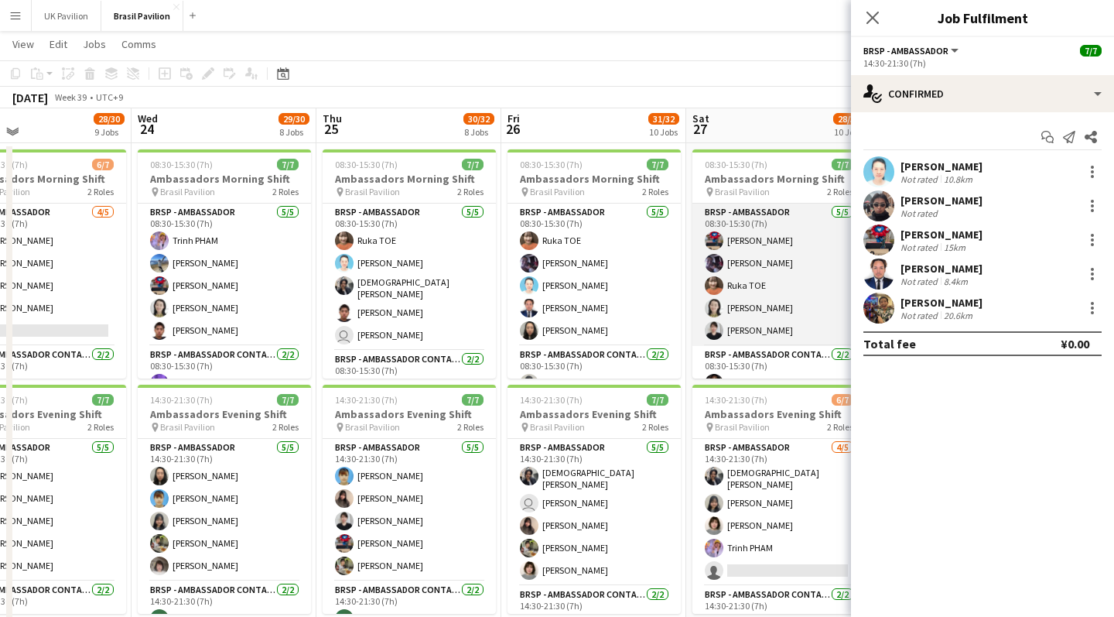
click at [643, 290] on app-card-role "BRSP - Ambassador 5/5 08:30-15:30 (7h) Toshiharu ITO Misato MATSUOKA Ruka TOE T…" at bounding box center [779, 275] width 173 height 142
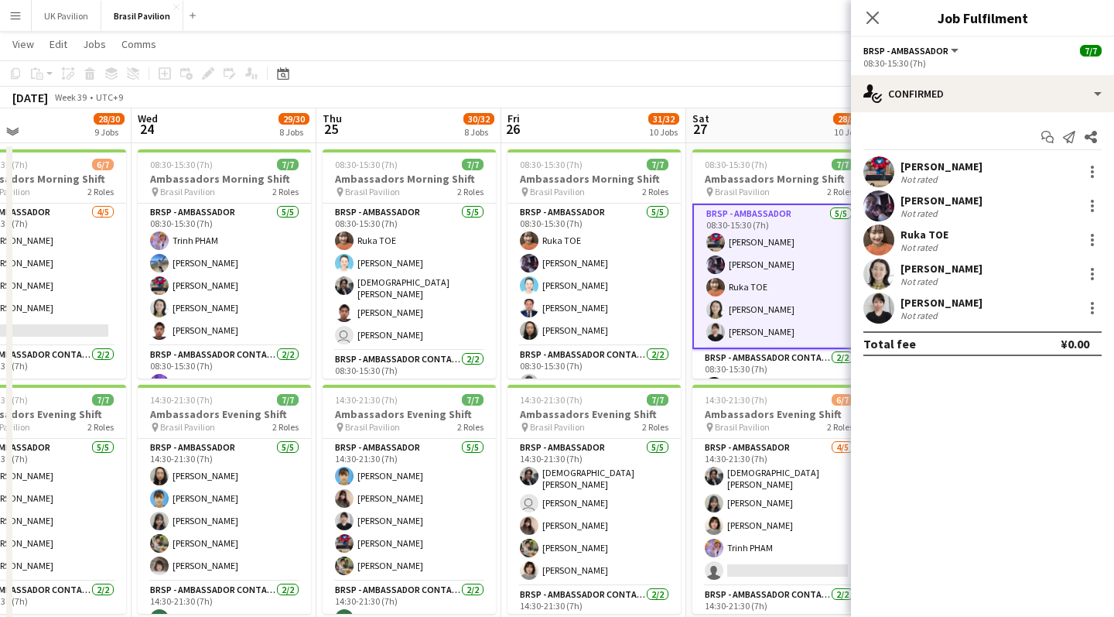
scroll to position [0, 792]
click at [643, 311] on div at bounding box center [1092, 308] width 19 height 19
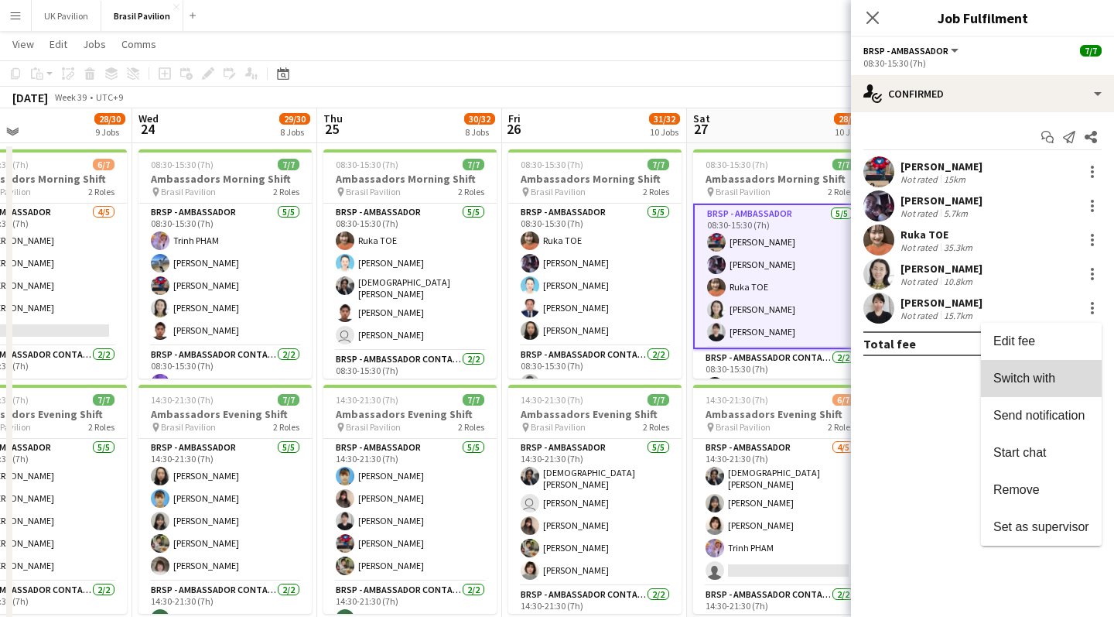
click at [643, 385] on span "Switch with" at bounding box center [1025, 377] width 62 height 13
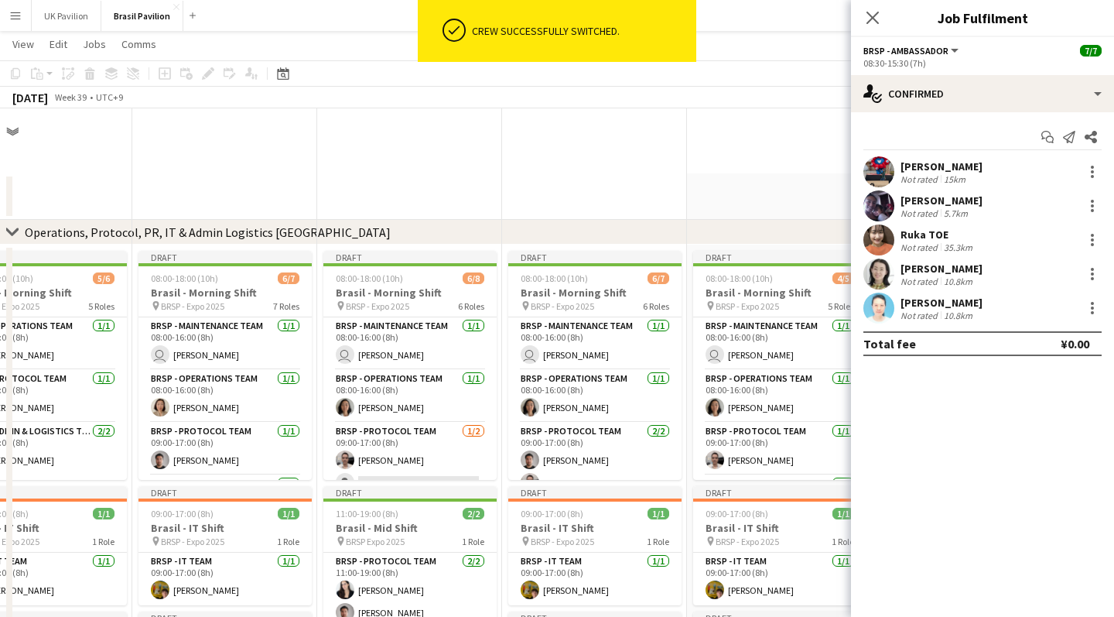
scroll to position [2075, 0]
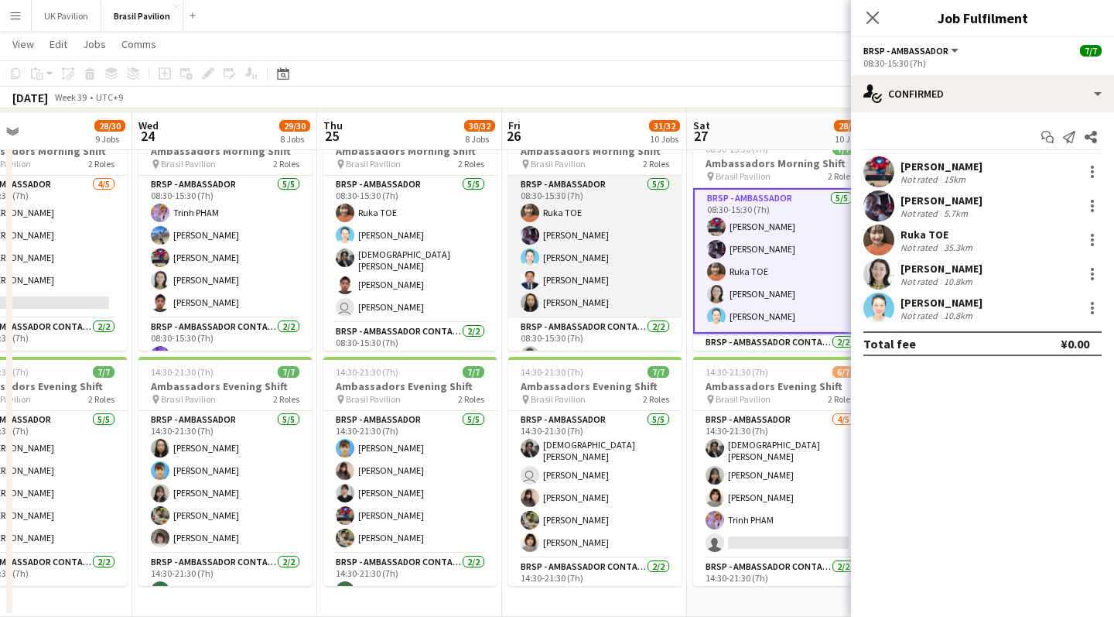
click at [570, 280] on app-card-role "BRSP - Ambassador 5/5 08:30-15:30 (7h) Ruka TOE Misato MATSUOKA Hidemi Nakai Jh…" at bounding box center [594, 247] width 173 height 142
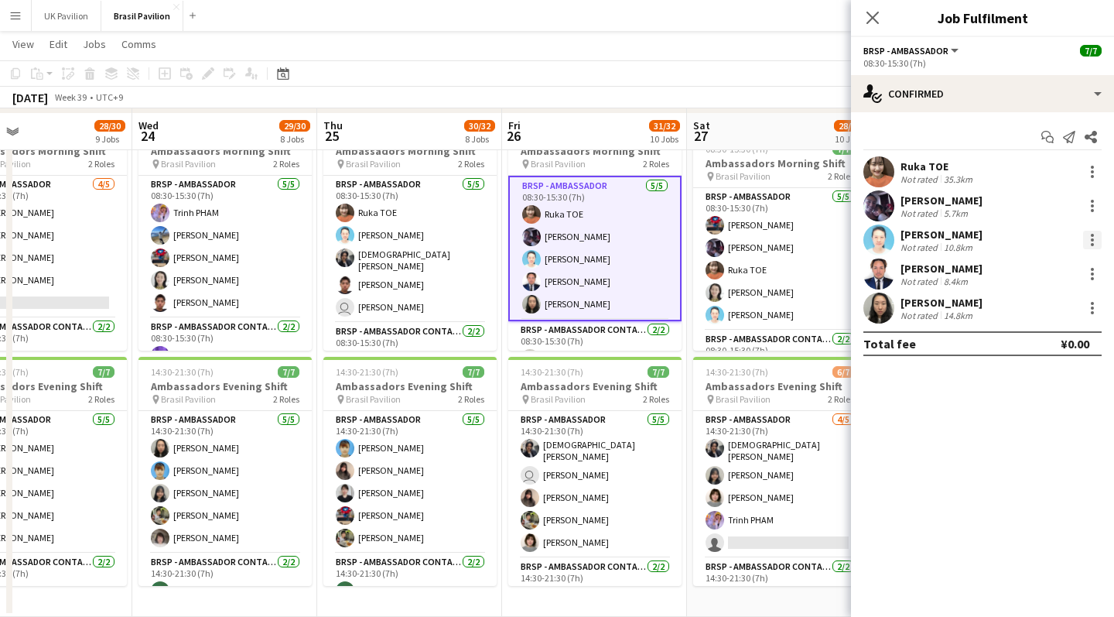
click at [643, 246] on div at bounding box center [1092, 240] width 19 height 19
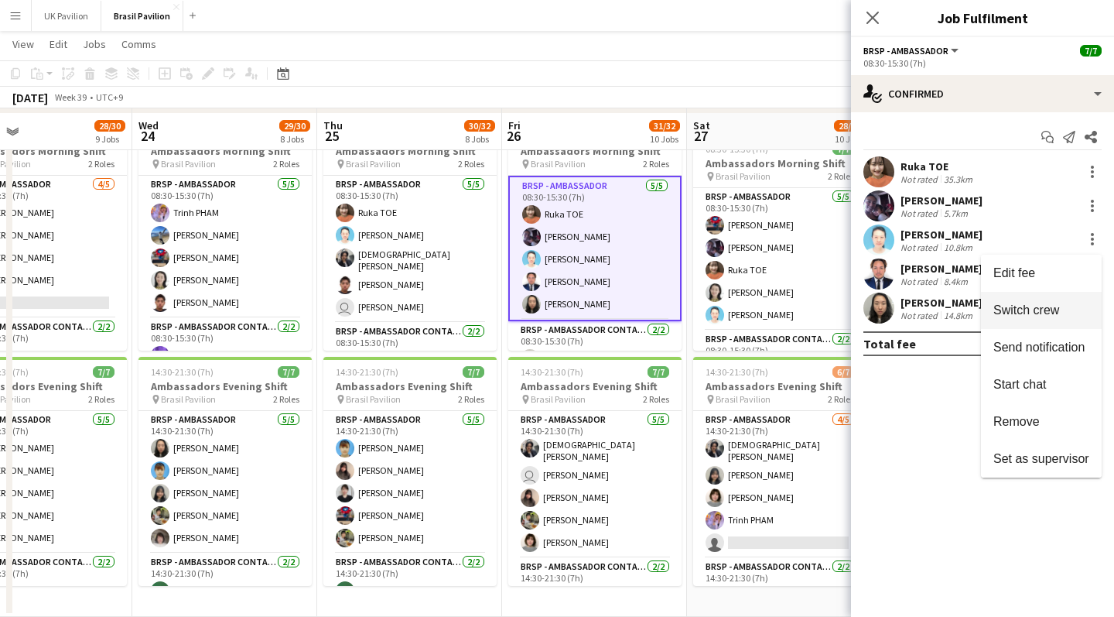
click at [643, 314] on span "Switch crew" at bounding box center [1027, 309] width 66 height 13
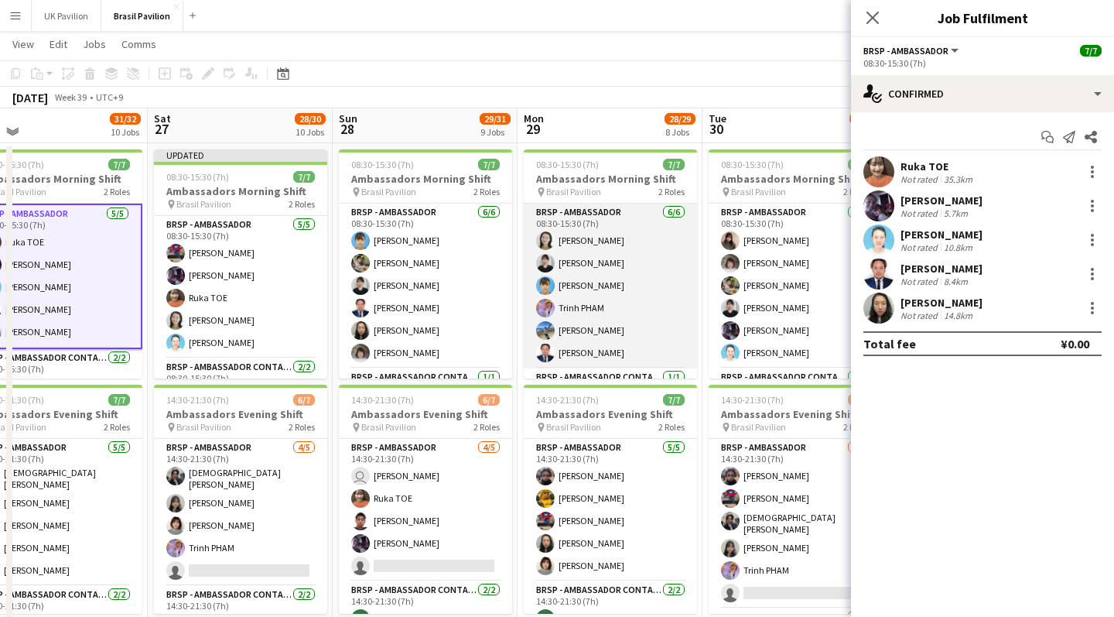
scroll to position [0, 599]
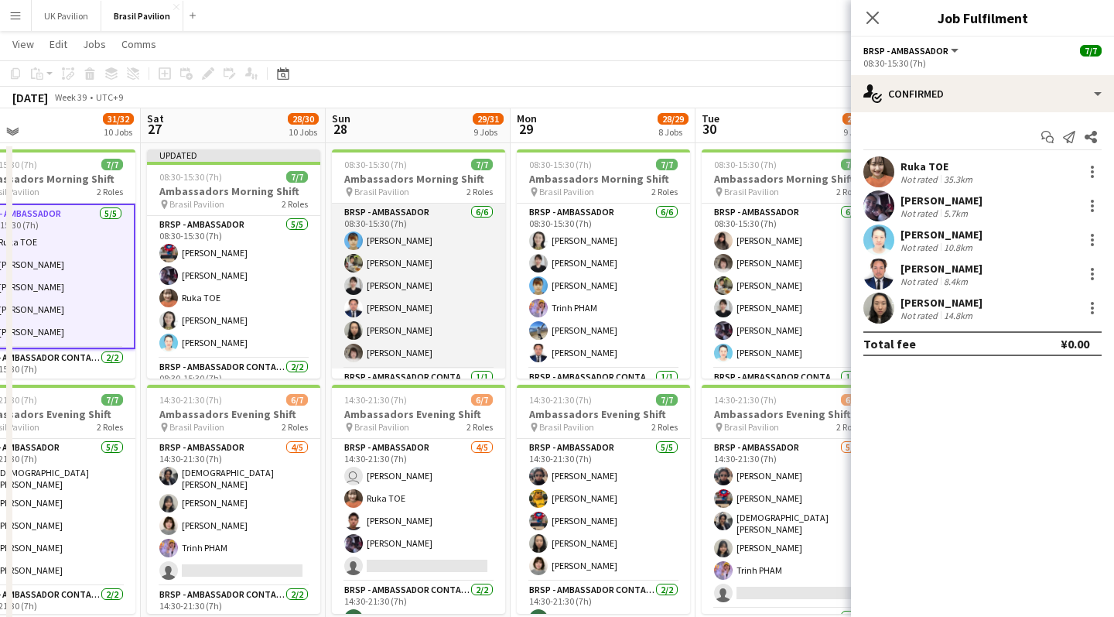
click at [429, 326] on app-card-role "BRSP - Ambassador 6/6 08:30-15:30 (7h) Takako MURAYAMA Rui FUKUE Akiko ADACHI J…" at bounding box center [418, 286] width 173 height 165
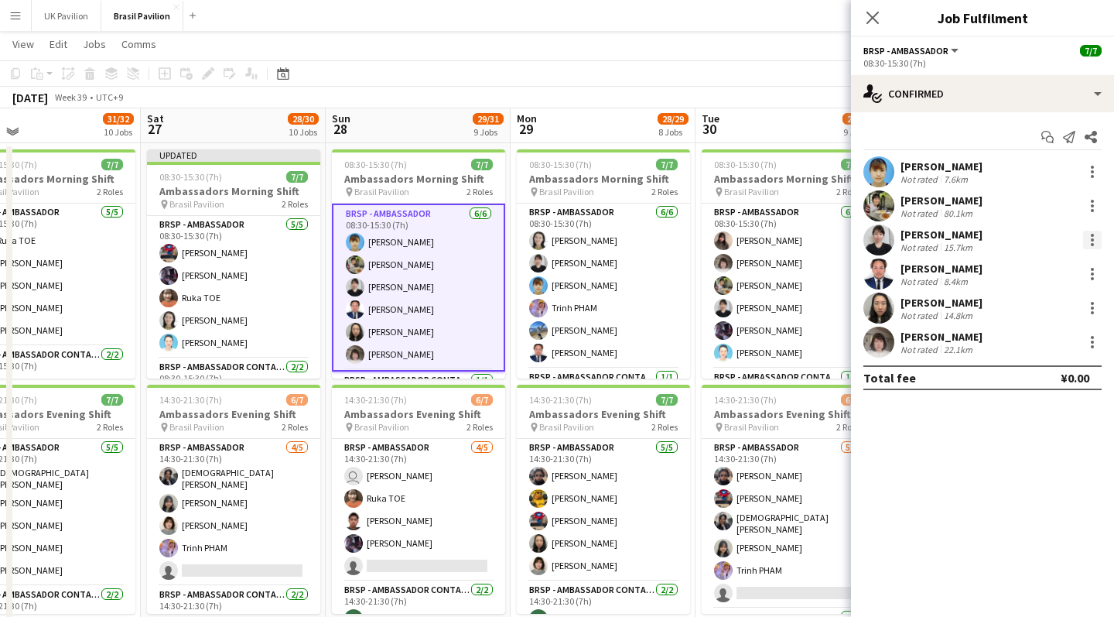
click at [643, 245] on div at bounding box center [1092, 240] width 19 height 19
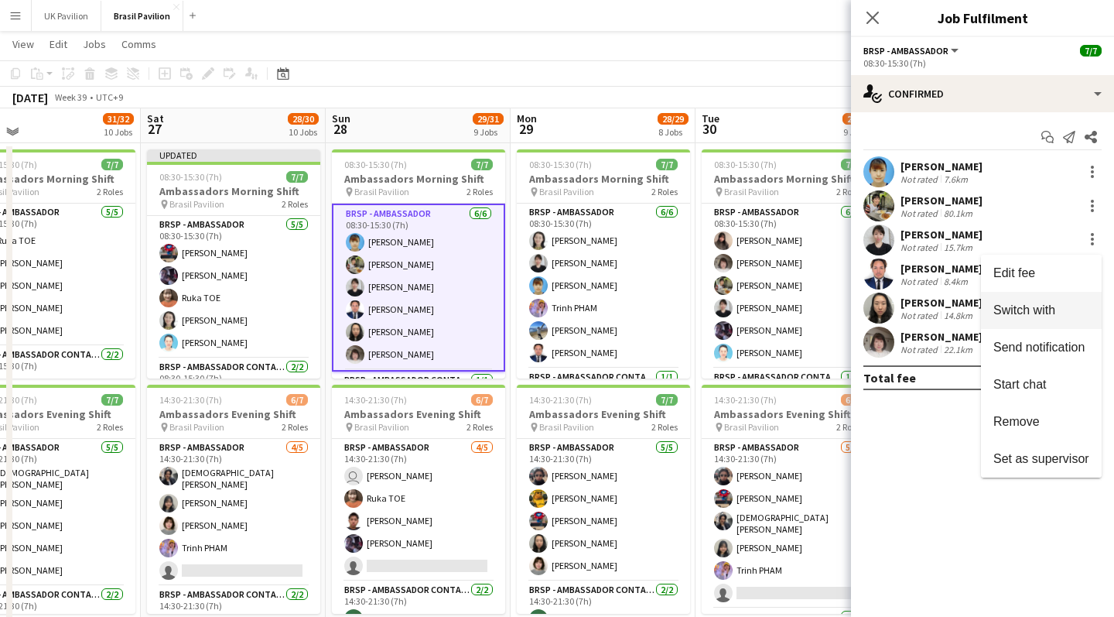
click at [643, 309] on span "Switch with" at bounding box center [1025, 309] width 62 height 13
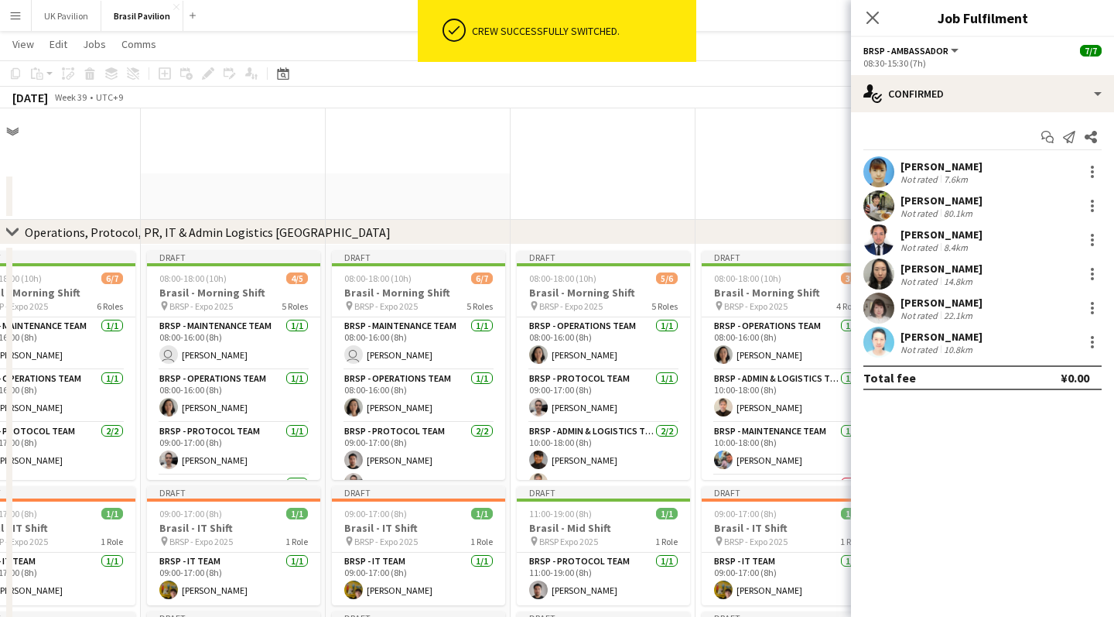
scroll to position [2075, 0]
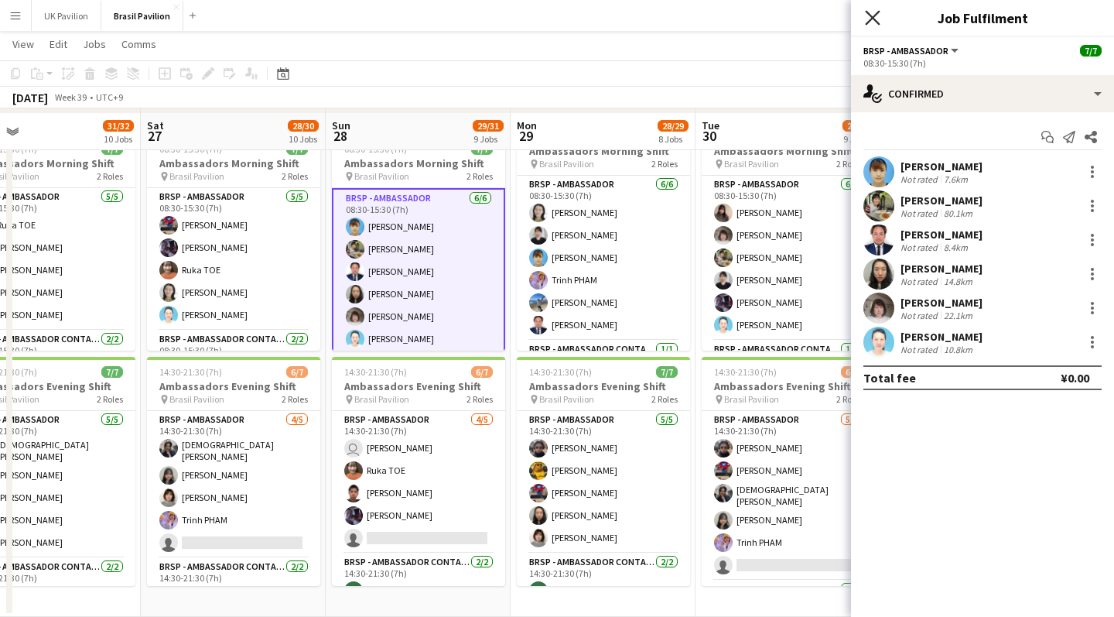
click at [643, 14] on icon "Close pop-in" at bounding box center [872, 17] width 15 height 15
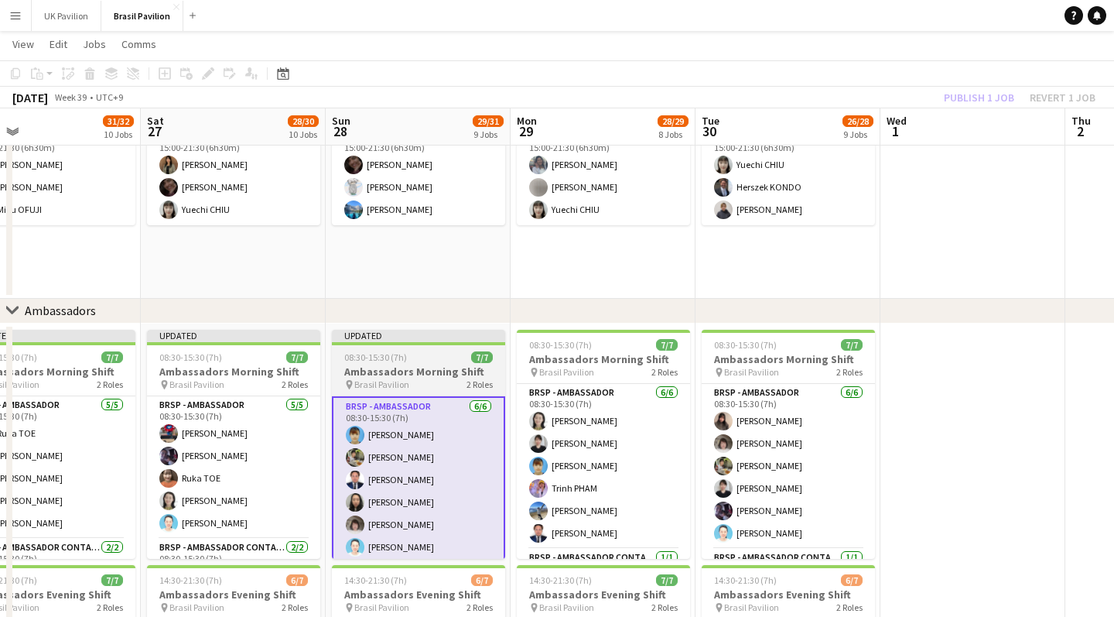
scroll to position [1862, 0]
click at [378, 376] on h3 "Ambassadors Morning Shift" at bounding box center [418, 372] width 173 height 14
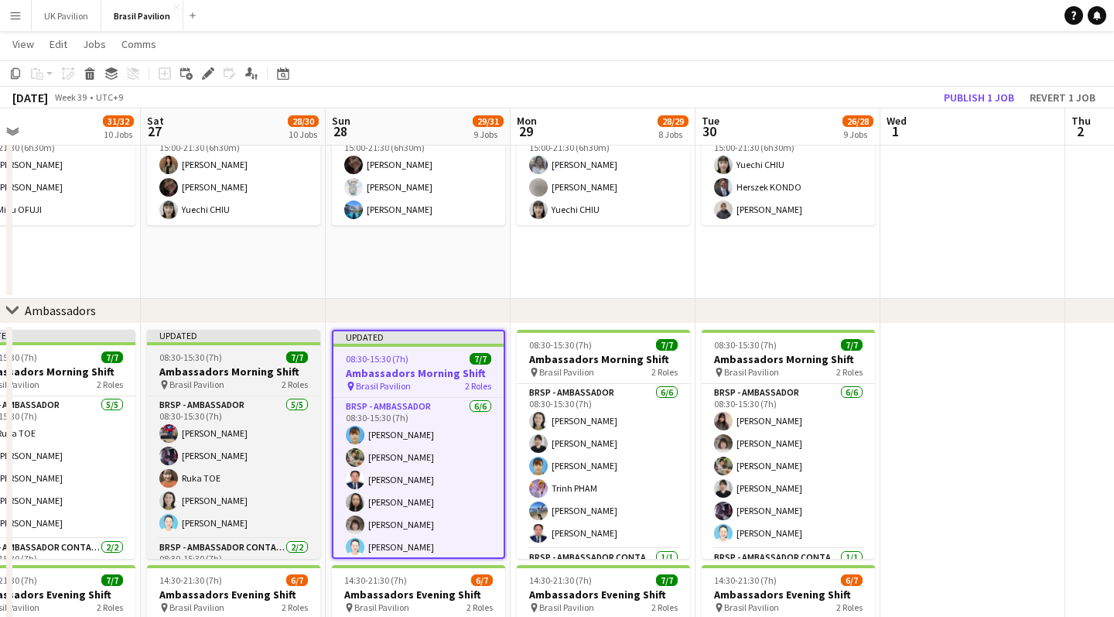
click at [278, 372] on h3 "Ambassadors Morning Shift" at bounding box center [233, 372] width 173 height 14
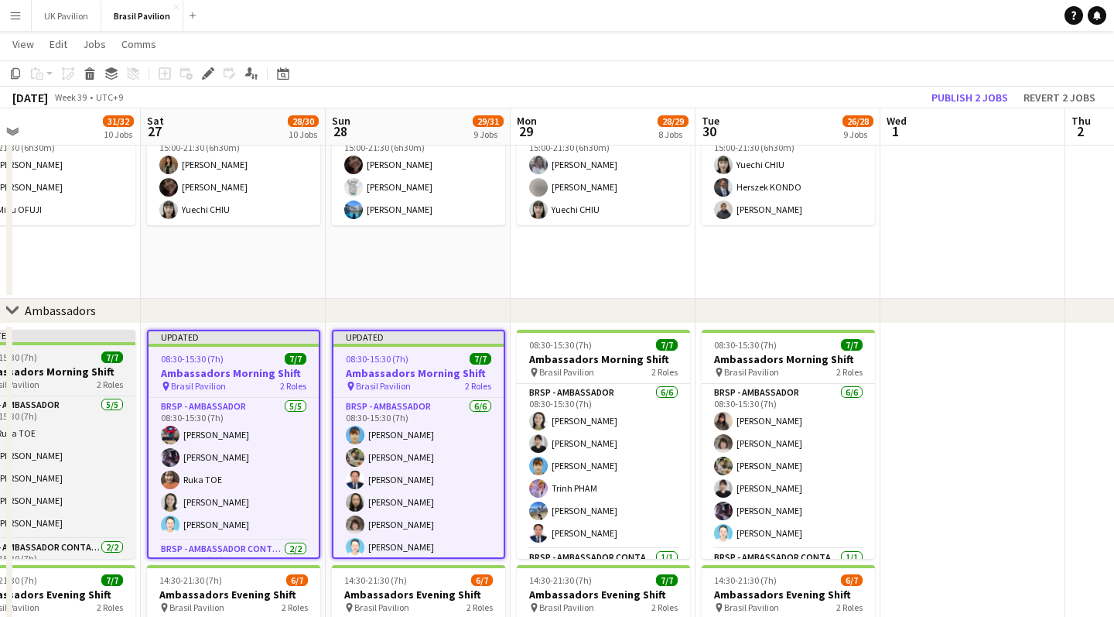
click at [89, 378] on h3 "Ambassadors Morning Shift" at bounding box center [48, 372] width 173 height 14
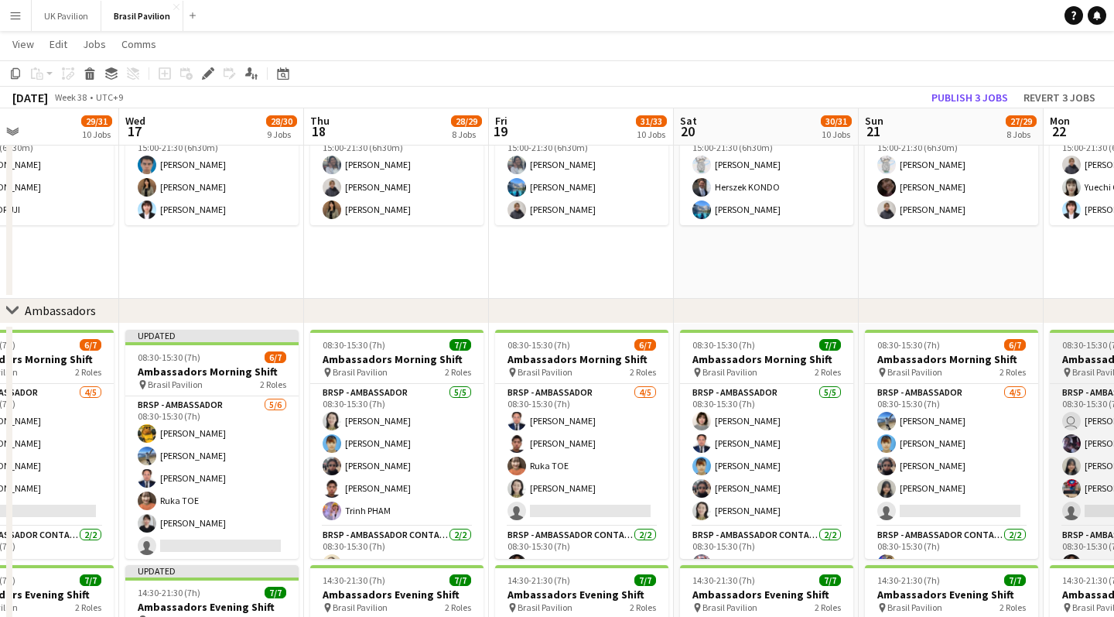
scroll to position [0, 416]
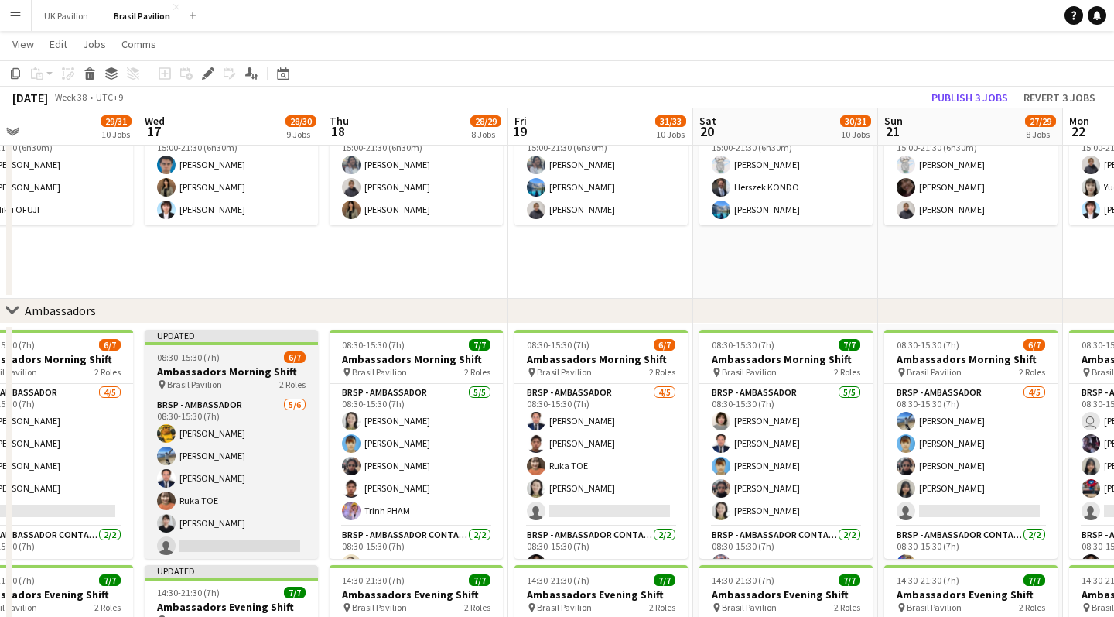
click at [202, 378] on h3 "Ambassadors Morning Shift" at bounding box center [231, 372] width 173 height 14
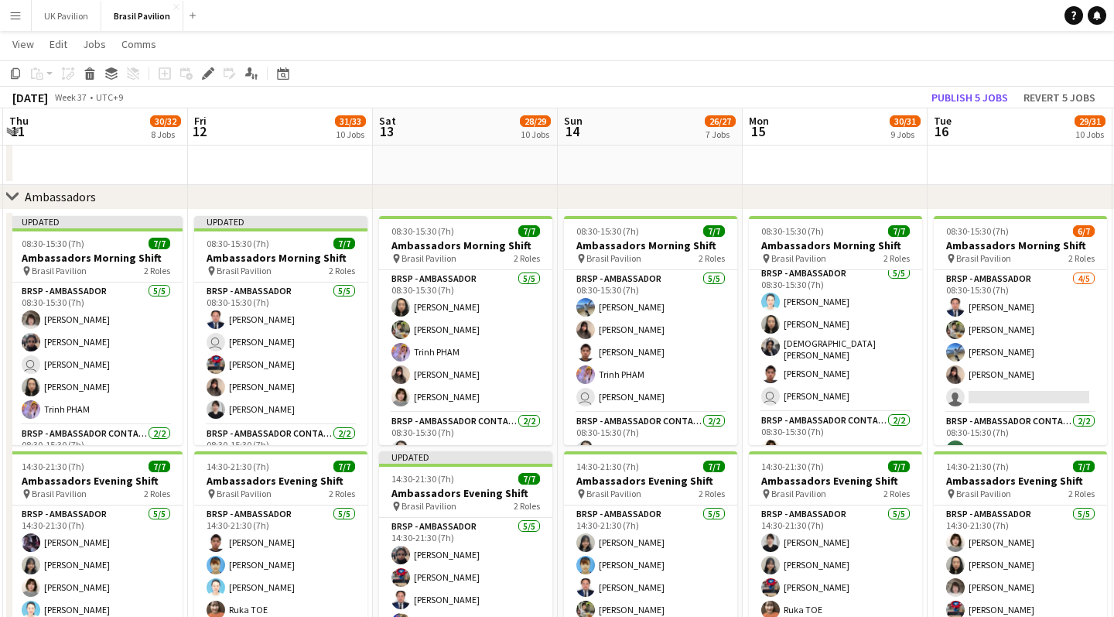
scroll to position [0, 352]
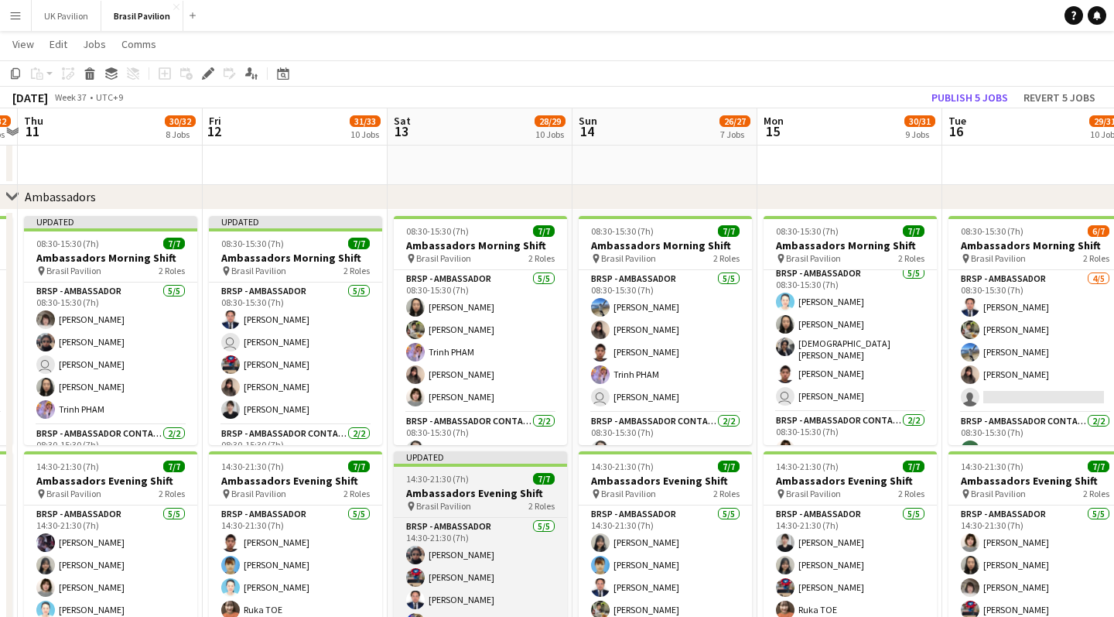
click at [447, 500] on h3 "Ambassadors Evening Shift" at bounding box center [480, 493] width 173 height 14
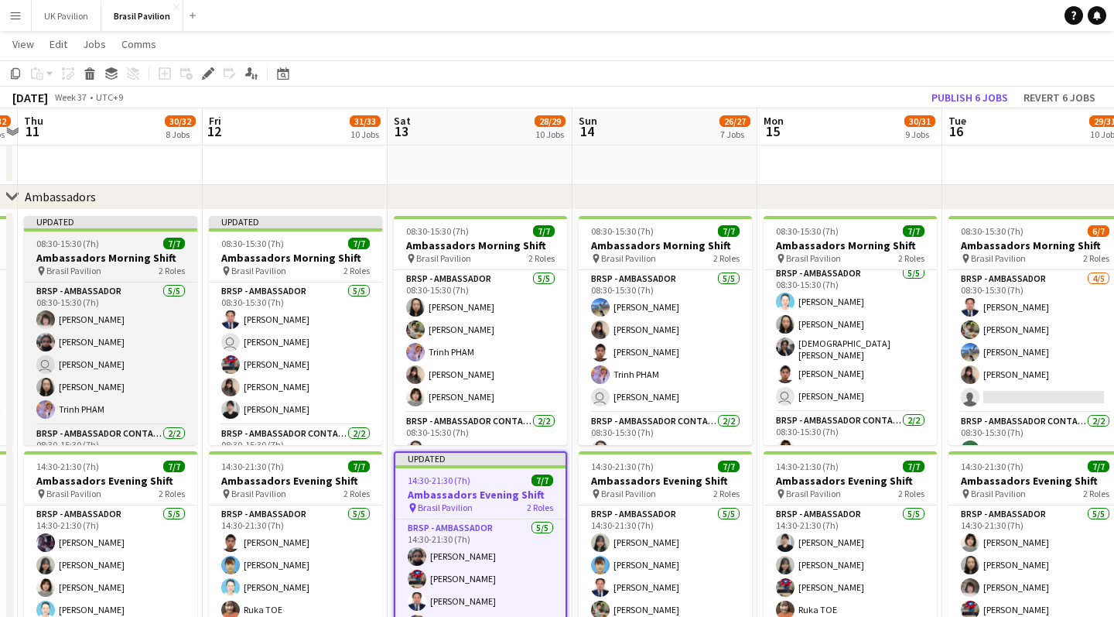
drag, startPoint x: 264, startPoint y: 270, endPoint x: 184, endPoint y: 269, distance: 79.7
click at [264, 265] on h3 "Ambassadors Morning Shift" at bounding box center [295, 258] width 173 height 14
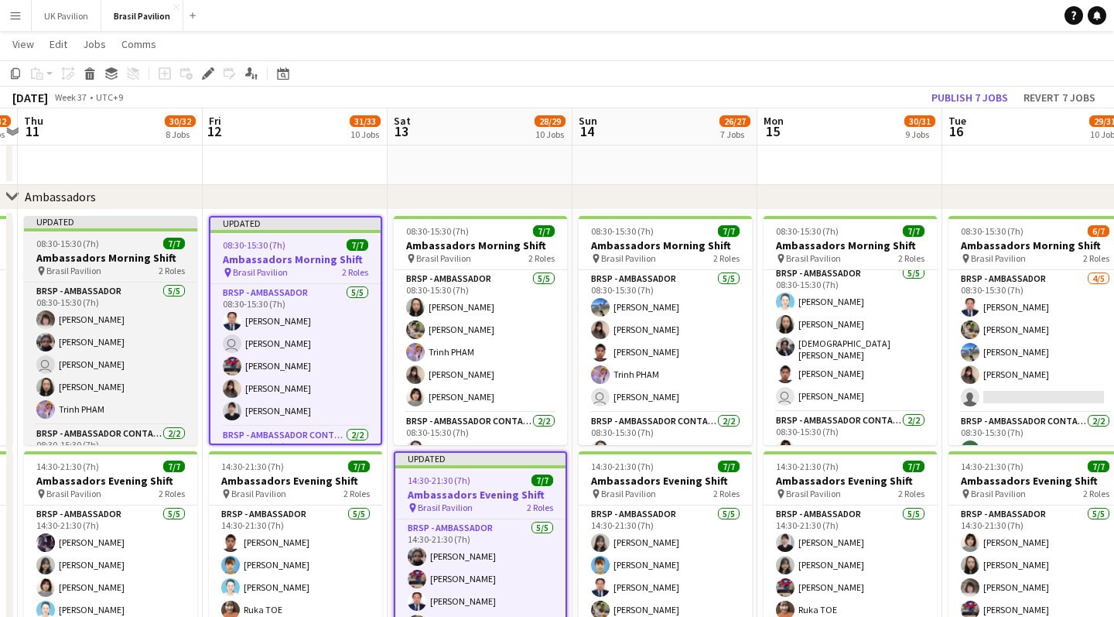
click at [94, 264] on h3 "Ambassadors Morning Shift" at bounding box center [110, 258] width 173 height 14
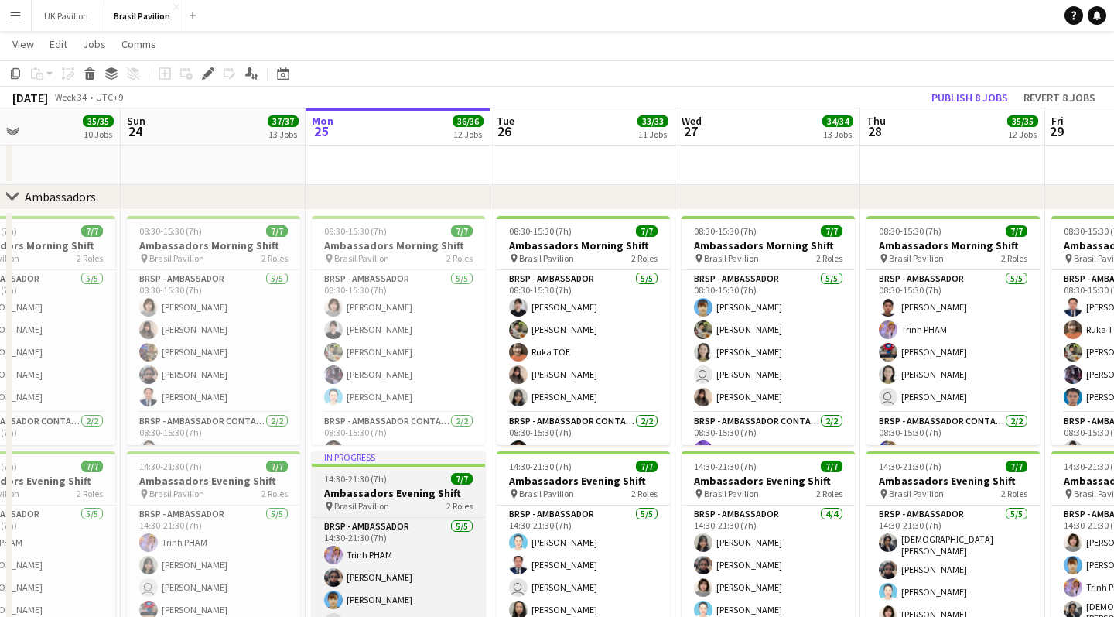
scroll to position [0, 447]
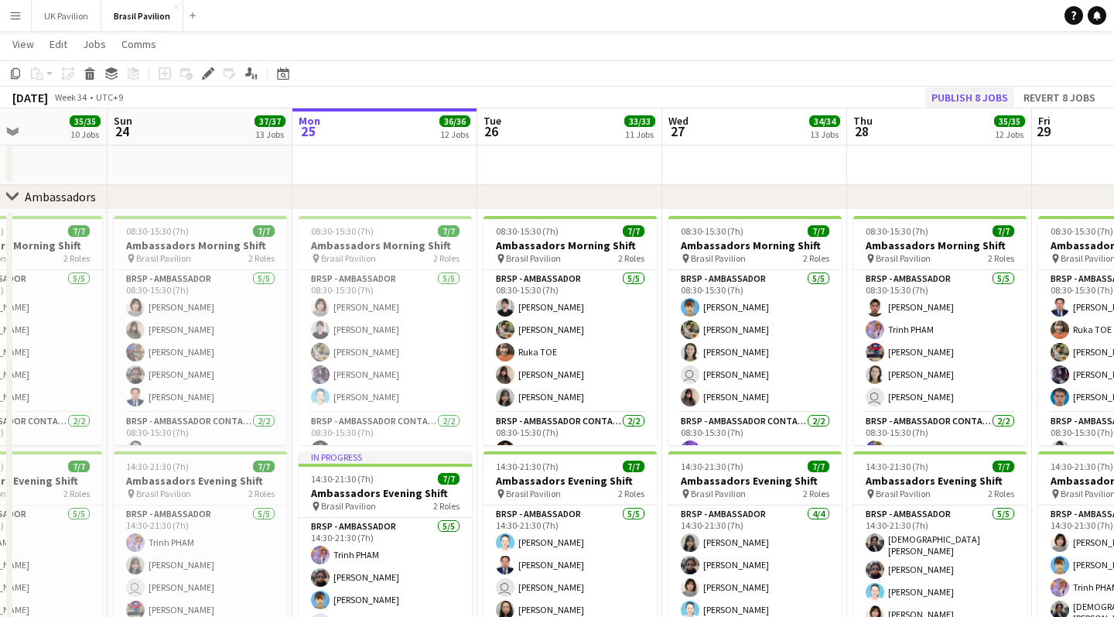
click at [643, 97] on button "Publish 8 jobs" at bounding box center [970, 97] width 89 height 20
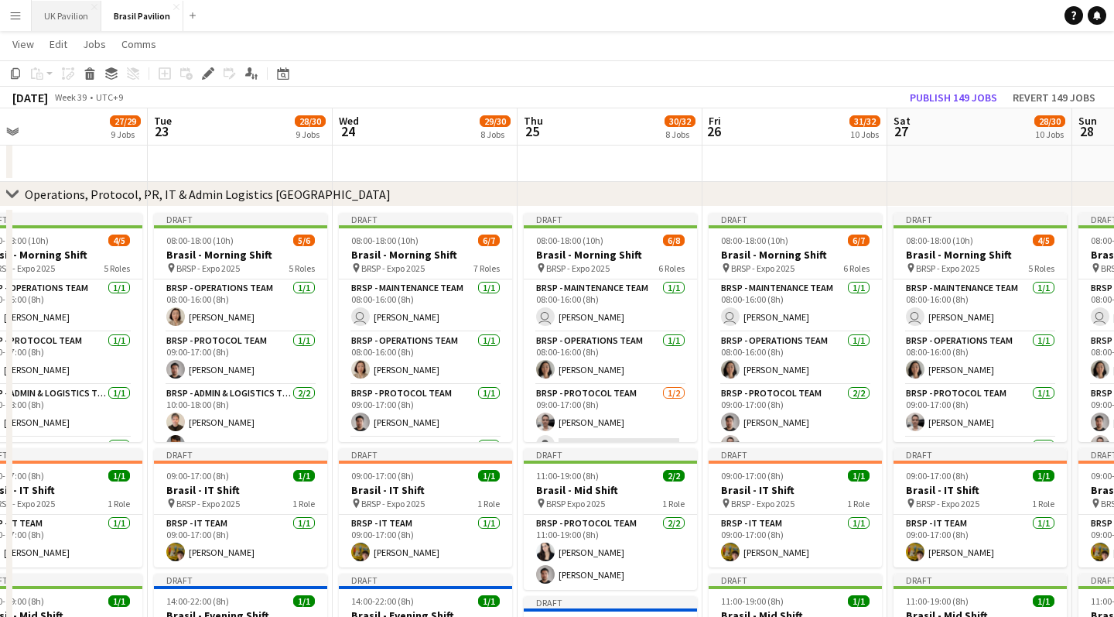
scroll to position [0, 407]
click at [13, 19] on app-icon "Menu" at bounding box center [15, 15] width 12 height 12
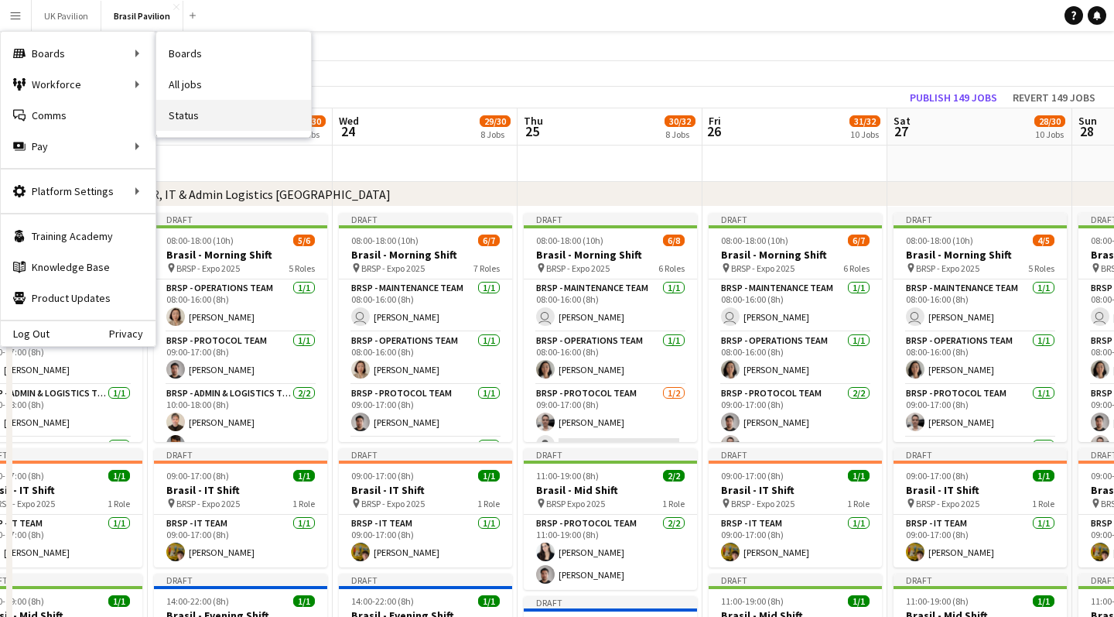
click at [188, 122] on link "Status" at bounding box center [233, 115] width 155 height 31
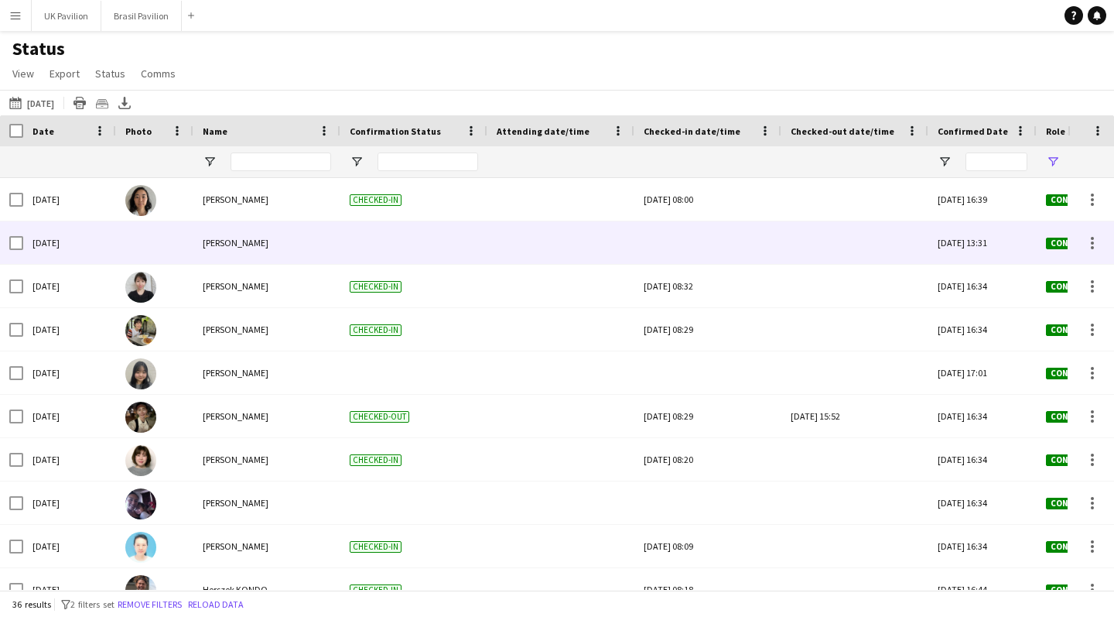
click at [643, 250] on div at bounding box center [708, 242] width 128 height 43
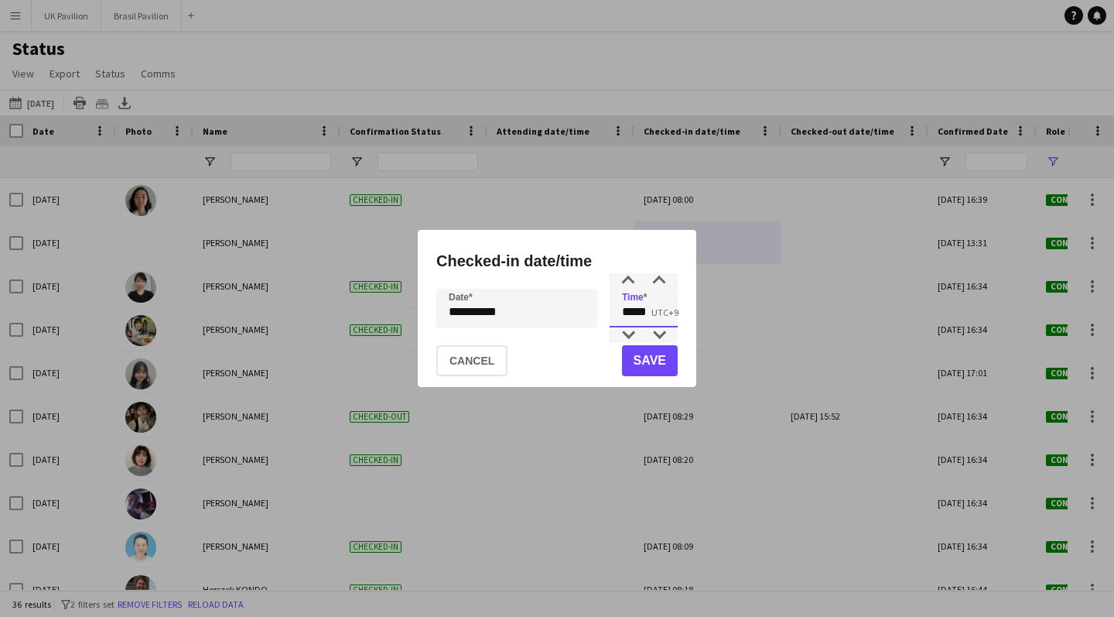
drag, startPoint x: 661, startPoint y: 315, endPoint x: 578, endPoint y: 308, distance: 83.1
click at [578, 308] on div "**********" at bounding box center [556, 308] width 241 height 39
type input "*****"
click at [638, 370] on button "Save" at bounding box center [650, 360] width 56 height 31
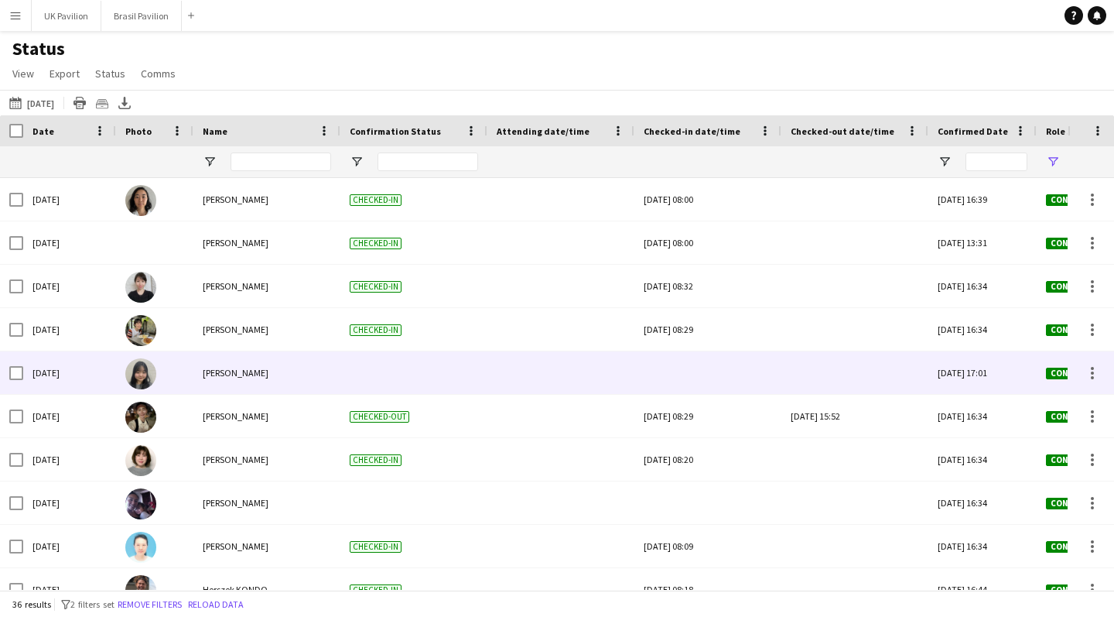
click at [643, 393] on div at bounding box center [708, 372] width 128 height 43
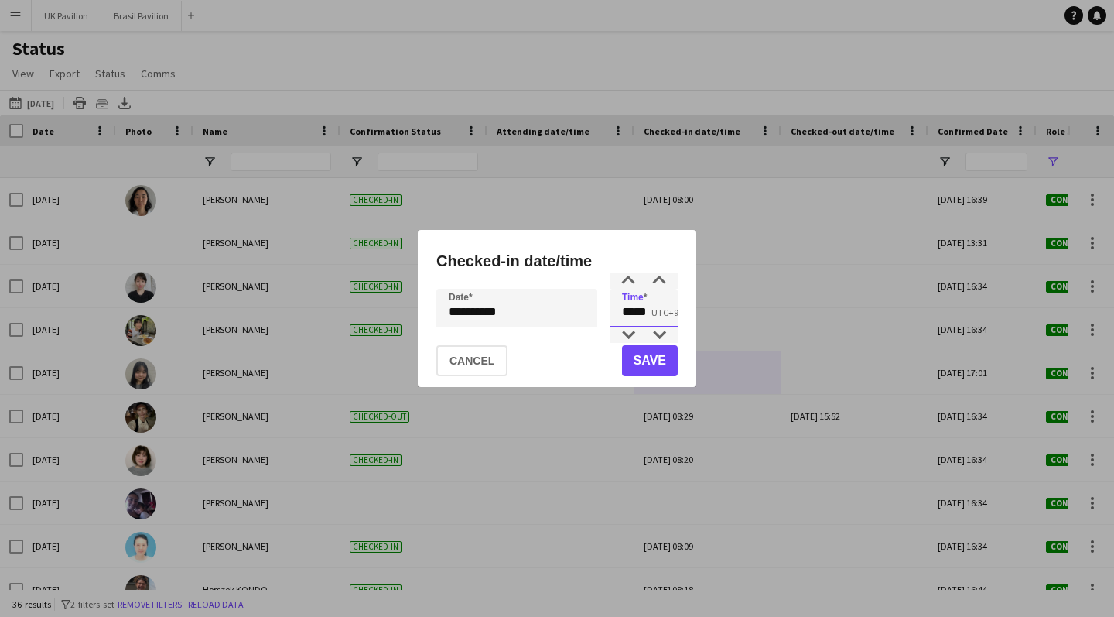
drag, startPoint x: 625, startPoint y: 317, endPoint x: 580, endPoint y: 317, distance: 44.9
click at [580, 317] on div "**********" at bounding box center [556, 308] width 241 height 39
type input "*****"
click at [635, 365] on button "Save" at bounding box center [650, 360] width 56 height 31
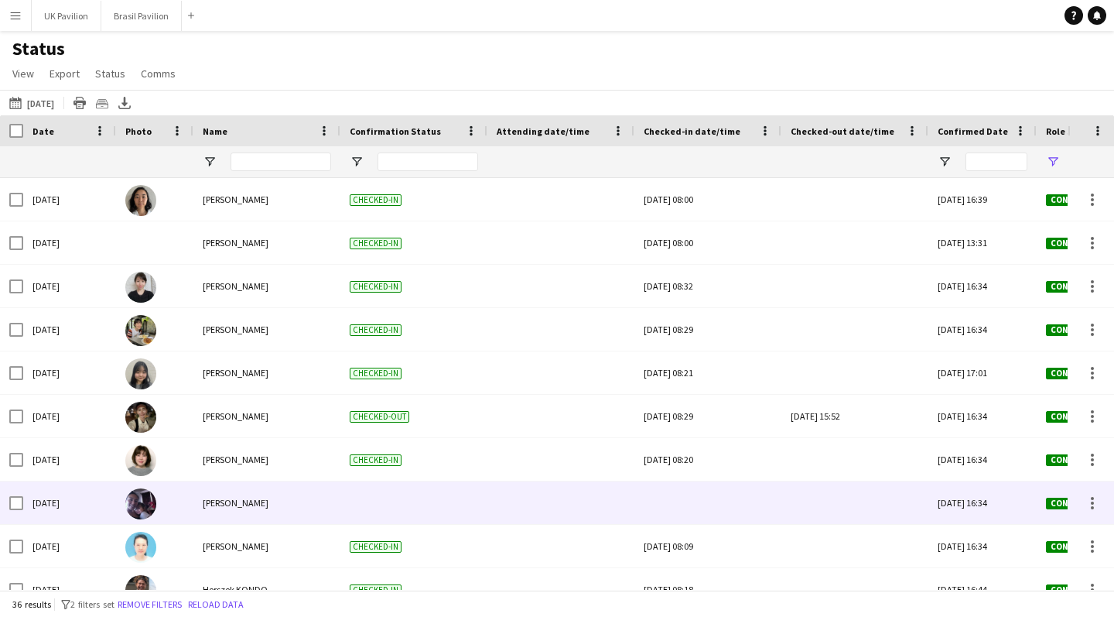
click at [643, 516] on div at bounding box center [708, 502] width 128 height 43
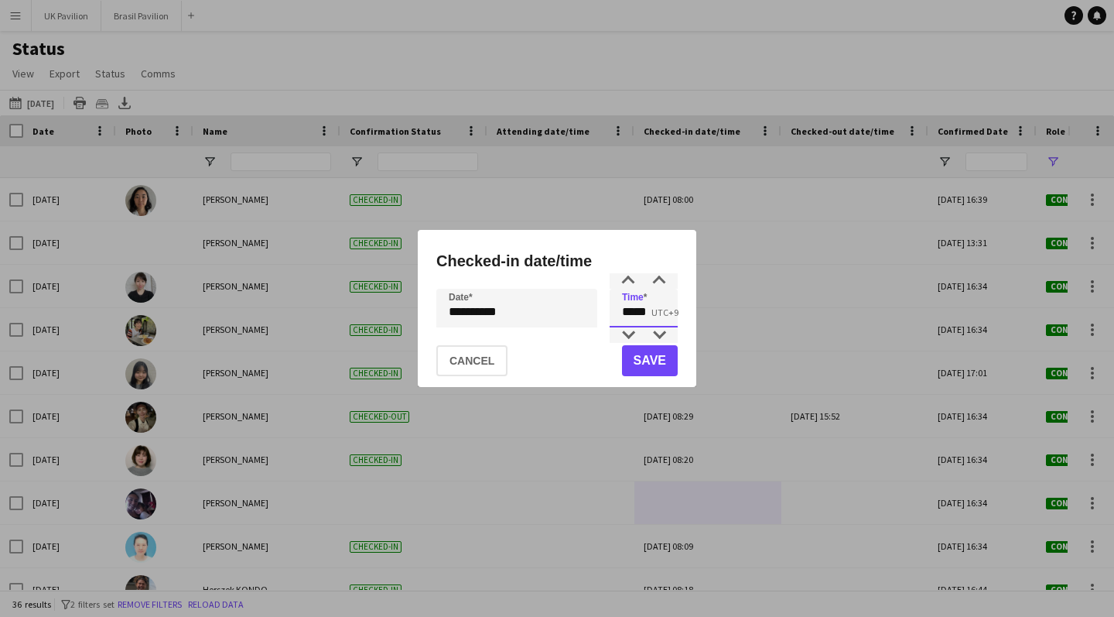
drag, startPoint x: 642, startPoint y: 313, endPoint x: 604, endPoint y: 314, distance: 38.7
click at [604, 314] on div "**********" at bounding box center [556, 308] width 241 height 39
type input "*****"
click at [628, 363] on button "Save" at bounding box center [650, 360] width 56 height 31
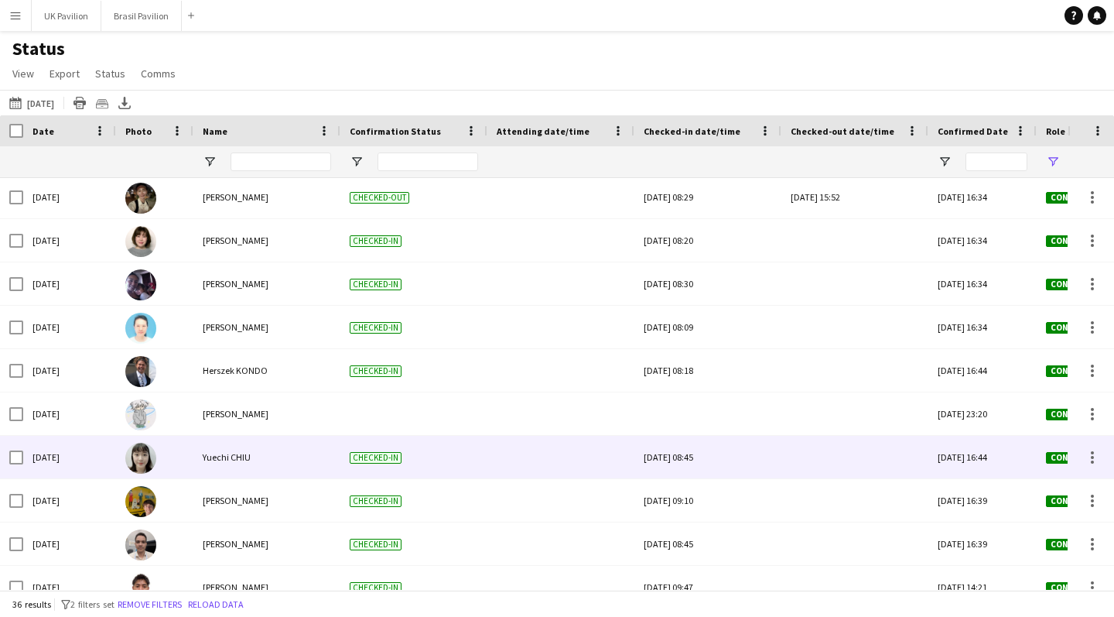
scroll to position [221, 0]
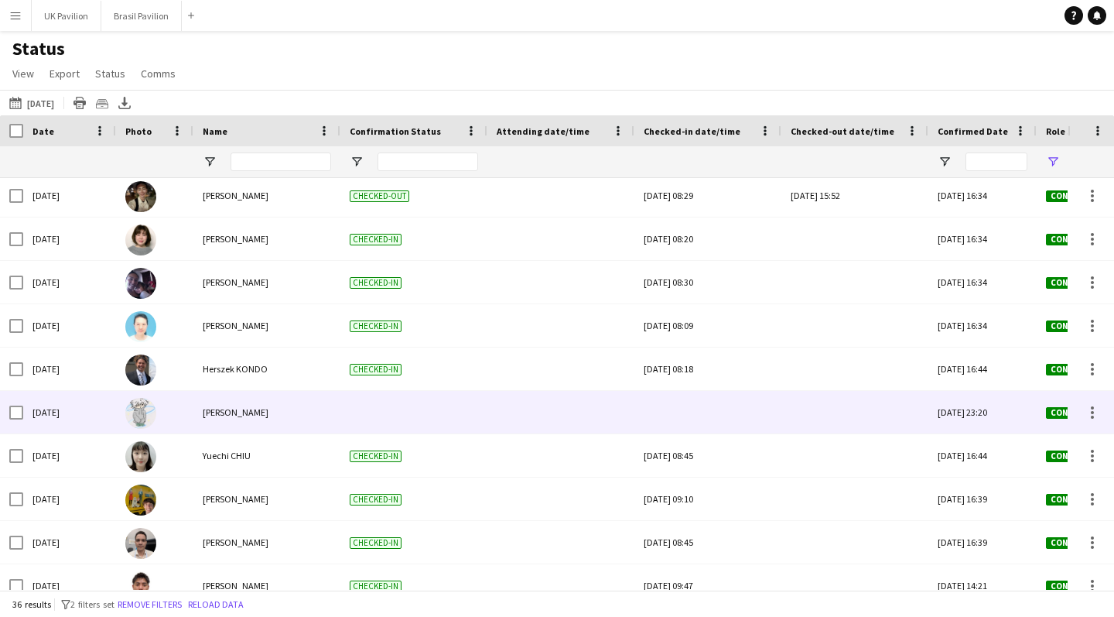
click at [643, 433] on div at bounding box center [708, 412] width 128 height 43
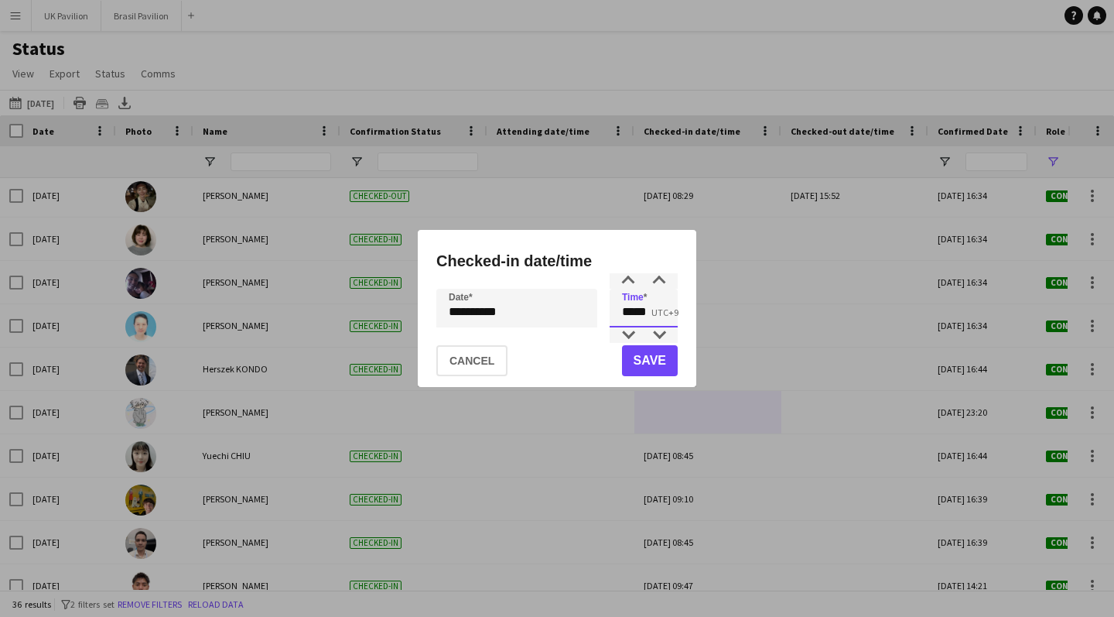
drag, startPoint x: 659, startPoint y: 316, endPoint x: 603, endPoint y: 315, distance: 56.5
click at [603, 315] on div "**********" at bounding box center [556, 308] width 241 height 39
type input "*****"
click at [643, 358] on button "Save" at bounding box center [650, 360] width 56 height 31
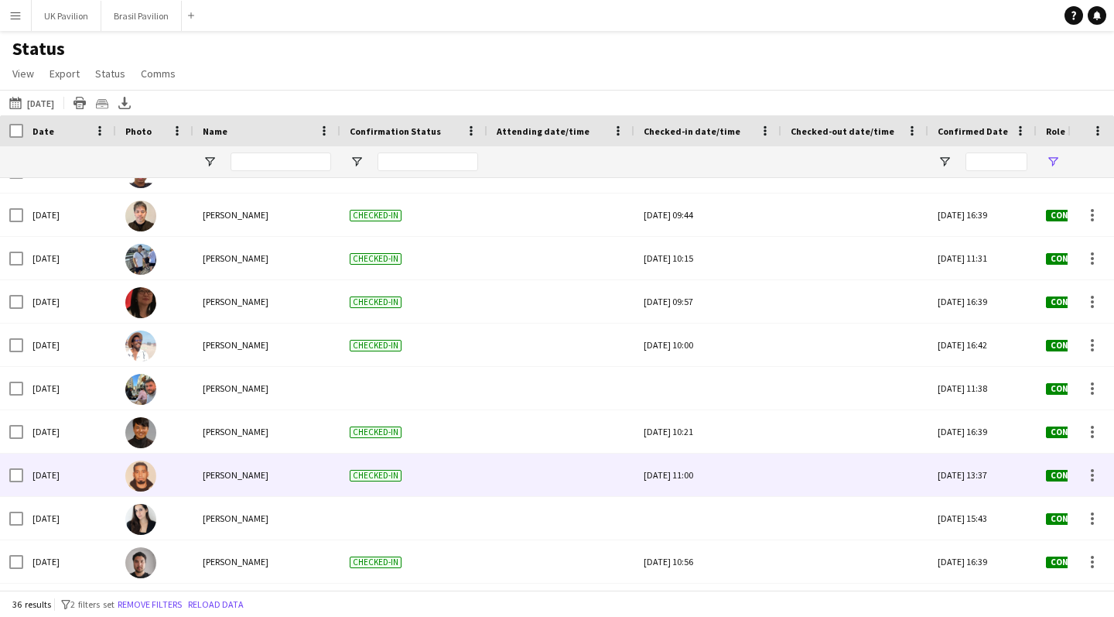
scroll to position [644, 0]
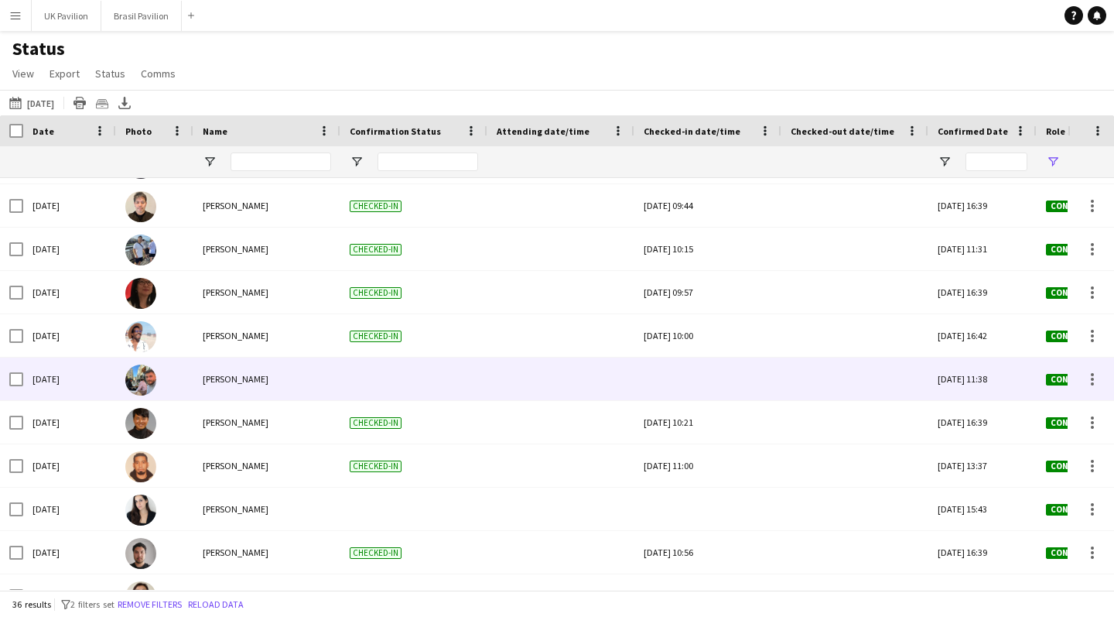
click at [643, 396] on div at bounding box center [708, 379] width 128 height 43
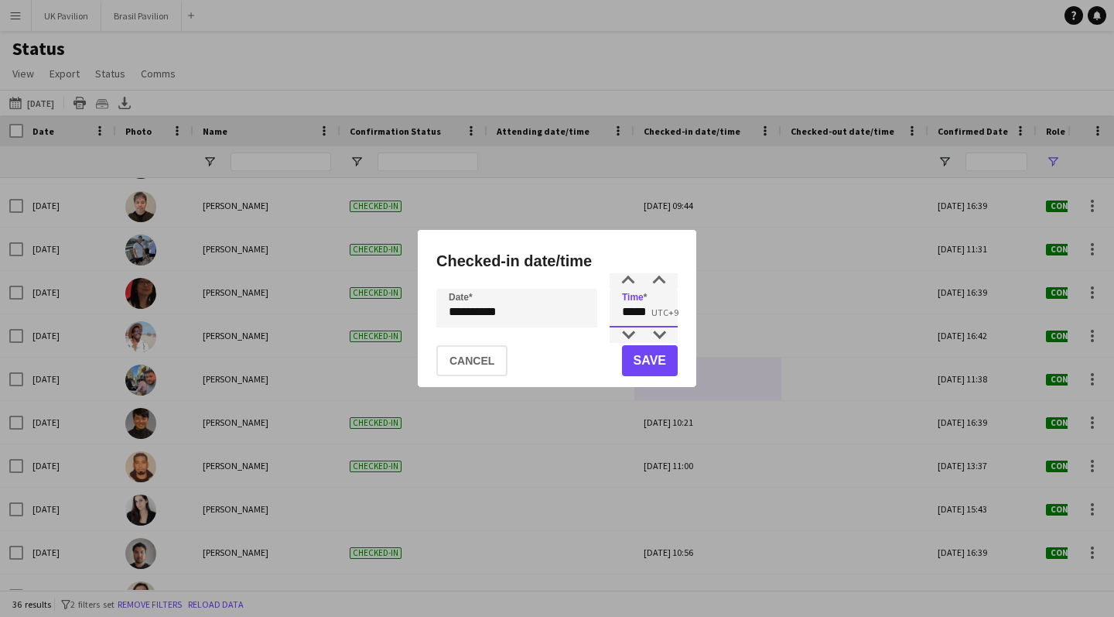
drag, startPoint x: 658, startPoint y: 317, endPoint x: 618, endPoint y: 313, distance: 39.7
click at [618, 313] on input "*****" at bounding box center [644, 308] width 68 height 39
type input "*****"
click at [639, 351] on button "Save" at bounding box center [650, 360] width 56 height 31
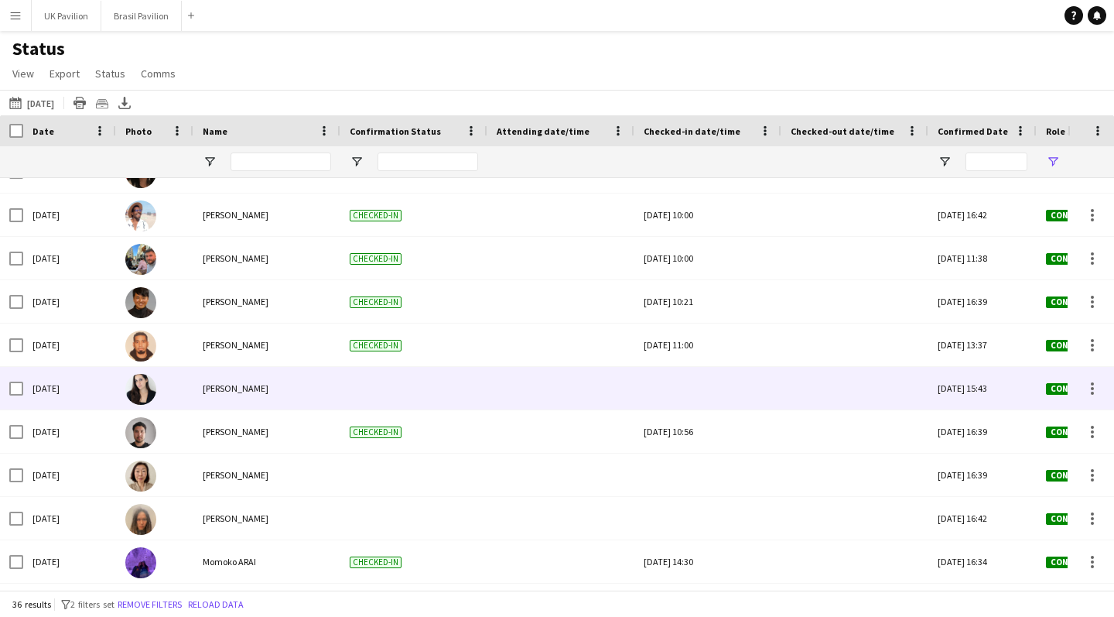
scroll to position [792, 0]
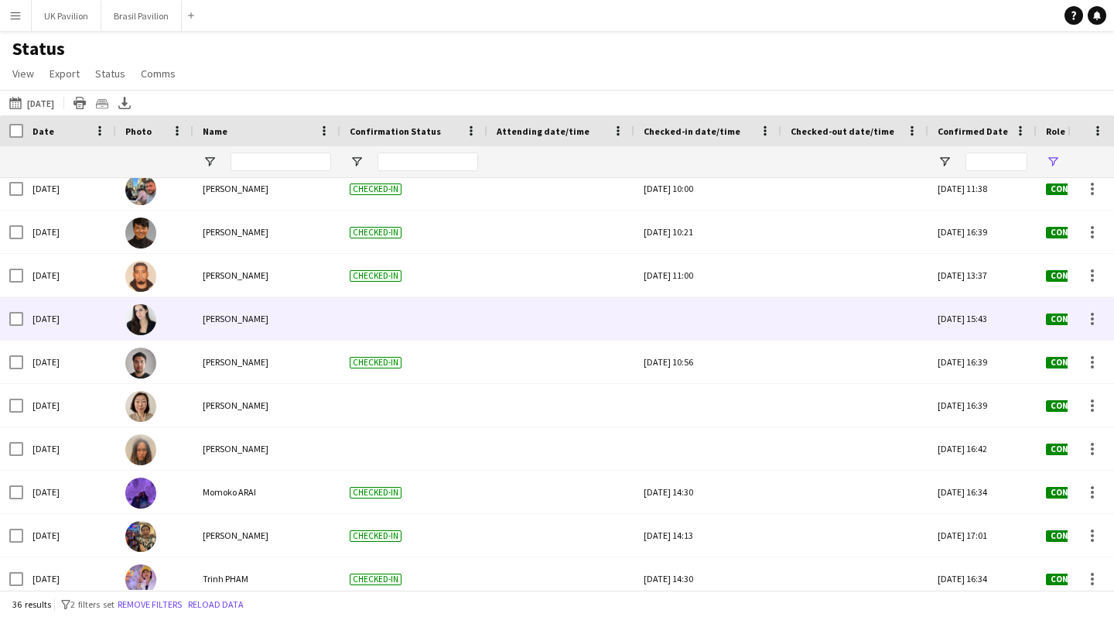
click at [643, 331] on div at bounding box center [708, 318] width 128 height 43
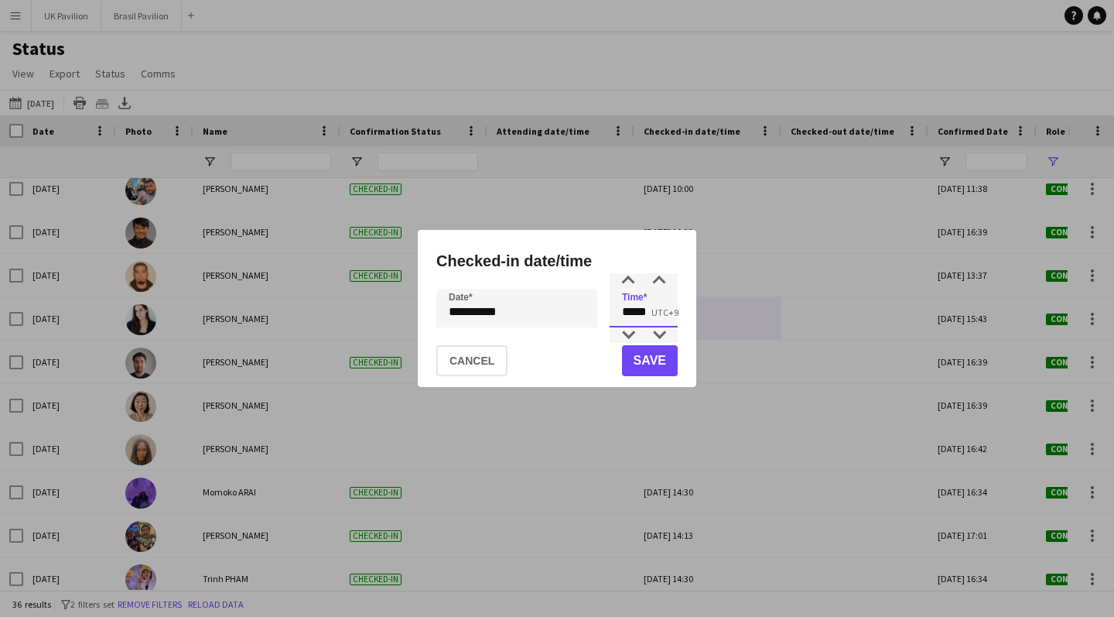
drag, startPoint x: 659, startPoint y: 312, endPoint x: 594, endPoint y: 310, distance: 65.8
click at [594, 310] on div "**********" at bounding box center [556, 308] width 241 height 39
type input "*****"
click at [643, 365] on button "Save" at bounding box center [650, 360] width 56 height 31
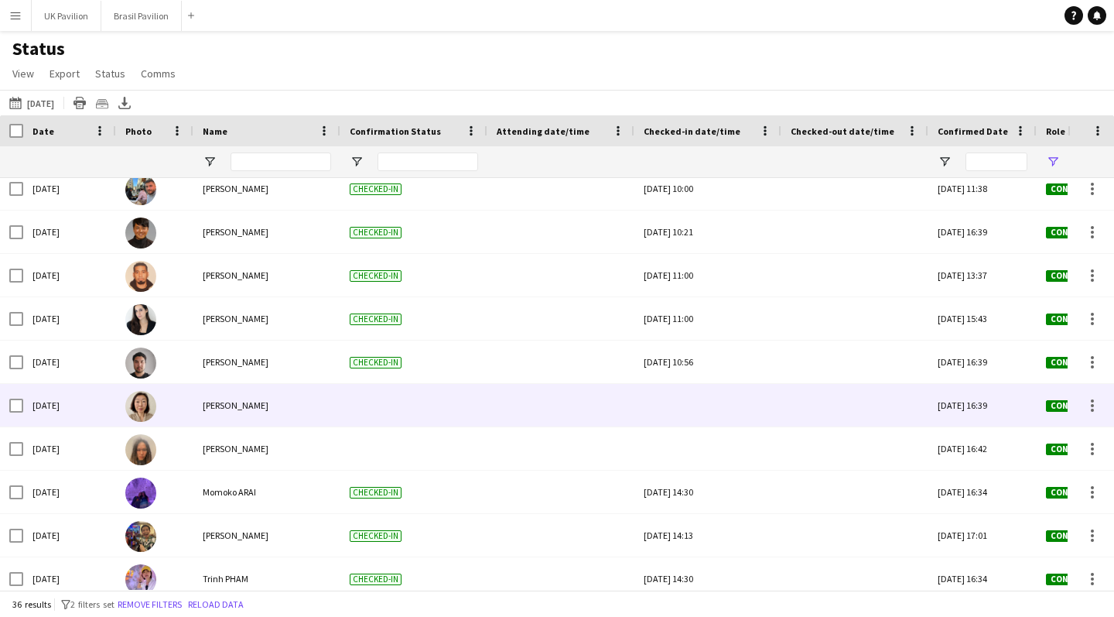
click at [643, 426] on div at bounding box center [708, 405] width 128 height 43
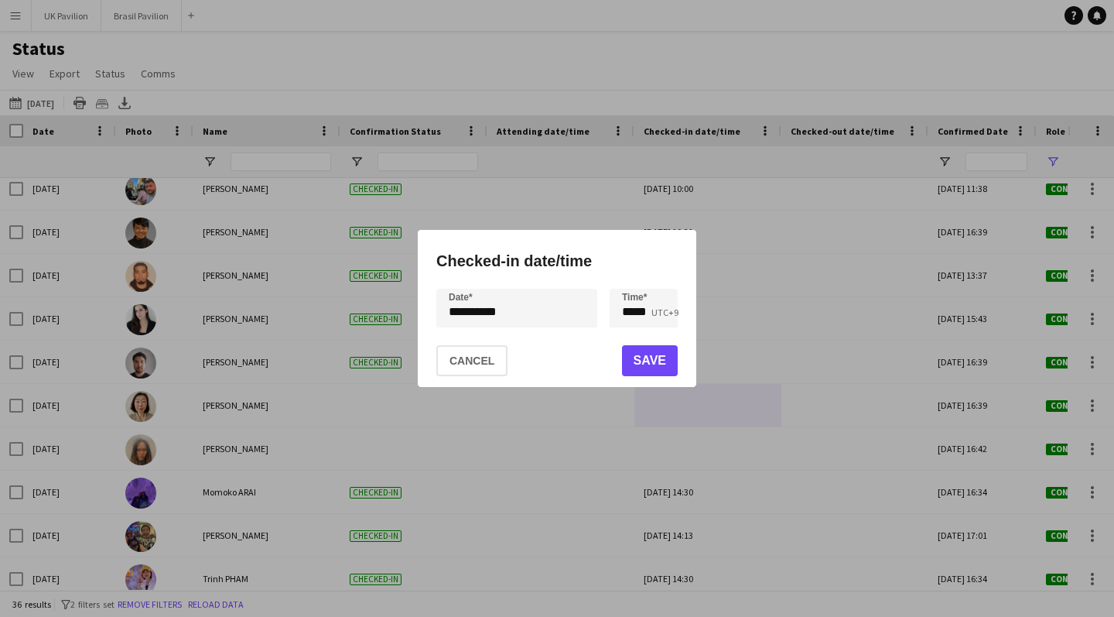
click at [546, 370] on mat-dialog-actions "Cancel Save" at bounding box center [556, 360] width 241 height 53
click at [481, 369] on button "Cancel" at bounding box center [471, 360] width 71 height 31
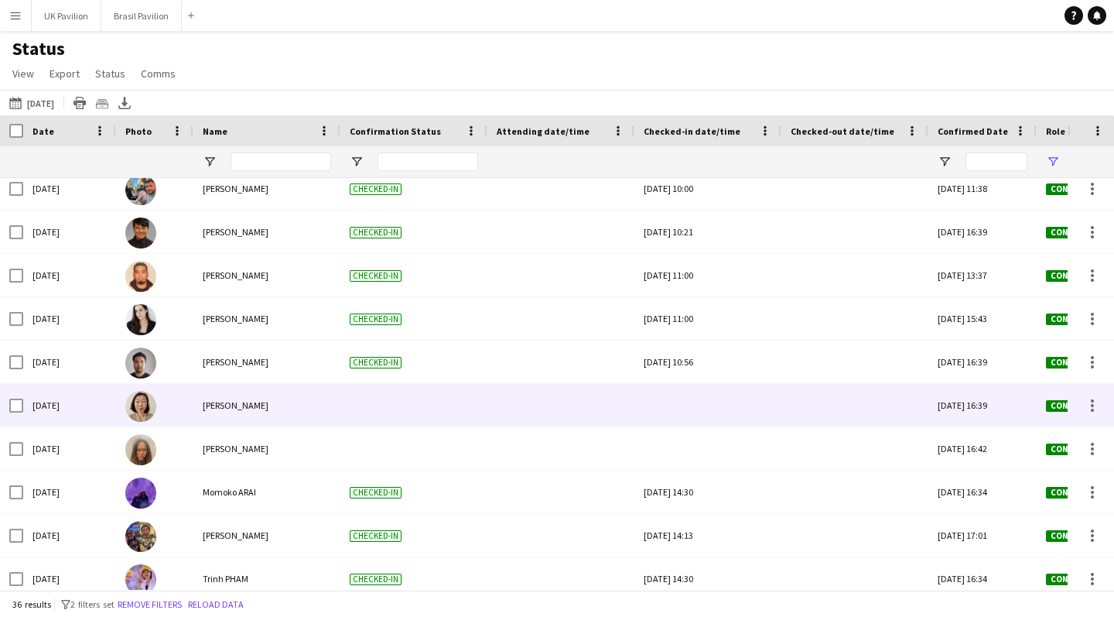
click at [643, 406] on div at bounding box center [708, 405] width 128 height 43
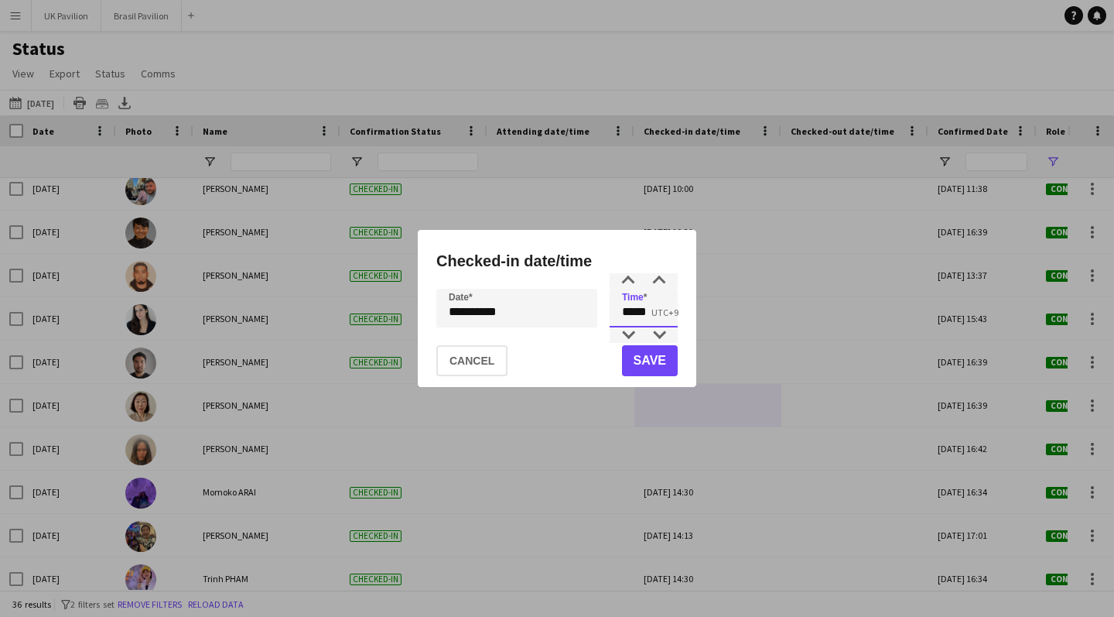
drag, startPoint x: 654, startPoint y: 317, endPoint x: 616, endPoint y: 312, distance: 38.2
click at [616, 312] on input "*****" at bounding box center [644, 308] width 68 height 39
type input "*****"
click at [643, 367] on button "Save" at bounding box center [650, 360] width 56 height 31
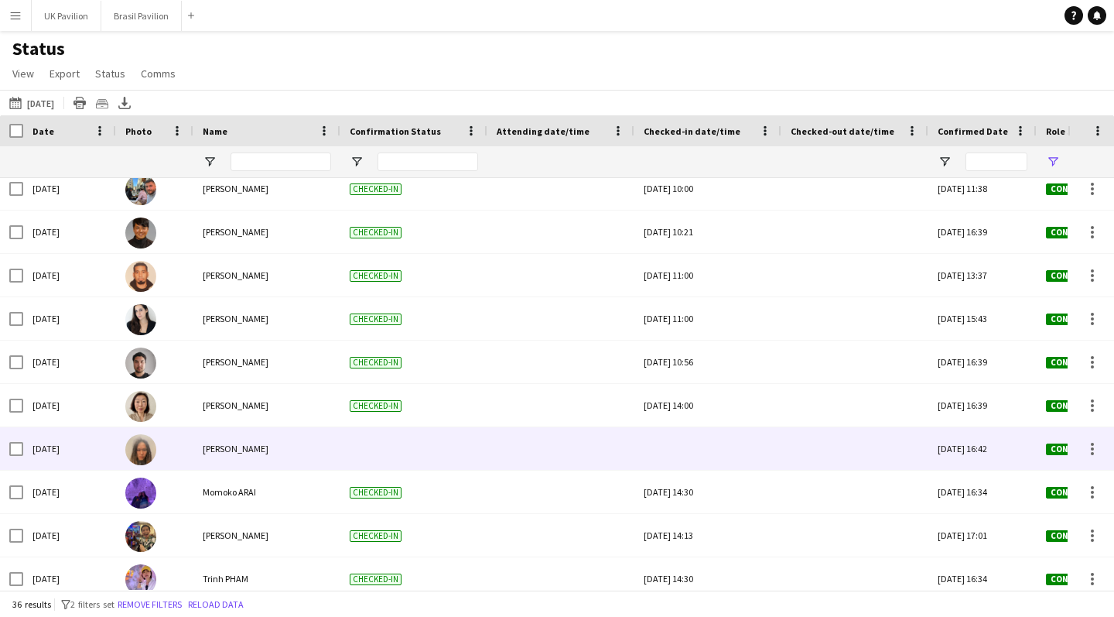
click at [643, 470] on div at bounding box center [708, 448] width 128 height 43
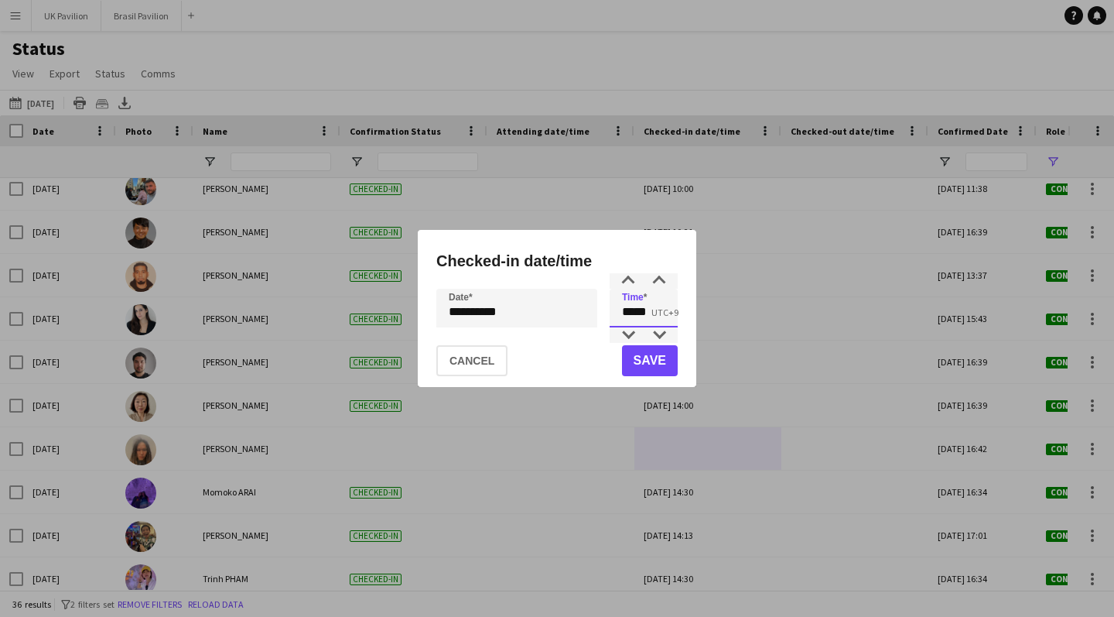
drag, startPoint x: 653, startPoint y: 313, endPoint x: 632, endPoint y: 313, distance: 20.9
click at [632, 313] on input "*****" at bounding box center [644, 308] width 68 height 39
type input "*****"
click at [643, 355] on button "Save" at bounding box center [650, 360] width 56 height 31
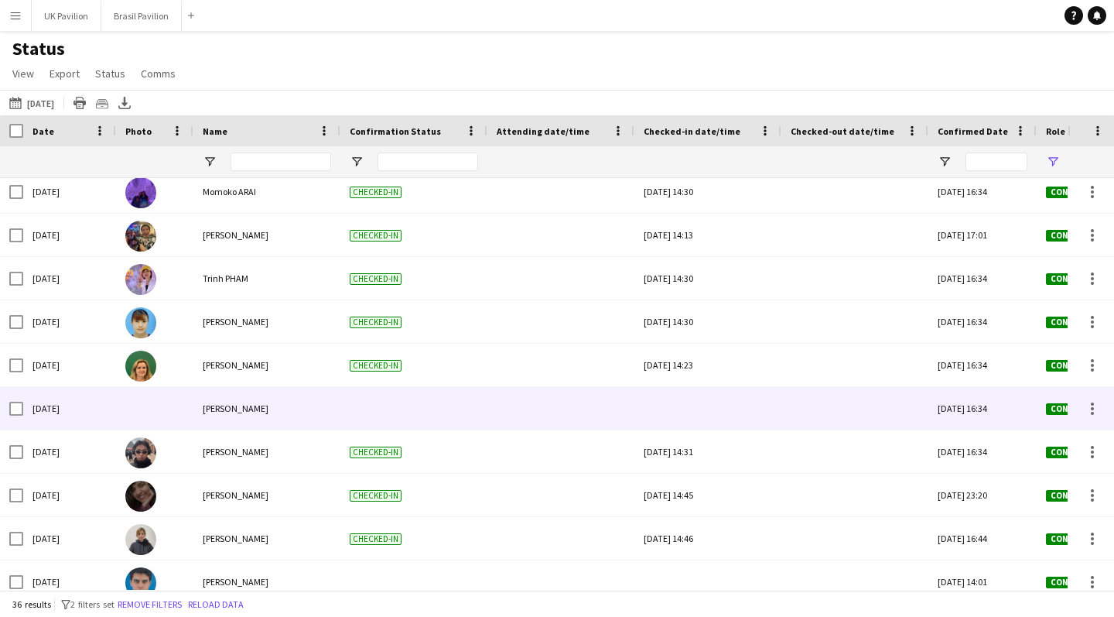
click at [643, 423] on div at bounding box center [708, 408] width 128 height 43
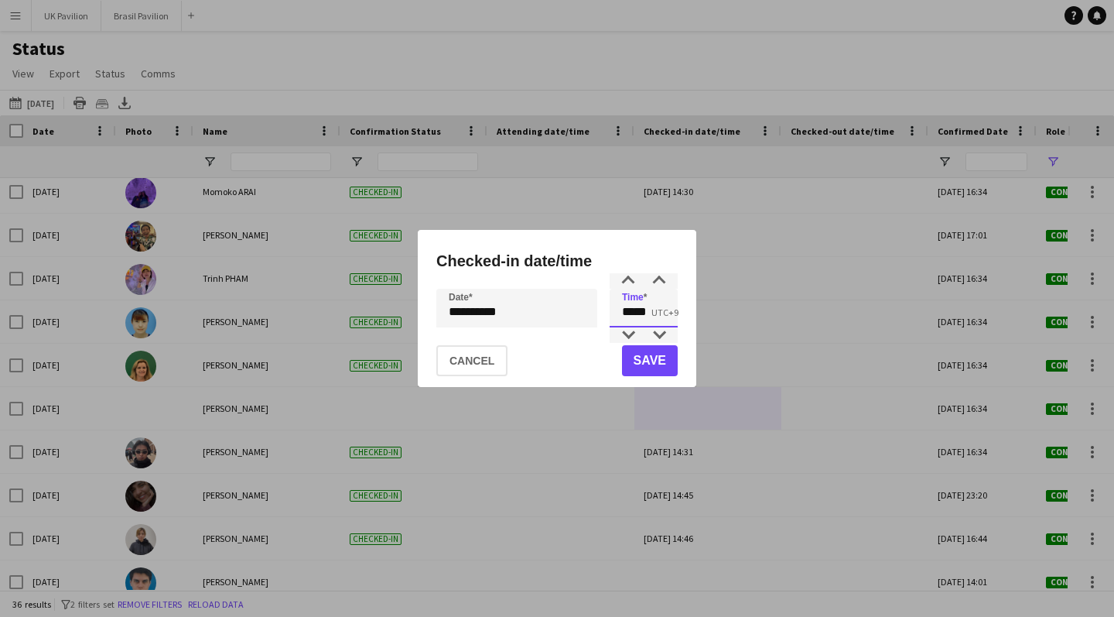
drag, startPoint x: 656, startPoint y: 317, endPoint x: 632, endPoint y: 317, distance: 24.0
click at [632, 317] on input "*****" at bounding box center [644, 308] width 68 height 39
type input "*****"
click at [643, 368] on button "Save" at bounding box center [650, 360] width 56 height 31
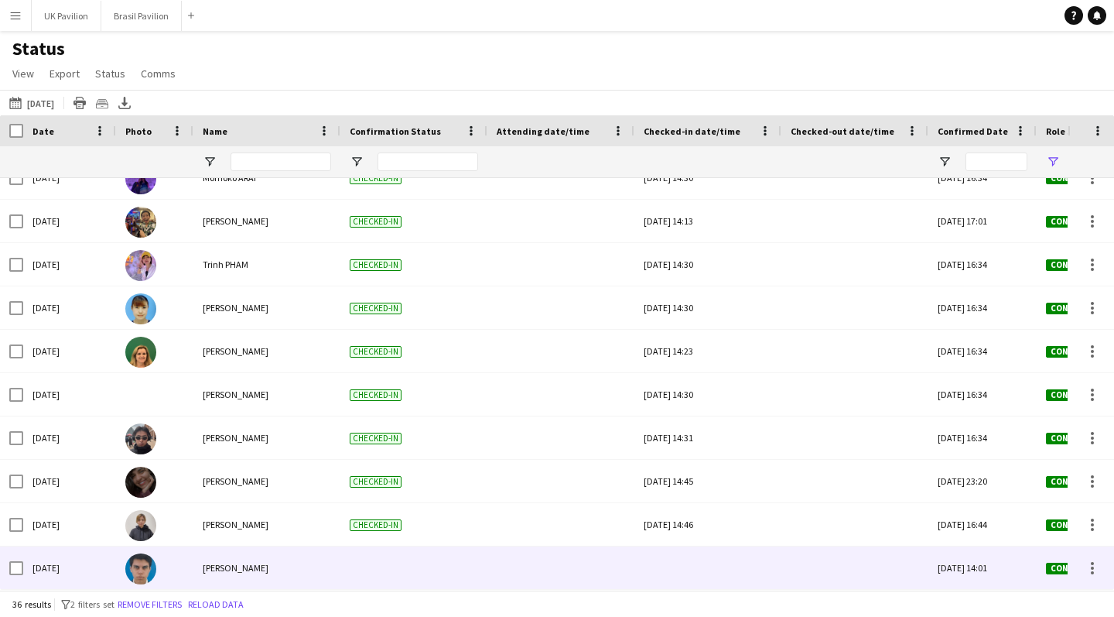
click at [643, 573] on div at bounding box center [708, 567] width 128 height 43
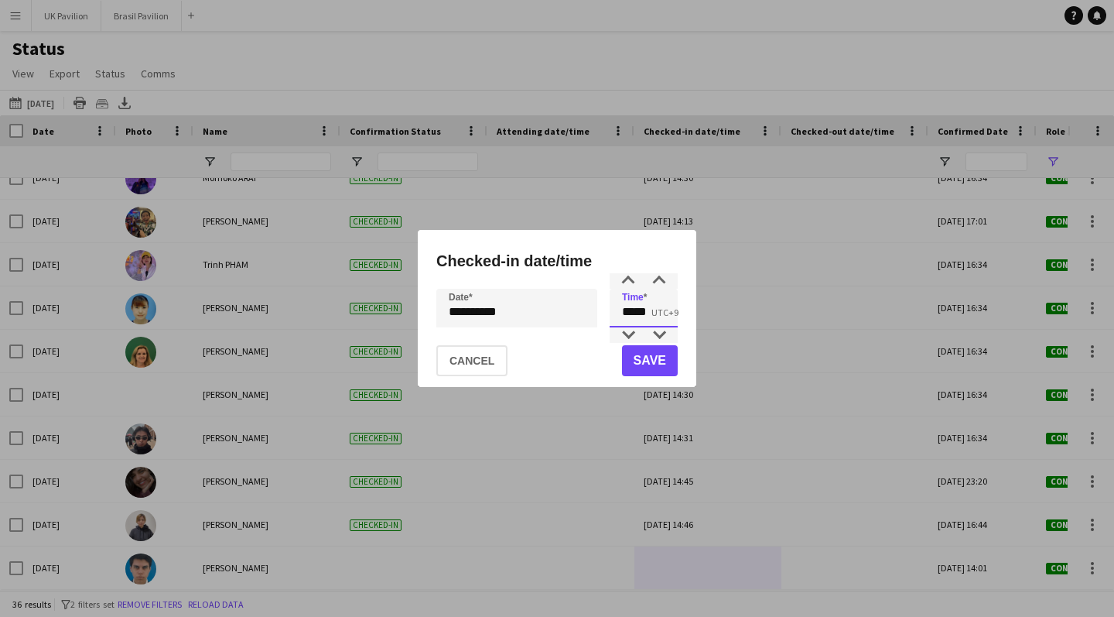
drag, startPoint x: 659, startPoint y: 313, endPoint x: 631, endPoint y: 314, distance: 27.9
click at [631, 314] on input "*****" at bounding box center [644, 308] width 68 height 39
type input "*****"
click at [641, 354] on button "Save" at bounding box center [650, 360] width 56 height 31
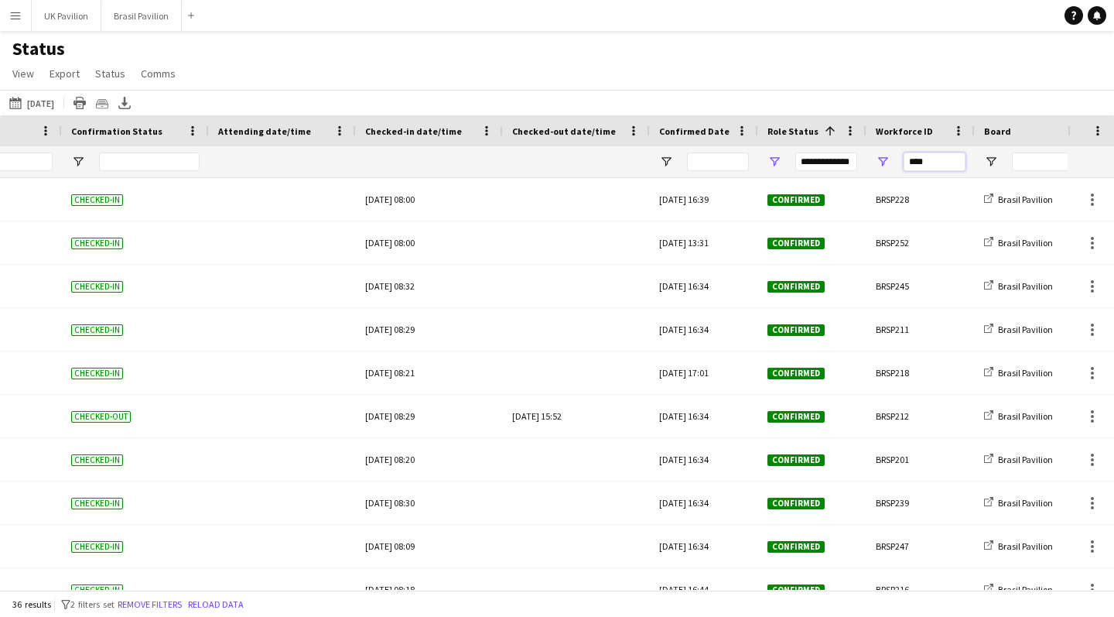
click at [643, 168] on input "****" at bounding box center [935, 161] width 62 height 19
type input "*"
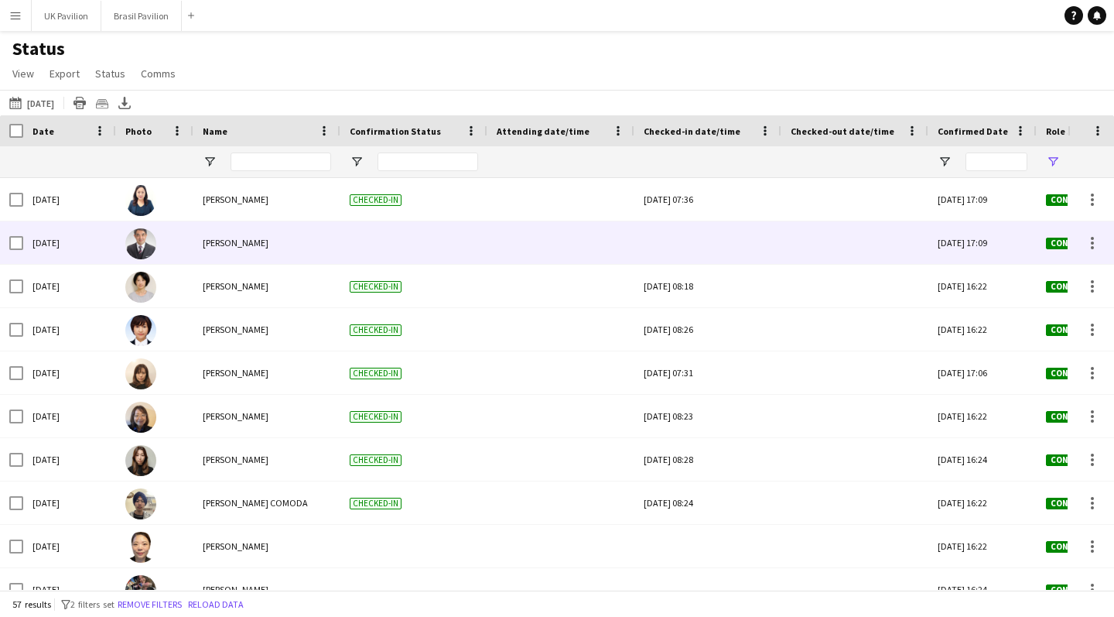
type input "***"
click at [643, 245] on div at bounding box center [708, 242] width 128 height 43
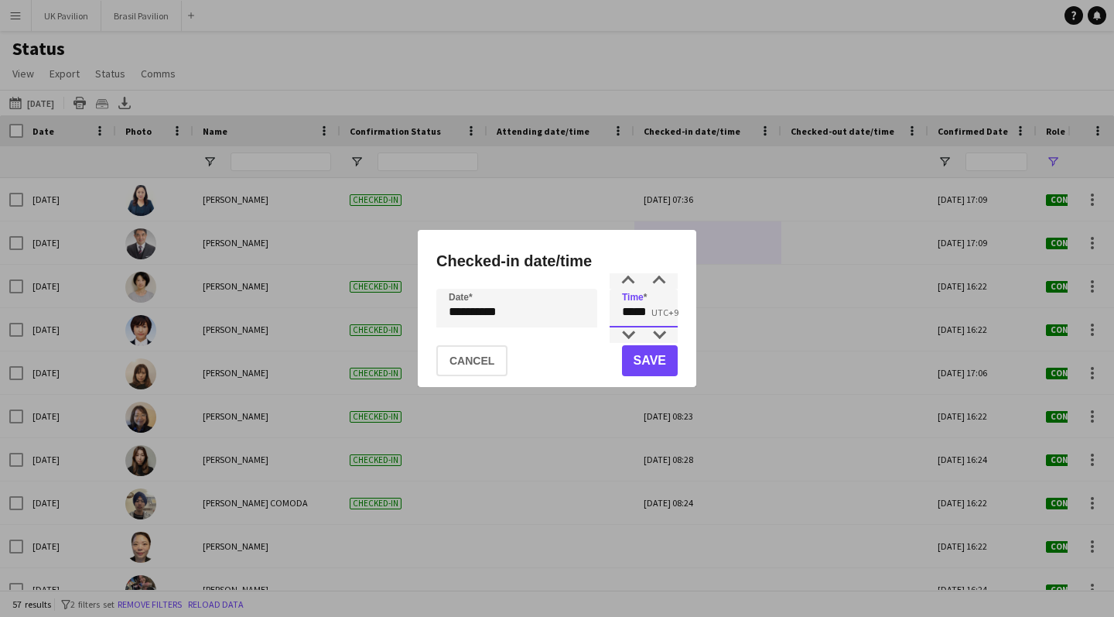
drag, startPoint x: 661, startPoint y: 316, endPoint x: 580, endPoint y: 314, distance: 81.3
click at [581, 315] on div "**********" at bounding box center [556, 308] width 241 height 39
type input "*****"
click at [637, 365] on button "Save" at bounding box center [650, 360] width 56 height 31
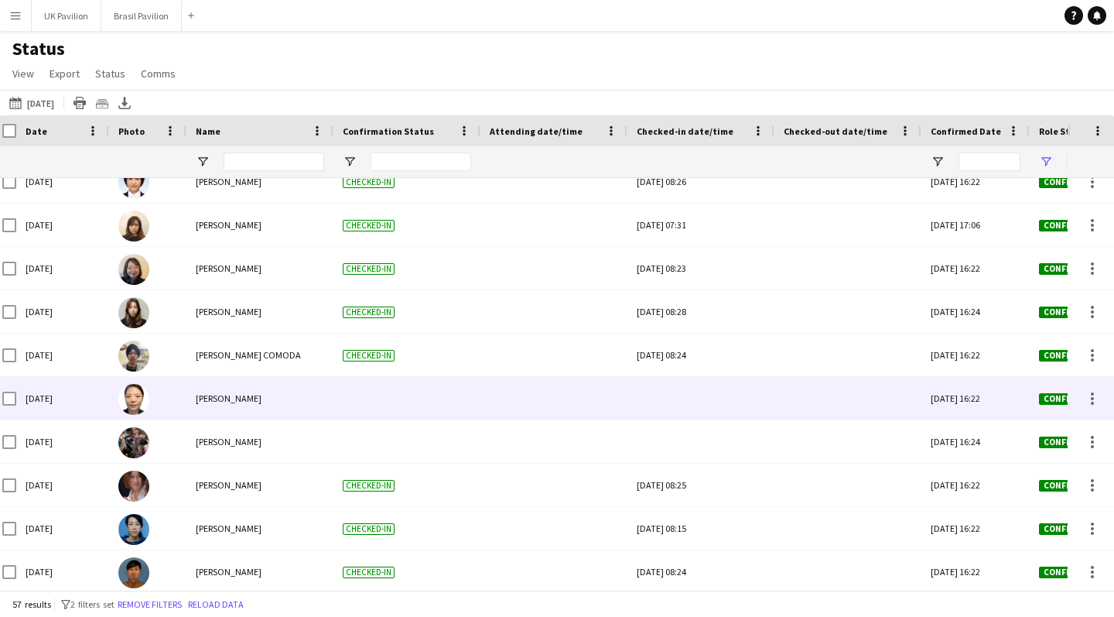
click at [643, 401] on div at bounding box center [701, 398] width 128 height 43
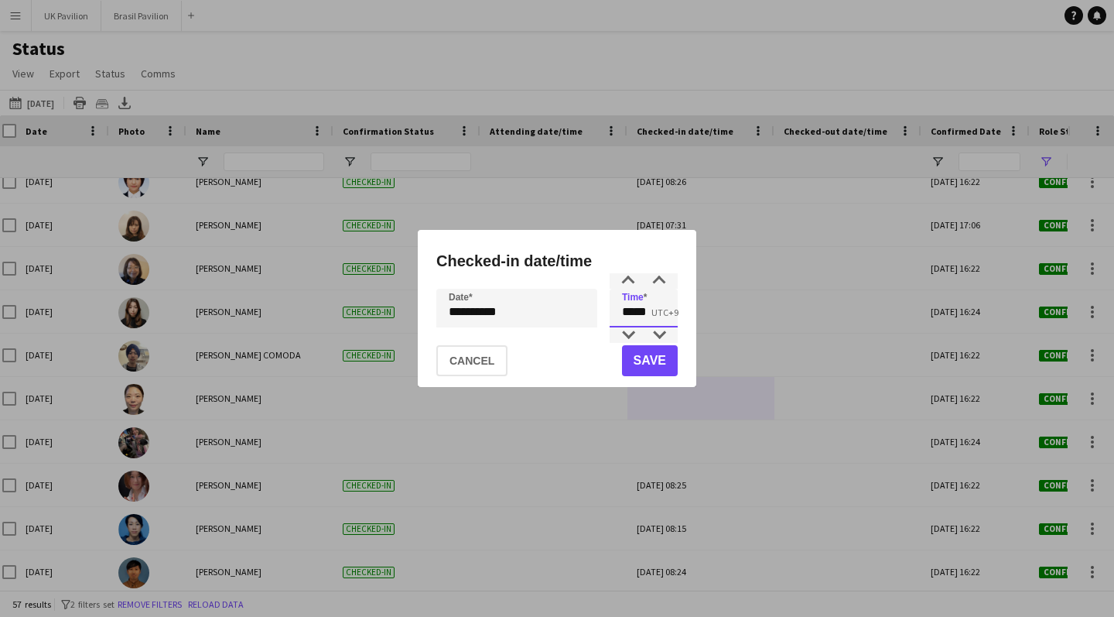
drag, startPoint x: 657, startPoint y: 310, endPoint x: 587, endPoint y: 310, distance: 70.4
click at [587, 310] on div "**********" at bounding box center [556, 308] width 241 height 39
type input "*****"
click at [629, 365] on button "Save" at bounding box center [650, 360] width 56 height 31
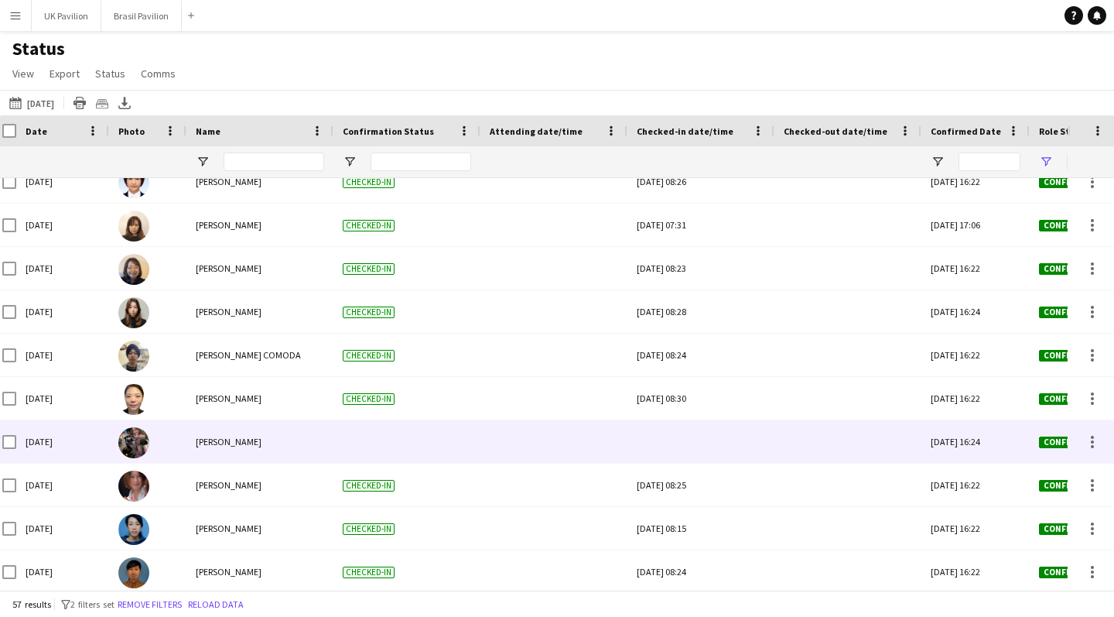
click at [643, 458] on div at bounding box center [701, 441] width 128 height 43
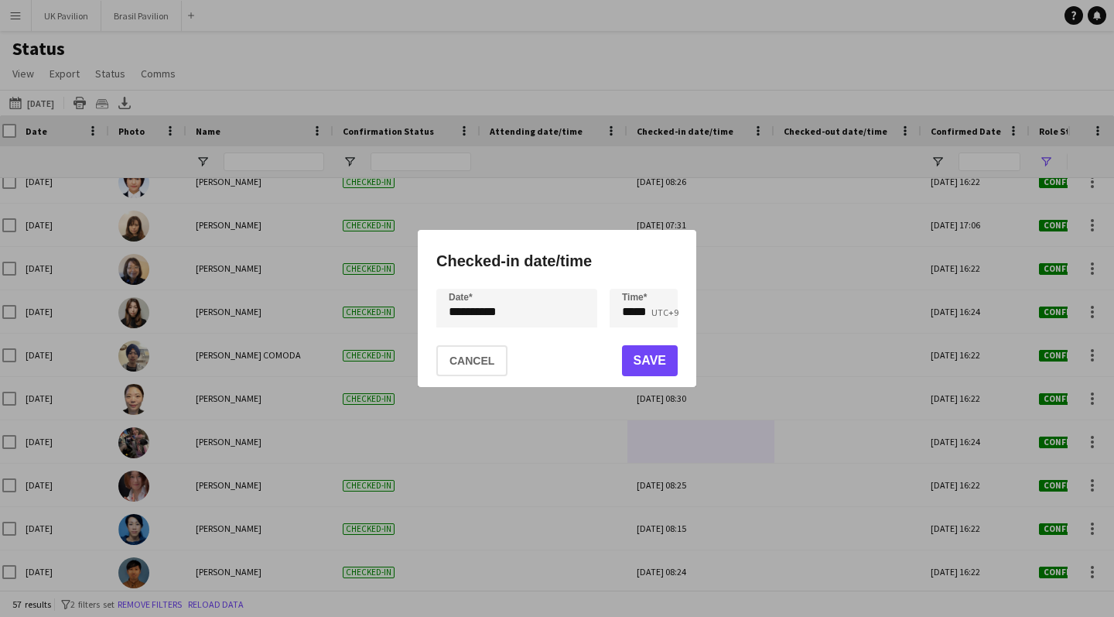
click at [643, 362] on button "Save" at bounding box center [650, 360] width 56 height 31
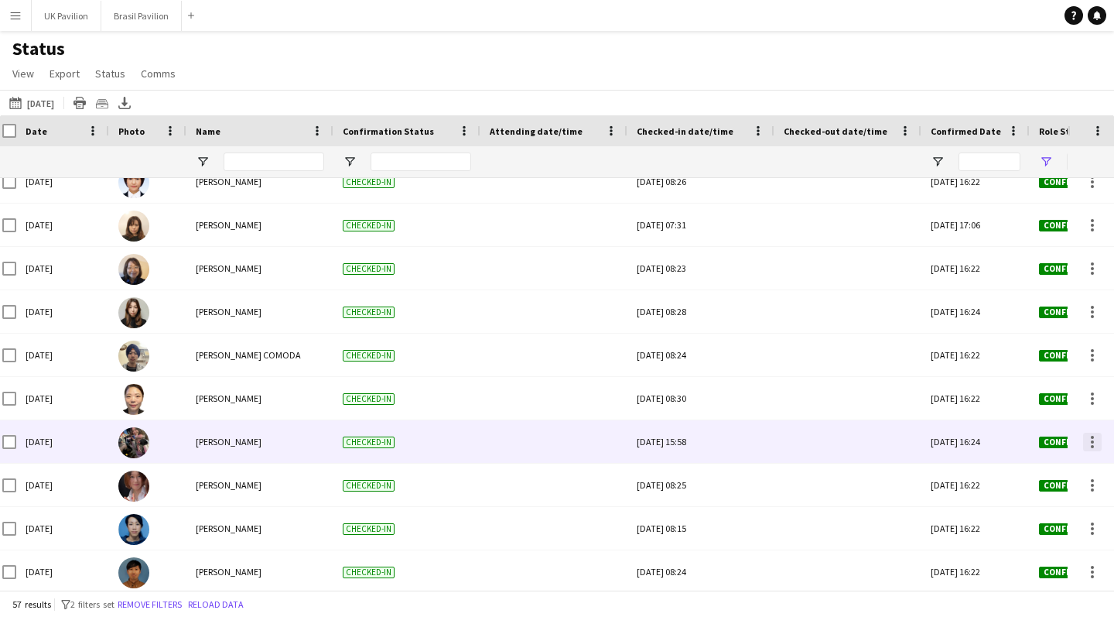
click at [643, 439] on div at bounding box center [1092, 437] width 3 height 3
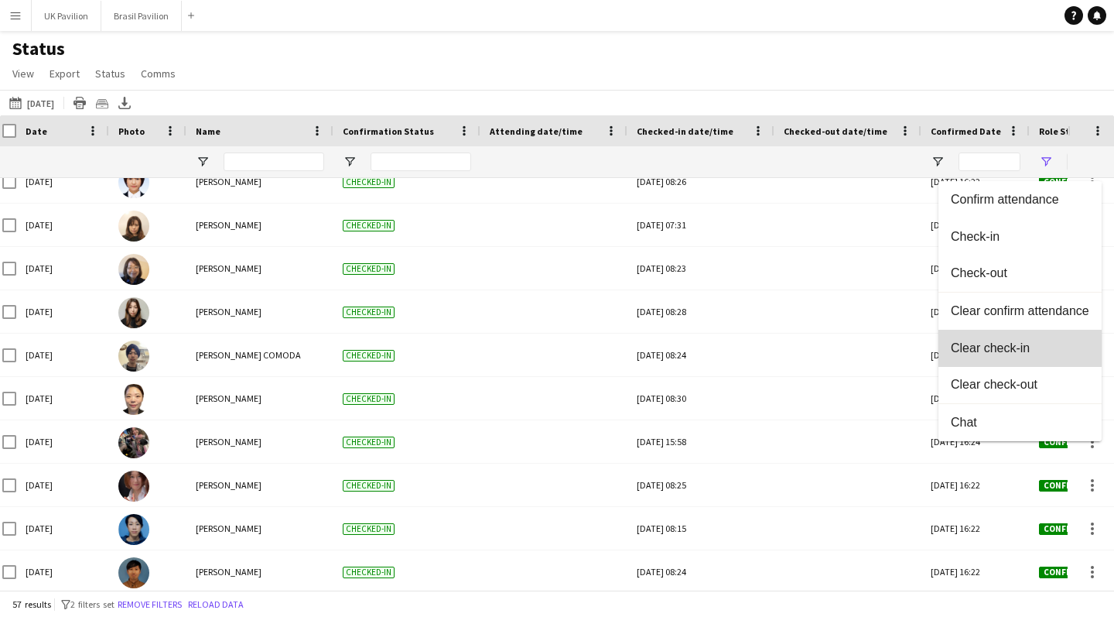
click at [643, 345] on span "Clear check-in" at bounding box center [1020, 348] width 139 height 14
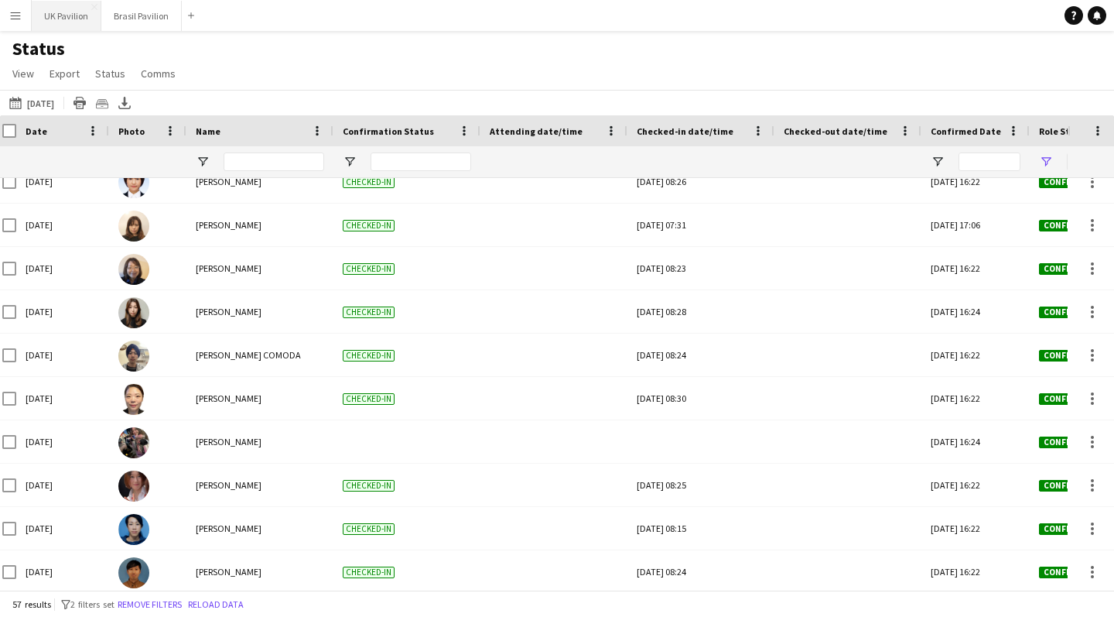
click at [74, 16] on button "UK Pavilion Close" at bounding box center [67, 16] width 70 height 30
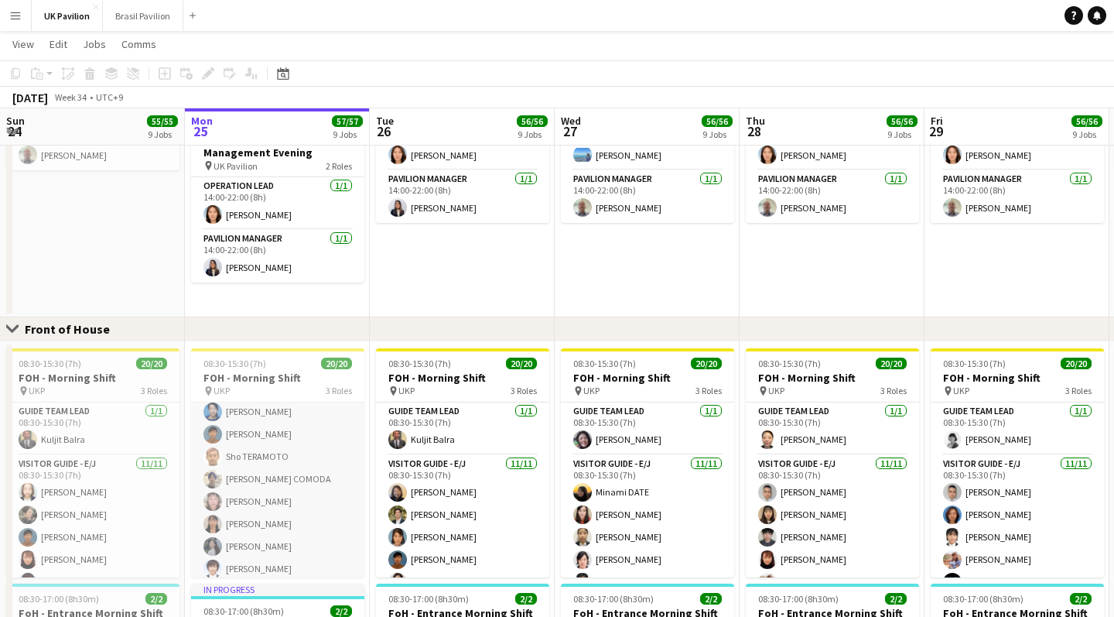
click at [272, 510] on app-card-role "Visitor Guide - E/J 11/11 08:30-15:30 (7h) Nene MIZUNO Yoko TANAKA Nanako MUKAI…" at bounding box center [277, 468] width 173 height 277
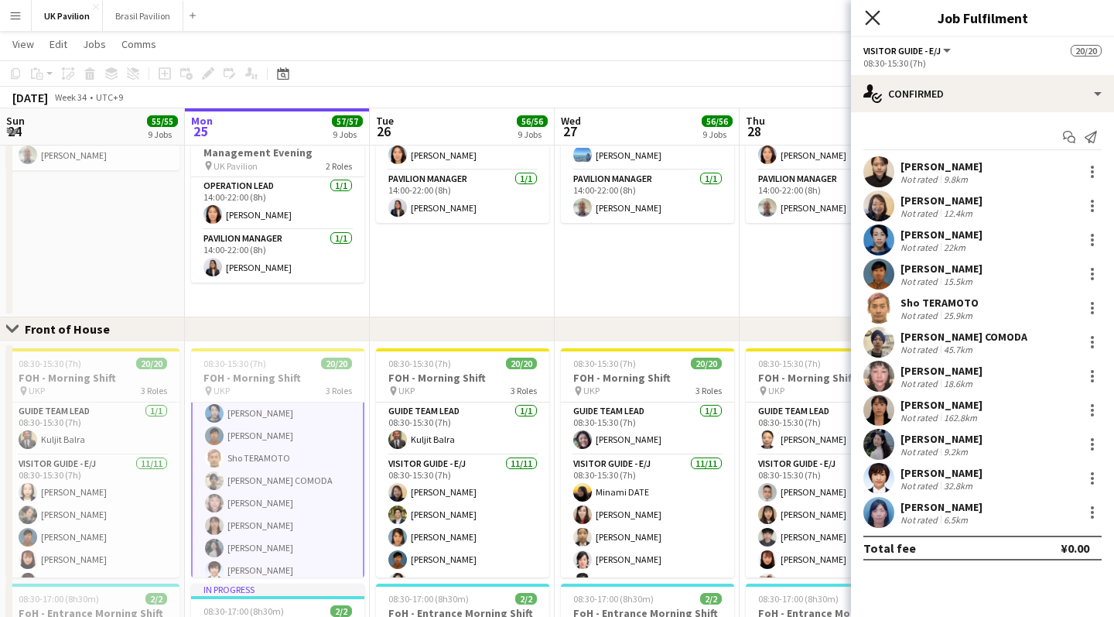
click at [643, 19] on icon "Close pop-in" at bounding box center [872, 17] width 15 height 15
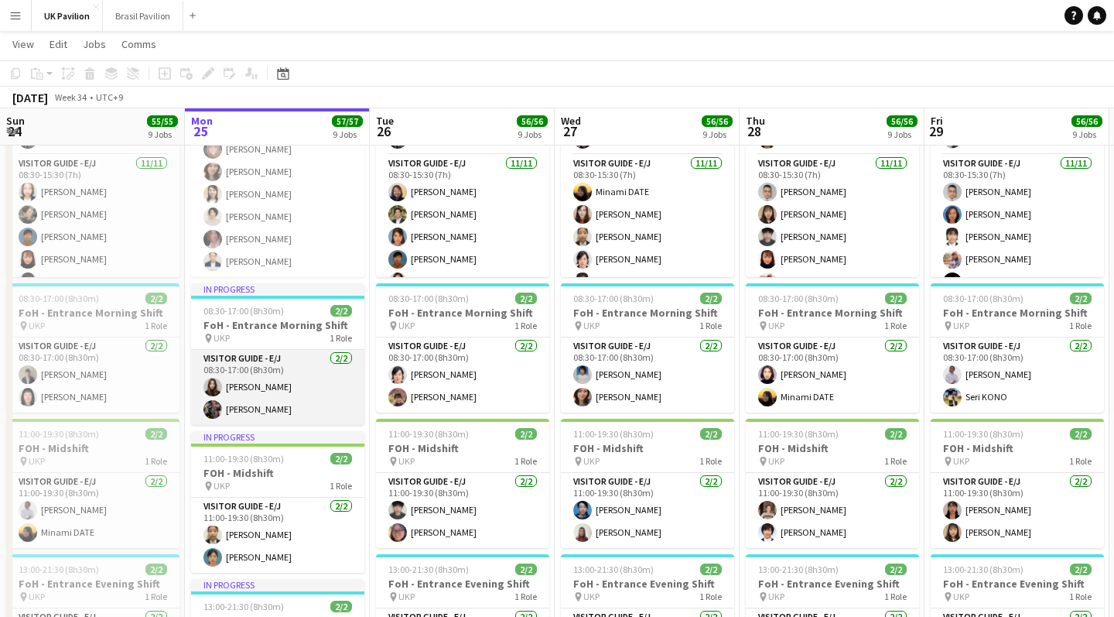
click at [285, 425] on app-card-role "Visitor Guide - E/J 2/2 08:30-17:00 (8h30m) Junko Nakajima Hitomi MATSUOKA" at bounding box center [277, 387] width 173 height 75
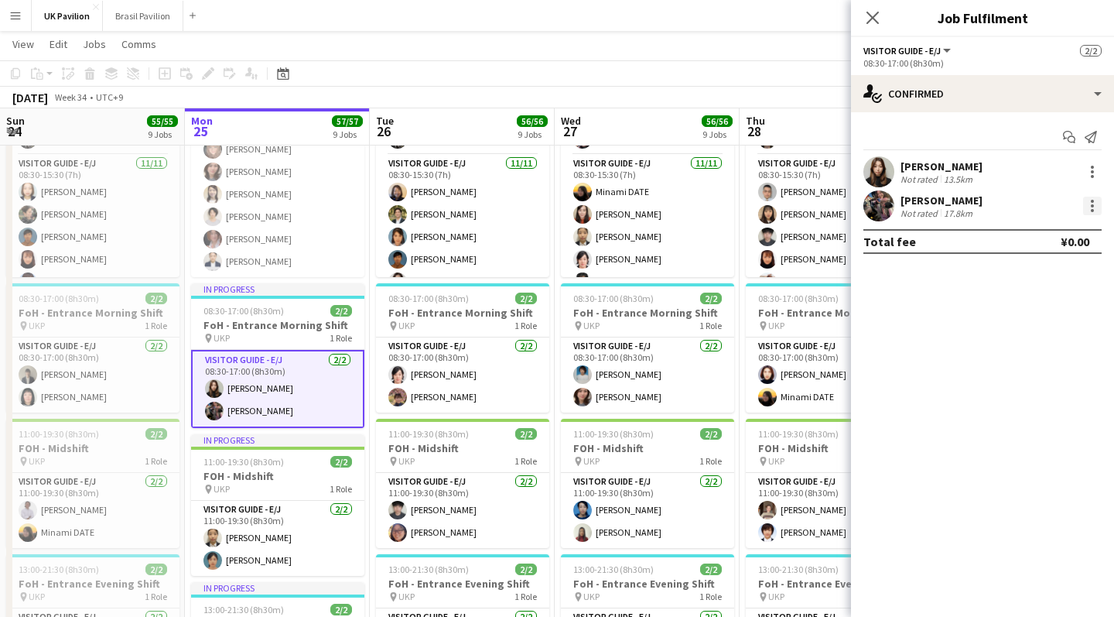
click at [643, 212] on div at bounding box center [1092, 206] width 19 height 19
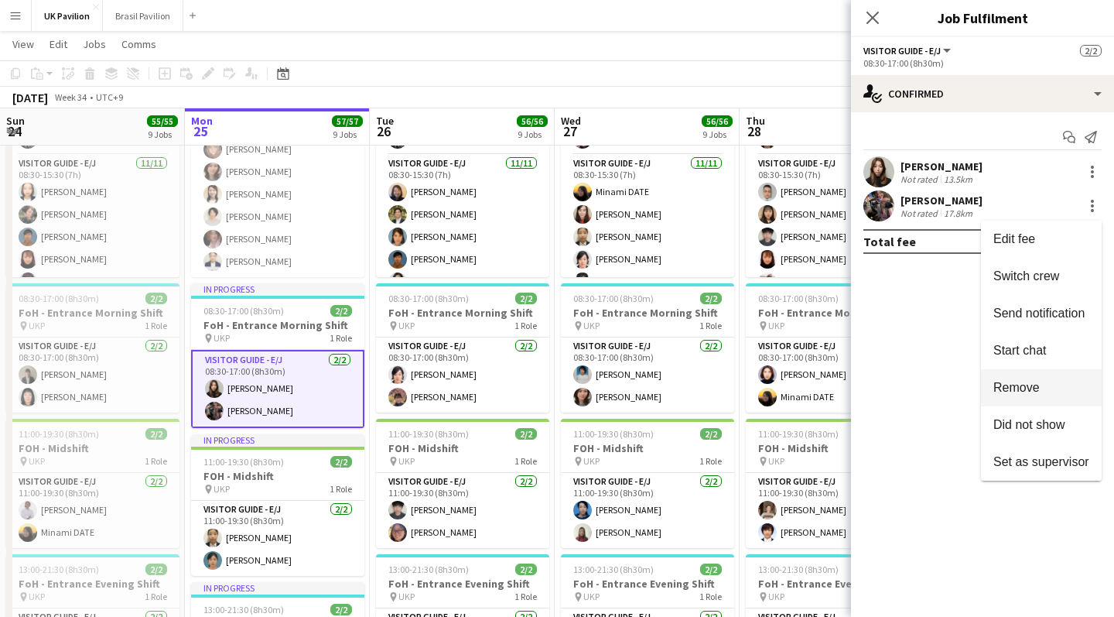
click at [643, 385] on span "Remove" at bounding box center [1042, 388] width 96 height 14
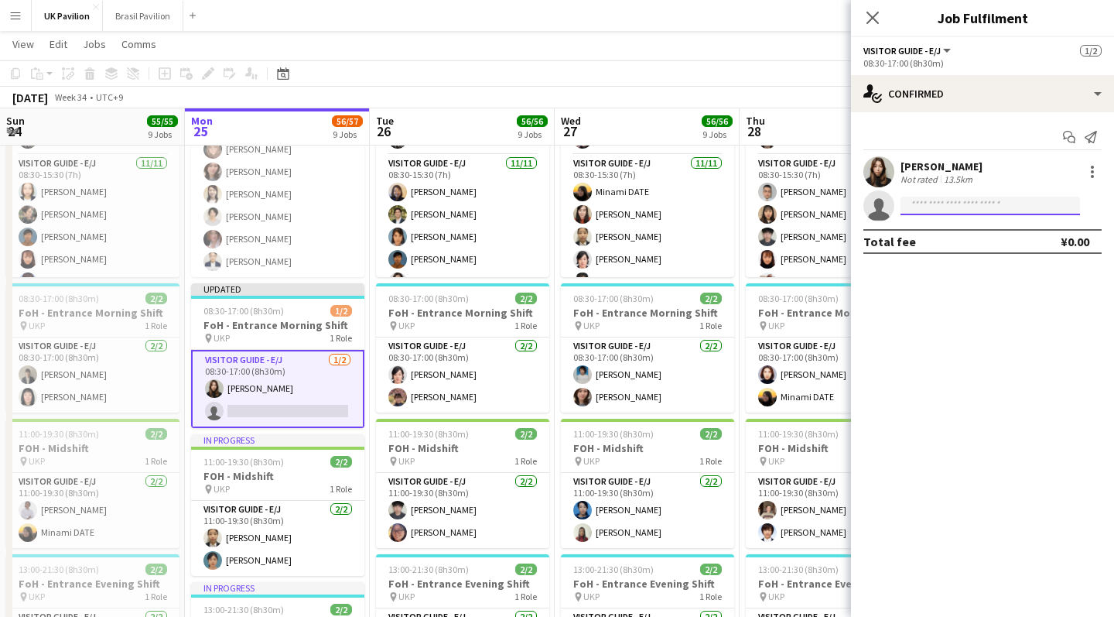
click at [643, 214] on input at bounding box center [991, 206] width 180 height 19
type input "*****"
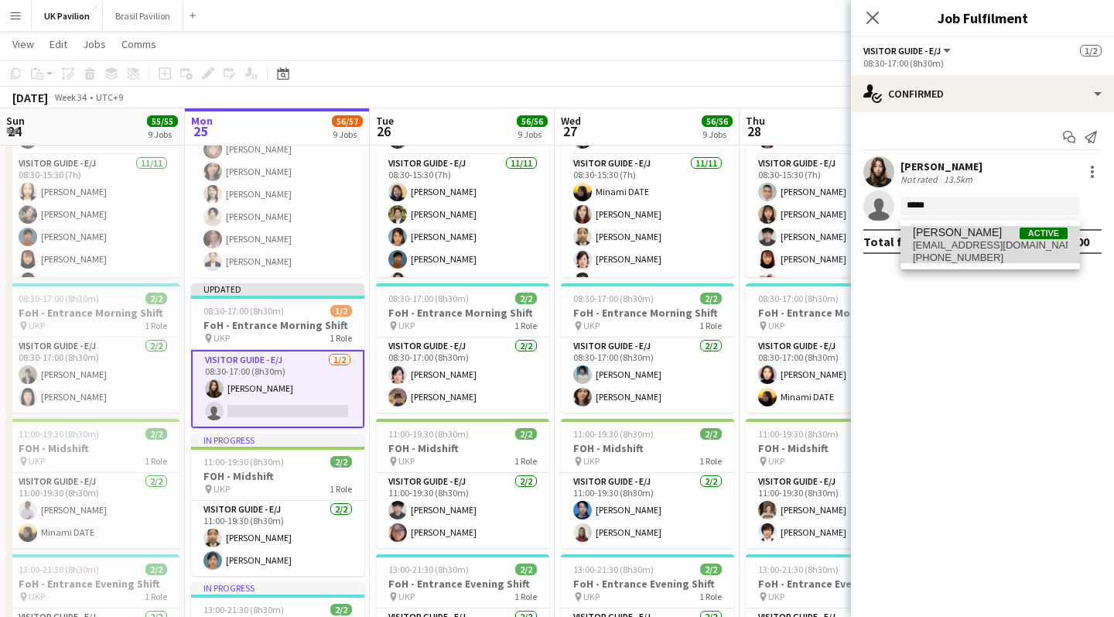
click at [643, 248] on span "ytsb5050@yahoo.co.jp" at bounding box center [990, 245] width 155 height 12
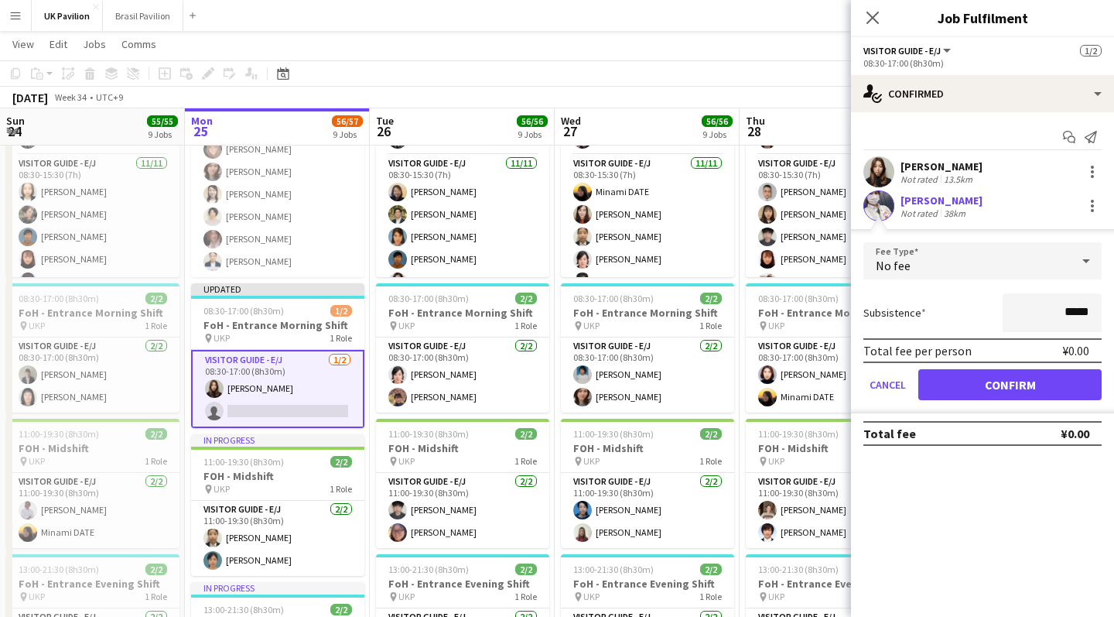
click at [643, 392] on button "Confirm" at bounding box center [1010, 384] width 183 height 31
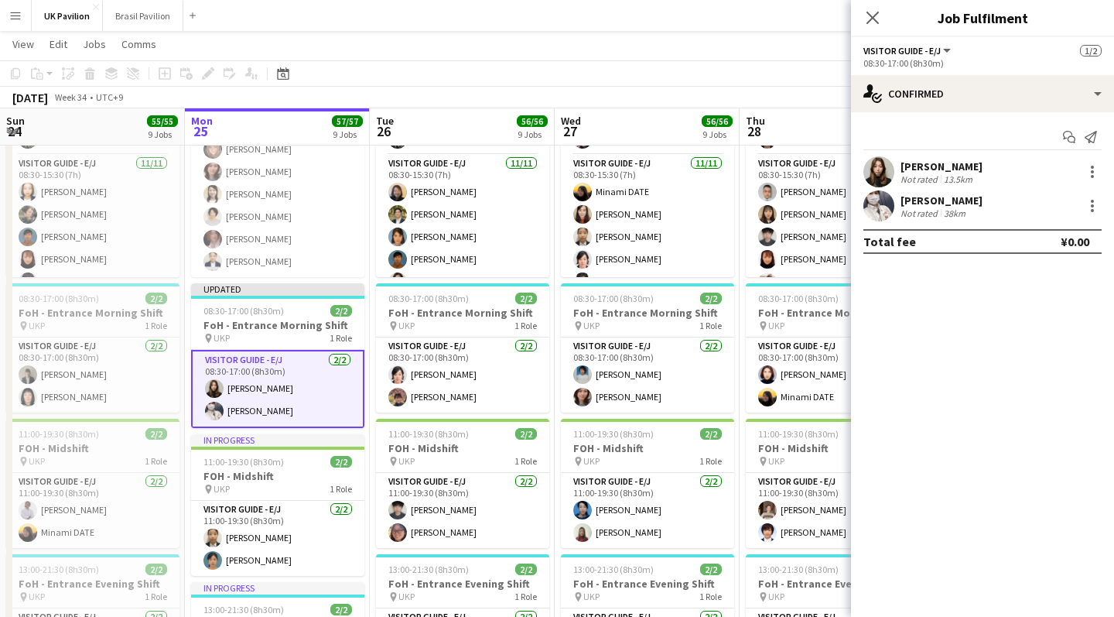
drag, startPoint x: 871, startPoint y: 16, endPoint x: 734, endPoint y: 103, distance: 162.8
click at [643, 16] on icon at bounding box center [873, 18] width 12 height 12
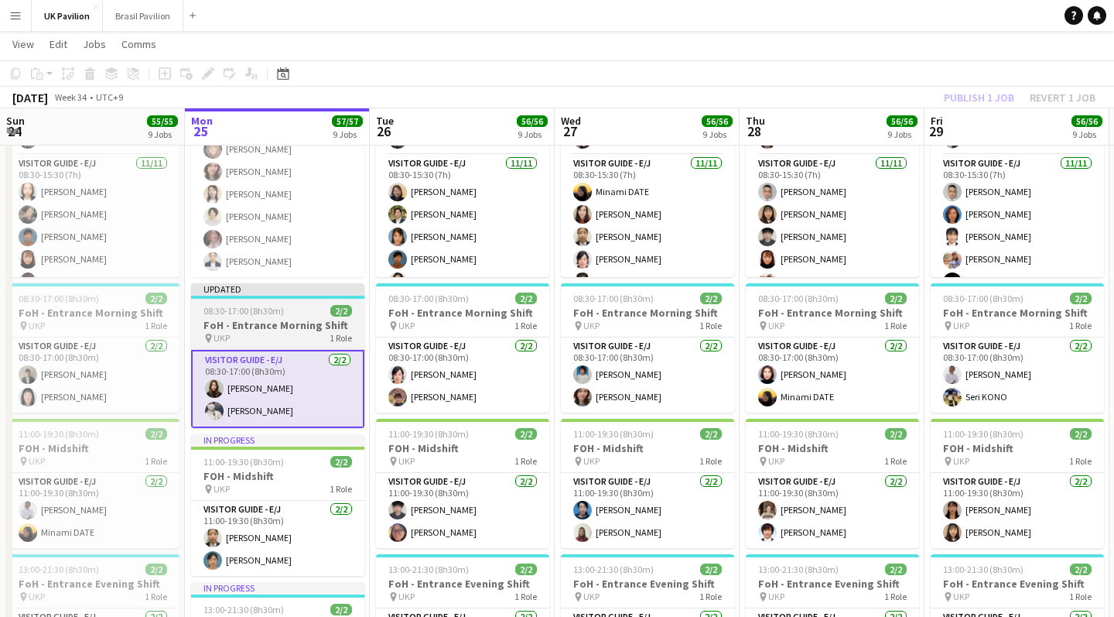
click at [257, 330] on h3 "FoH - Entrance Morning Shift" at bounding box center [277, 325] width 173 height 14
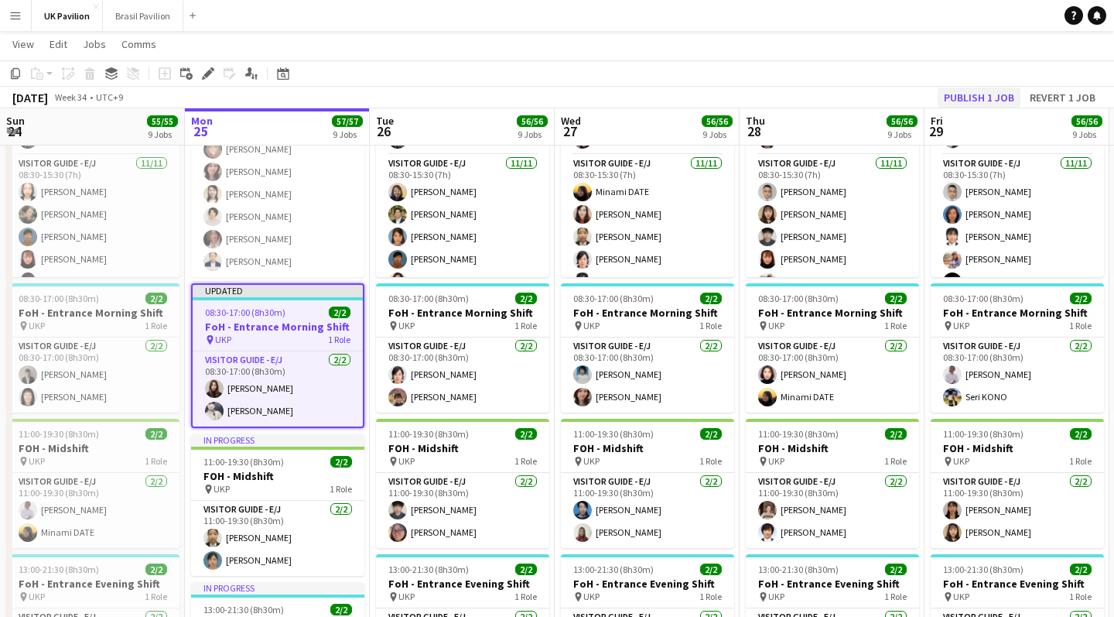
click at [643, 101] on button "Publish 1 job" at bounding box center [979, 97] width 83 height 20
click at [403, 60] on app-page-menu "View Day view expanded Day view collapsed Month view Date picker Jump to today …" at bounding box center [557, 45] width 1114 height 29
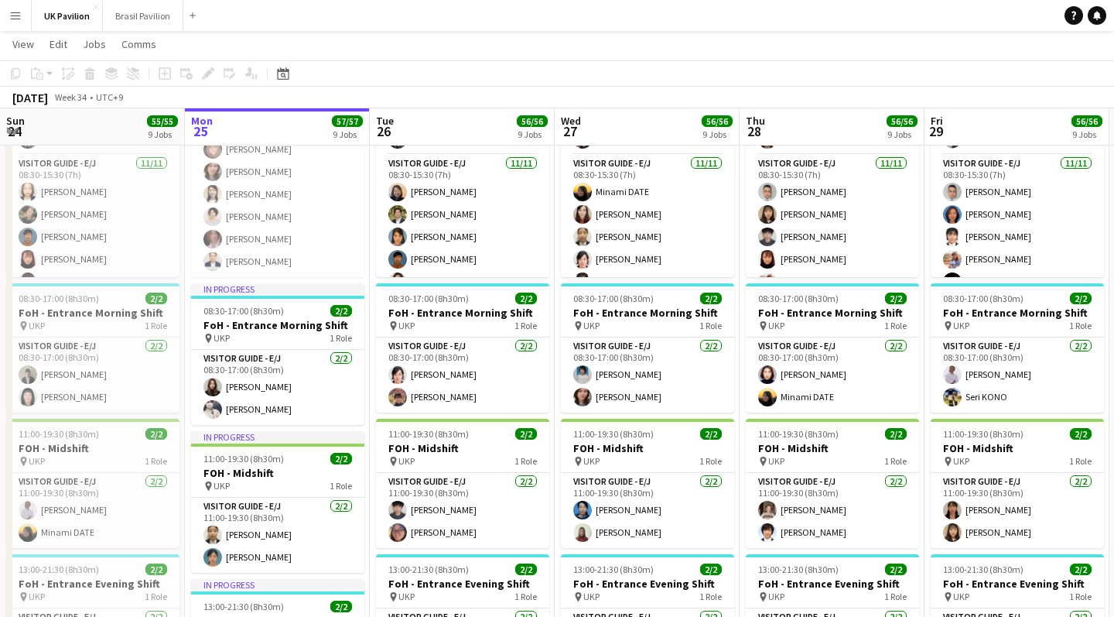
click at [402, 70] on app-toolbar "Copy Paste Paste Command V Paste with crew Command Shift V Paste linked Job Del…" at bounding box center [557, 73] width 1114 height 26
click at [16, 17] on app-icon "Menu" at bounding box center [15, 15] width 12 height 12
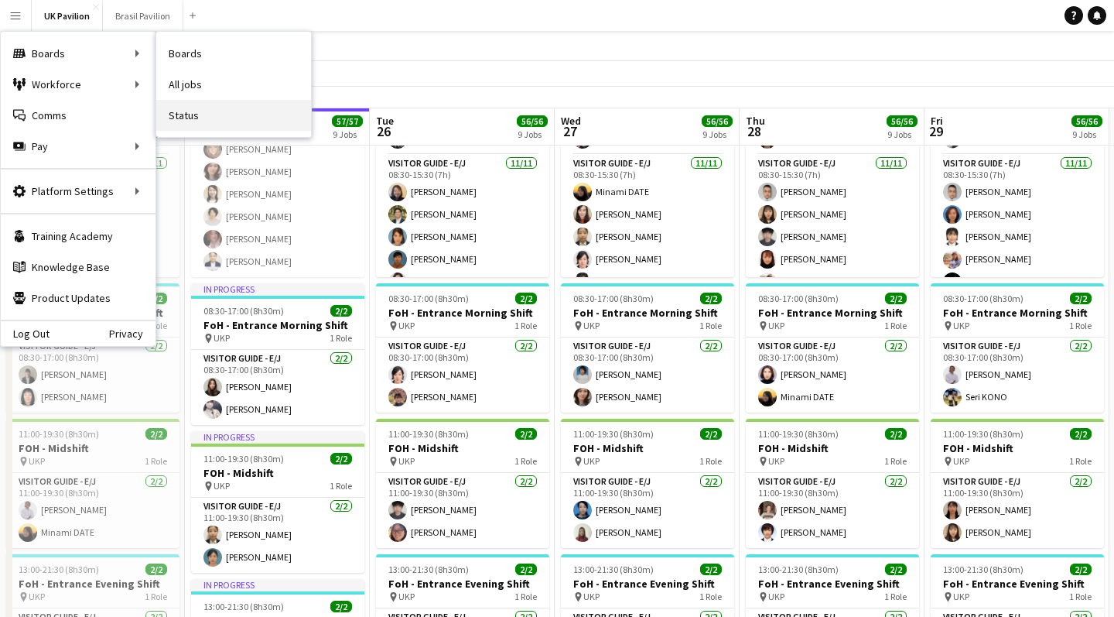
click at [221, 115] on link "Status" at bounding box center [233, 115] width 155 height 31
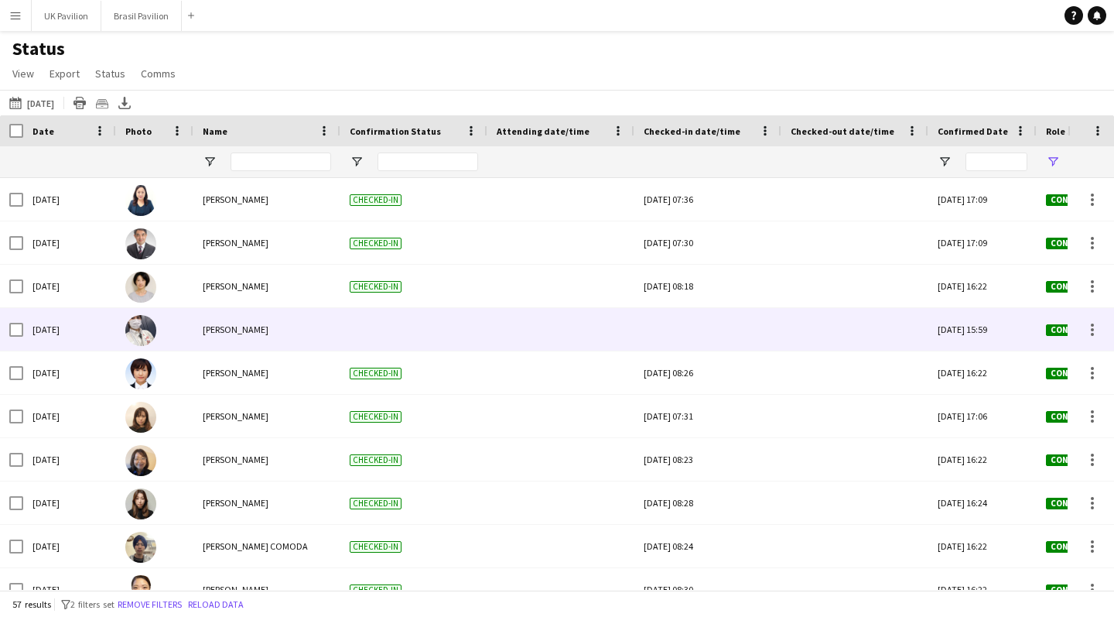
click at [643, 341] on div at bounding box center [708, 329] width 128 height 43
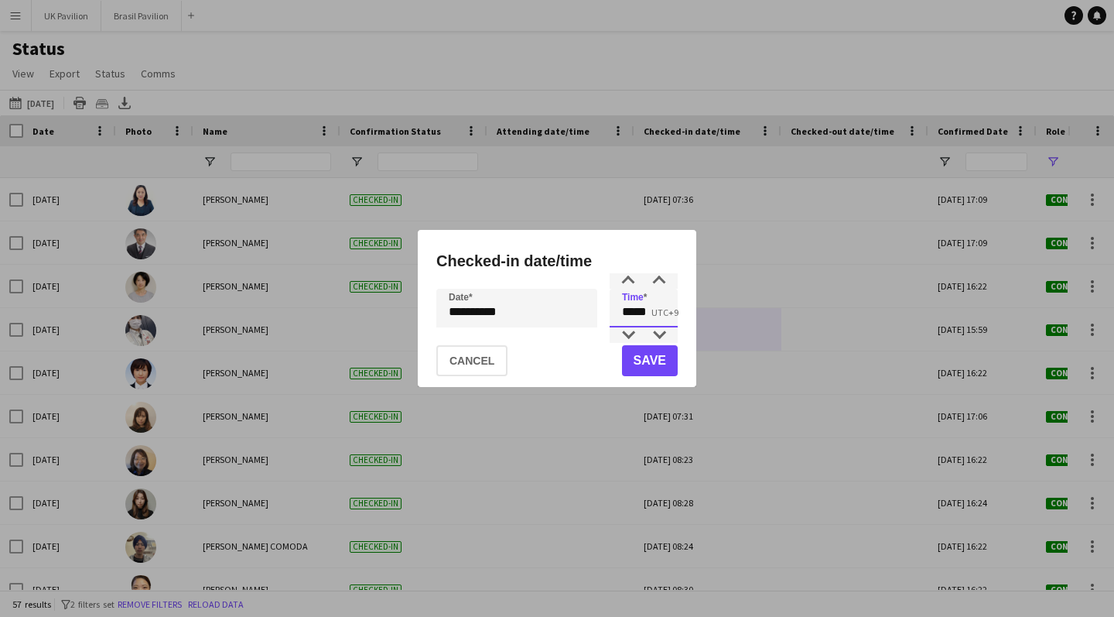
drag, startPoint x: 662, startPoint y: 311, endPoint x: 604, endPoint y: 317, distance: 58.3
click at [604, 317] on div "**********" at bounding box center [556, 308] width 241 height 39
type input "*****"
click at [643, 365] on button "Save" at bounding box center [650, 360] width 56 height 31
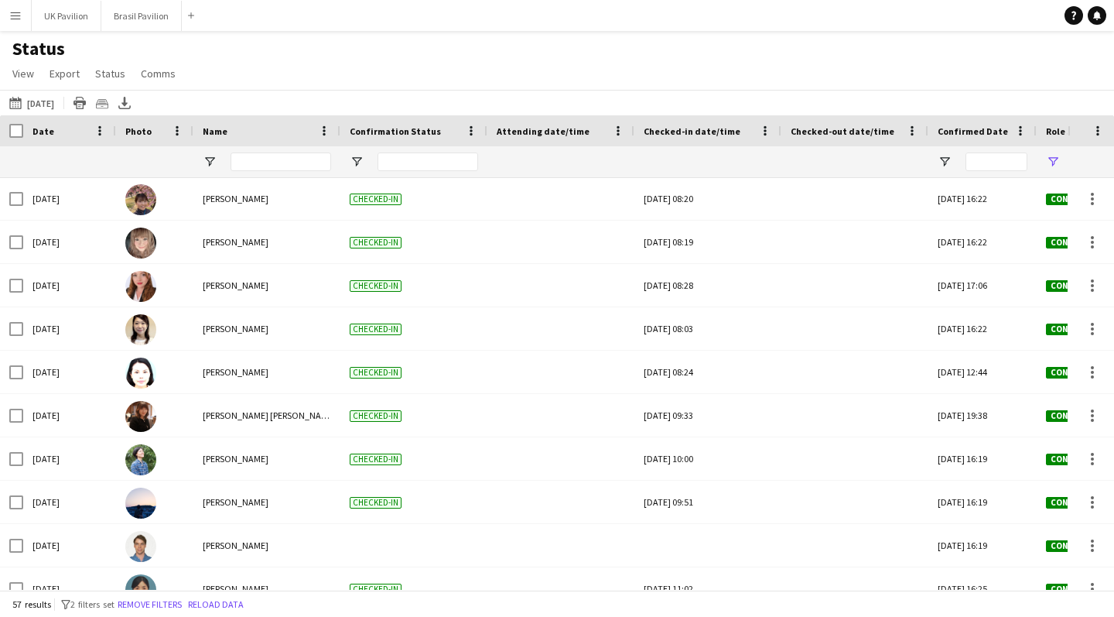
scroll to position [983, 0]
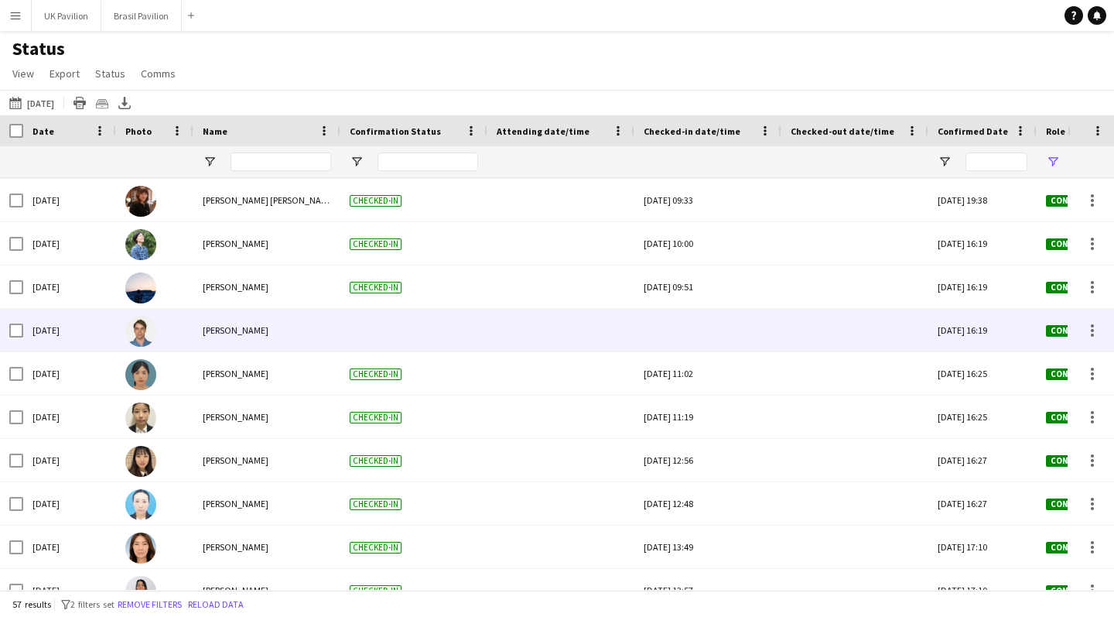
click at [643, 340] on div at bounding box center [708, 330] width 128 height 43
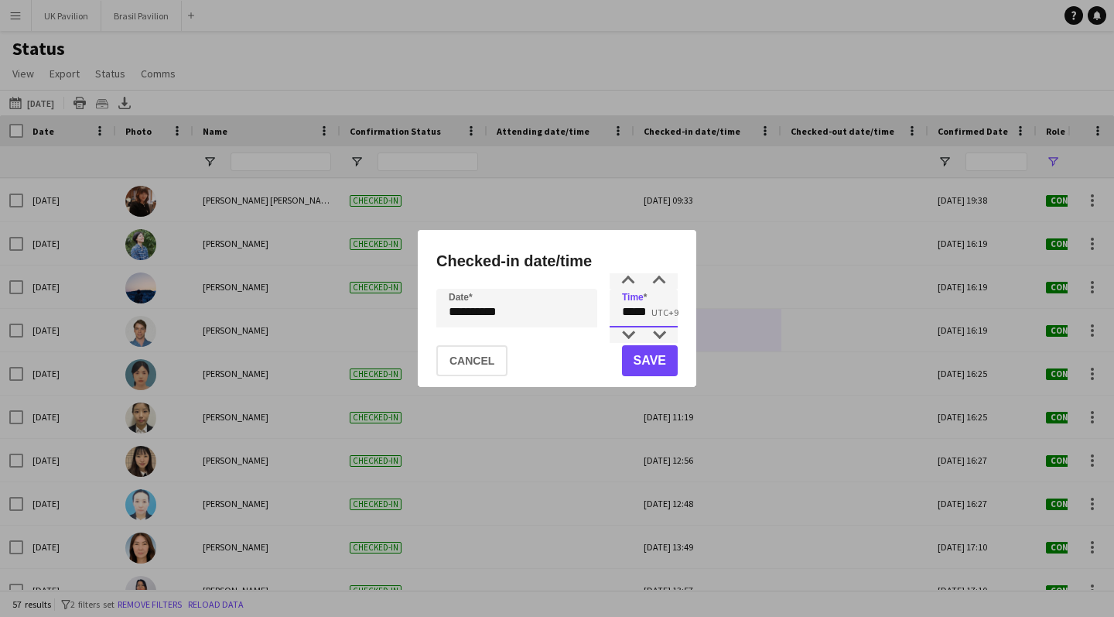
drag, startPoint x: 666, startPoint y: 315, endPoint x: 581, endPoint y: 308, distance: 85.4
click at [581, 308] on div "**********" at bounding box center [556, 308] width 241 height 39
type input "*****"
click at [643, 365] on button "Save" at bounding box center [650, 360] width 56 height 31
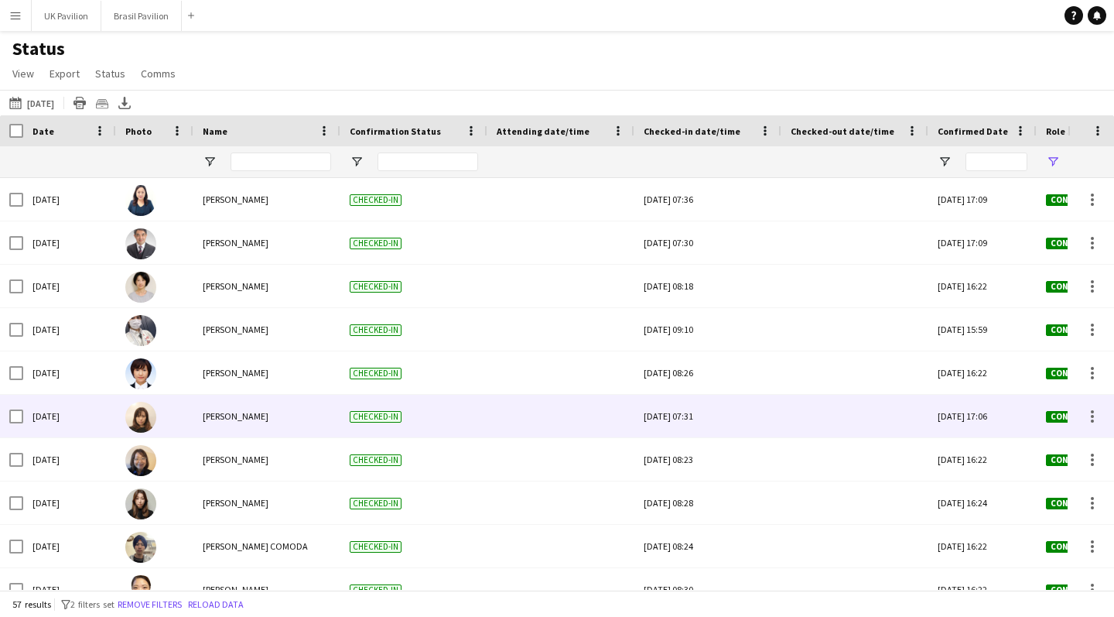
scroll to position [467, 0]
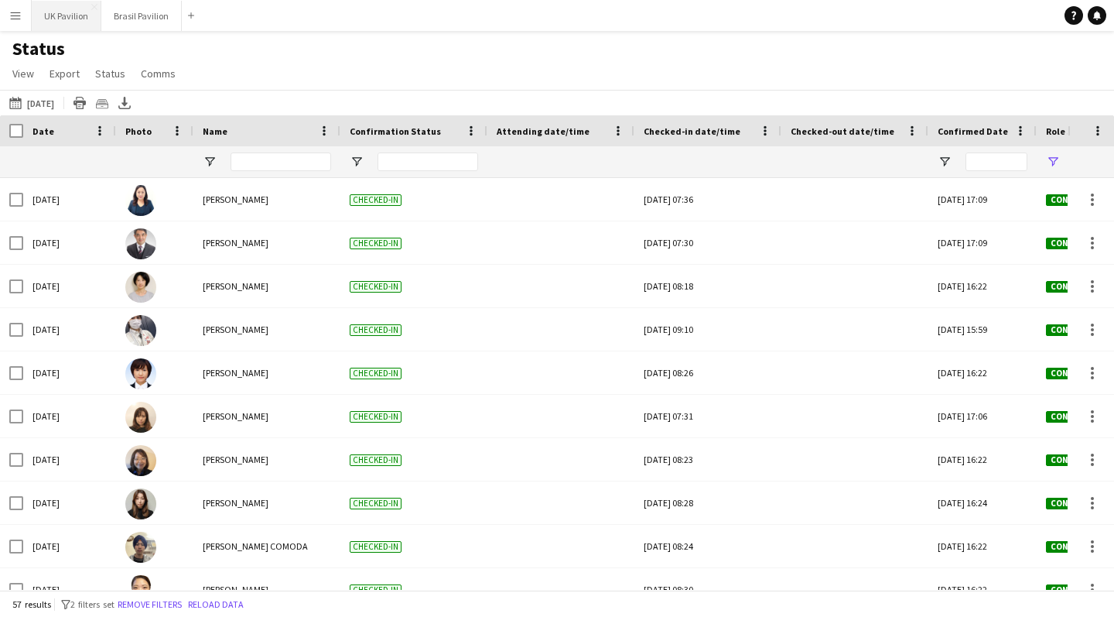
click at [78, 13] on button "UK Pavilion Close" at bounding box center [67, 16] width 70 height 30
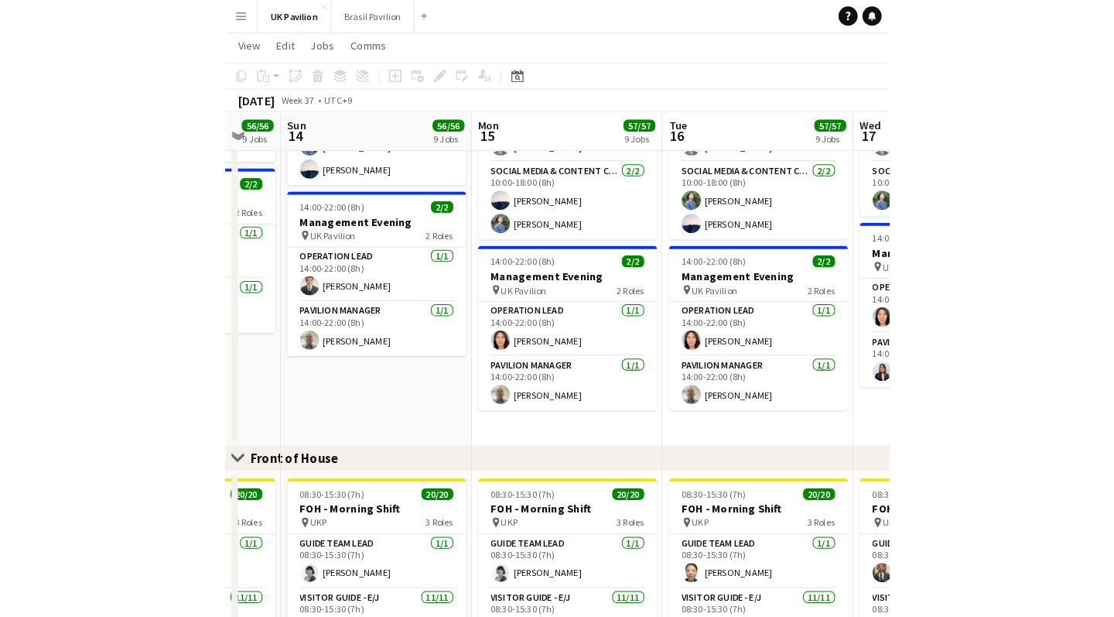
scroll to position [673, 0]
